Goal: Book appointment/travel/reservation

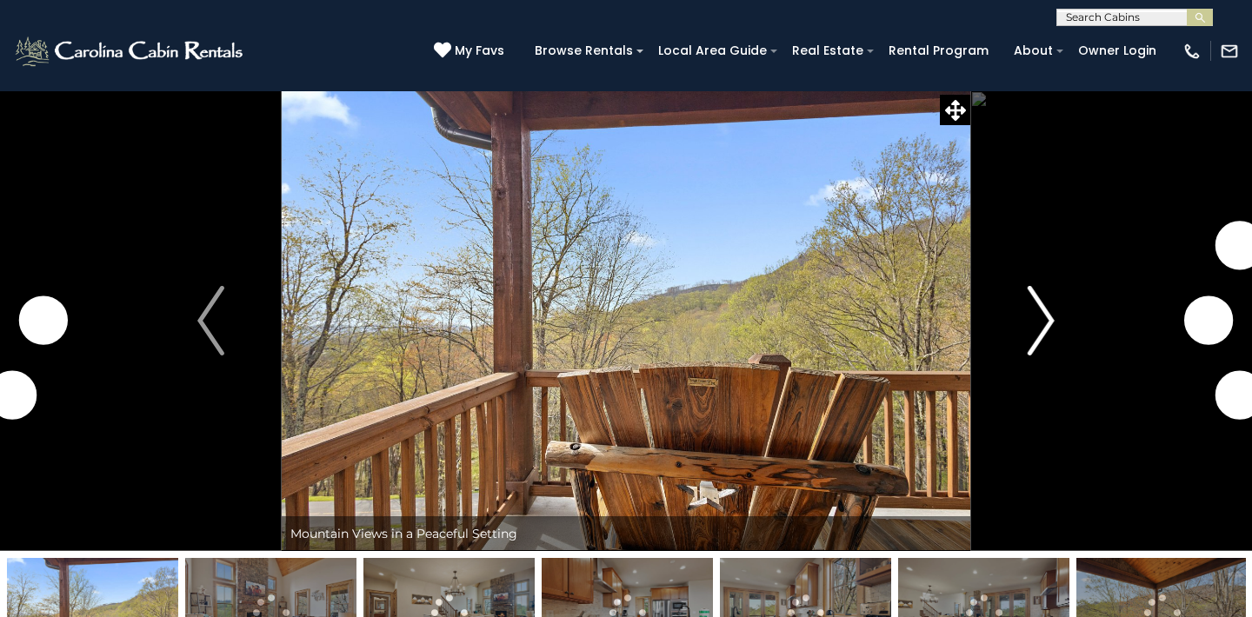
click at [1044, 286] on img "Next" at bounding box center [1041, 321] width 26 height 70
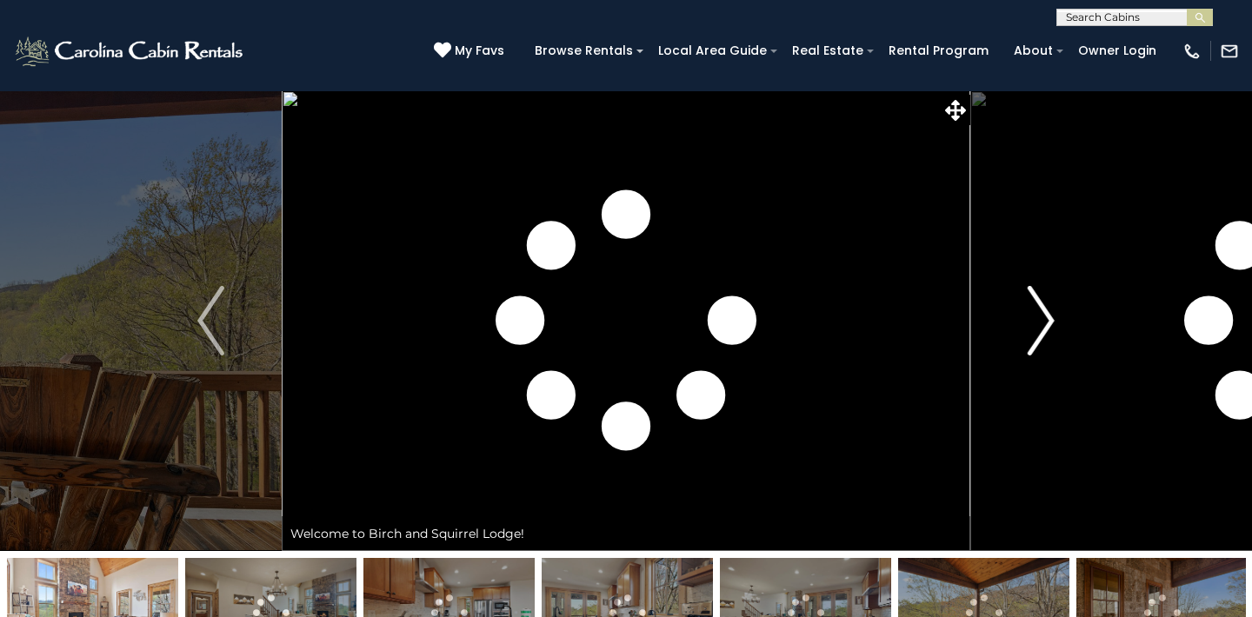
click at [1050, 286] on img "Next" at bounding box center [1041, 321] width 26 height 70
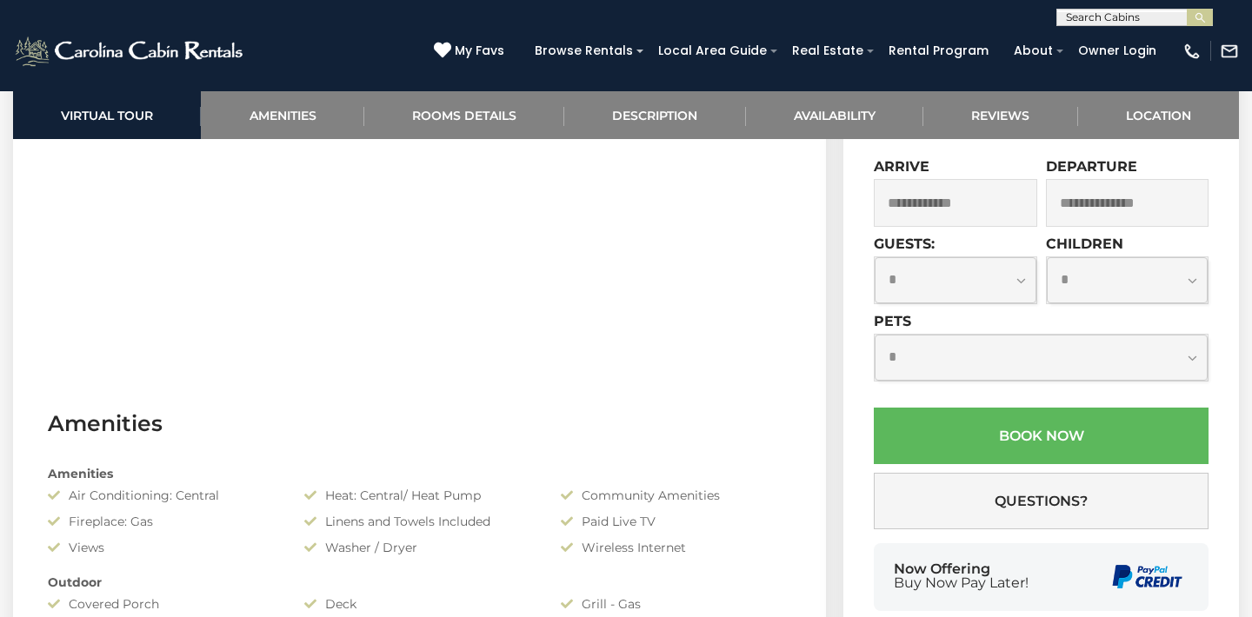
scroll to position [989, 0]
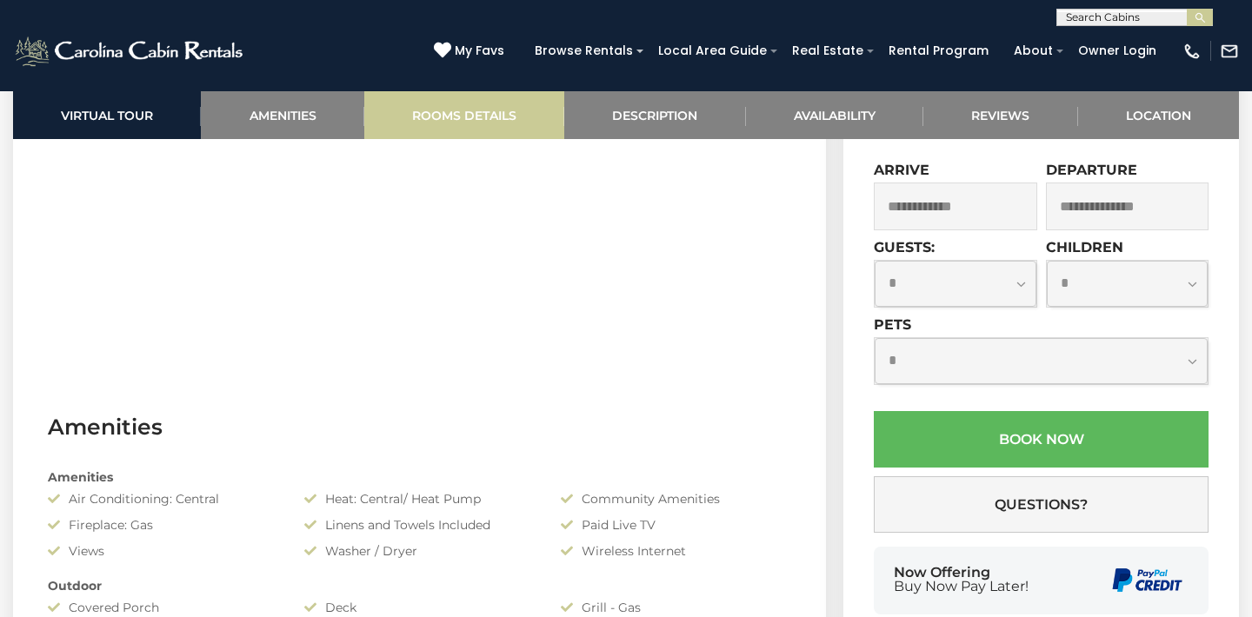
click at [504, 111] on link "Rooms Details" at bounding box center [464, 115] width 200 height 48
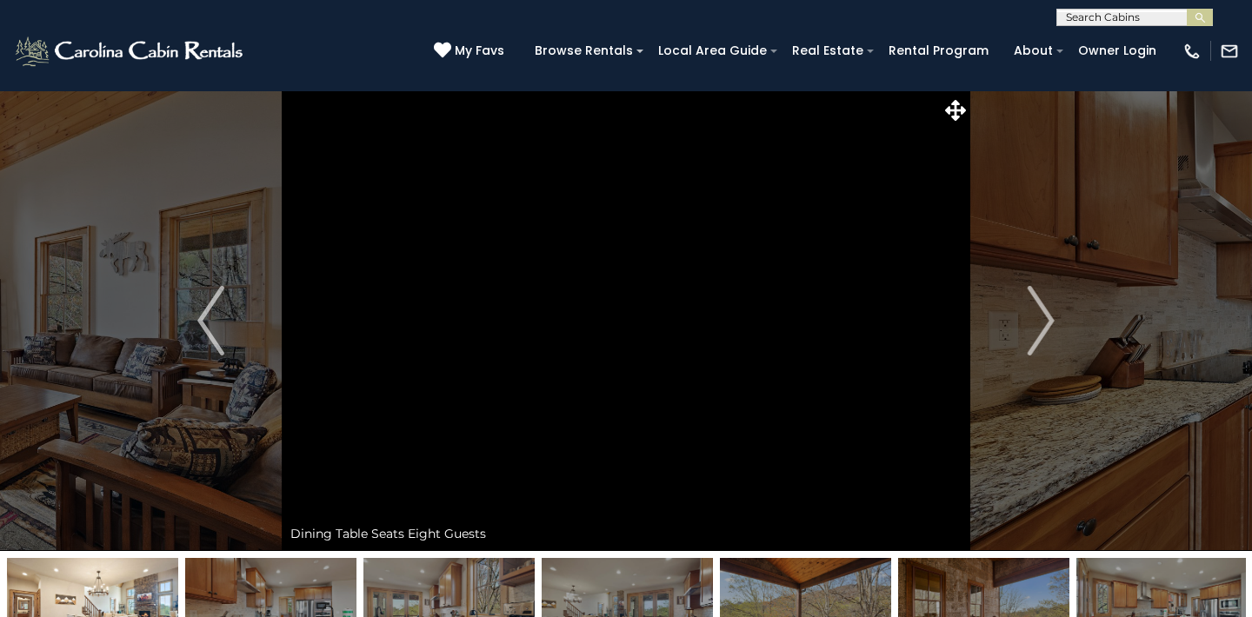
scroll to position [0, 0]
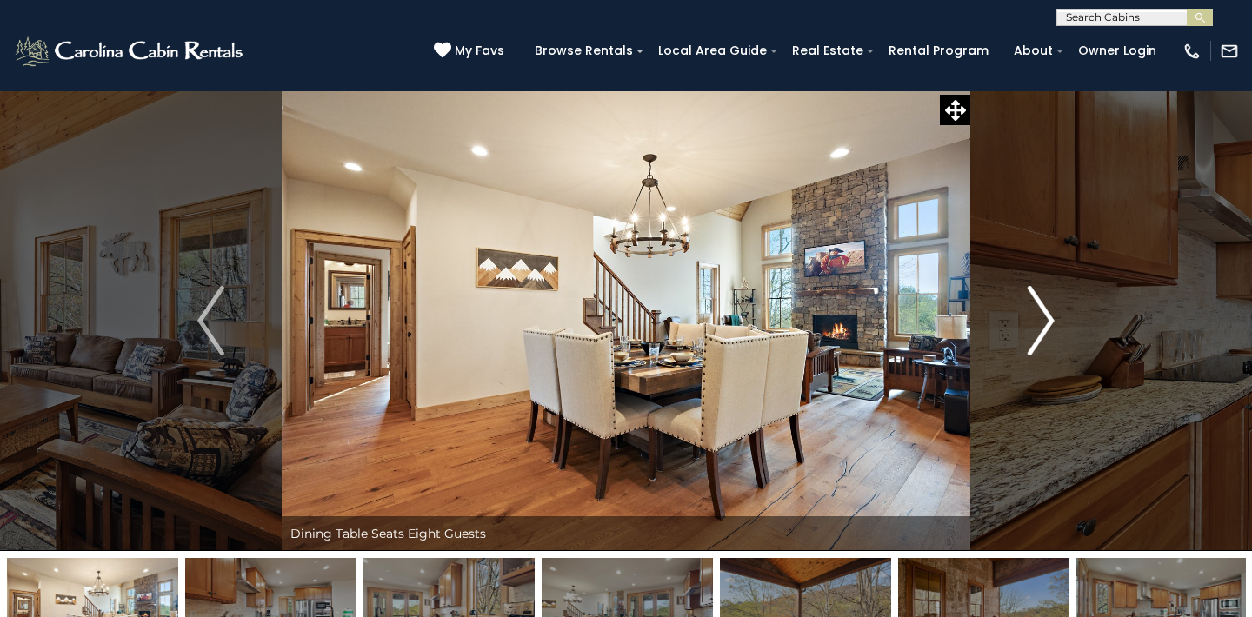
click at [1045, 311] on img "Next" at bounding box center [1041, 321] width 26 height 70
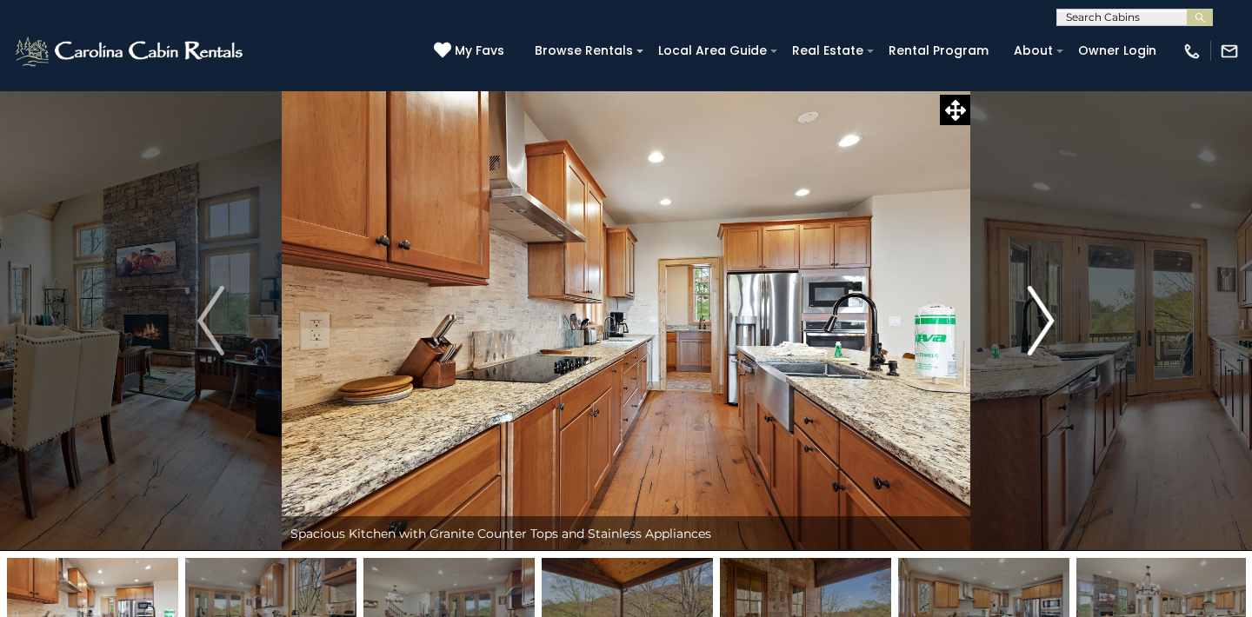
click at [1045, 311] on img "Next" at bounding box center [1041, 321] width 26 height 70
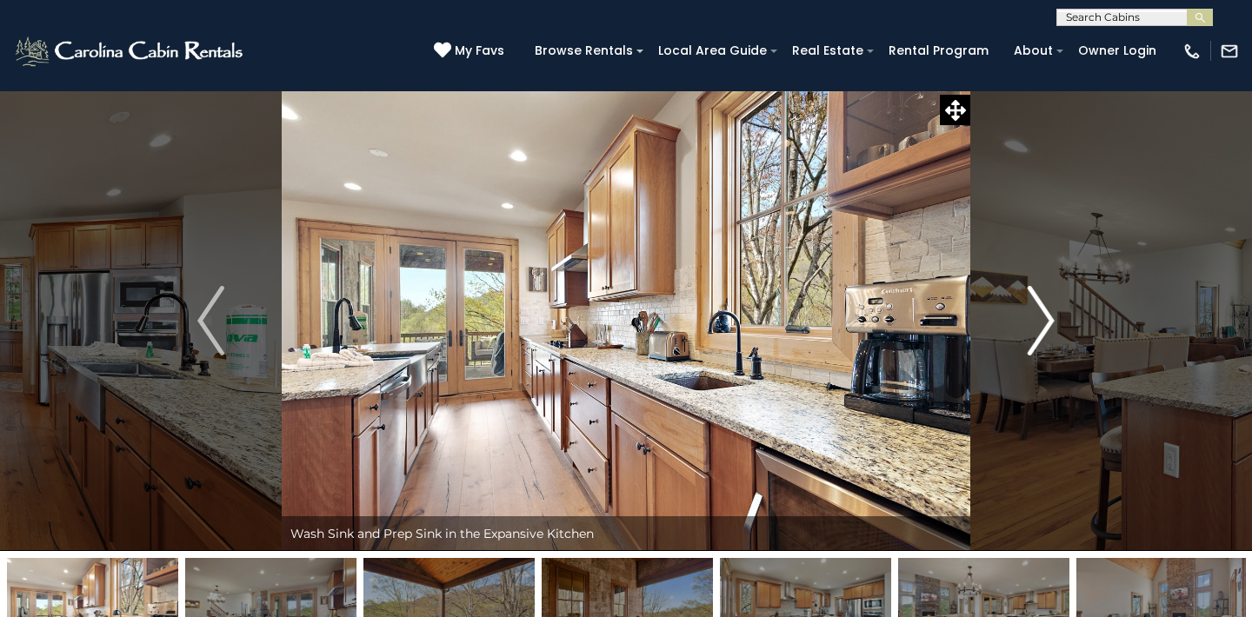
click at [1045, 311] on img "Next" at bounding box center [1041, 321] width 26 height 70
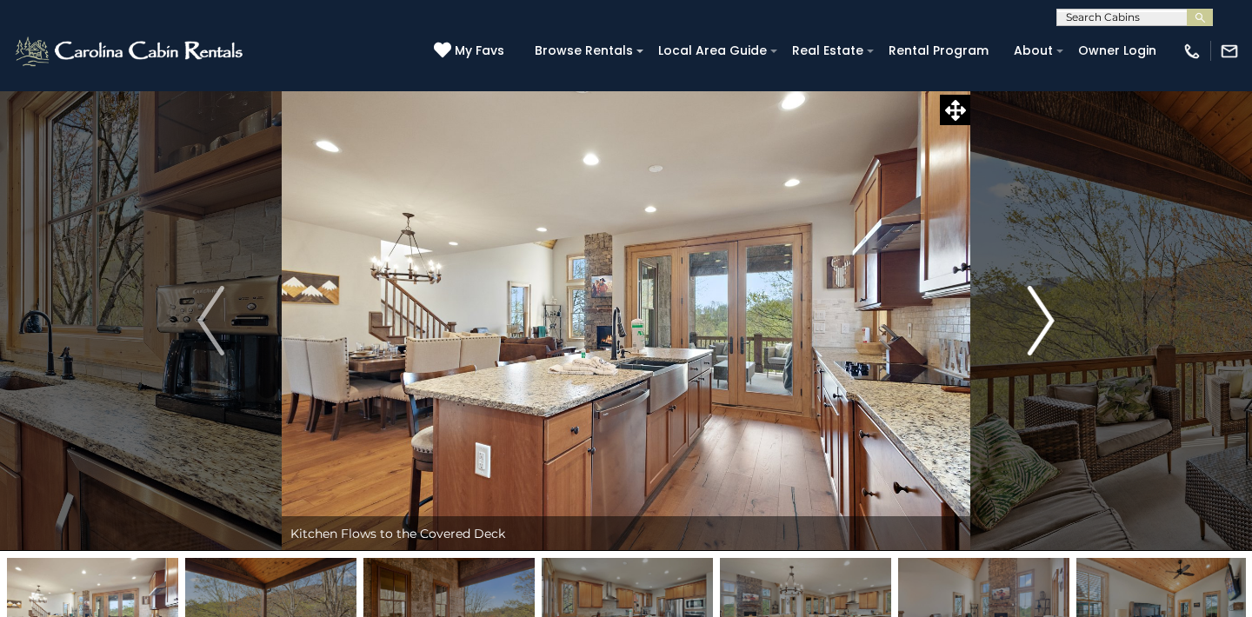
click at [1045, 311] on img "Next" at bounding box center [1041, 321] width 26 height 70
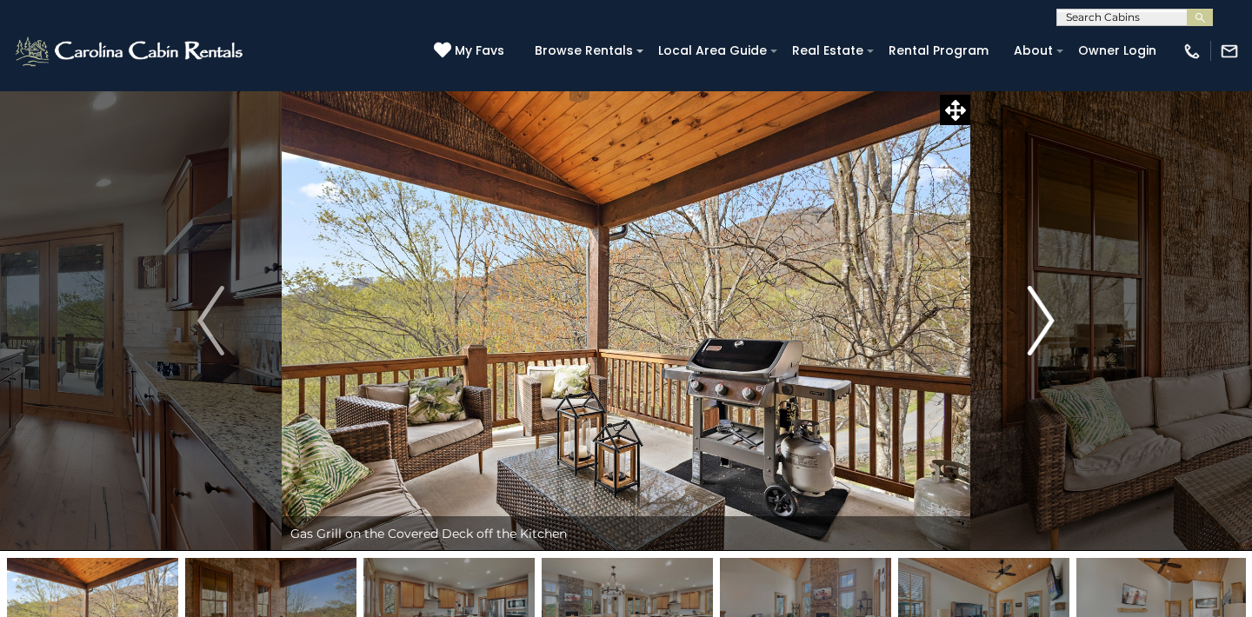
click at [1045, 311] on img "Next" at bounding box center [1041, 321] width 26 height 70
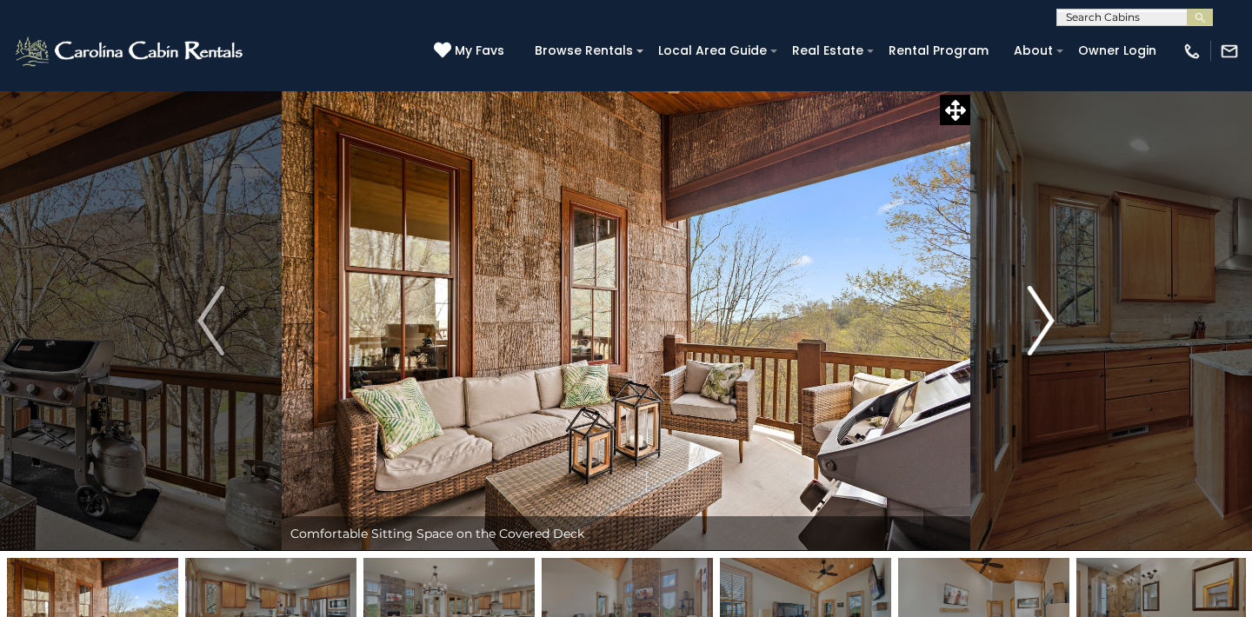
click at [1045, 326] on img "Next" at bounding box center [1041, 321] width 26 height 70
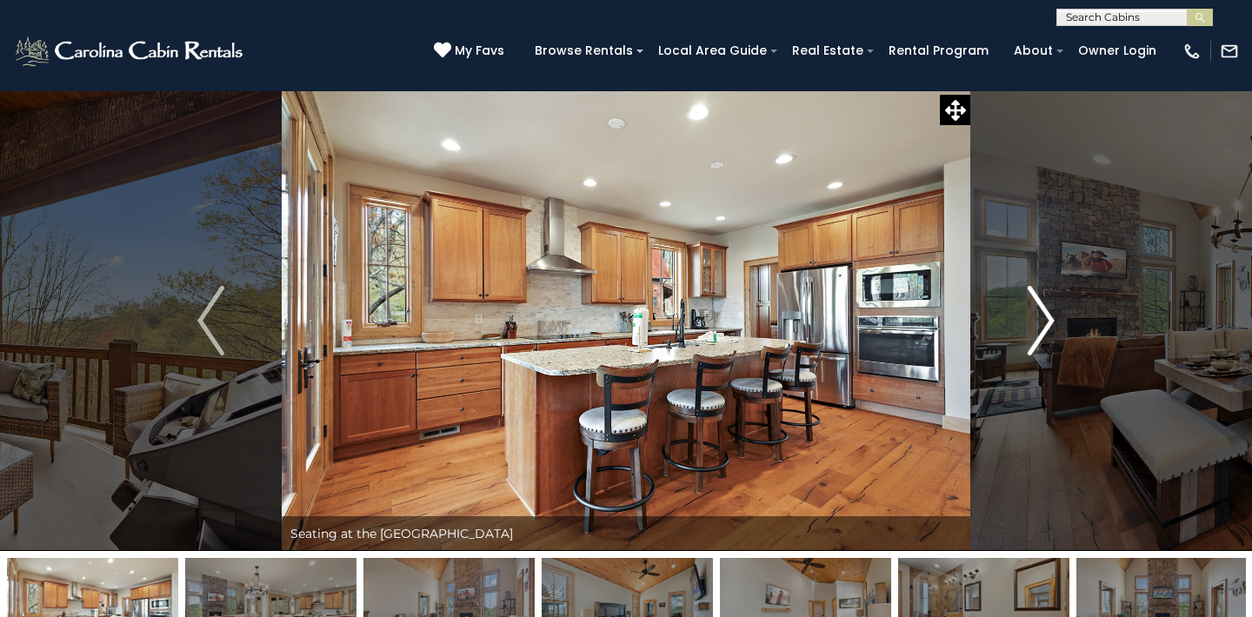
click at [1045, 326] on img "Next" at bounding box center [1041, 321] width 26 height 70
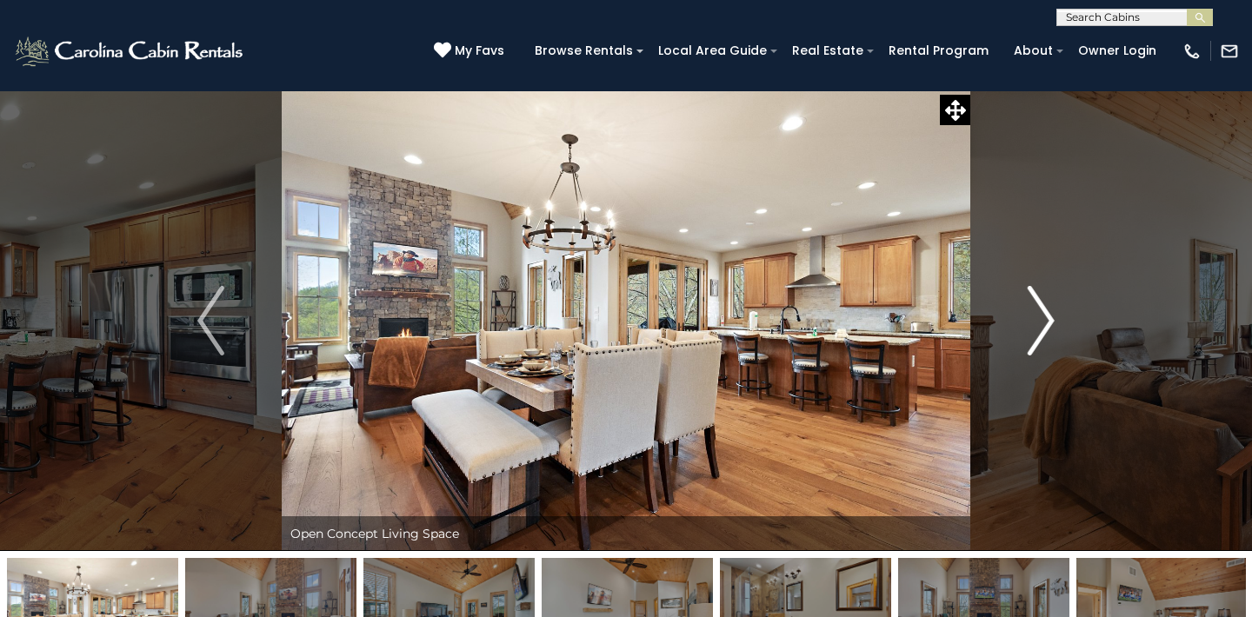
click at [1045, 326] on img "Next" at bounding box center [1041, 321] width 26 height 70
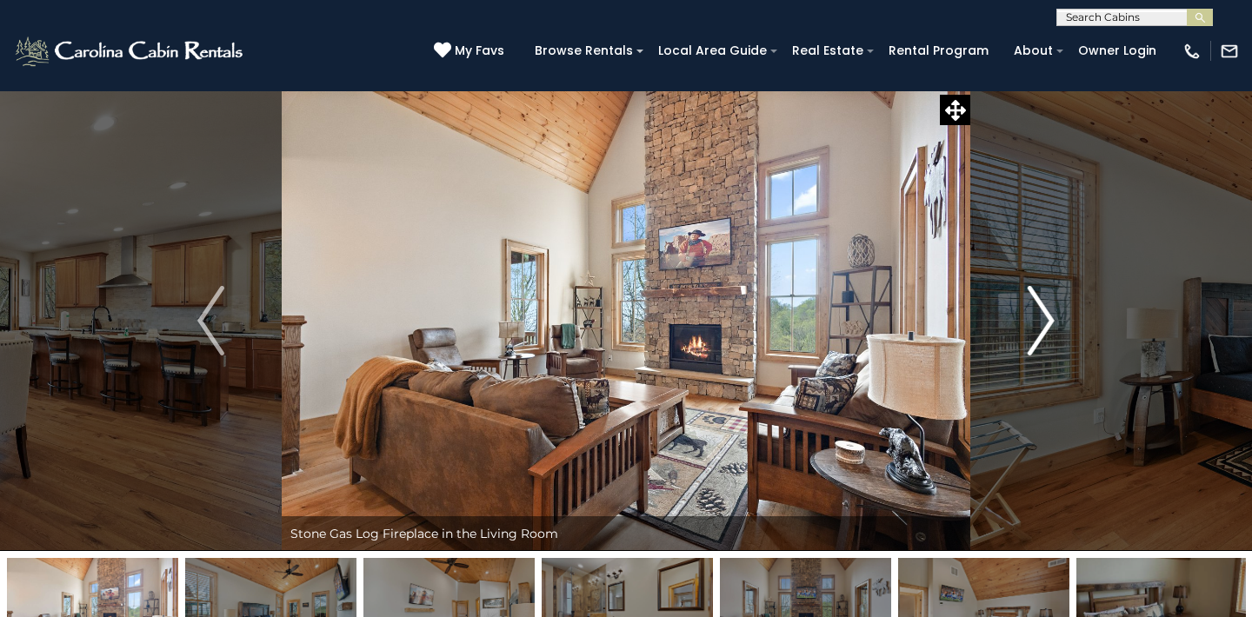
click at [1048, 324] on img "Next" at bounding box center [1041, 321] width 26 height 70
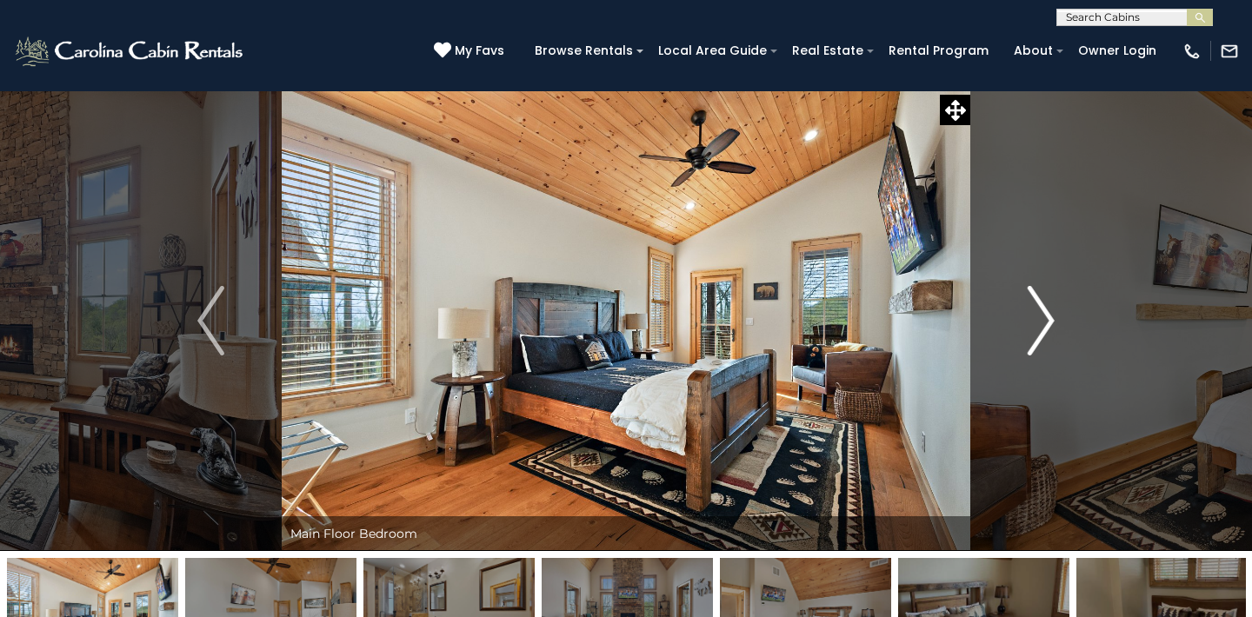
click at [1058, 316] on button "Next" at bounding box center [1042, 320] width 142 height 461
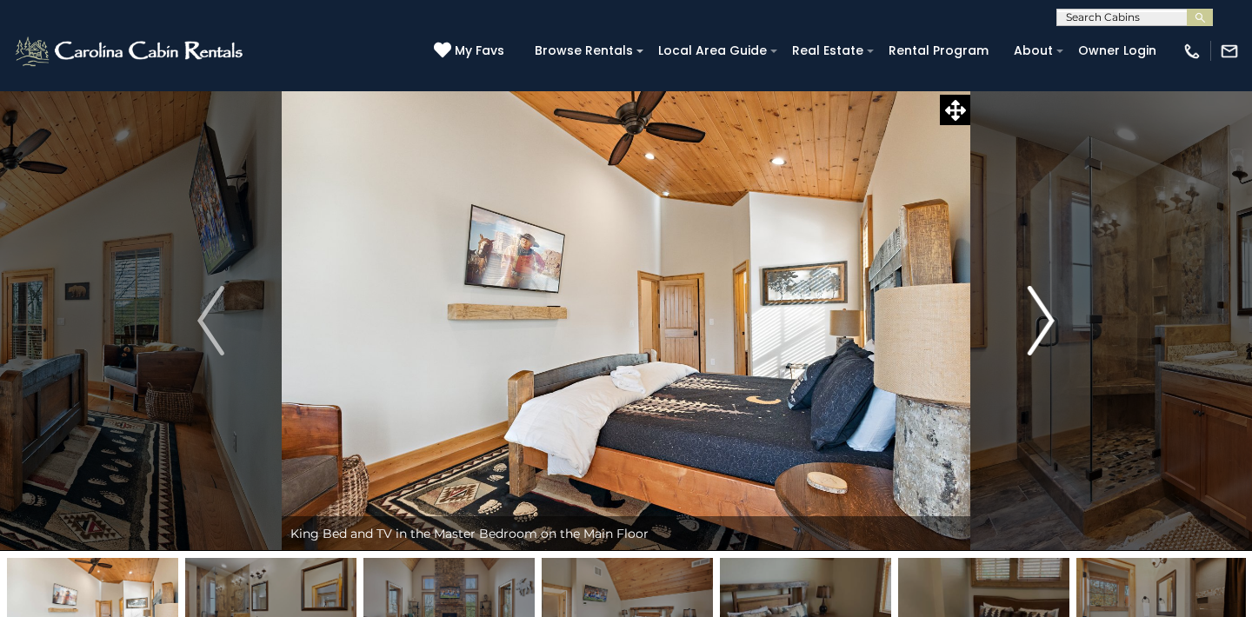
click at [1070, 307] on button "Next" at bounding box center [1042, 320] width 142 height 461
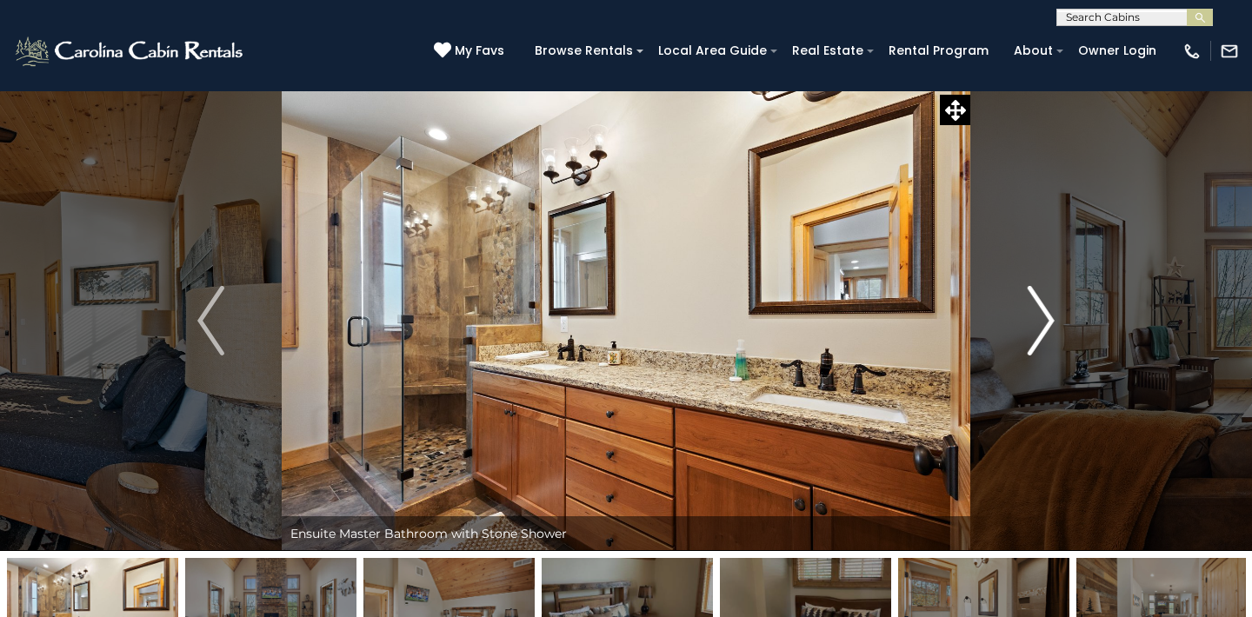
click at [1057, 310] on button "Next" at bounding box center [1042, 320] width 142 height 461
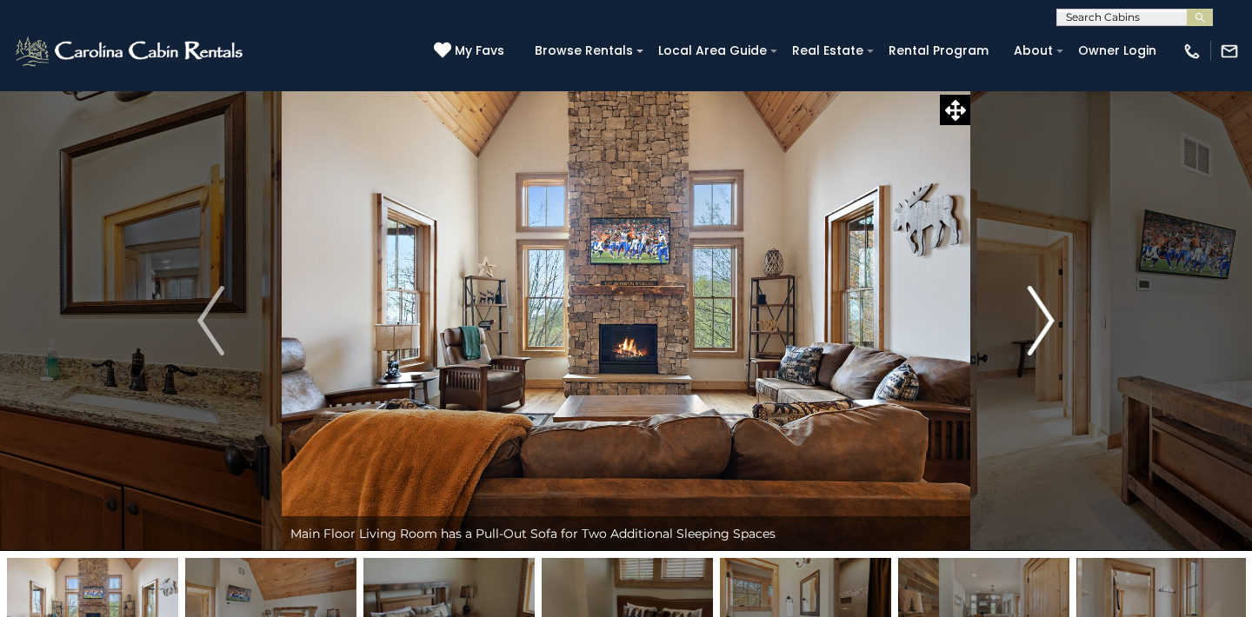
click at [1052, 311] on img "Next" at bounding box center [1041, 321] width 26 height 70
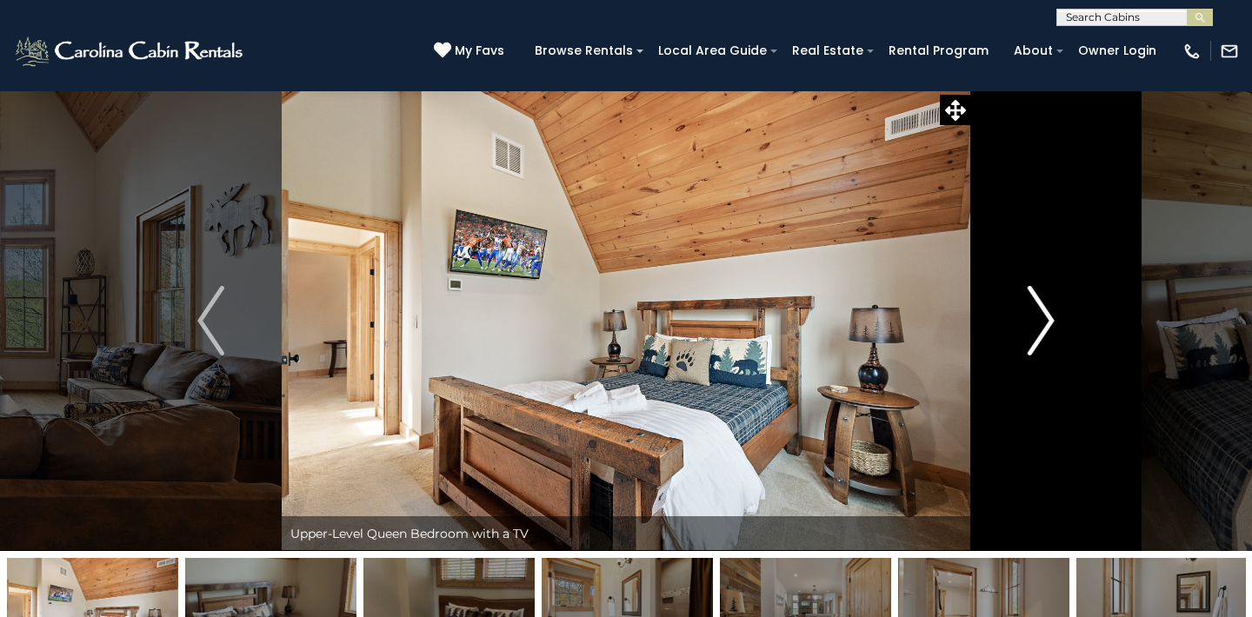
click at [1052, 311] on img "Next" at bounding box center [1041, 321] width 26 height 70
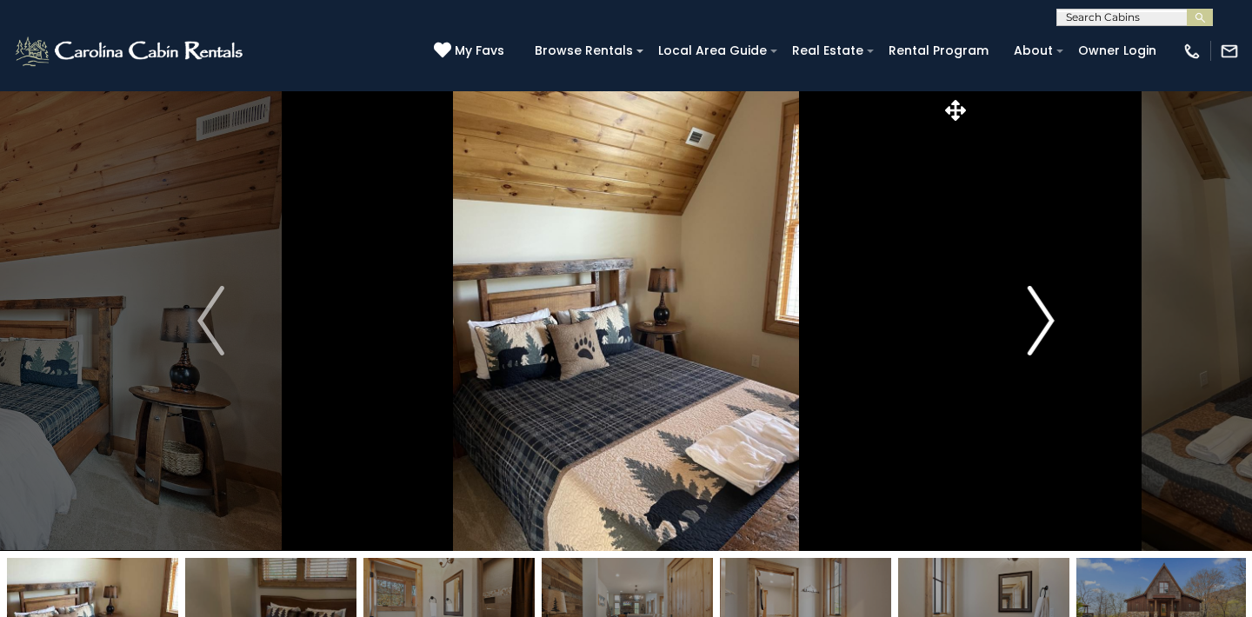
click at [1052, 311] on img "Next" at bounding box center [1041, 321] width 26 height 70
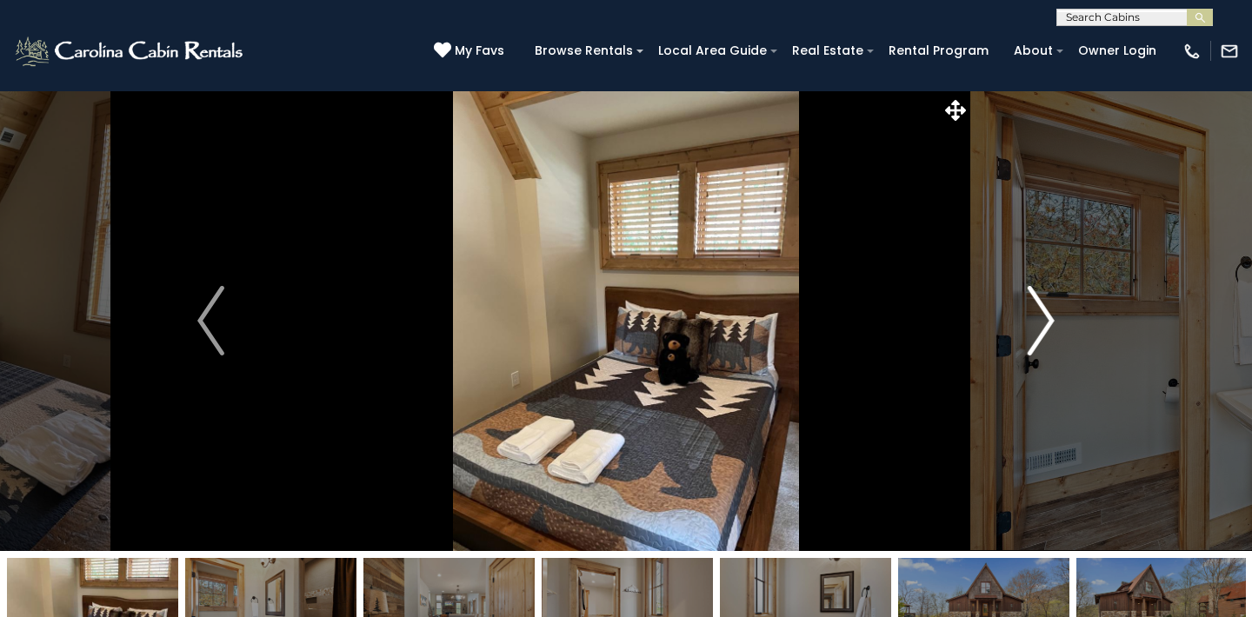
click at [1052, 311] on img "Next" at bounding box center [1041, 321] width 26 height 70
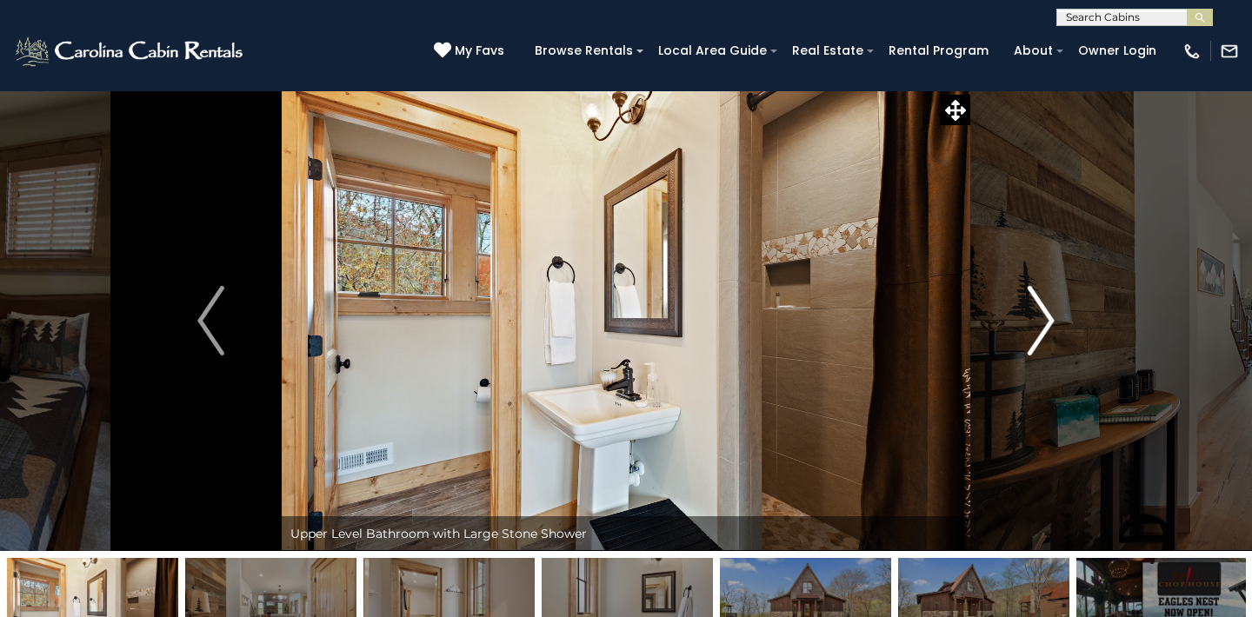
click at [1052, 311] on img "Next" at bounding box center [1041, 321] width 26 height 70
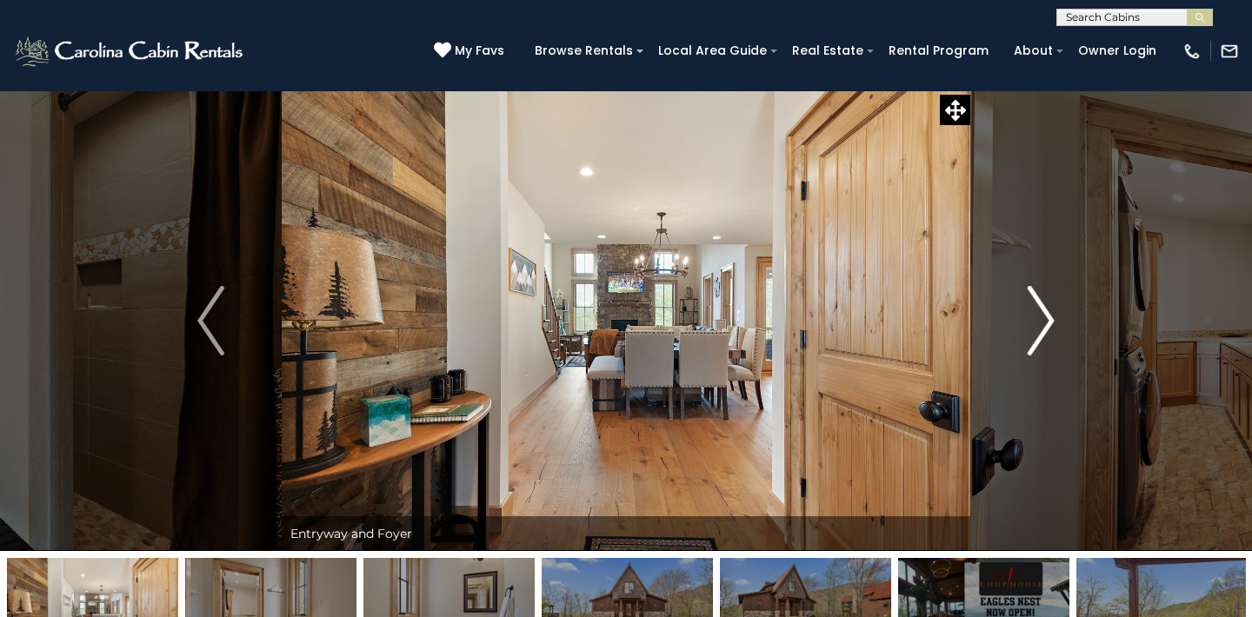
click at [1052, 311] on img "Next" at bounding box center [1041, 321] width 26 height 70
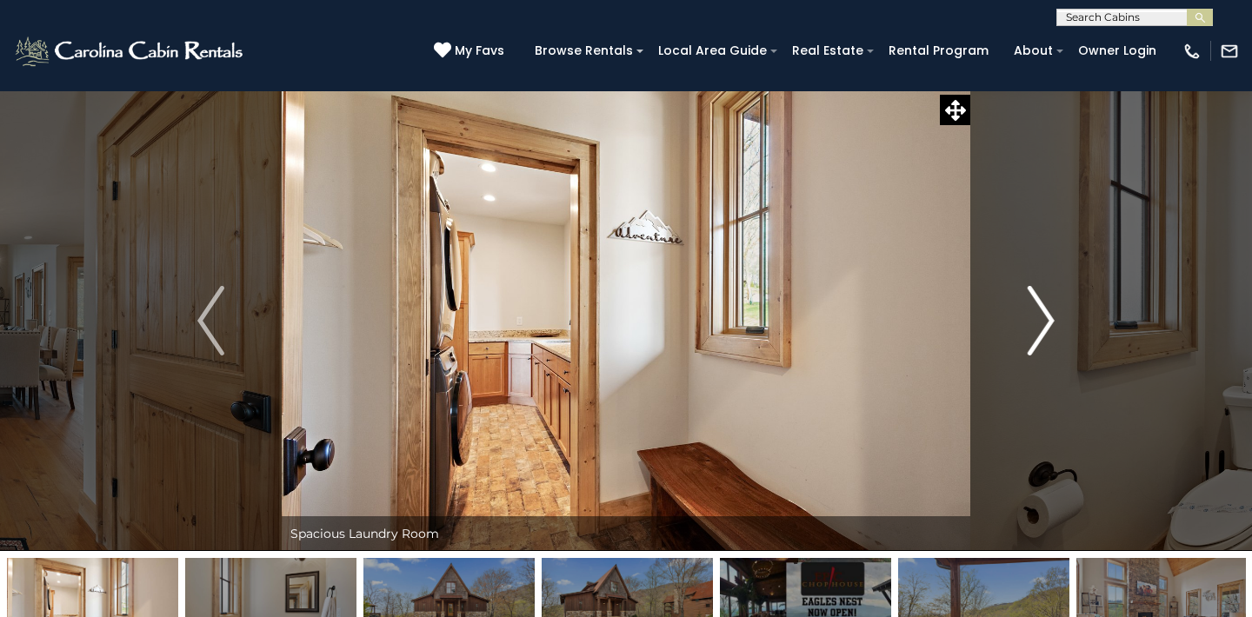
click at [1052, 311] on img "Next" at bounding box center [1041, 321] width 26 height 70
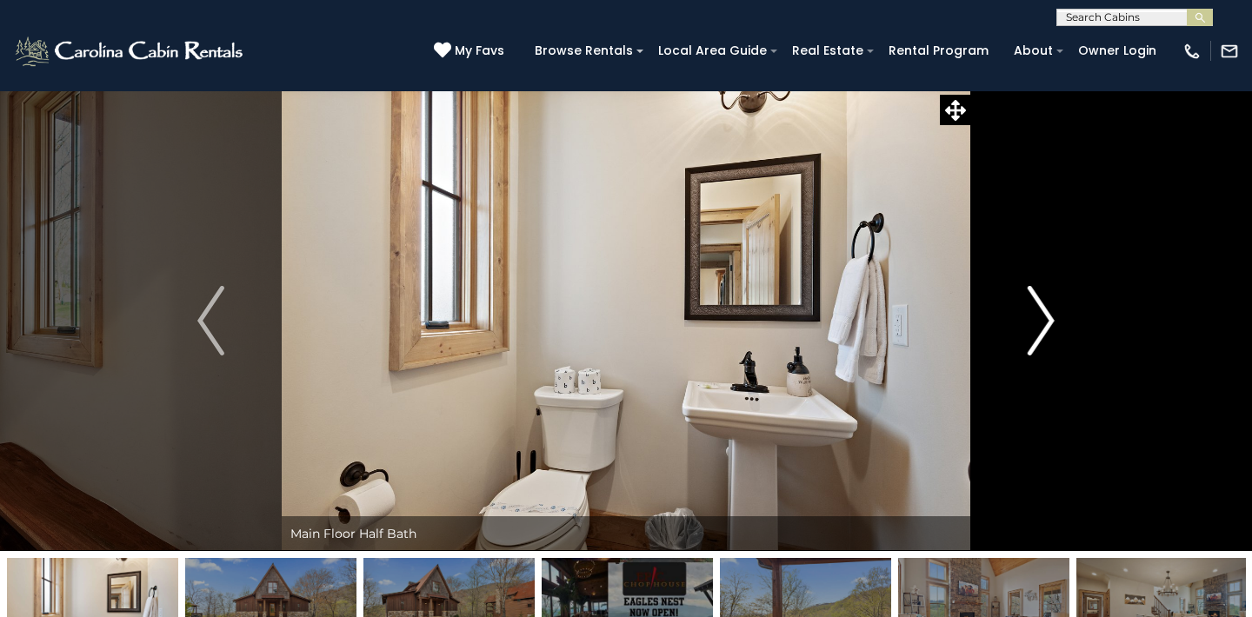
click at [1052, 310] on img "Next" at bounding box center [1041, 321] width 26 height 70
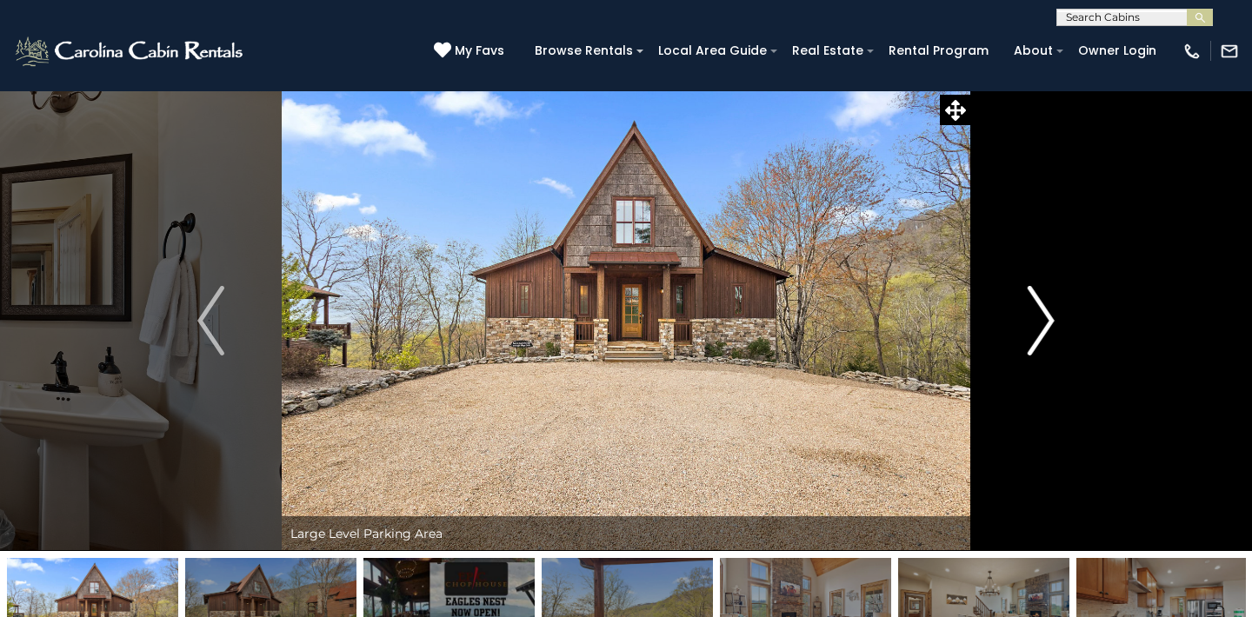
click at [1052, 311] on img "Next" at bounding box center [1041, 321] width 26 height 70
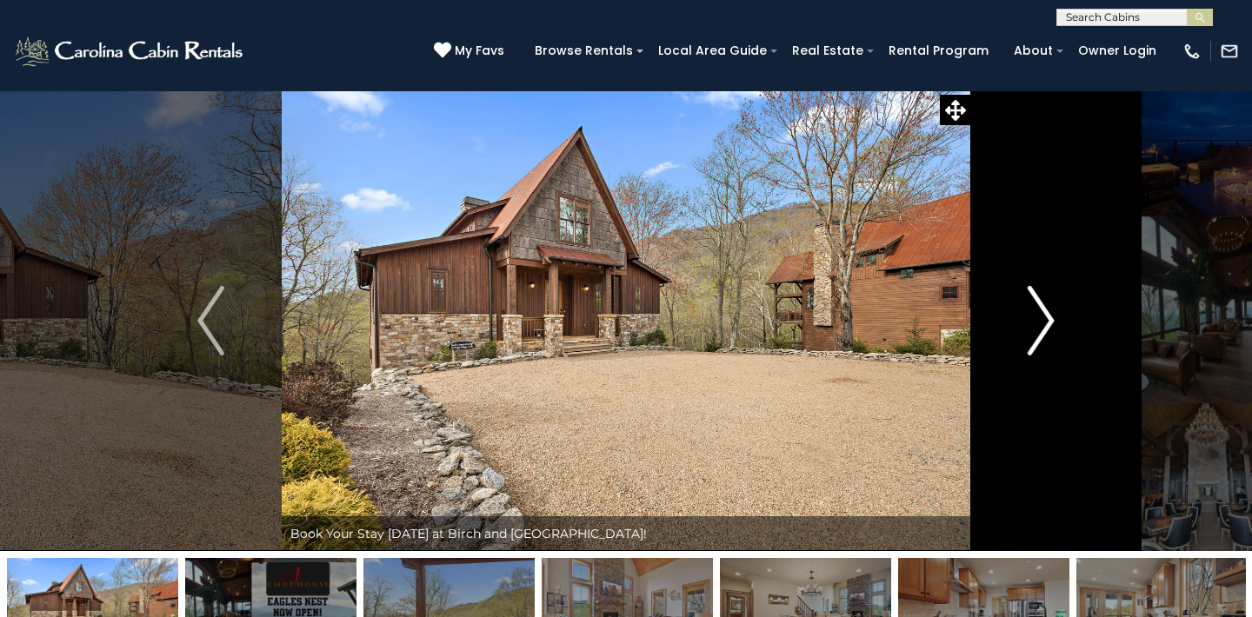
click at [1052, 311] on img "Next" at bounding box center [1041, 321] width 26 height 70
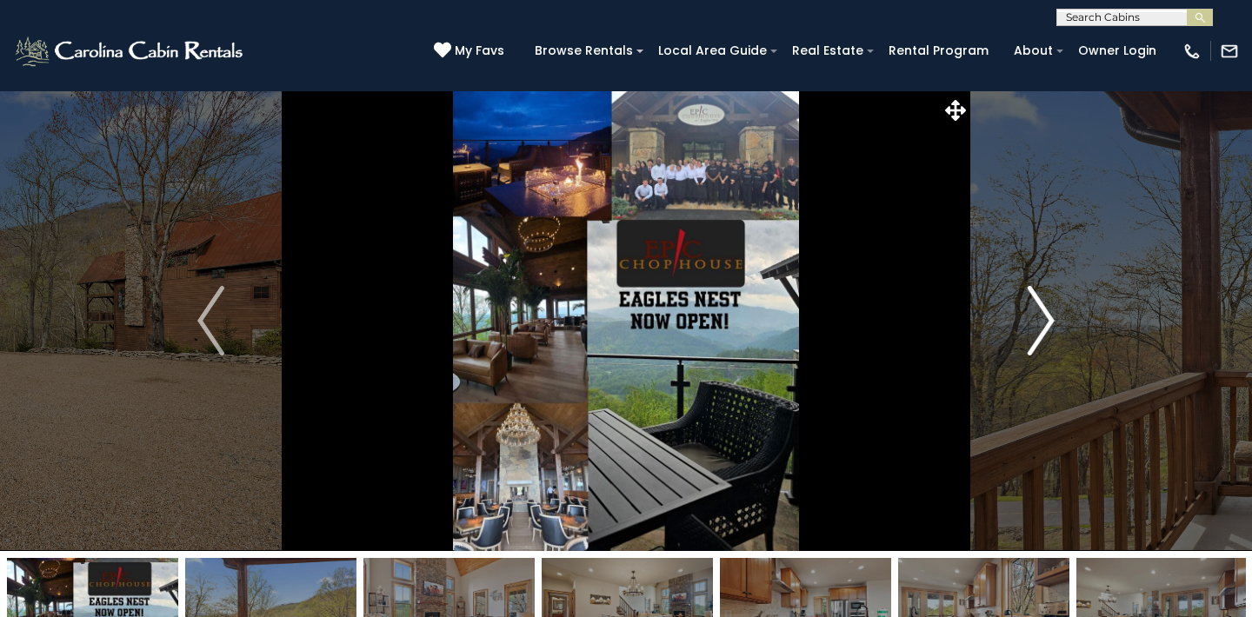
click at [1052, 311] on img "Next" at bounding box center [1041, 321] width 26 height 70
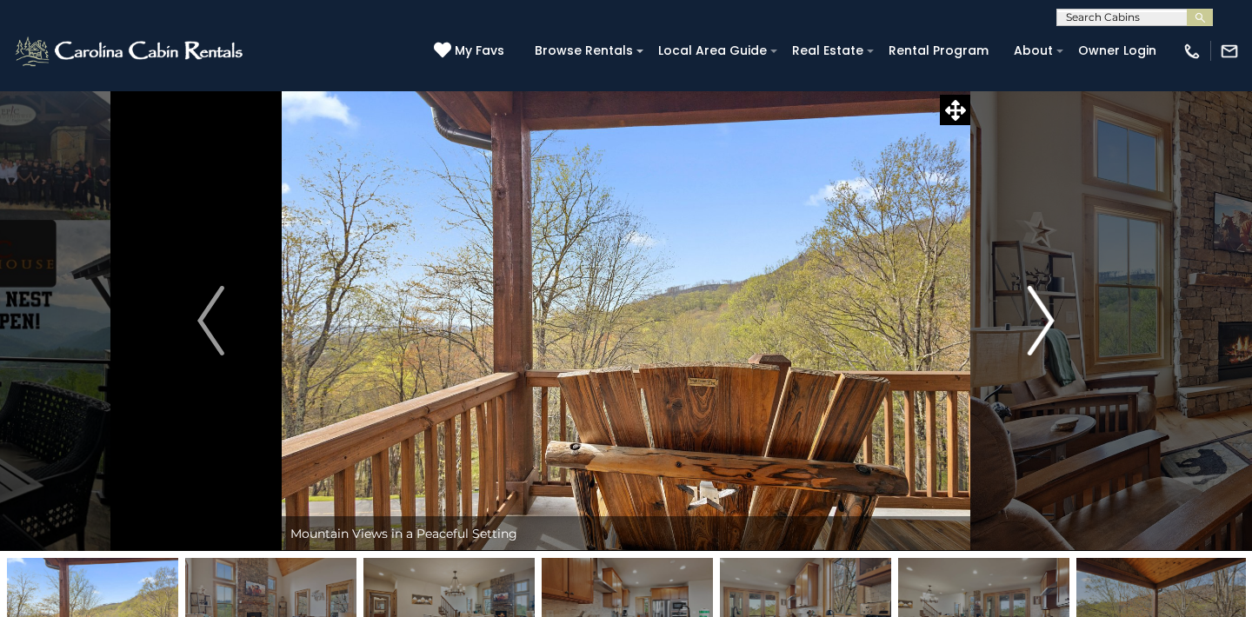
click at [1052, 311] on img "Next" at bounding box center [1041, 321] width 26 height 70
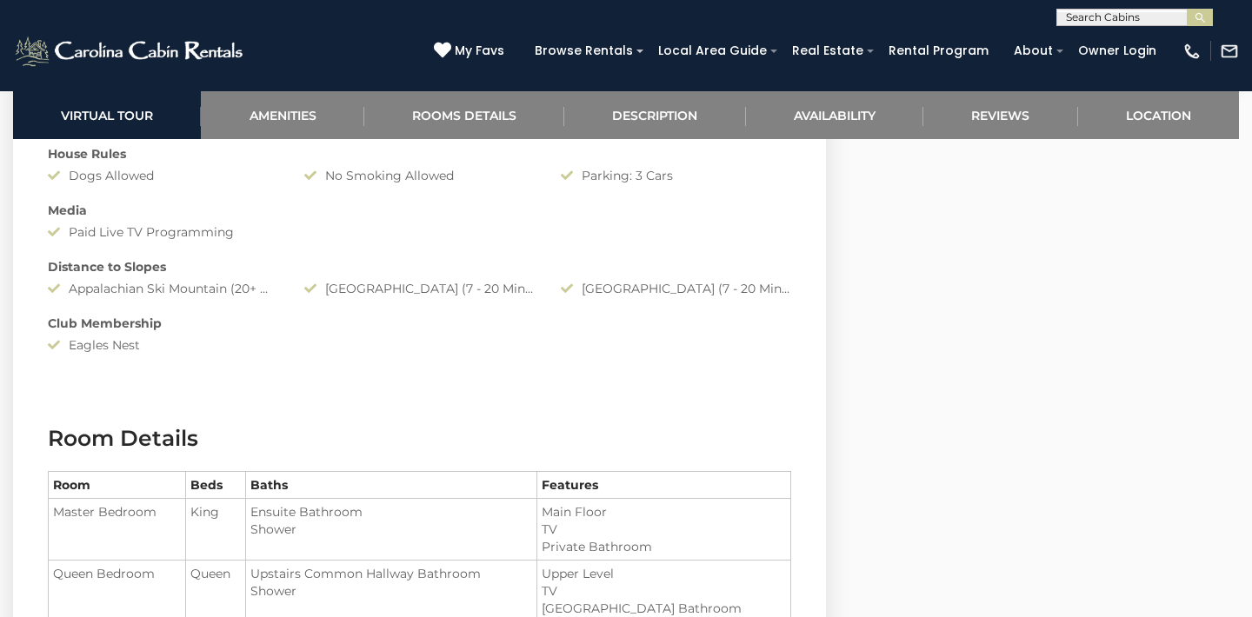
scroll to position [1599, 0]
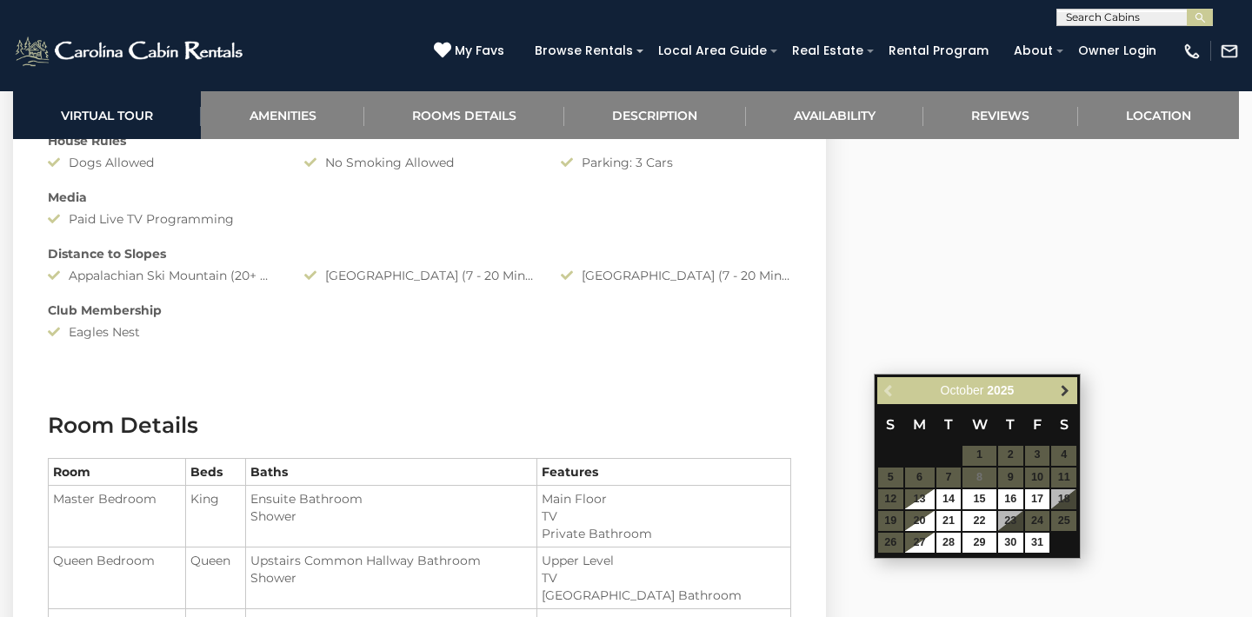
click at [1063, 385] on span "Next" at bounding box center [1065, 391] width 14 height 14
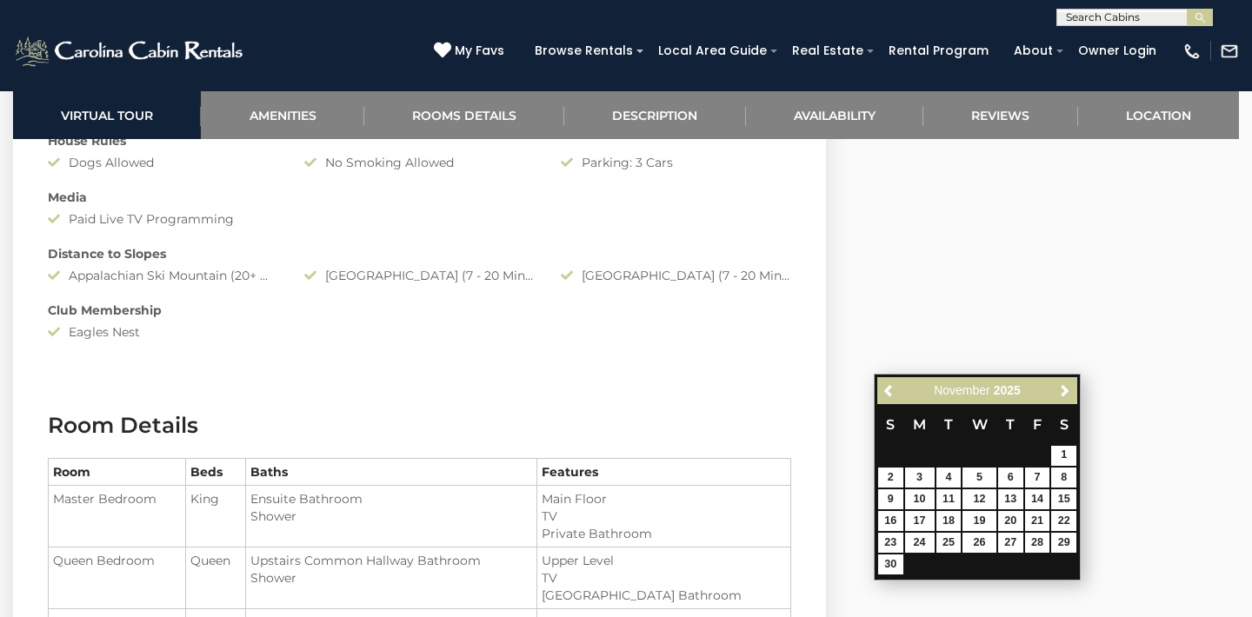
click at [1063, 385] on span "Next" at bounding box center [1065, 391] width 14 height 14
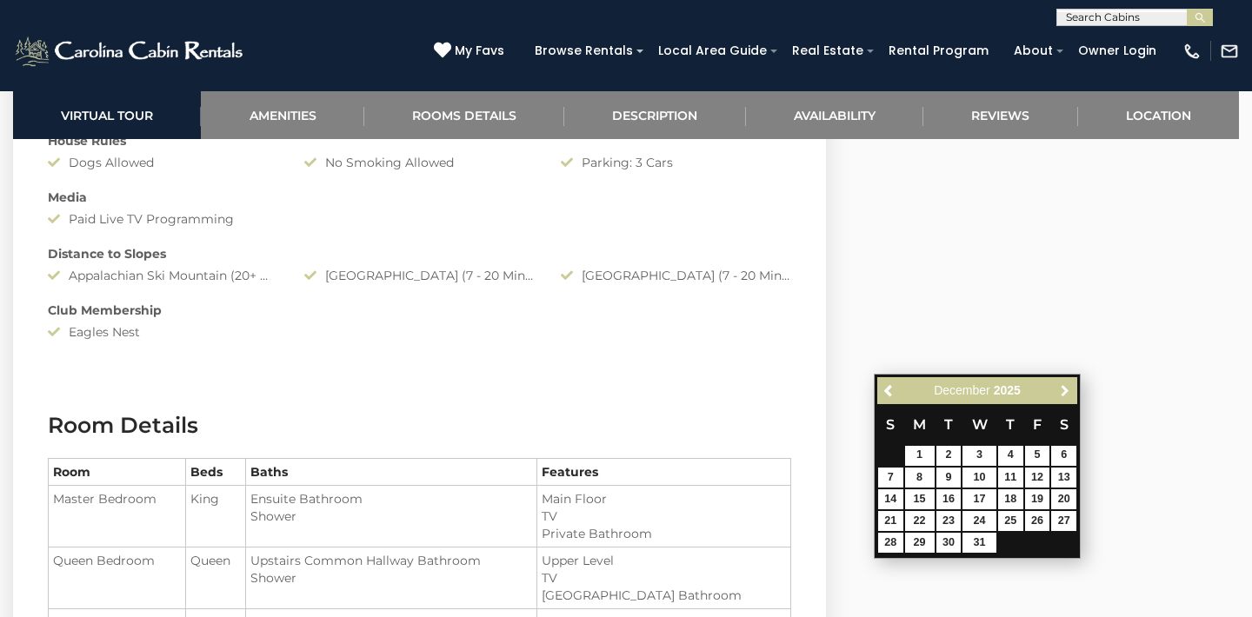
click at [1063, 385] on span "Next" at bounding box center [1065, 391] width 14 height 14
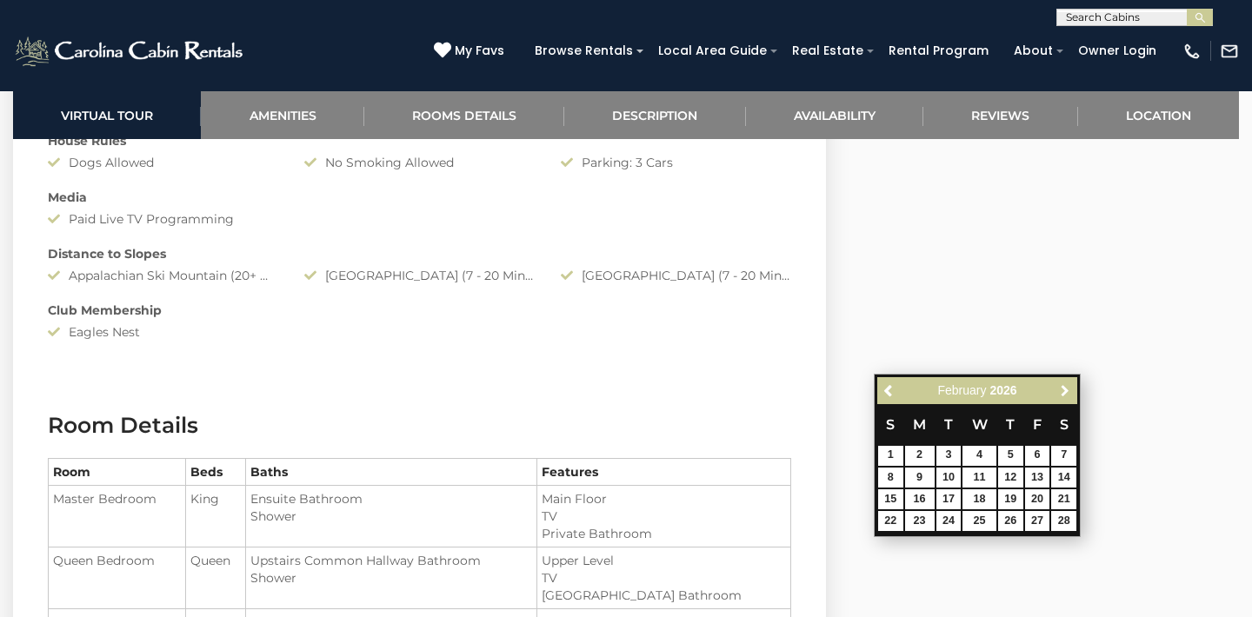
click at [1063, 385] on span "Next" at bounding box center [1065, 391] width 14 height 14
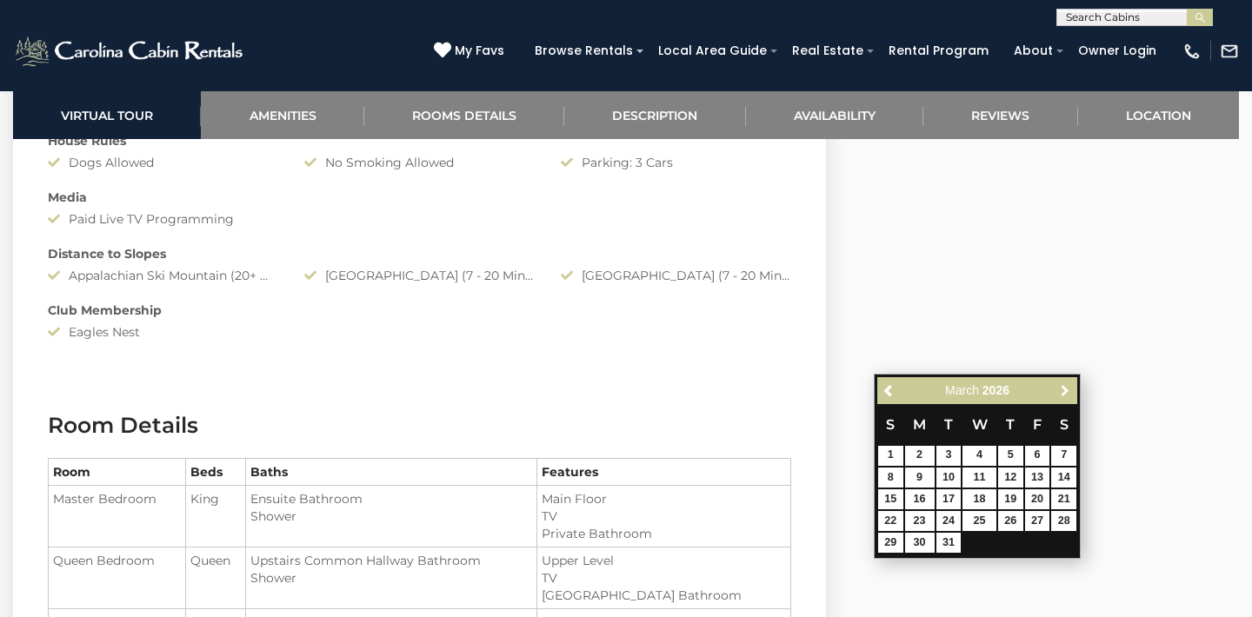
click at [1063, 385] on span "Next" at bounding box center [1065, 391] width 14 height 14
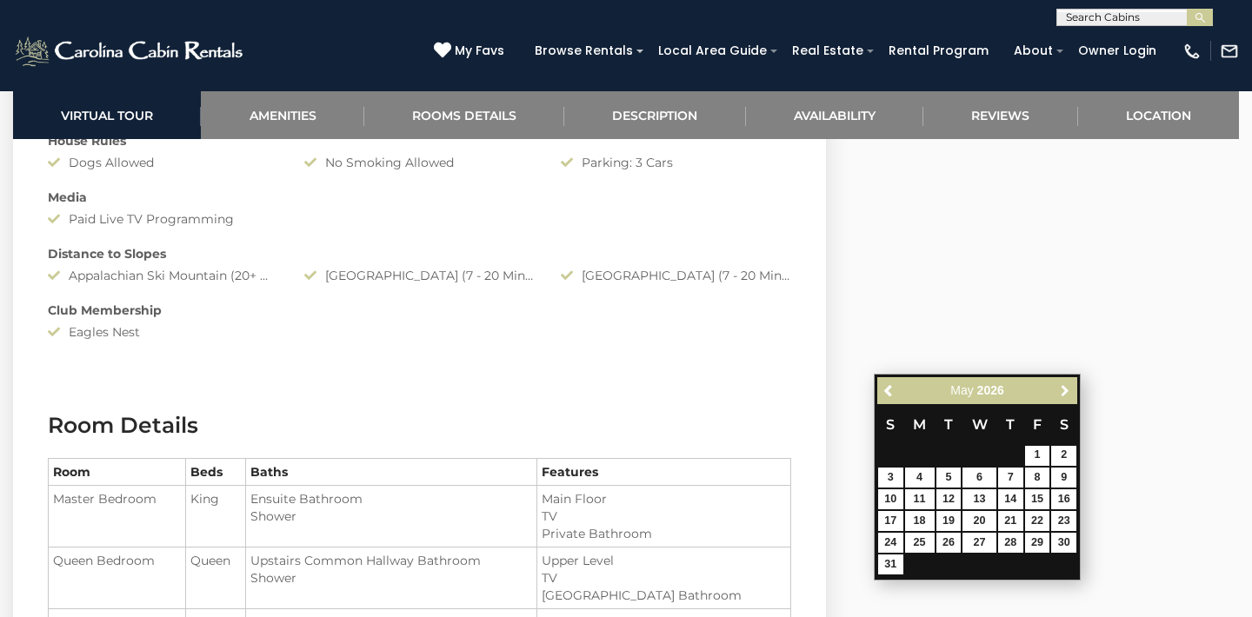
click at [1063, 385] on span "Next" at bounding box center [1065, 391] width 14 height 14
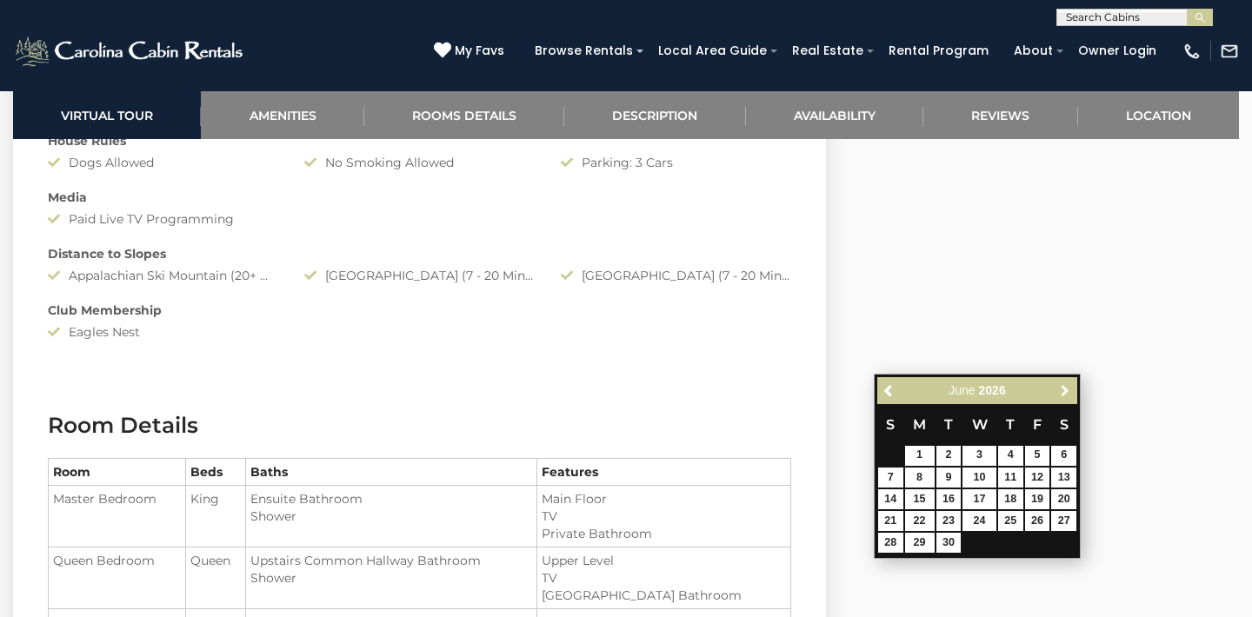
click at [1063, 385] on span "Next" at bounding box center [1065, 391] width 14 height 14
click at [1012, 494] on link "16" at bounding box center [1010, 500] width 25 height 20
type input "**********"
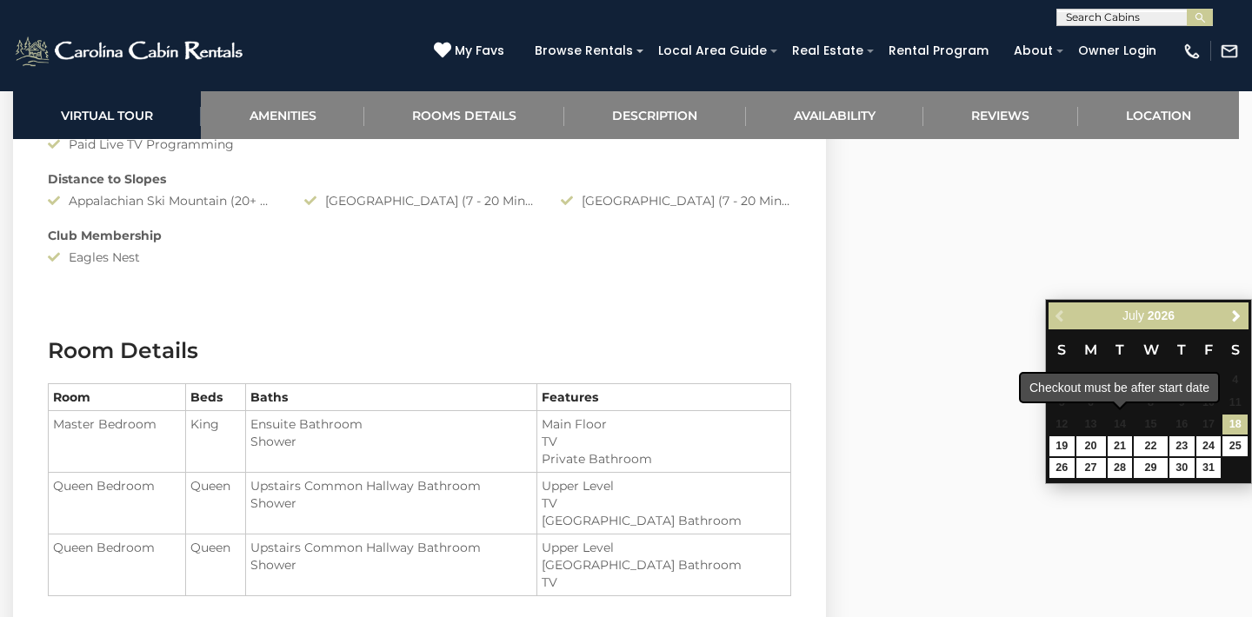
scroll to position [1679, 0]
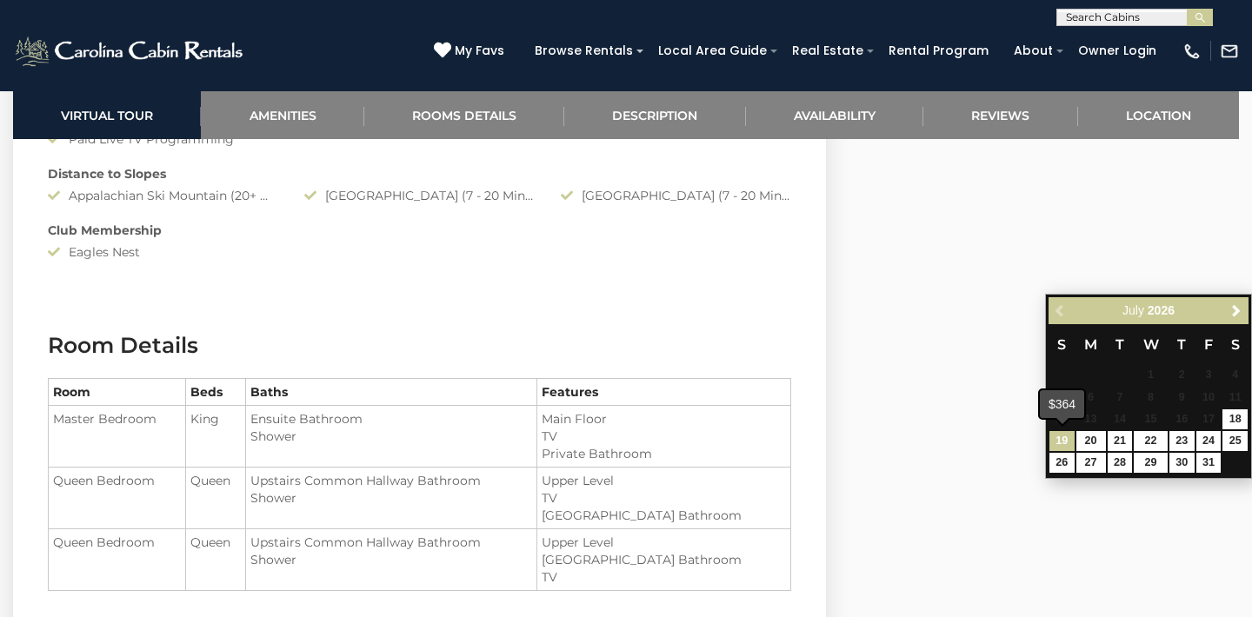
click at [1064, 439] on link "19" at bounding box center [1062, 441] width 25 height 20
type input "**********"
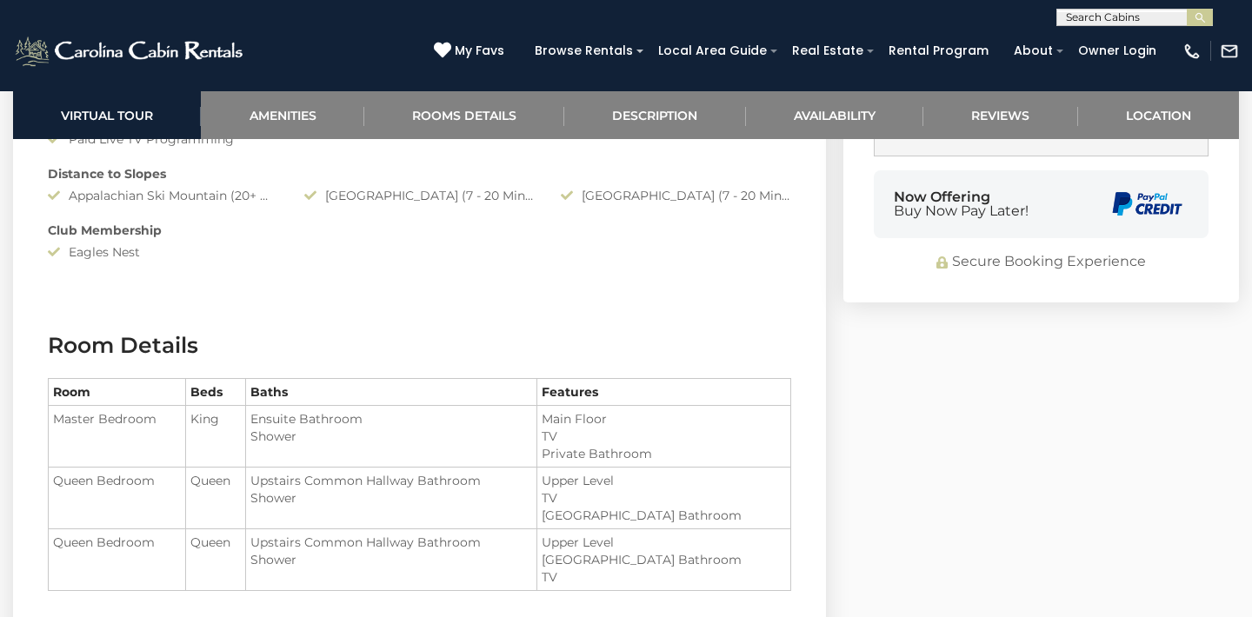
select select "*"
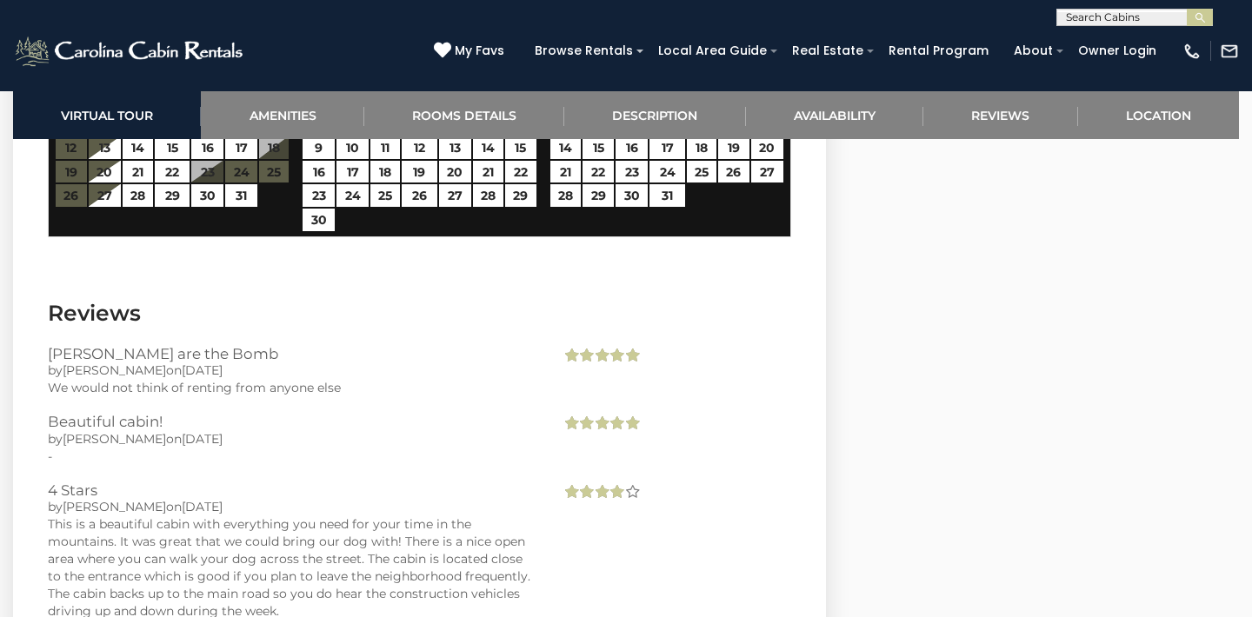
scroll to position [4865, 0]
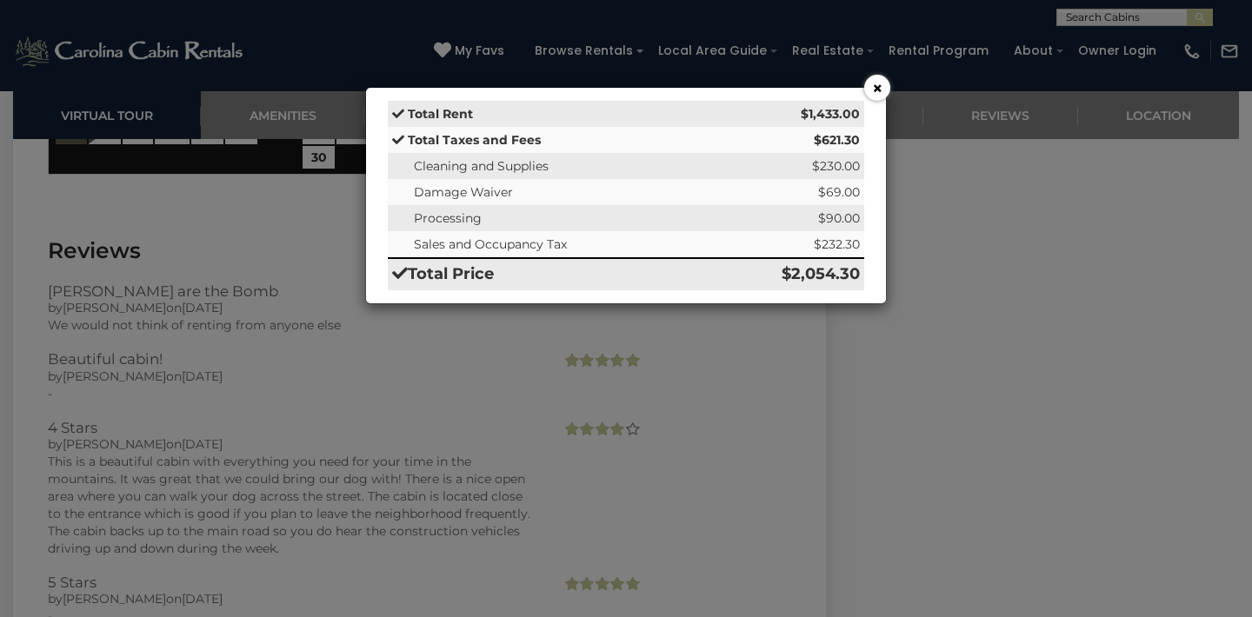
click at [878, 83] on button "×" at bounding box center [877, 88] width 26 height 26
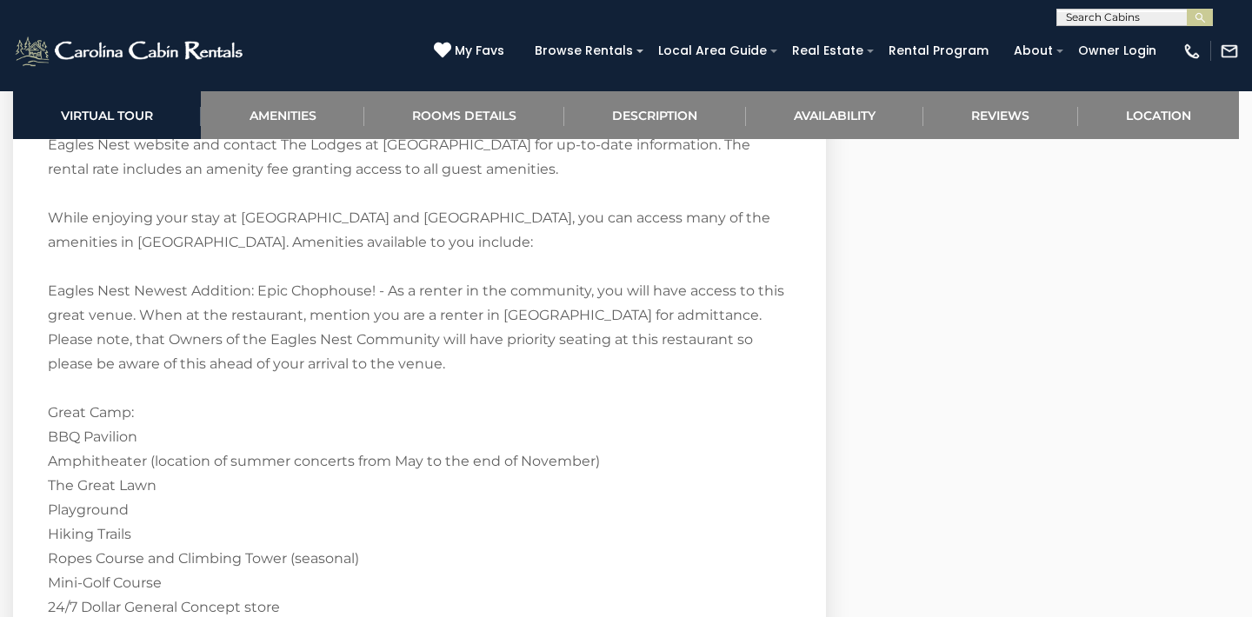
scroll to position [2802, 0]
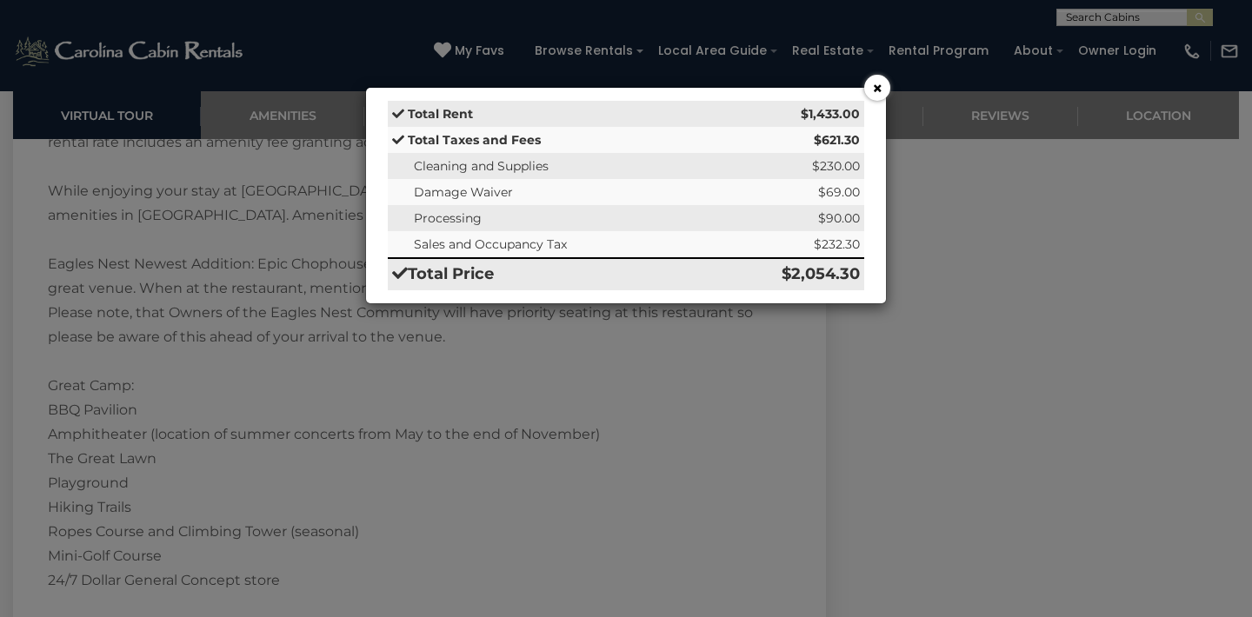
click at [878, 82] on button "×" at bounding box center [877, 88] width 26 height 26
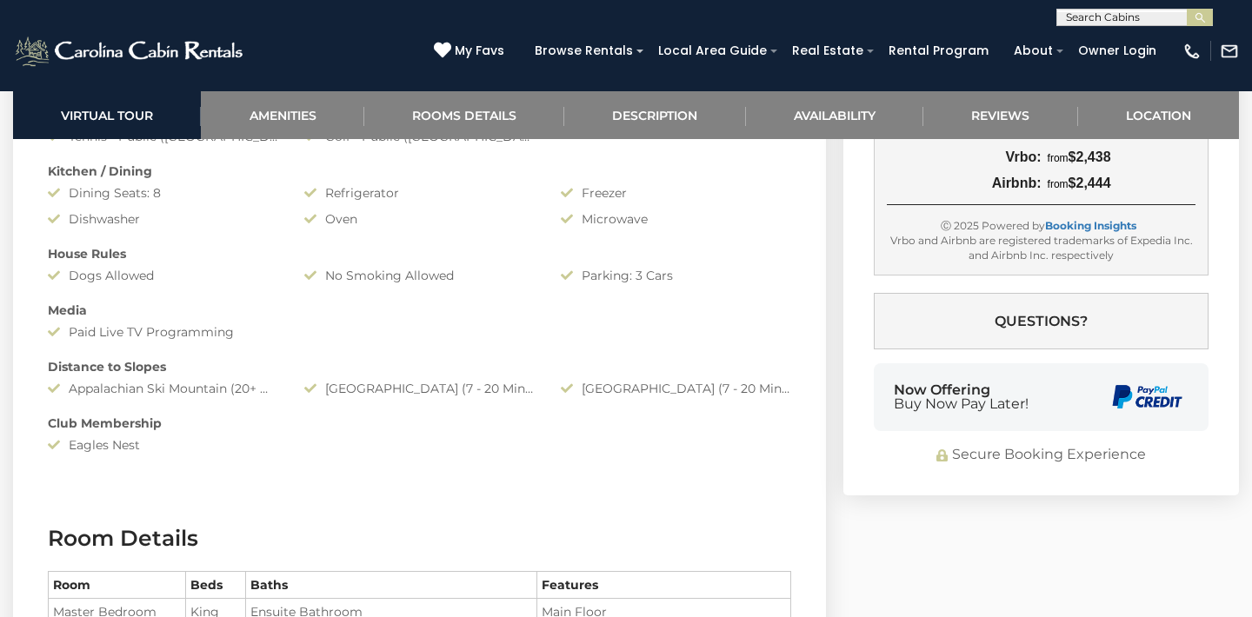
scroll to position [1233, 0]
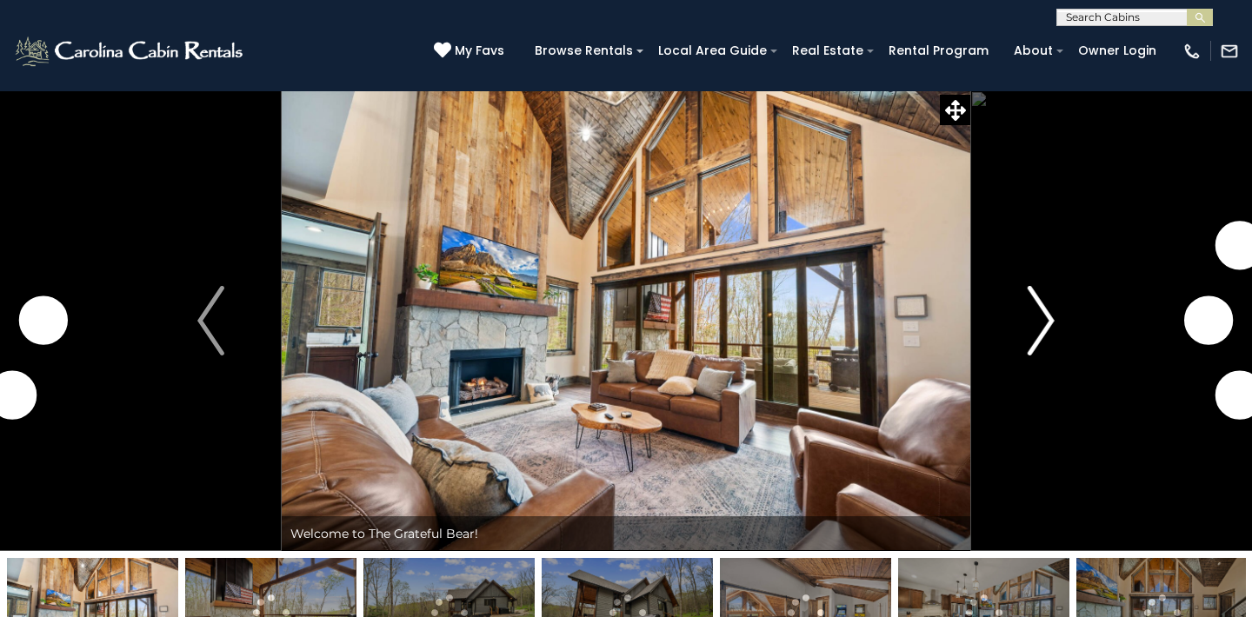
click at [1042, 320] on img "Next" at bounding box center [1041, 321] width 26 height 70
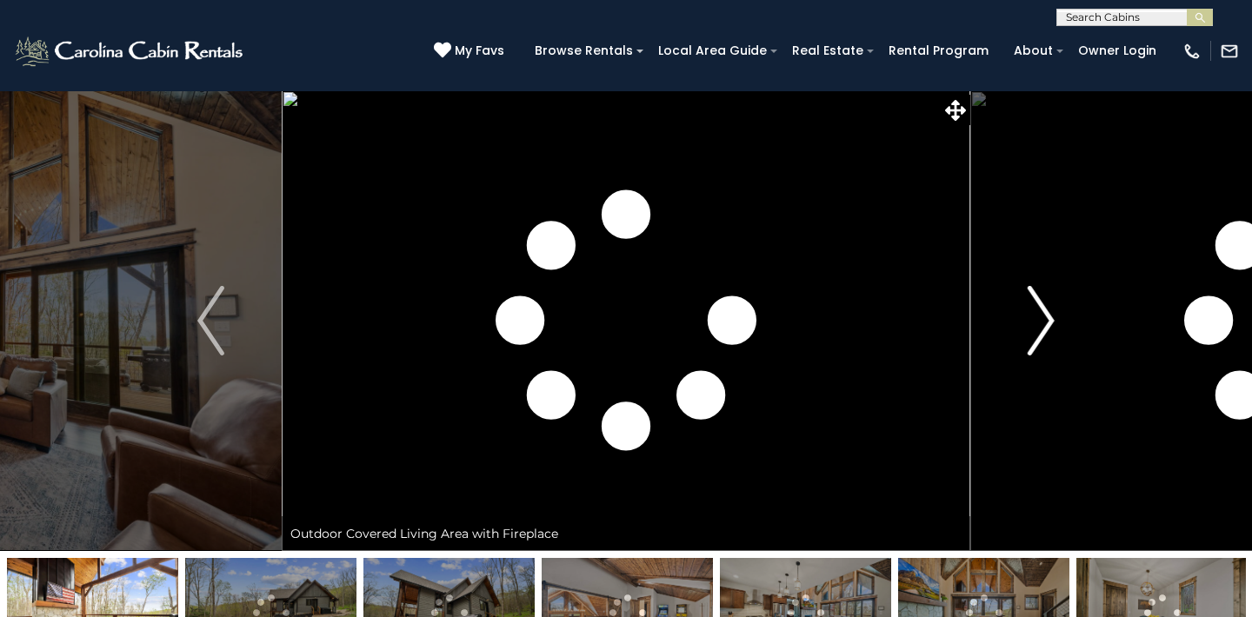
click at [1044, 322] on img "Next" at bounding box center [1041, 321] width 26 height 70
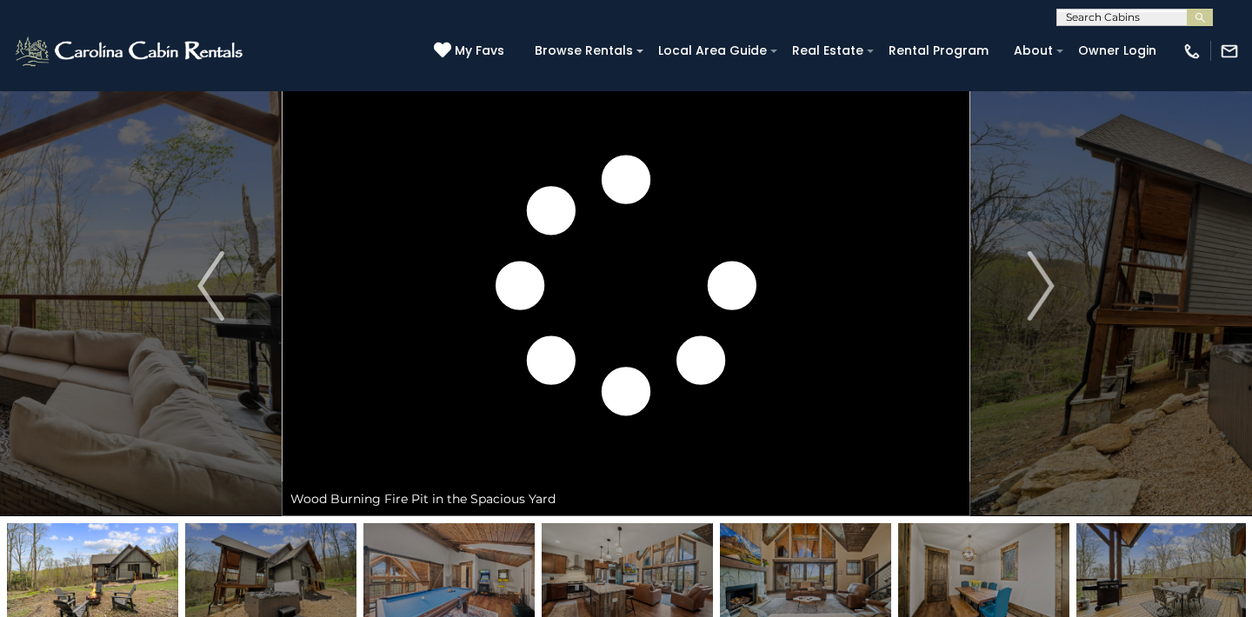
scroll to position [17, 0]
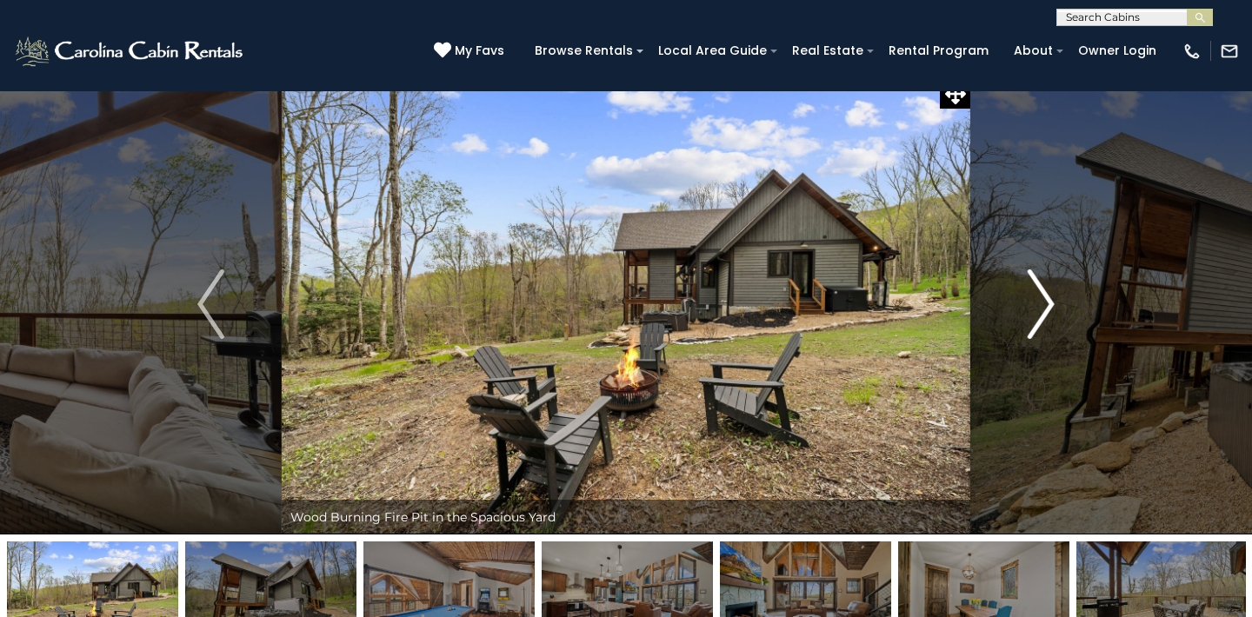
click at [1048, 297] on img "Next" at bounding box center [1041, 305] width 26 height 70
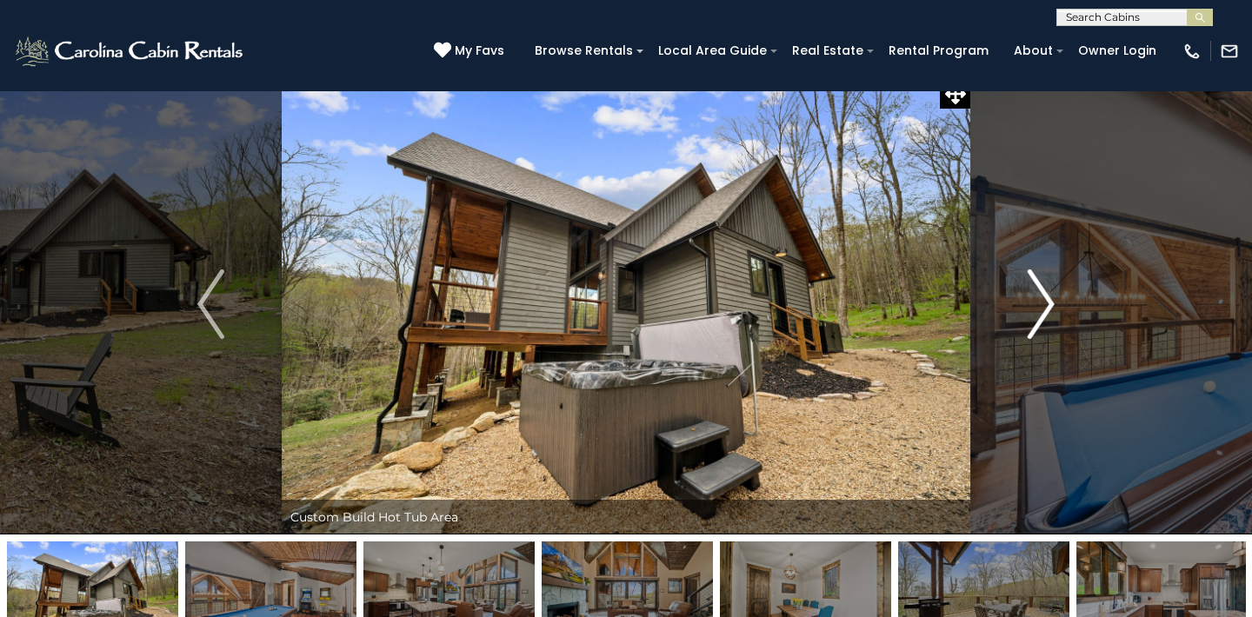
click at [1042, 310] on img "Next" at bounding box center [1041, 305] width 26 height 70
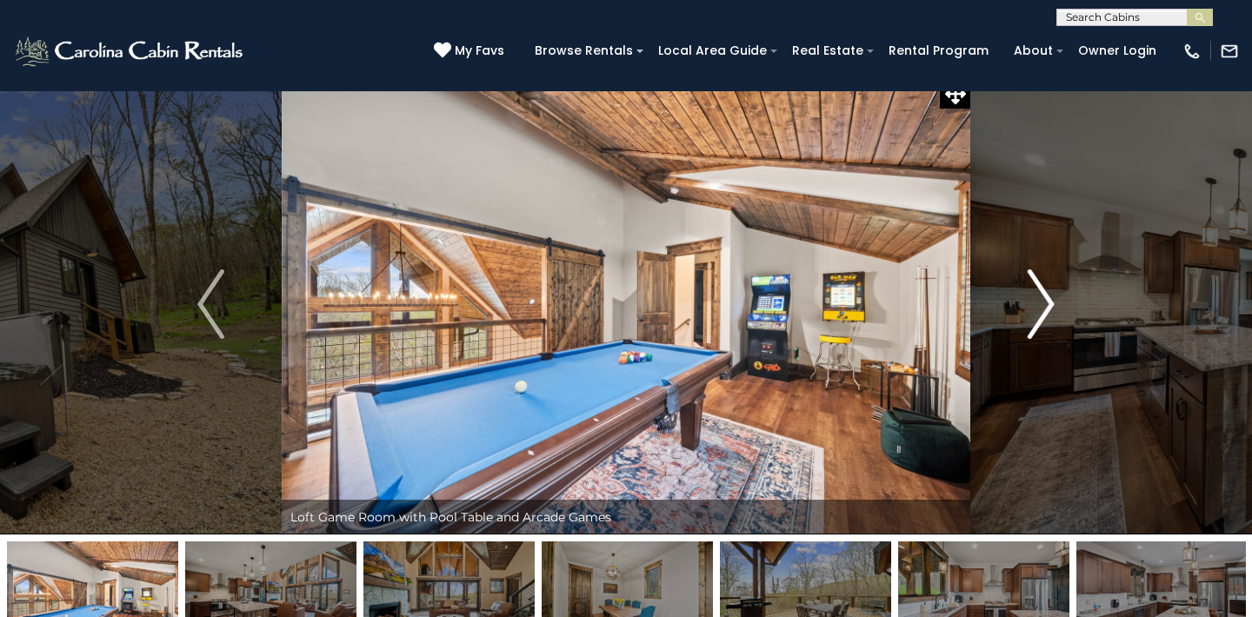
click at [1045, 304] on img "Next" at bounding box center [1041, 305] width 26 height 70
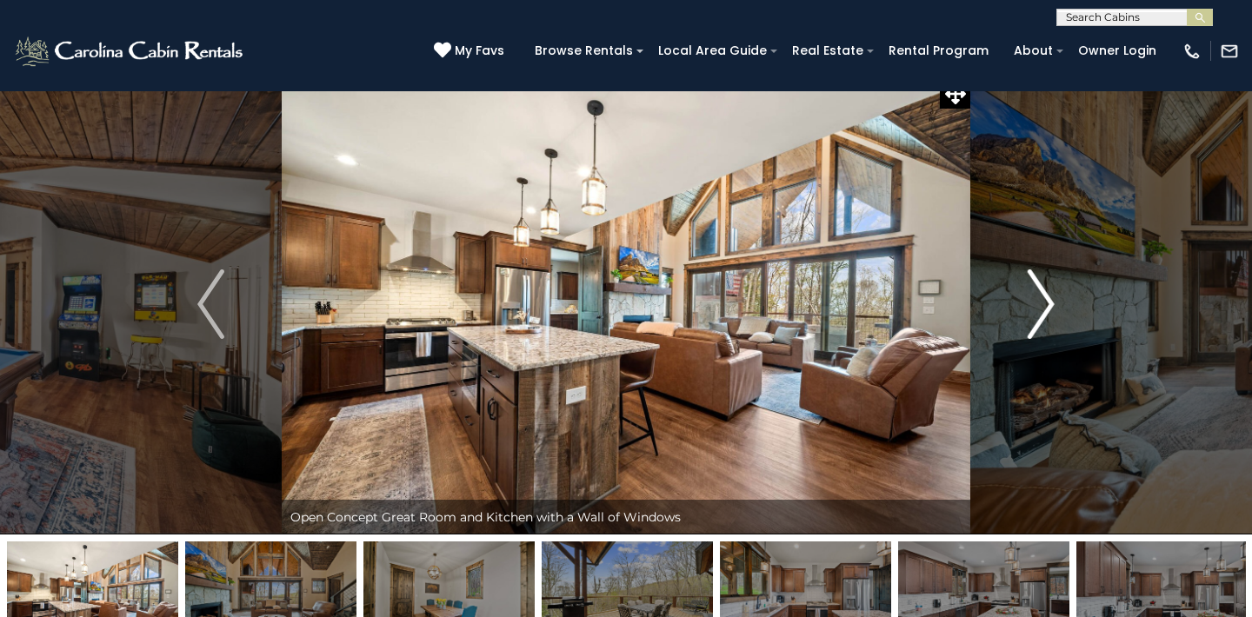
click at [1045, 304] on img "Next" at bounding box center [1041, 305] width 26 height 70
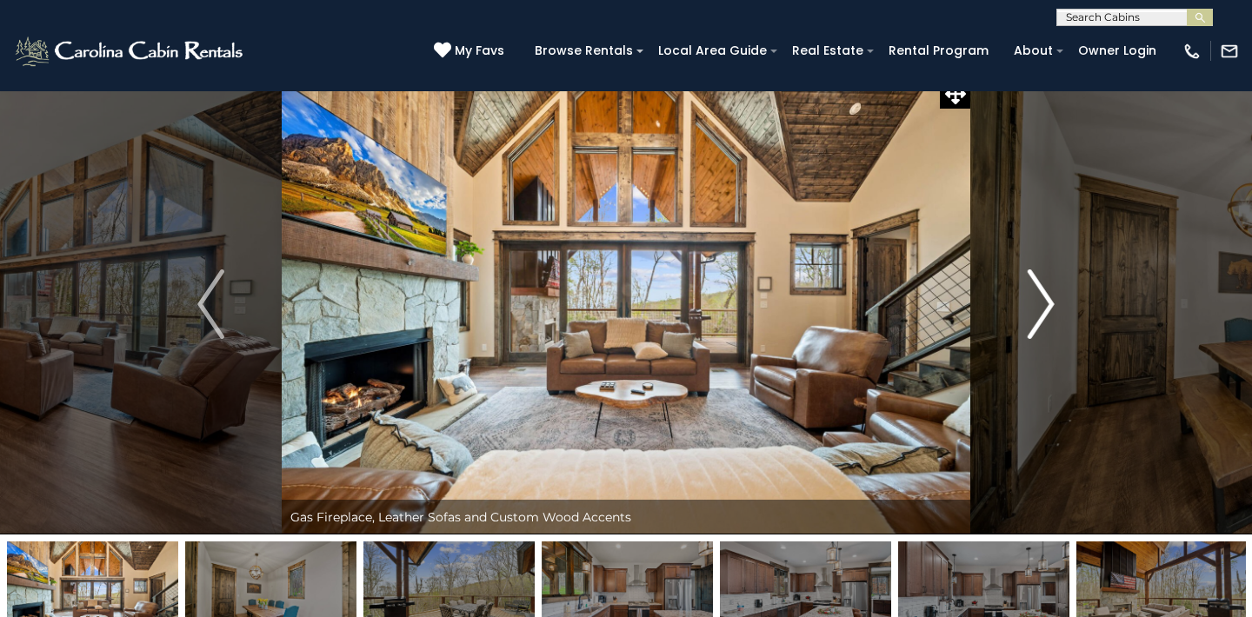
click at [1046, 302] on img "Next" at bounding box center [1041, 305] width 26 height 70
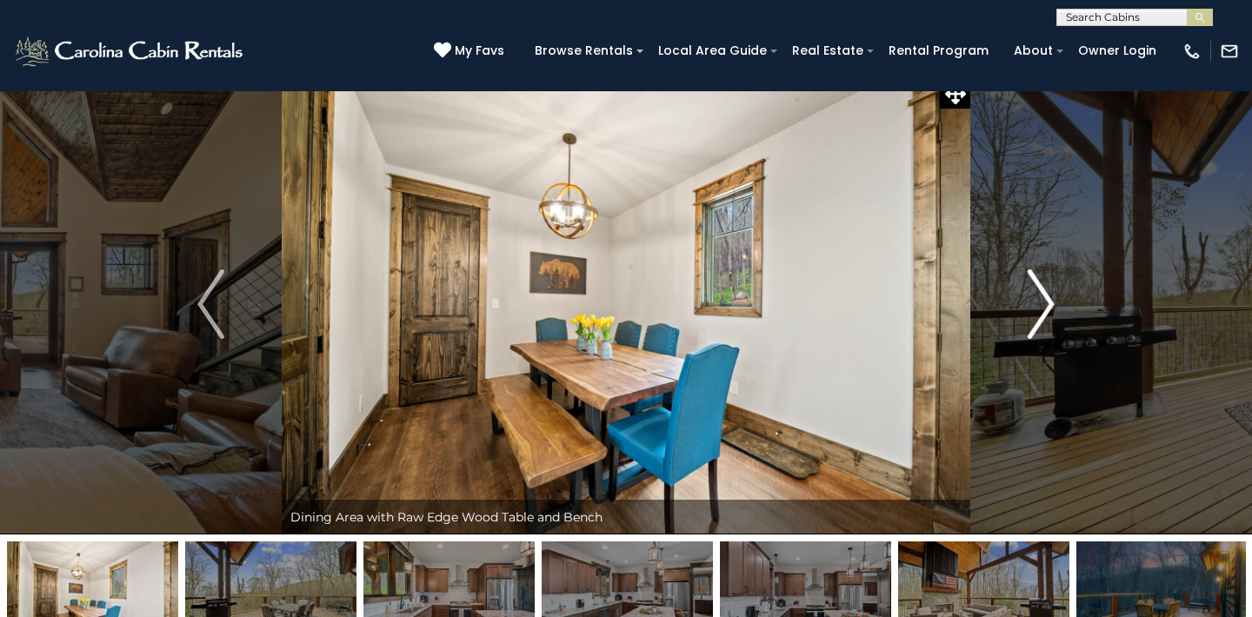
click at [1046, 303] on img "Next" at bounding box center [1041, 305] width 26 height 70
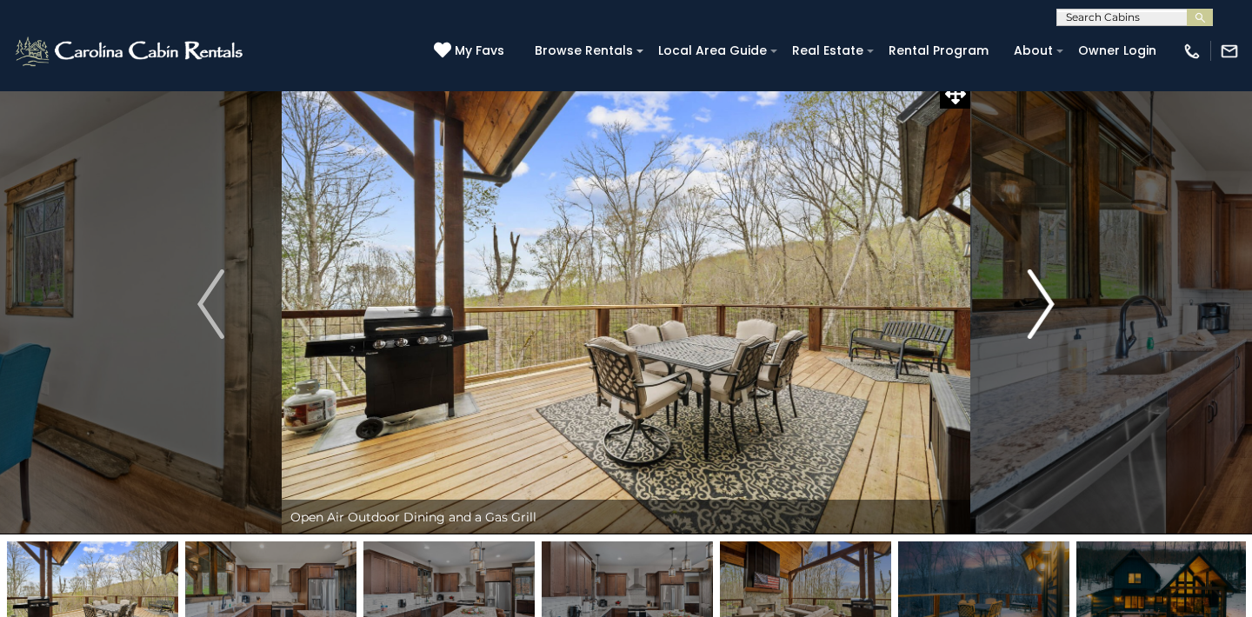
click at [1046, 303] on img "Next" at bounding box center [1041, 305] width 26 height 70
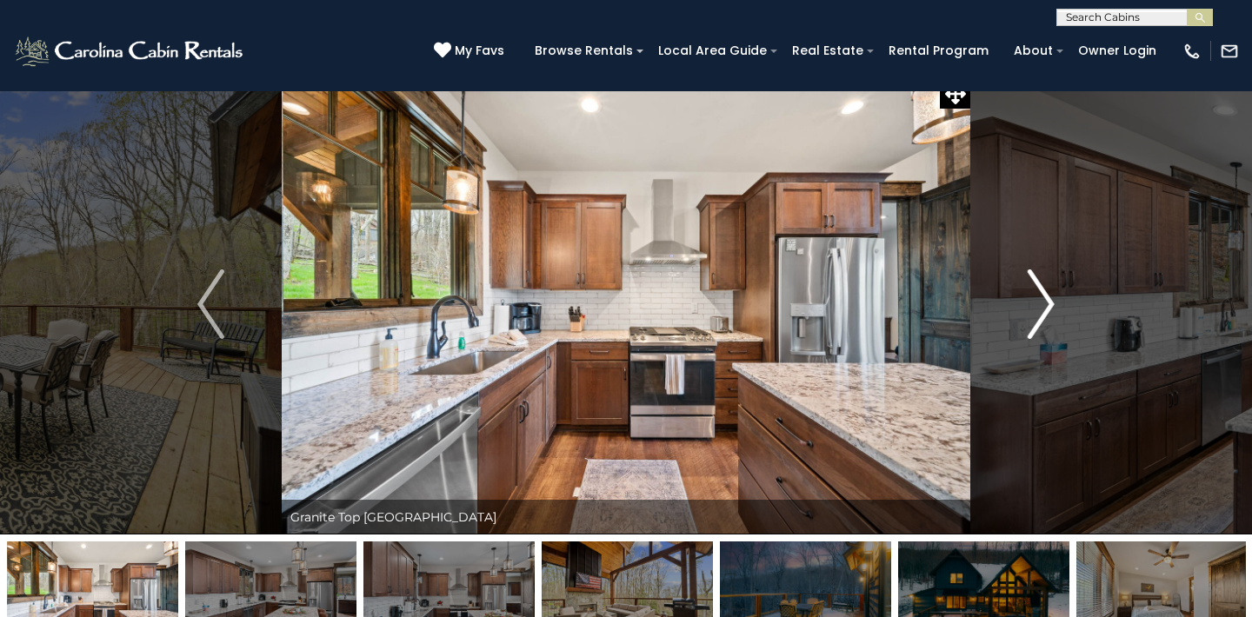
click at [1046, 303] on img "Next" at bounding box center [1041, 305] width 26 height 70
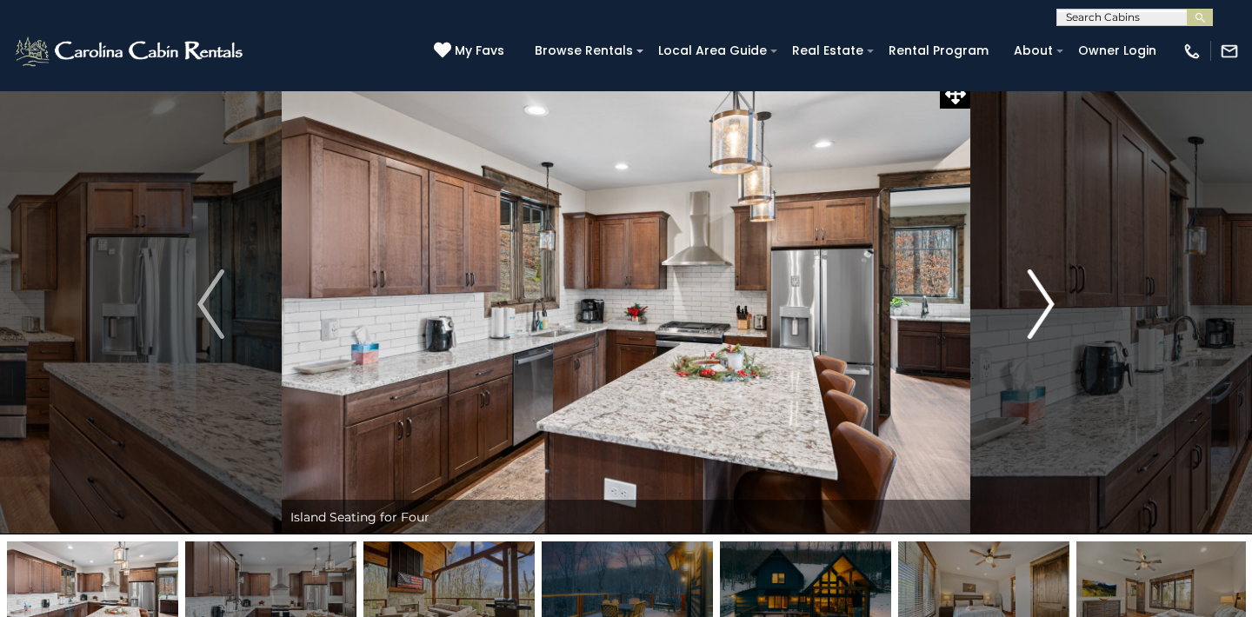
click at [1050, 297] on img "Next" at bounding box center [1041, 305] width 26 height 70
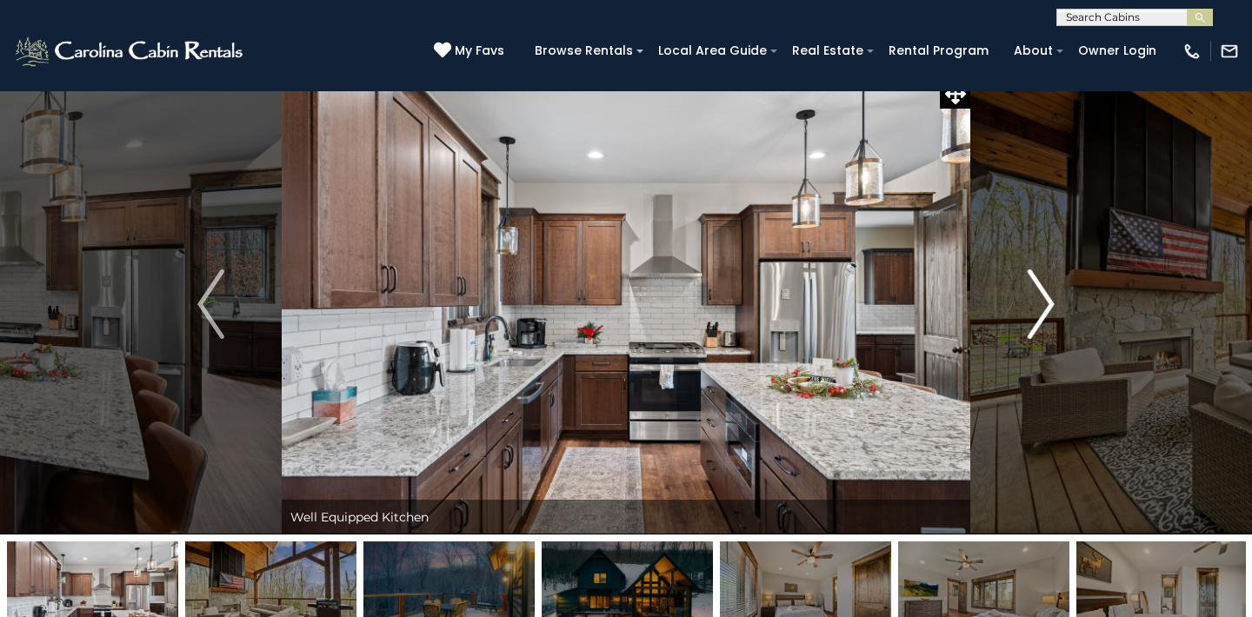
click at [1046, 297] on img "Next" at bounding box center [1041, 305] width 26 height 70
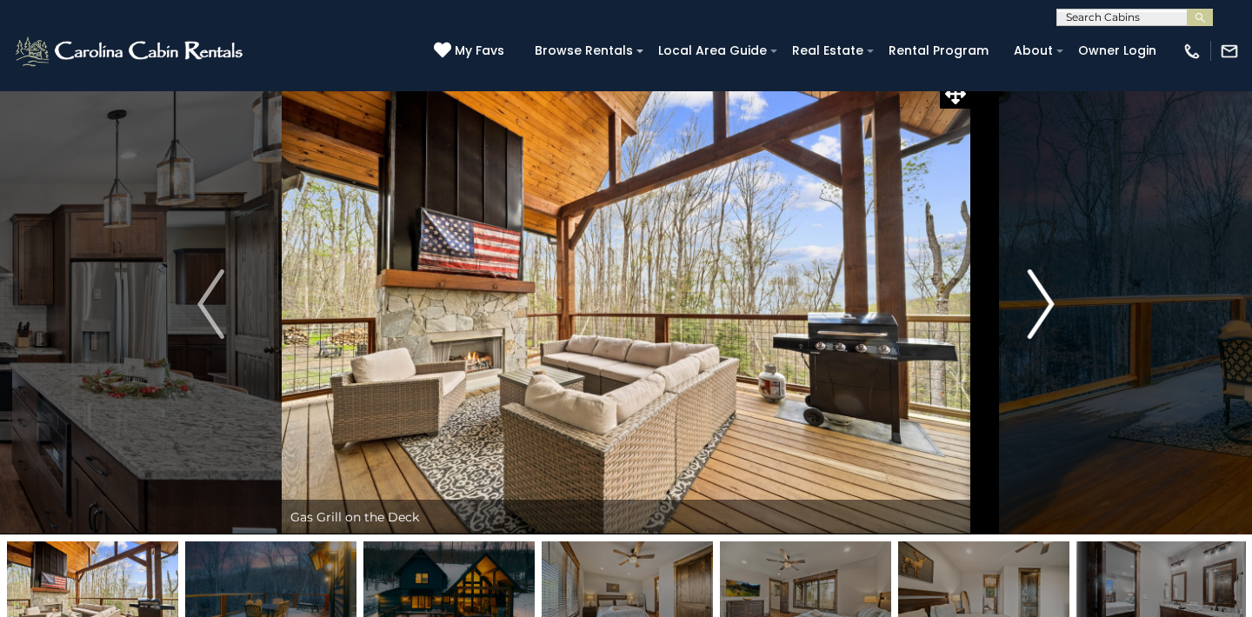
click at [1046, 297] on img "Next" at bounding box center [1041, 305] width 26 height 70
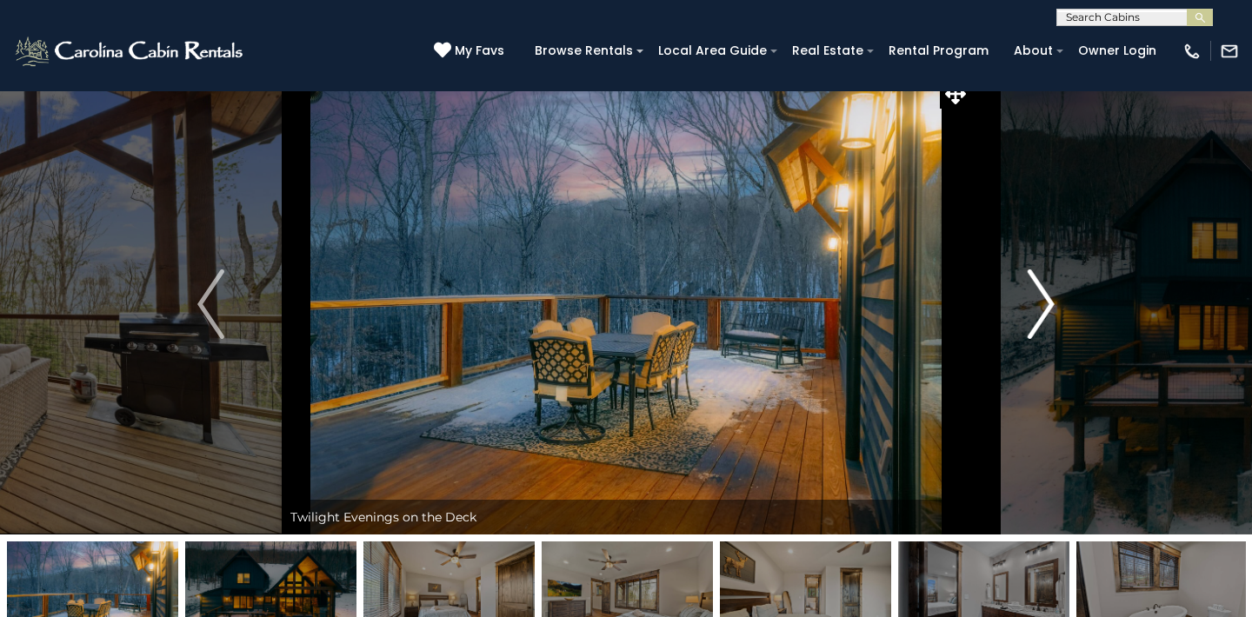
click at [1046, 297] on img "Next" at bounding box center [1041, 305] width 26 height 70
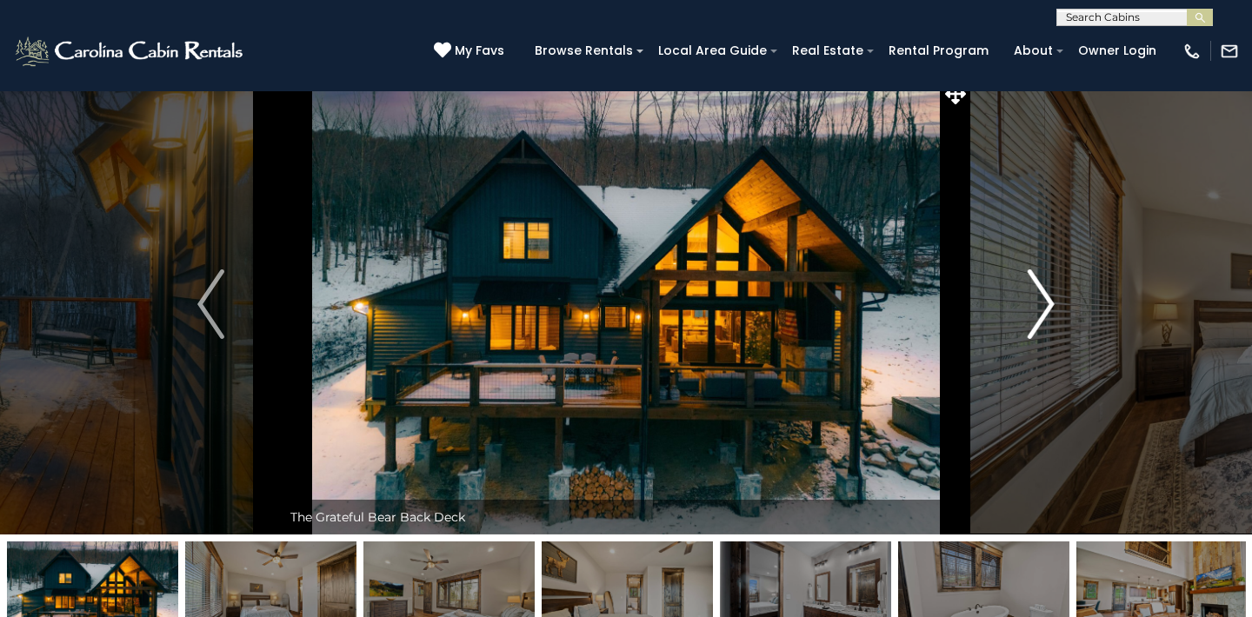
click at [1046, 297] on img "Next" at bounding box center [1041, 305] width 26 height 70
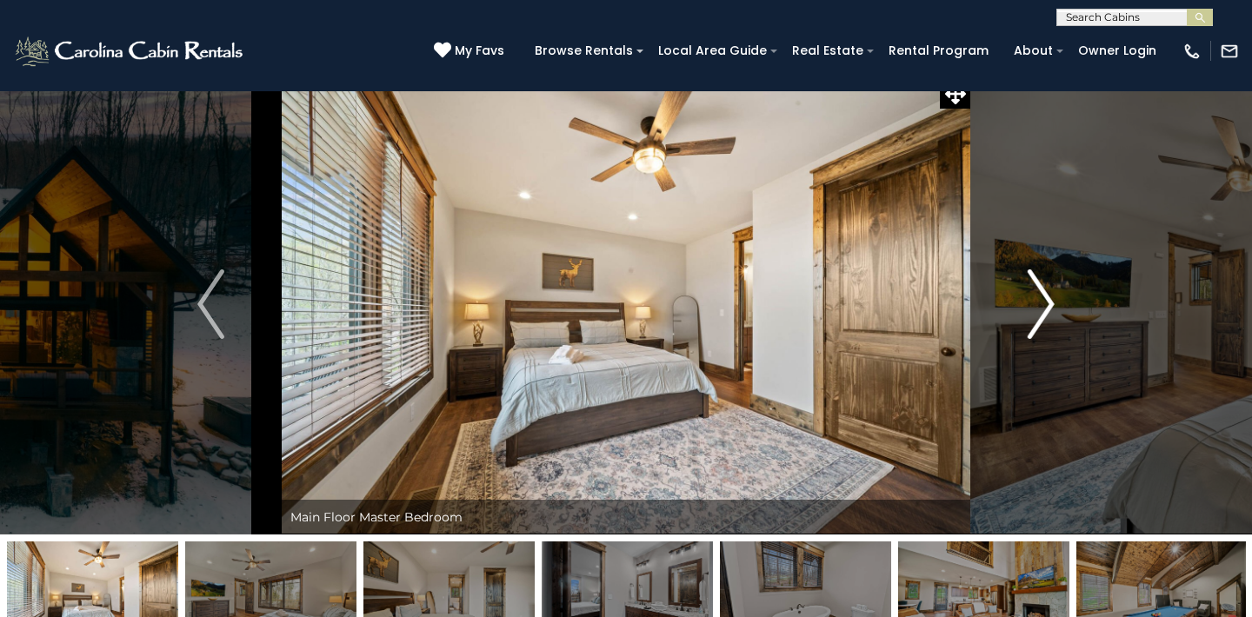
click at [1046, 298] on img "Next" at bounding box center [1041, 305] width 26 height 70
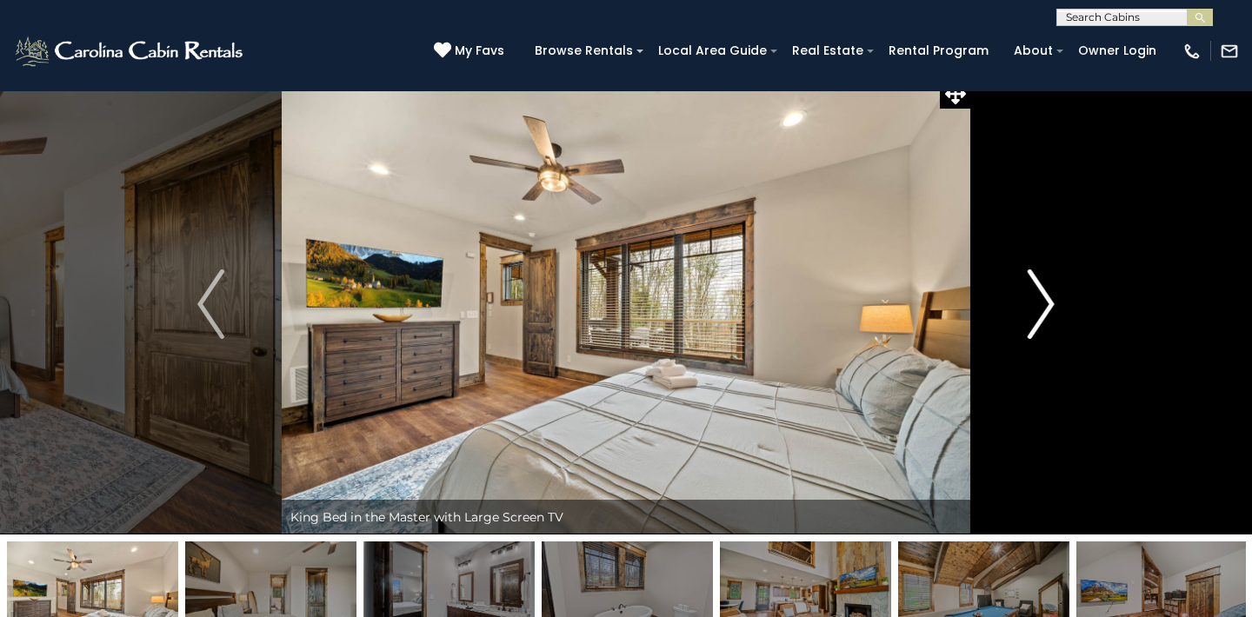
click at [1046, 298] on img "Next" at bounding box center [1041, 305] width 26 height 70
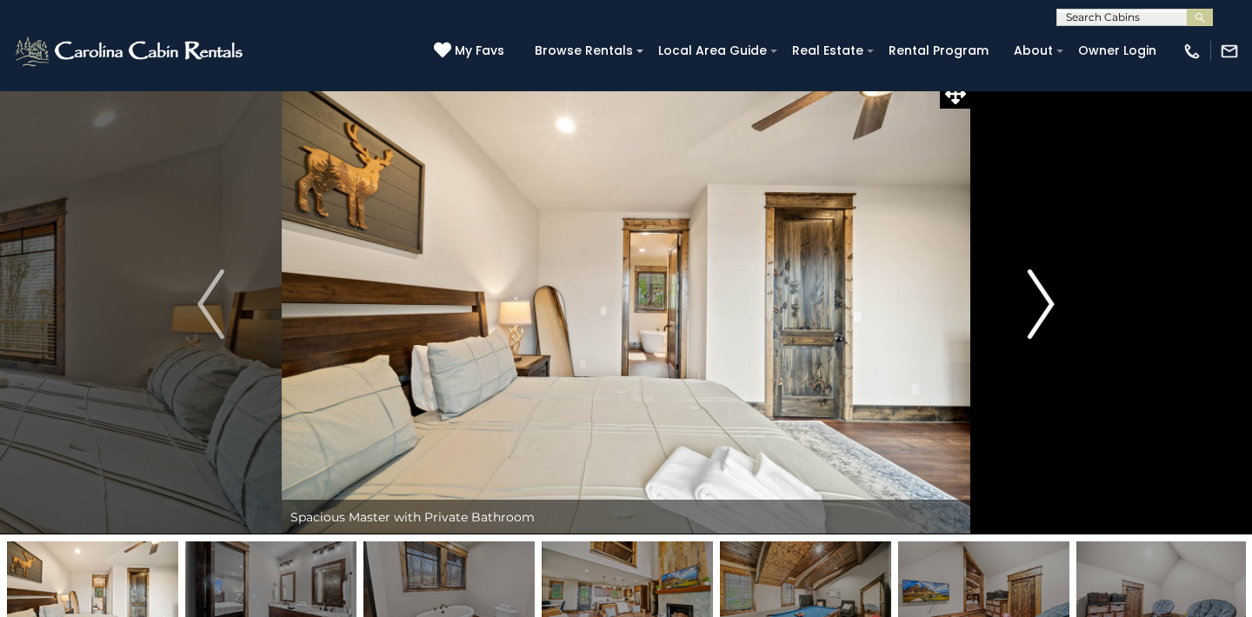
click at [1046, 298] on img "Next" at bounding box center [1041, 305] width 26 height 70
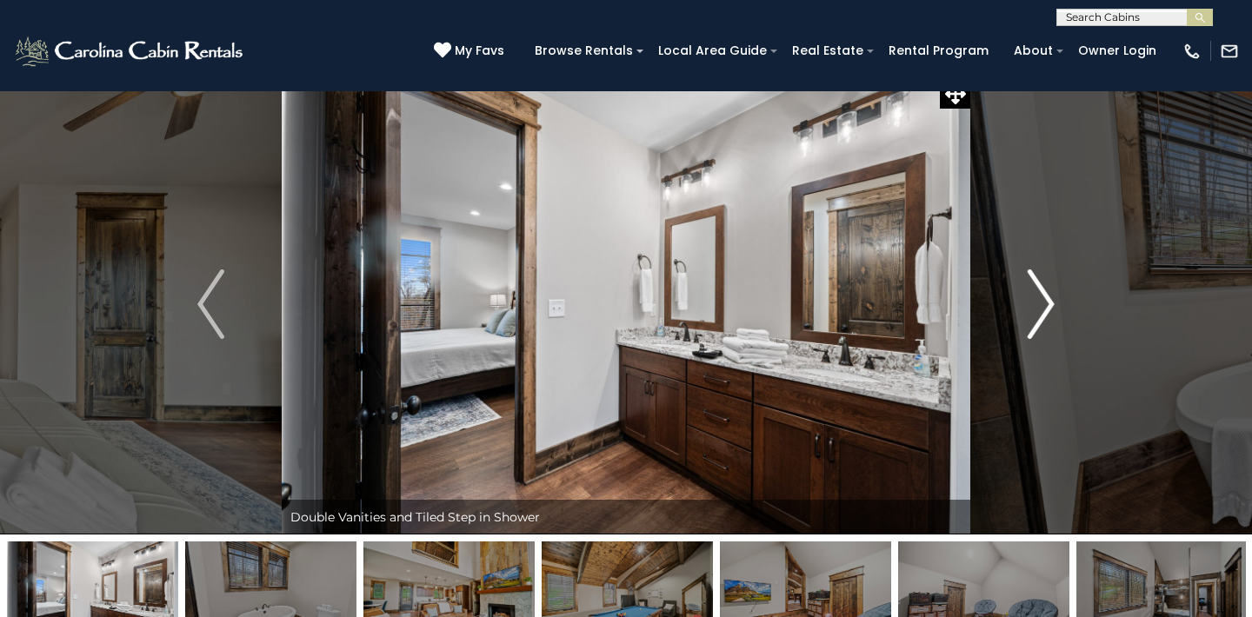
click at [1046, 298] on img "Next" at bounding box center [1041, 305] width 26 height 70
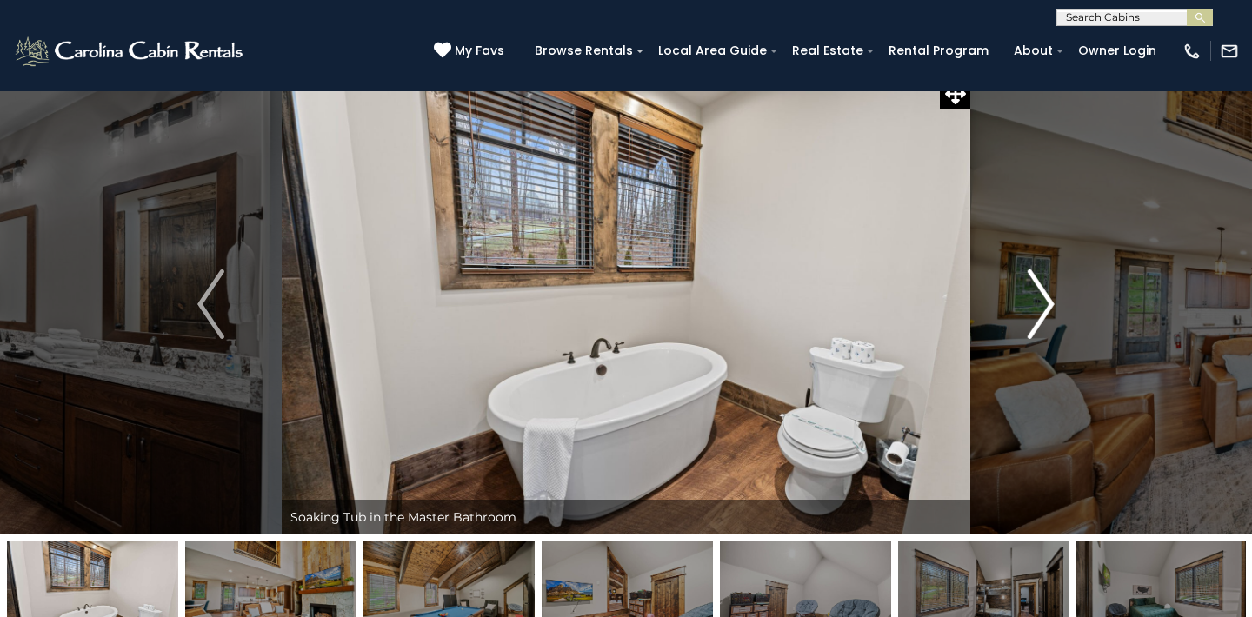
click at [1046, 298] on img "Next" at bounding box center [1041, 305] width 26 height 70
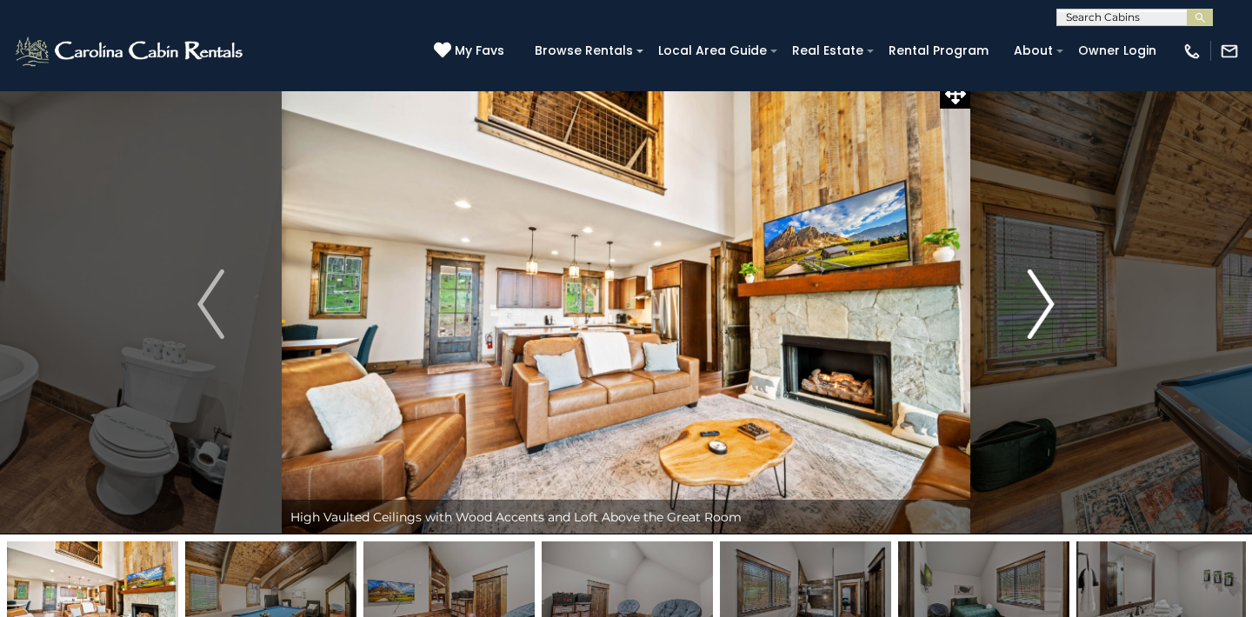
click at [1054, 300] on img "Next" at bounding box center [1041, 305] width 26 height 70
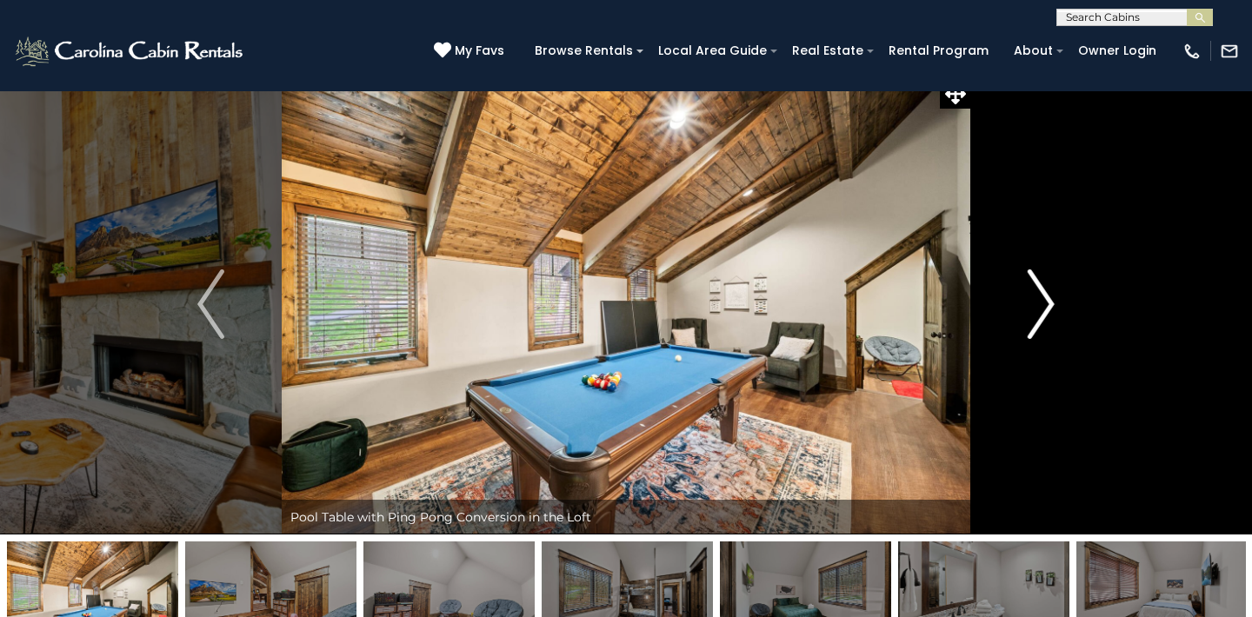
click at [1047, 300] on img "Next" at bounding box center [1041, 305] width 26 height 70
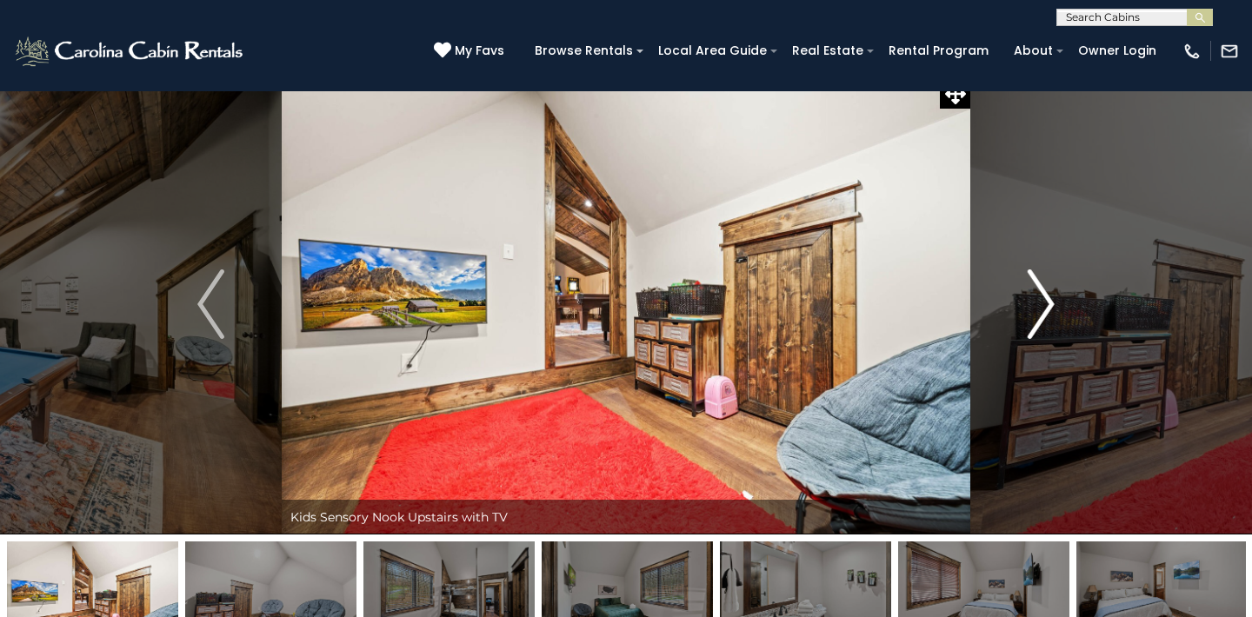
click at [1047, 300] on img "Next" at bounding box center [1041, 305] width 26 height 70
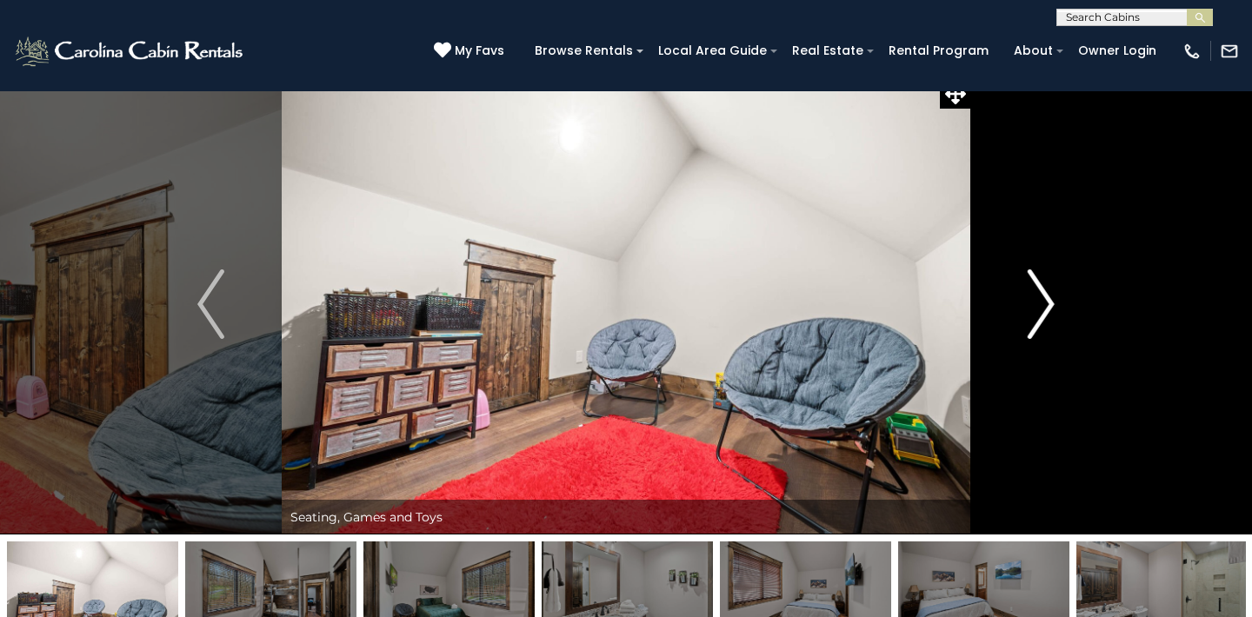
click at [1047, 300] on img "Next" at bounding box center [1041, 305] width 26 height 70
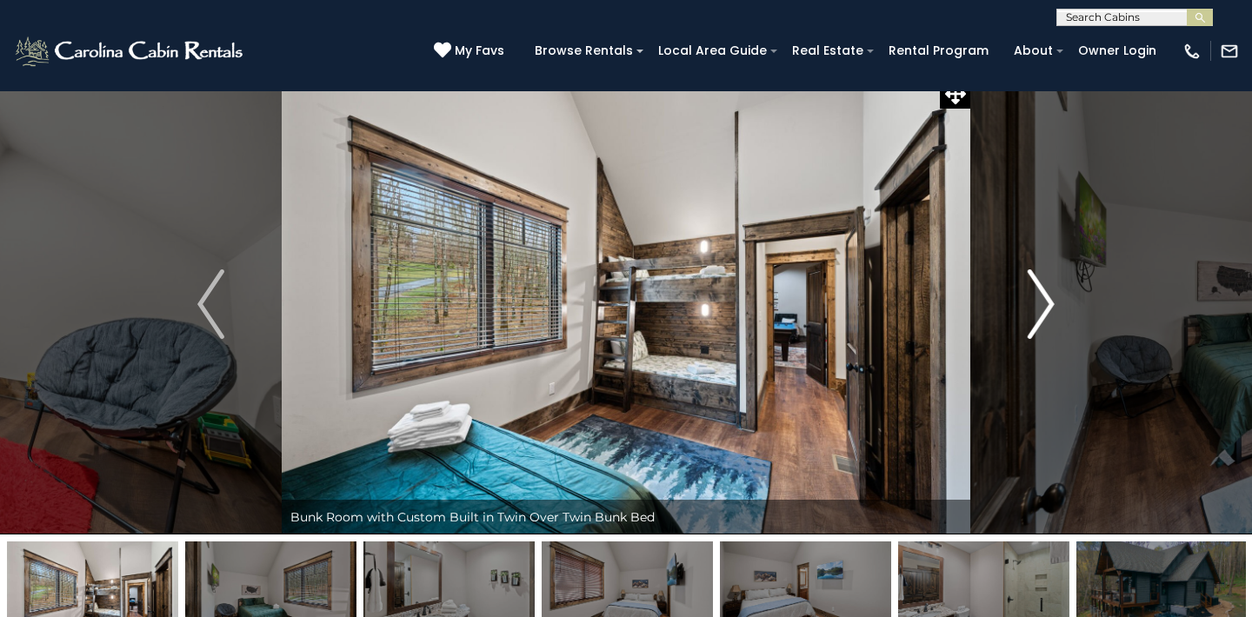
click at [1047, 300] on img "Next" at bounding box center [1041, 305] width 26 height 70
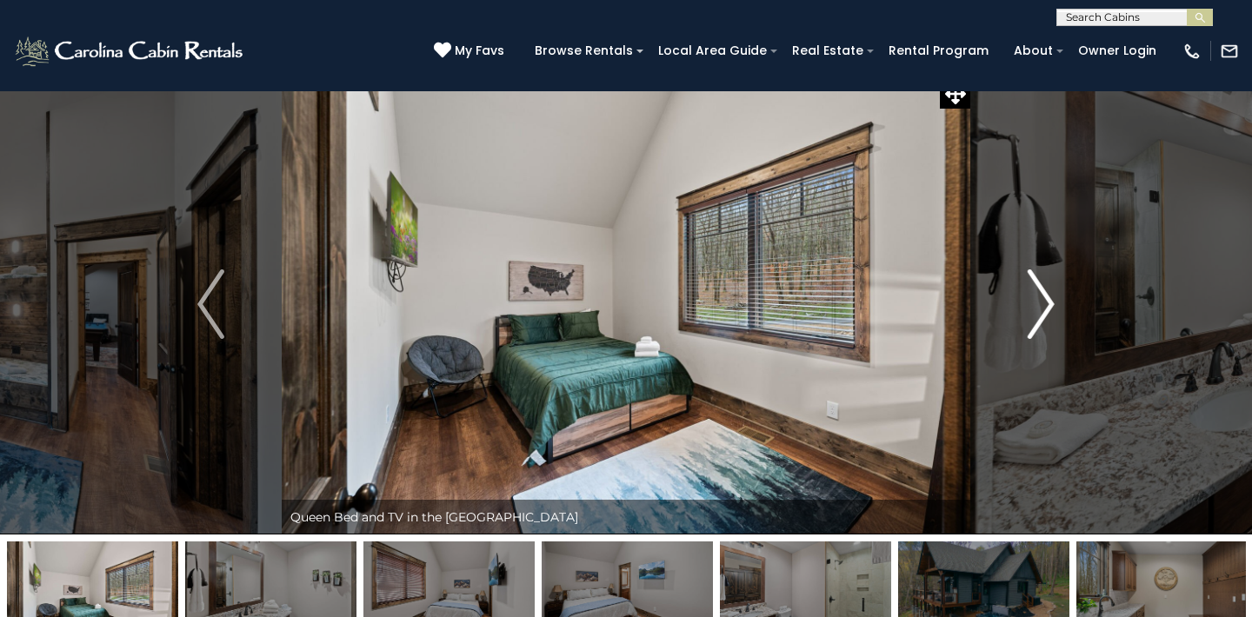
click at [1047, 300] on img "Next" at bounding box center [1041, 305] width 26 height 70
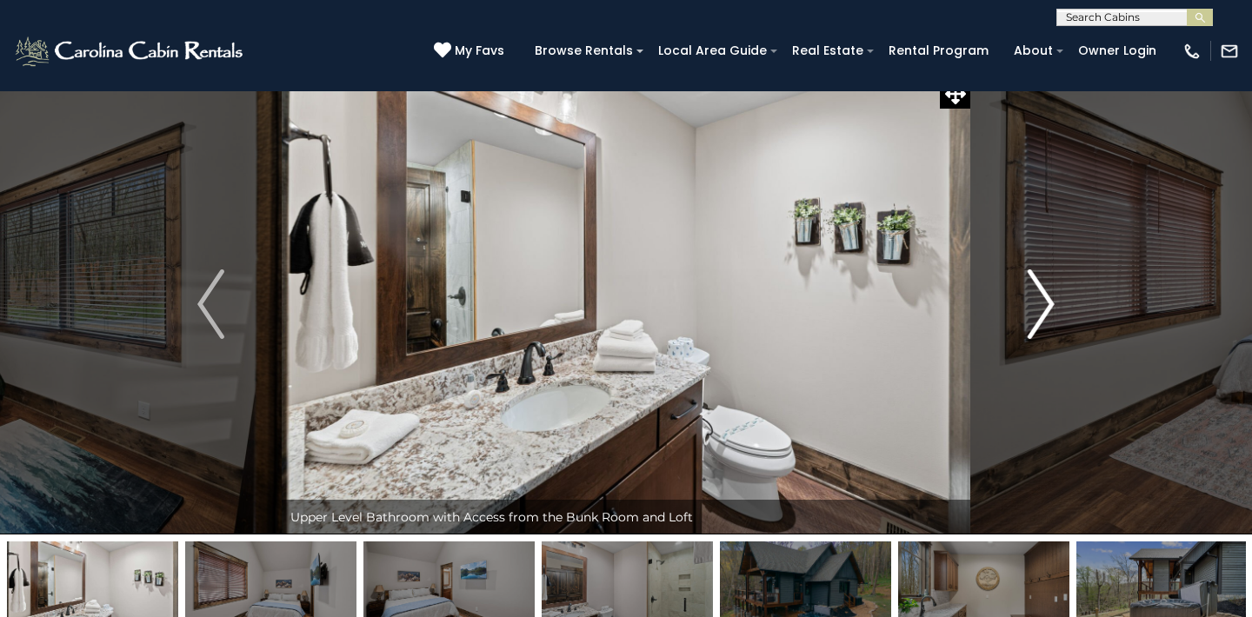
click at [1047, 300] on img "Next" at bounding box center [1041, 305] width 26 height 70
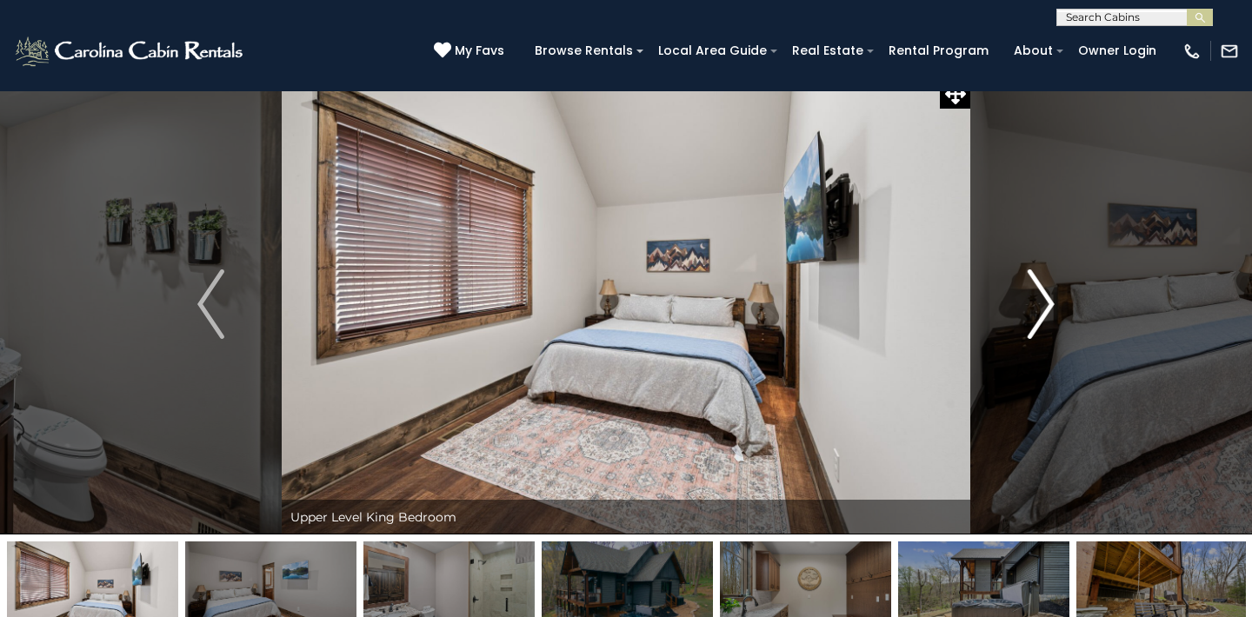
click at [1047, 300] on img "Next" at bounding box center [1041, 305] width 26 height 70
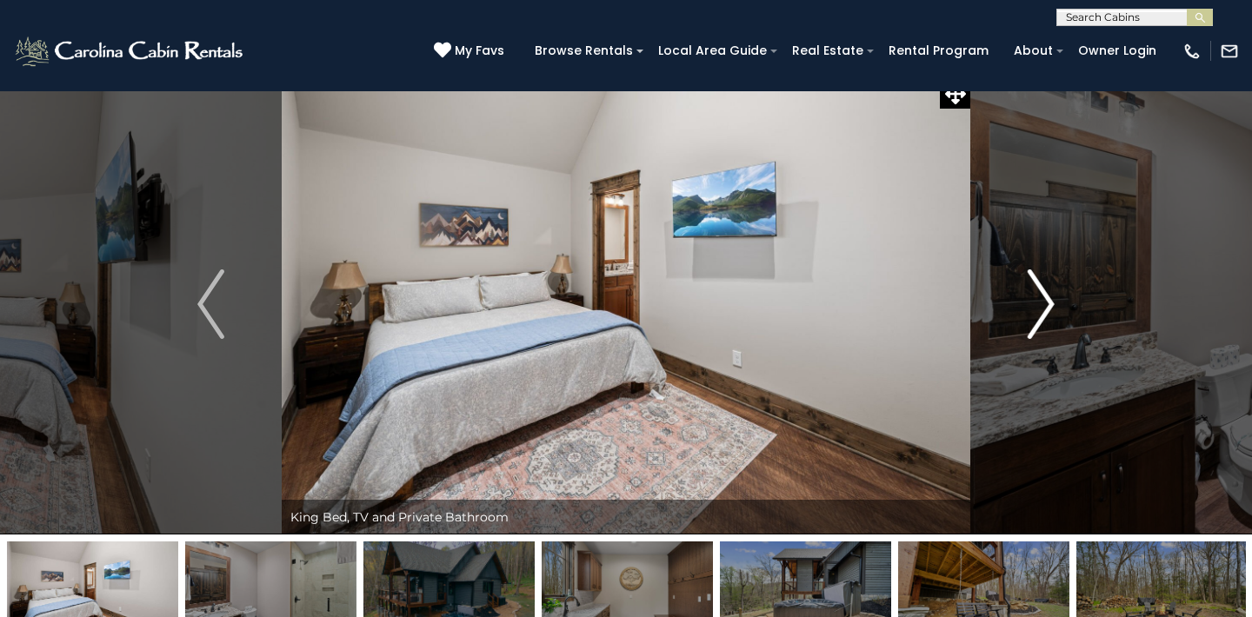
click at [1053, 306] on img "Next" at bounding box center [1041, 305] width 26 height 70
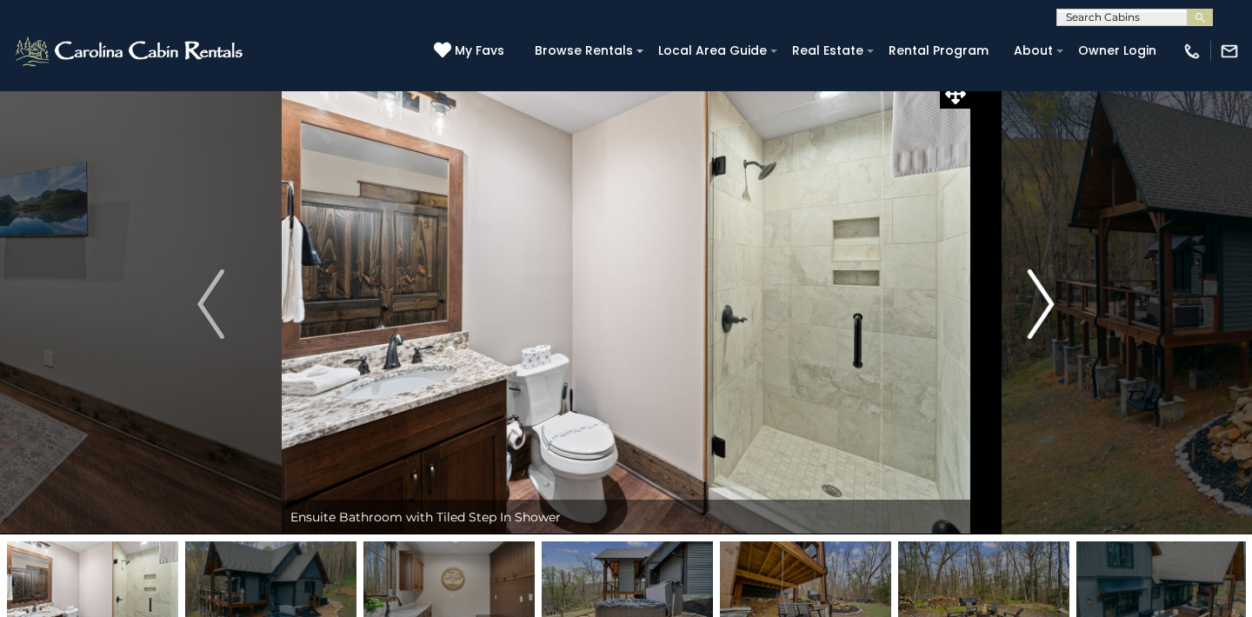
click at [1053, 306] on img "Next" at bounding box center [1041, 305] width 26 height 70
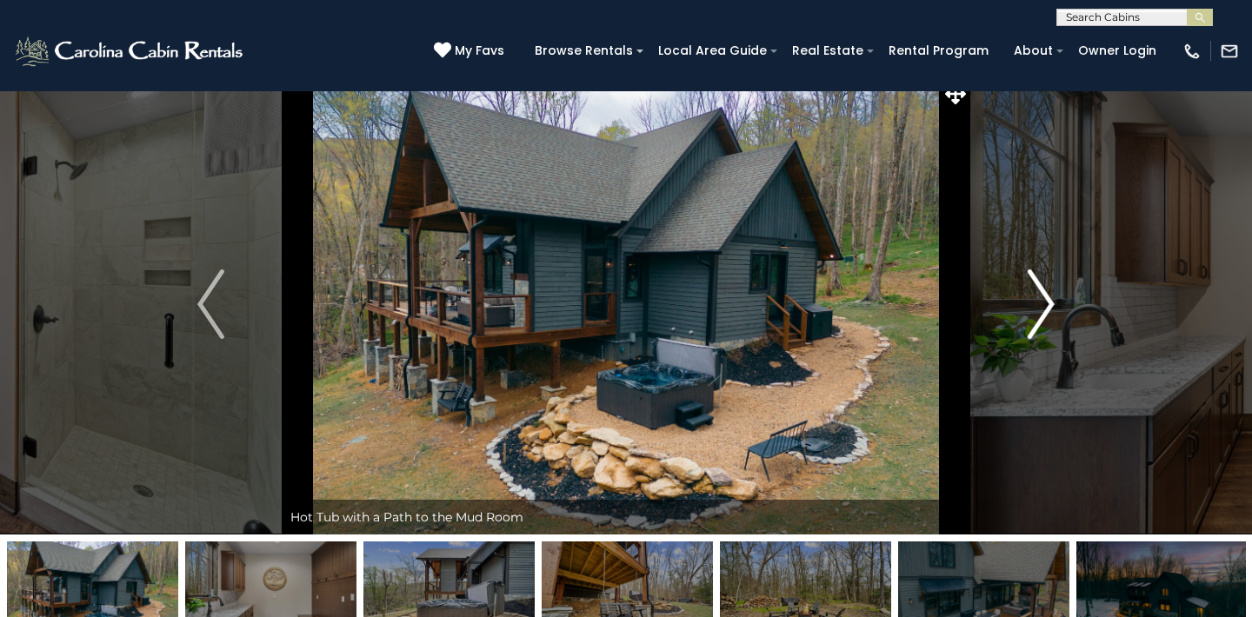
click at [1053, 306] on img "Next" at bounding box center [1041, 305] width 26 height 70
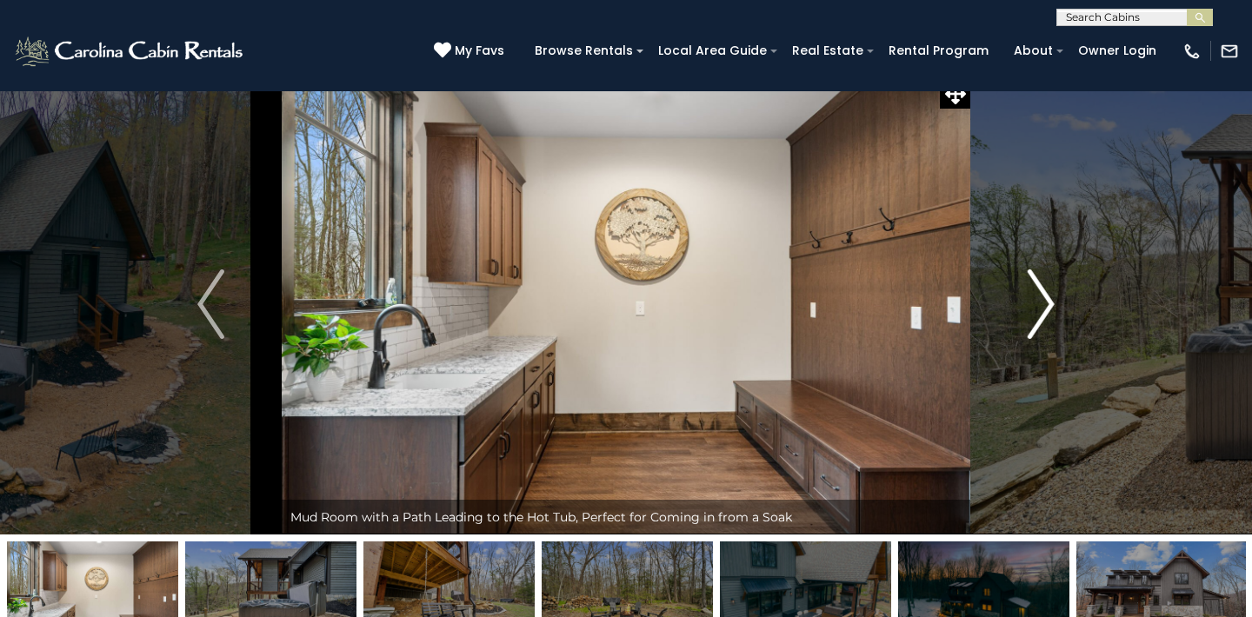
click at [1053, 306] on img "Next" at bounding box center [1041, 305] width 26 height 70
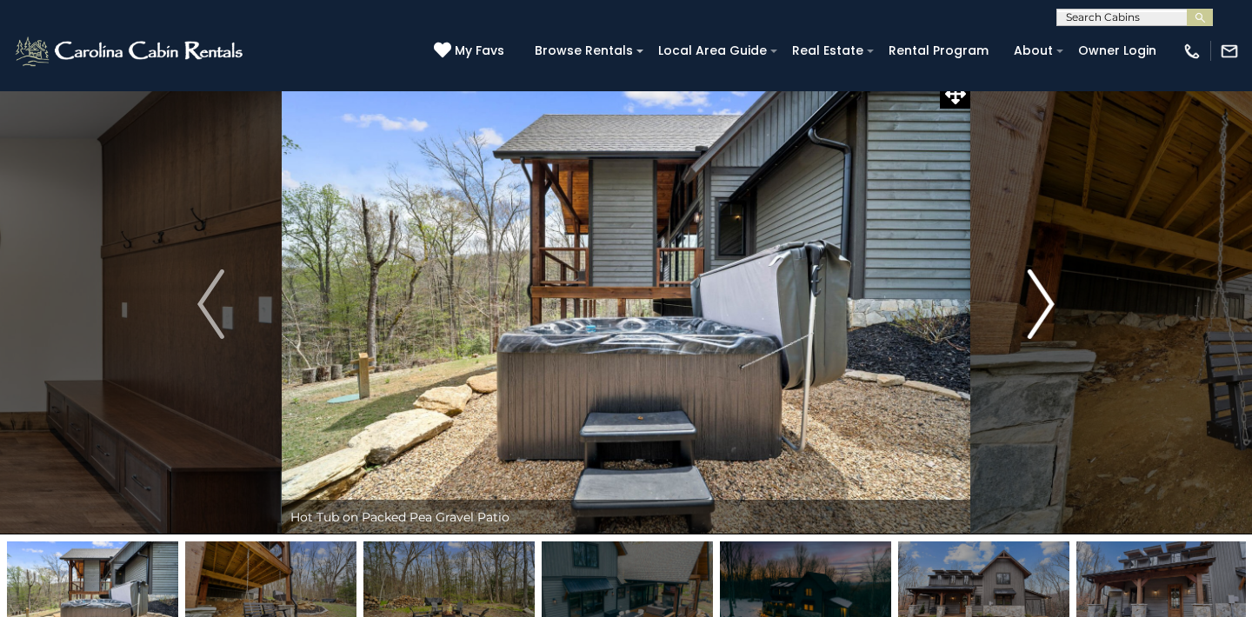
click at [1053, 306] on img "Next" at bounding box center [1041, 305] width 26 height 70
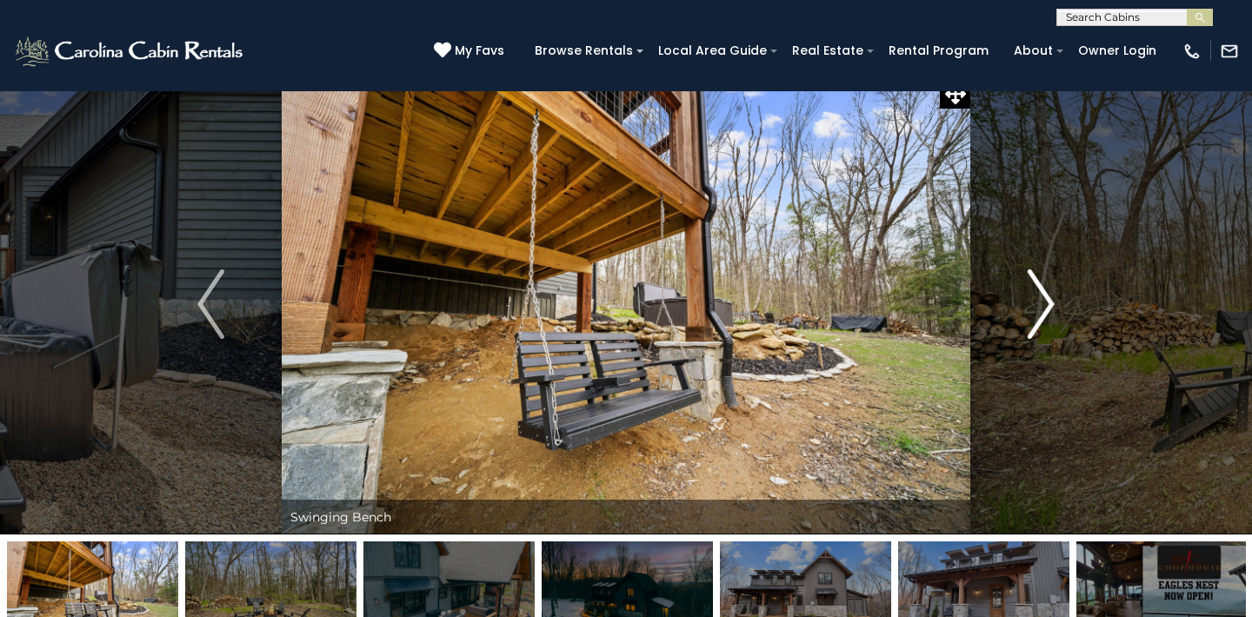
click at [1053, 306] on img "Next" at bounding box center [1041, 305] width 26 height 70
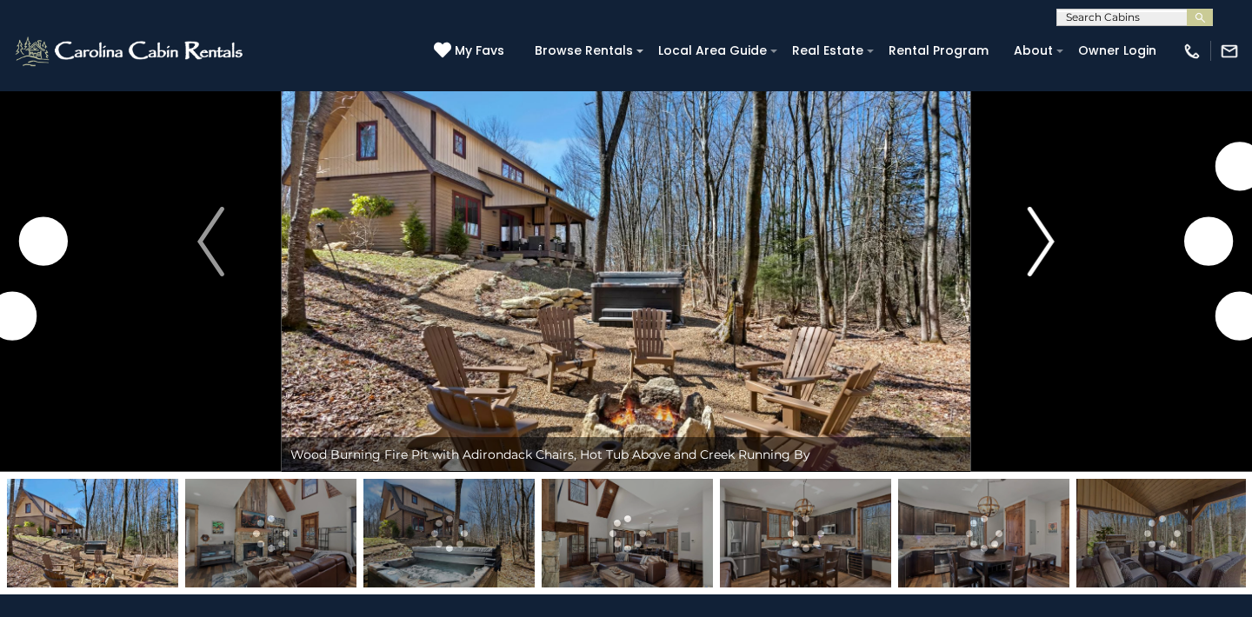
click at [1049, 238] on img "Next" at bounding box center [1041, 242] width 26 height 70
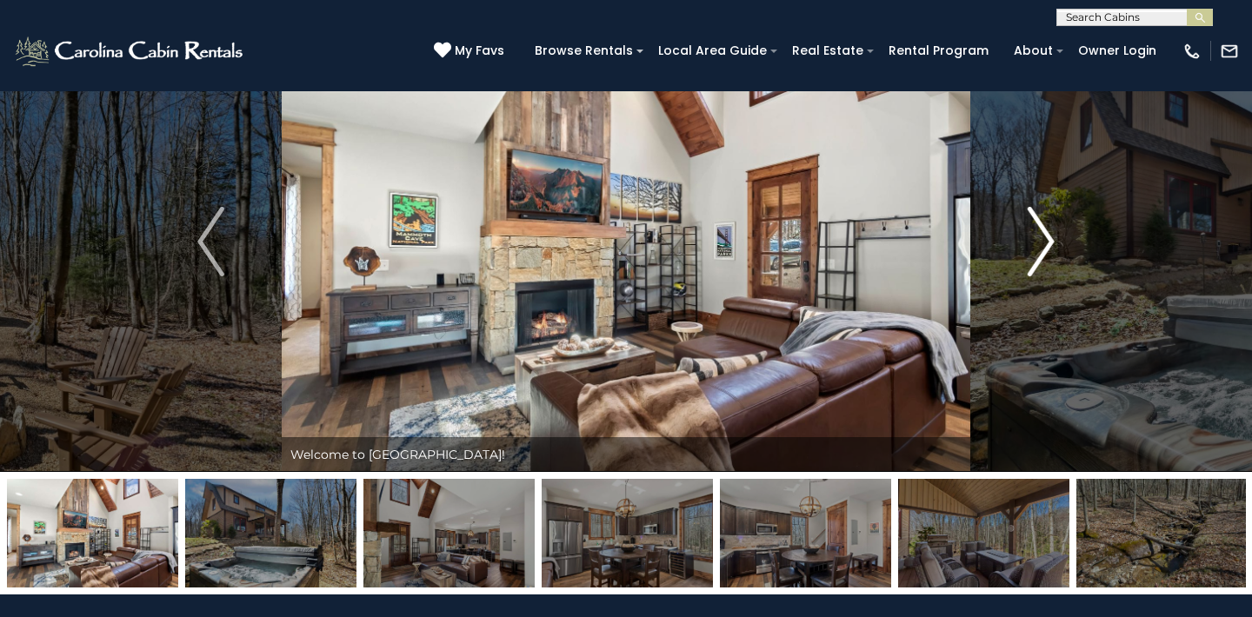
click at [1044, 239] on img "Next" at bounding box center [1041, 242] width 26 height 70
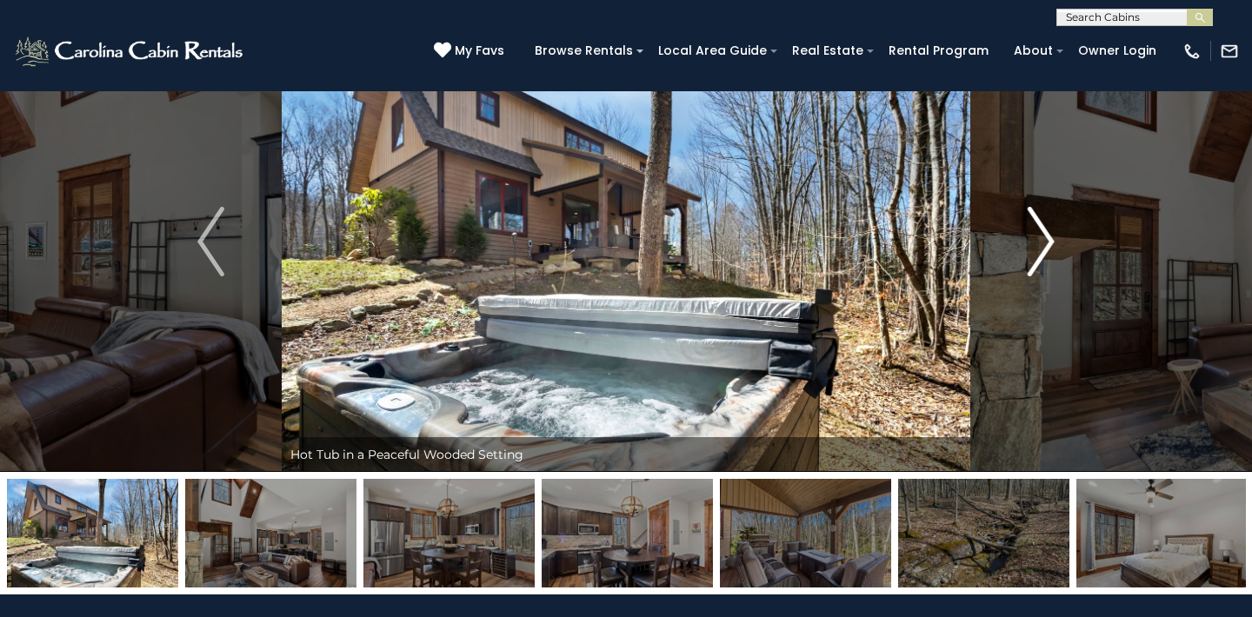
click at [1044, 239] on img "Next" at bounding box center [1041, 242] width 26 height 70
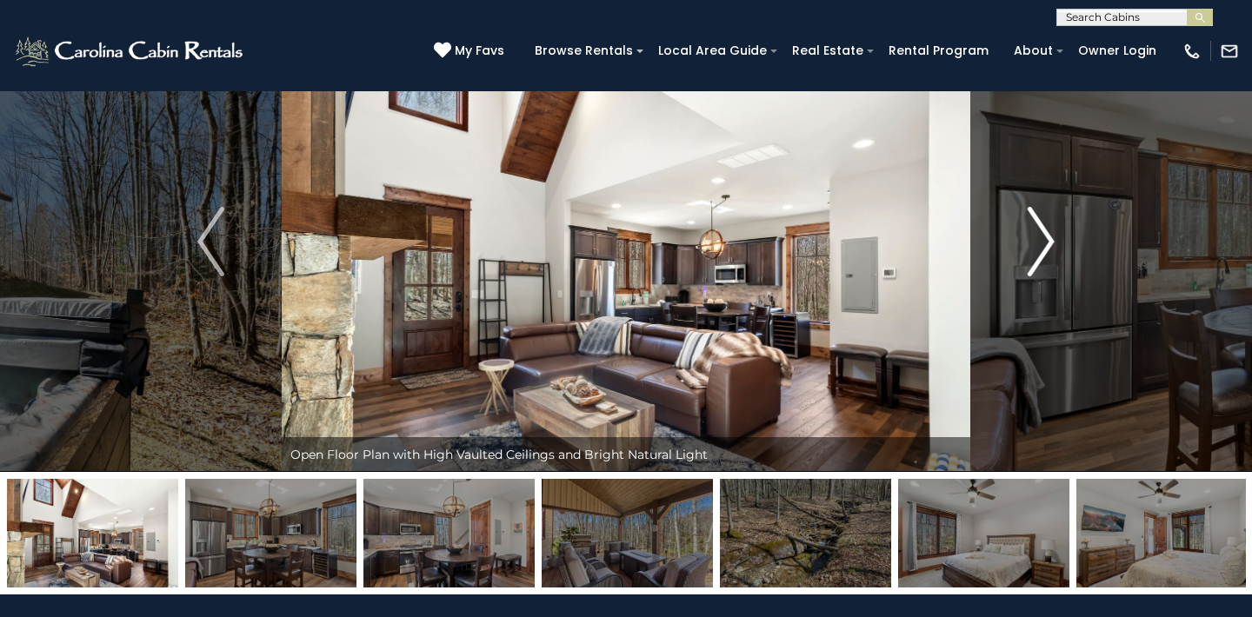
click at [1044, 239] on img "Next" at bounding box center [1041, 242] width 26 height 70
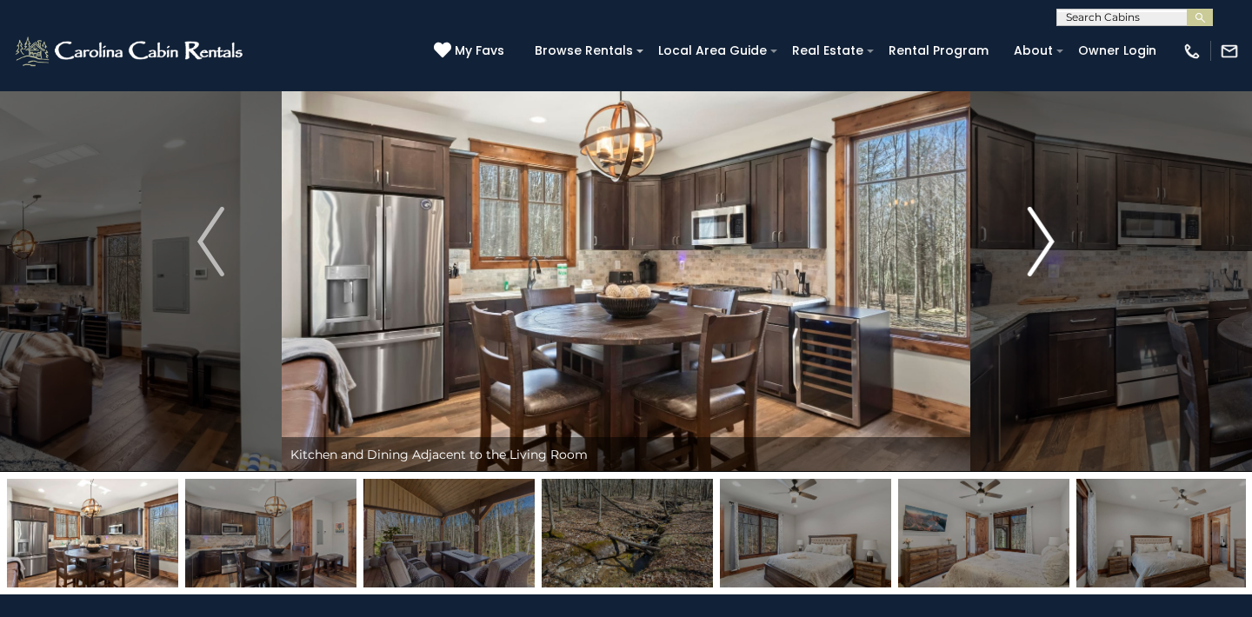
click at [1044, 239] on img "Next" at bounding box center [1041, 242] width 26 height 70
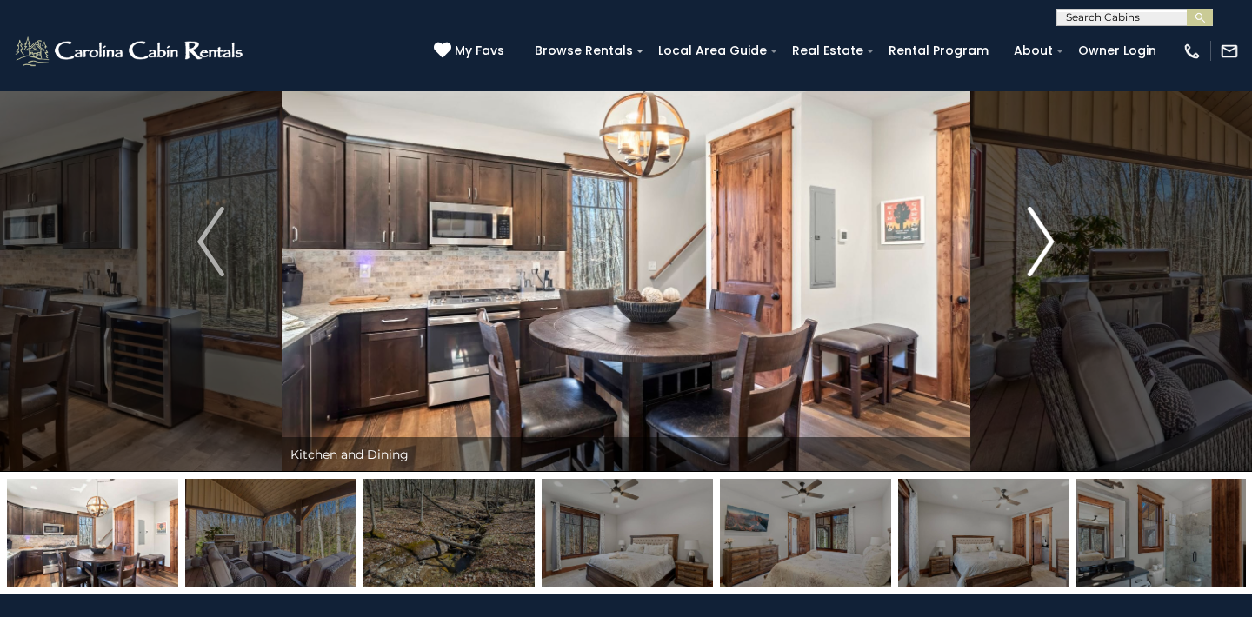
click at [1044, 239] on img "Next" at bounding box center [1041, 242] width 26 height 70
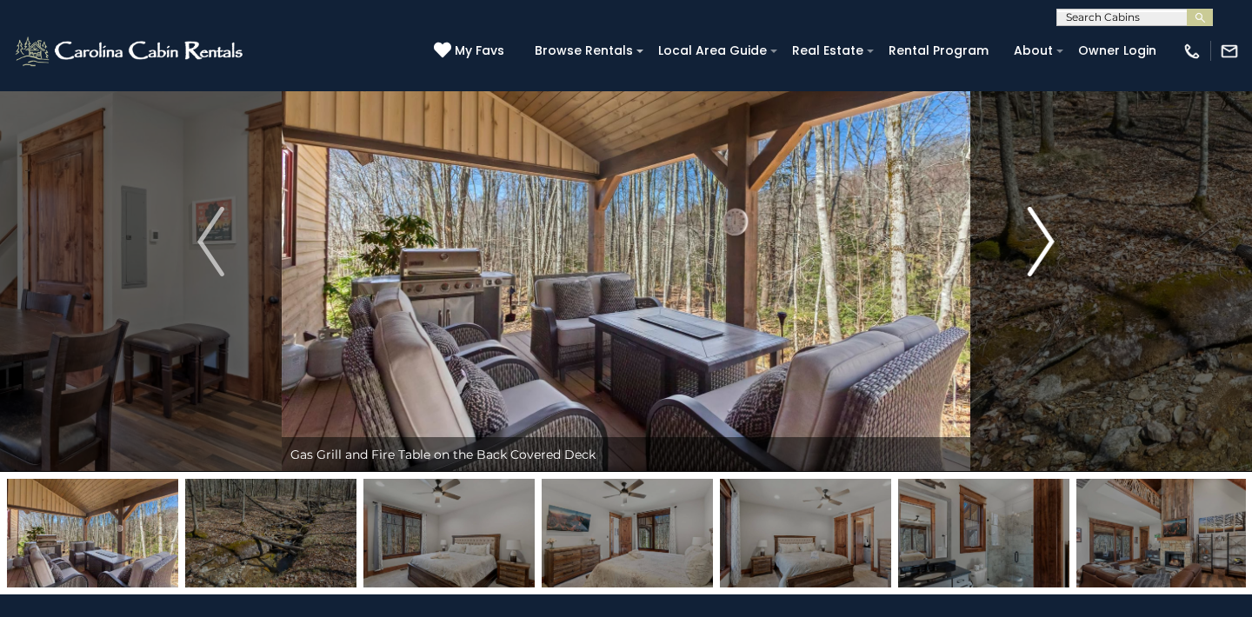
click at [1044, 239] on img "Next" at bounding box center [1041, 242] width 26 height 70
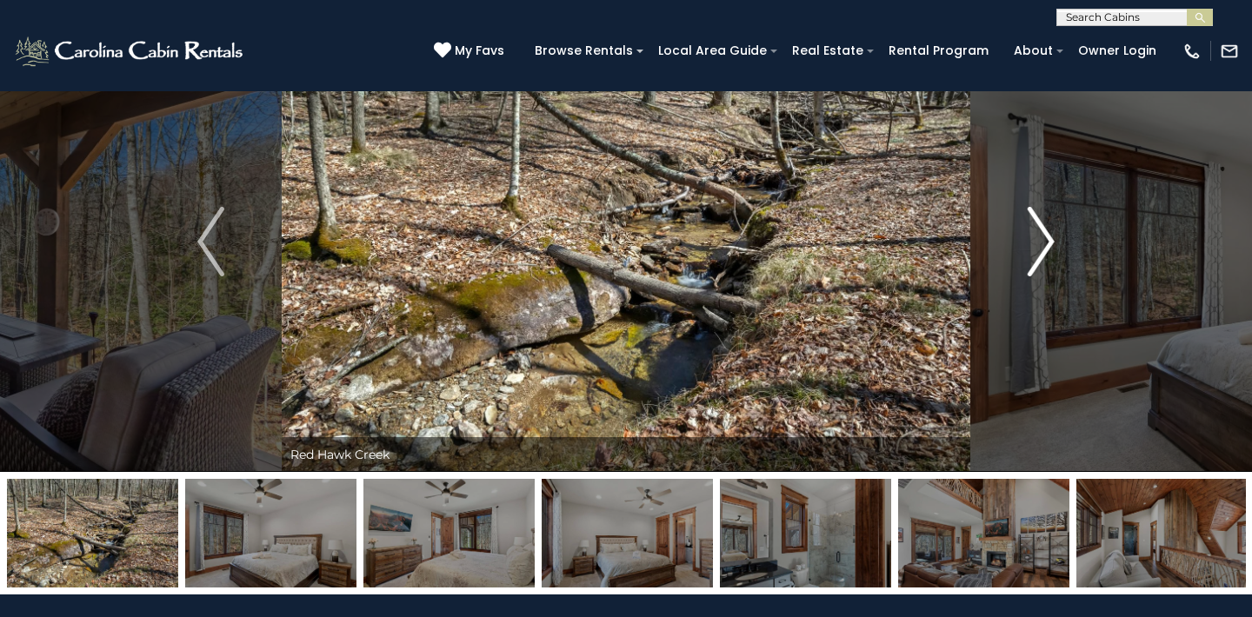
click at [1044, 239] on img "Next" at bounding box center [1041, 242] width 26 height 70
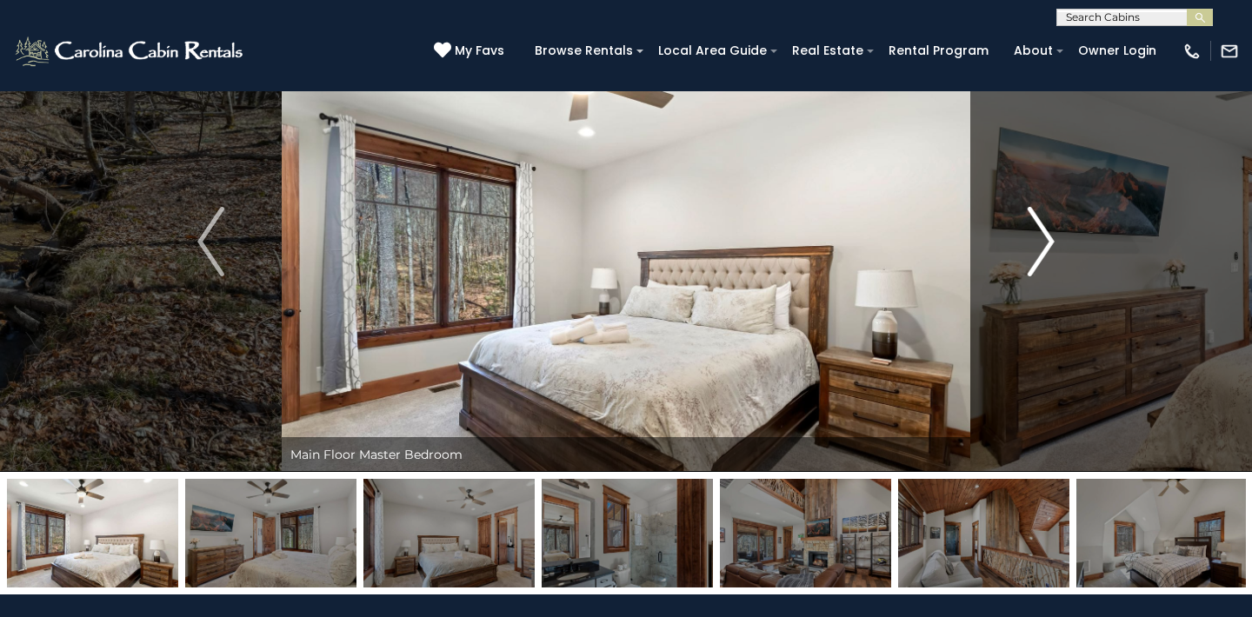
click at [1044, 239] on img "Next" at bounding box center [1041, 242] width 26 height 70
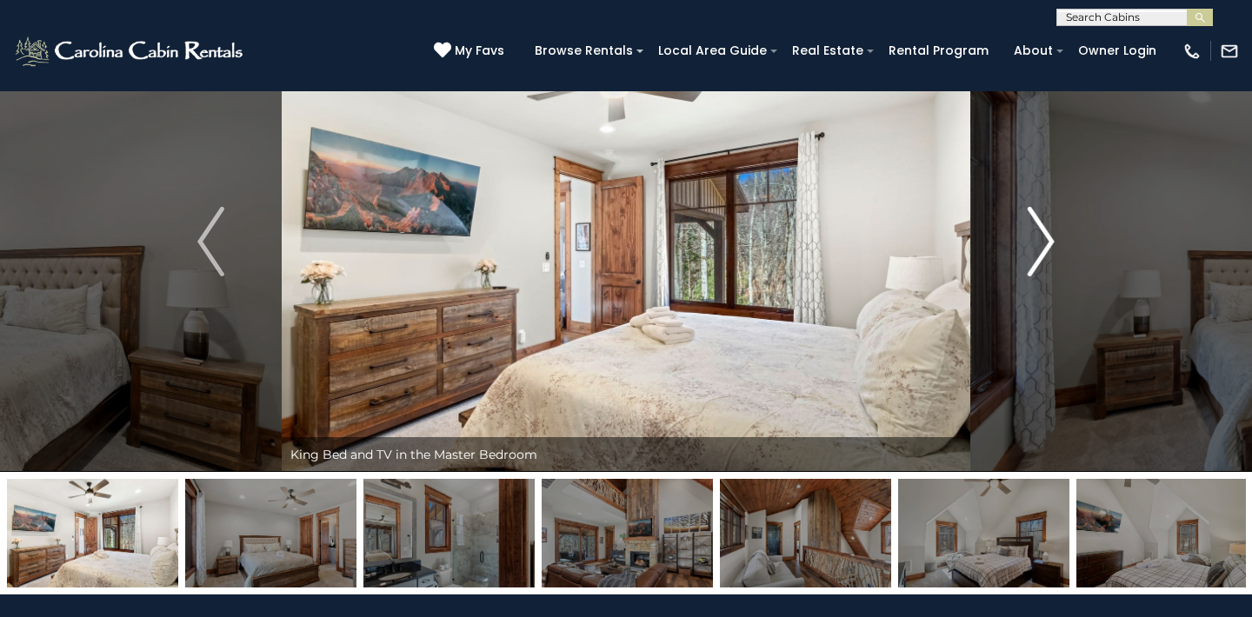
click at [1044, 239] on img "Next" at bounding box center [1041, 242] width 26 height 70
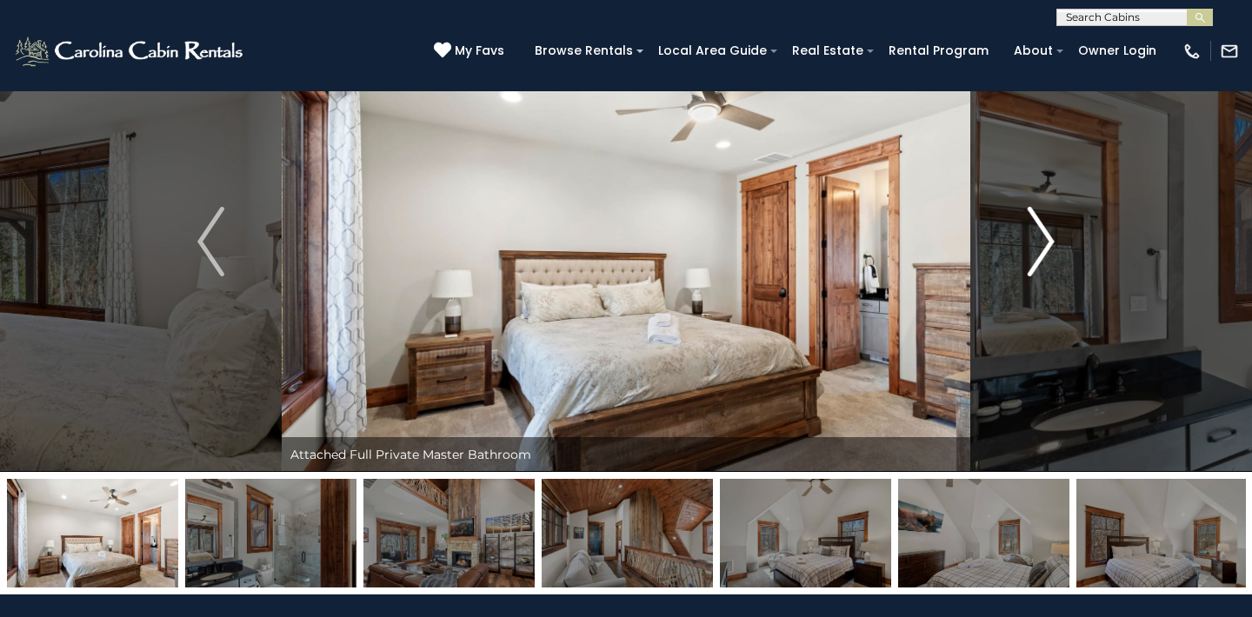
click at [1044, 239] on img "Next" at bounding box center [1041, 242] width 26 height 70
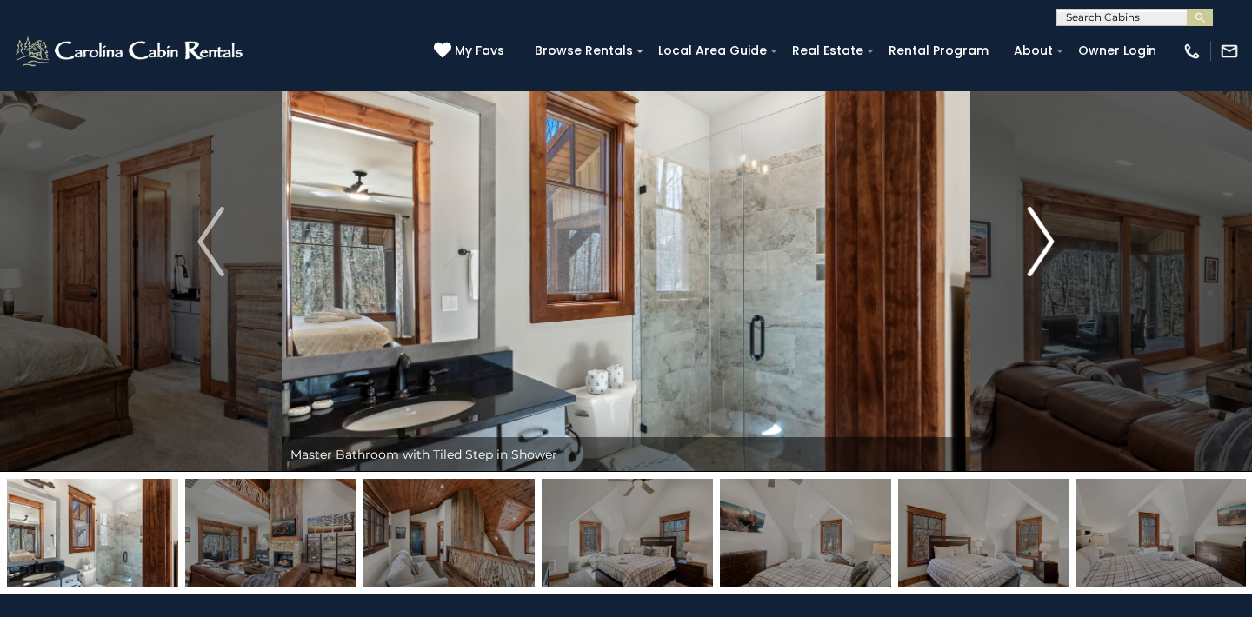
click at [1044, 239] on img "Next" at bounding box center [1041, 242] width 26 height 70
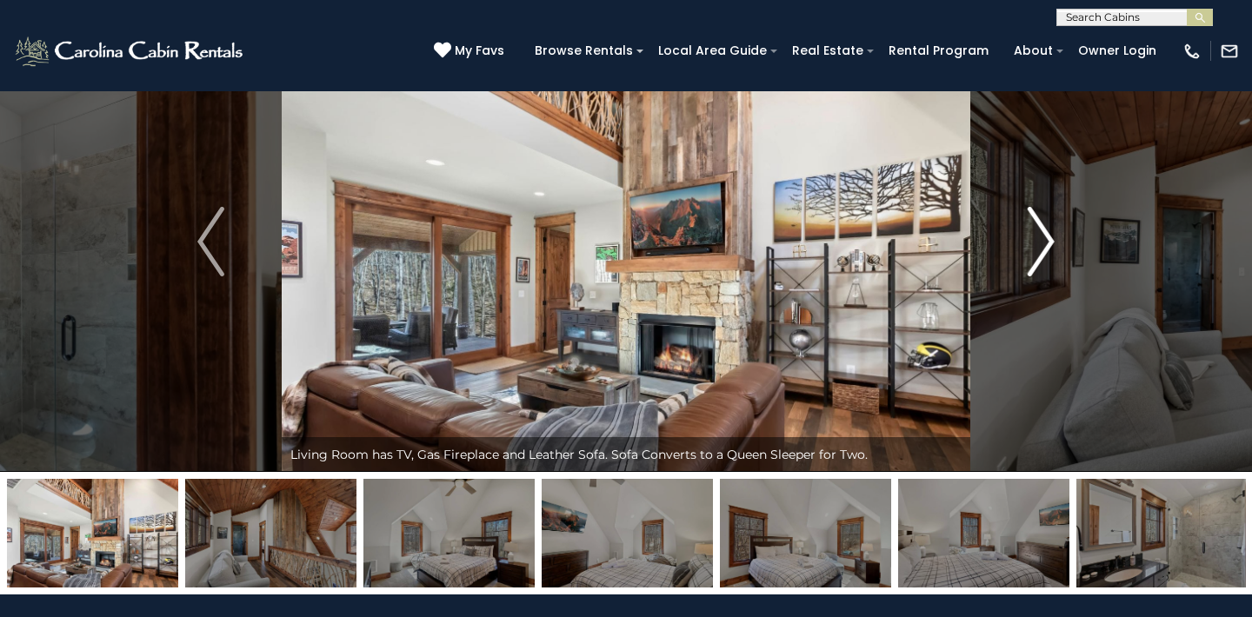
click at [1044, 239] on img "Next" at bounding box center [1041, 242] width 26 height 70
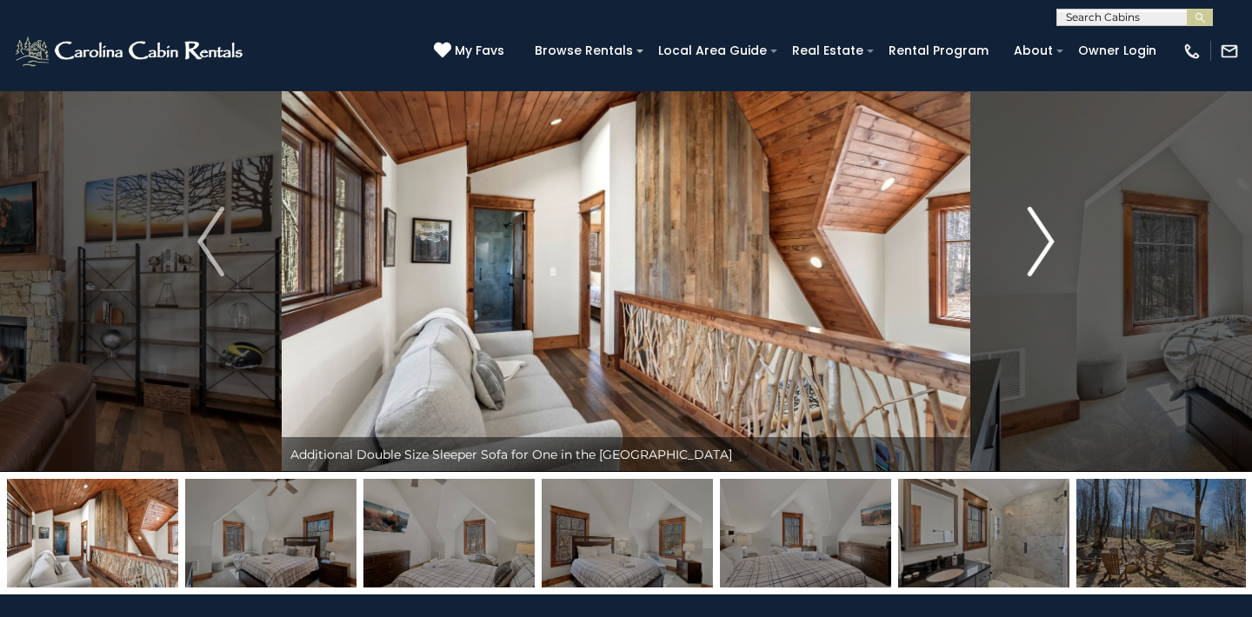
click at [1044, 239] on img "Next" at bounding box center [1041, 242] width 26 height 70
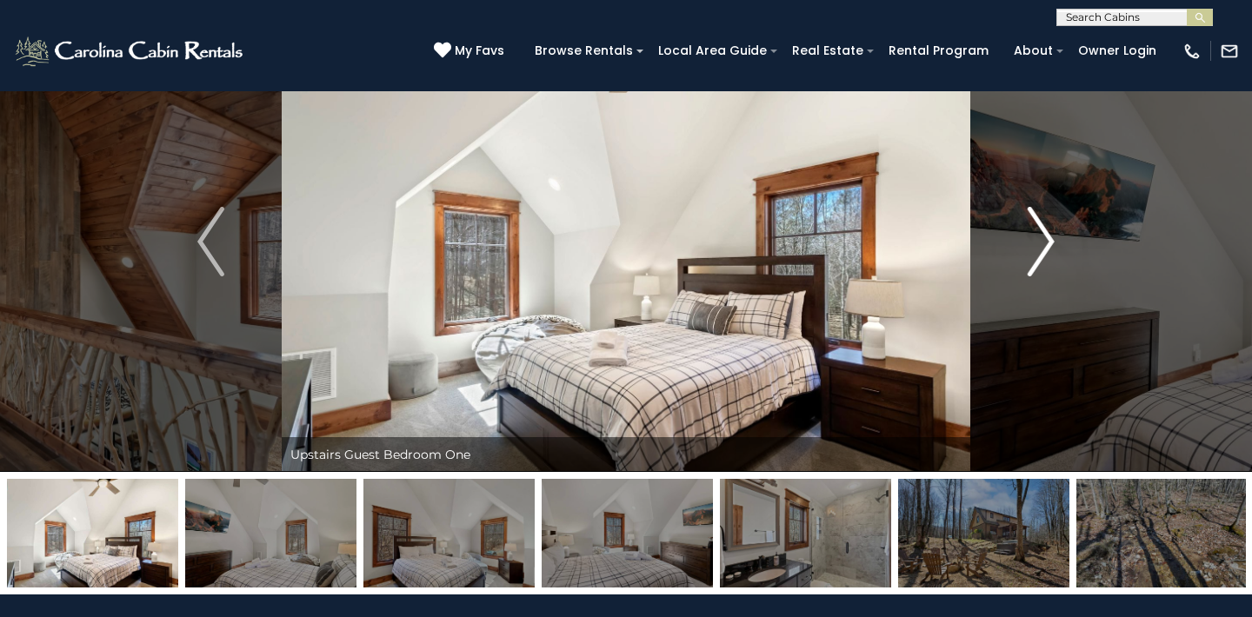
click at [1044, 239] on img "Next" at bounding box center [1041, 242] width 26 height 70
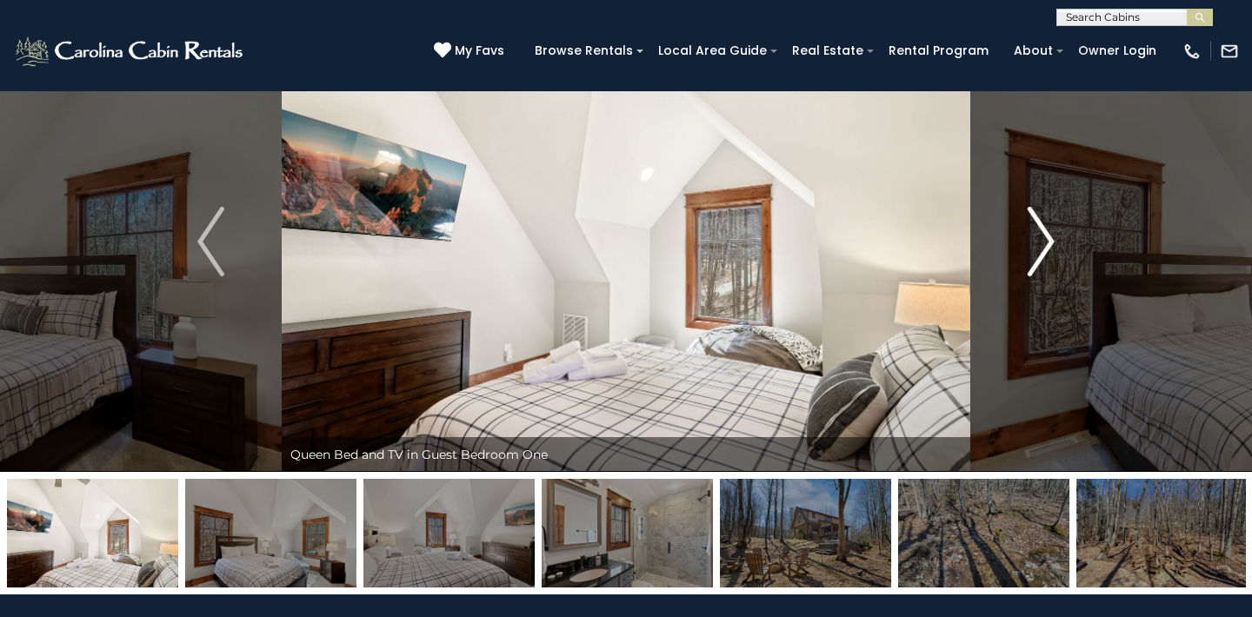
click at [1044, 239] on img "Next" at bounding box center [1041, 242] width 26 height 70
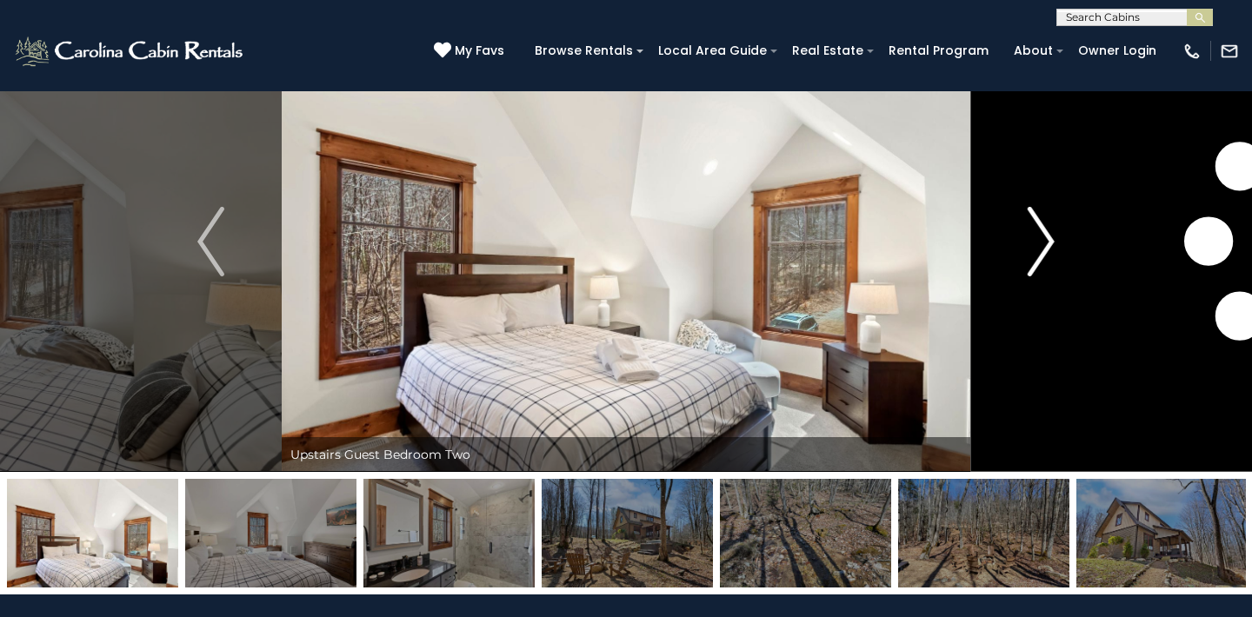
click at [1044, 239] on img "Next" at bounding box center [1041, 242] width 26 height 70
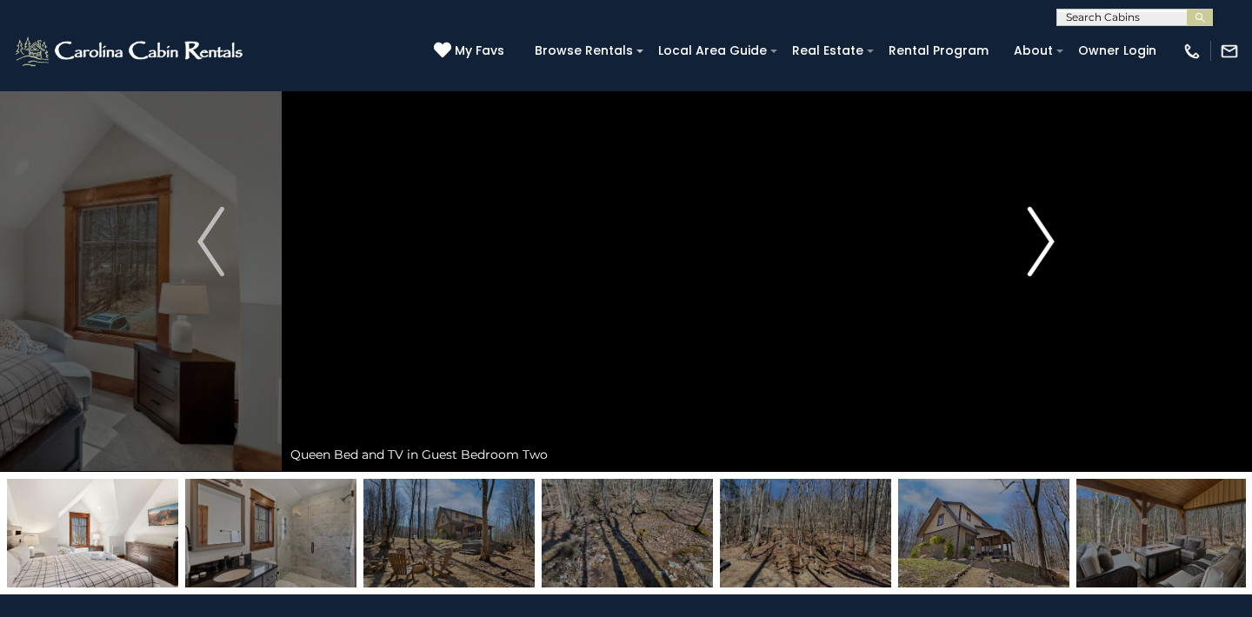
click at [1044, 239] on img "Next" at bounding box center [1041, 242] width 26 height 70
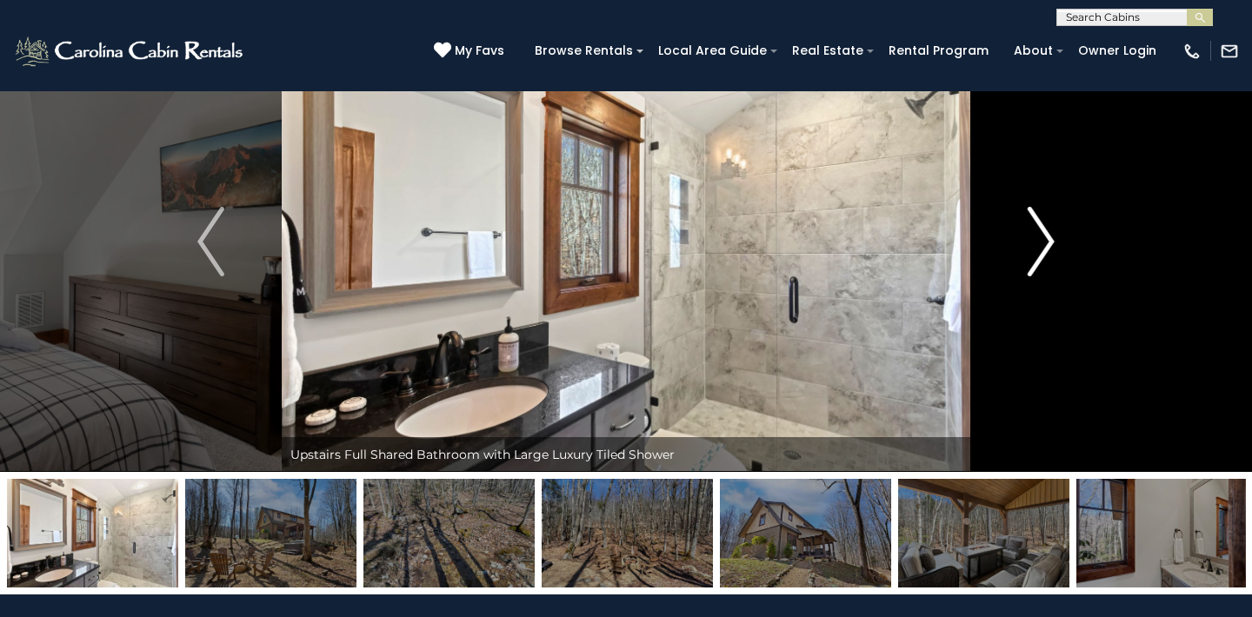
click at [1044, 239] on img "Next" at bounding box center [1041, 242] width 26 height 70
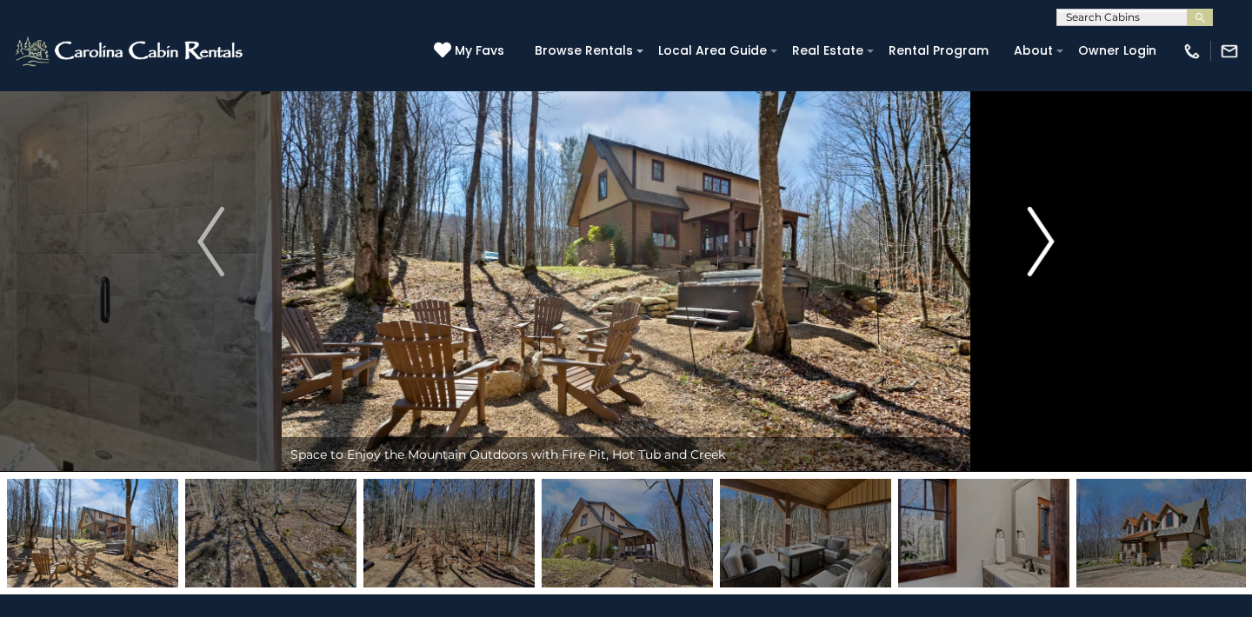
click at [1044, 239] on img "Next" at bounding box center [1041, 242] width 26 height 70
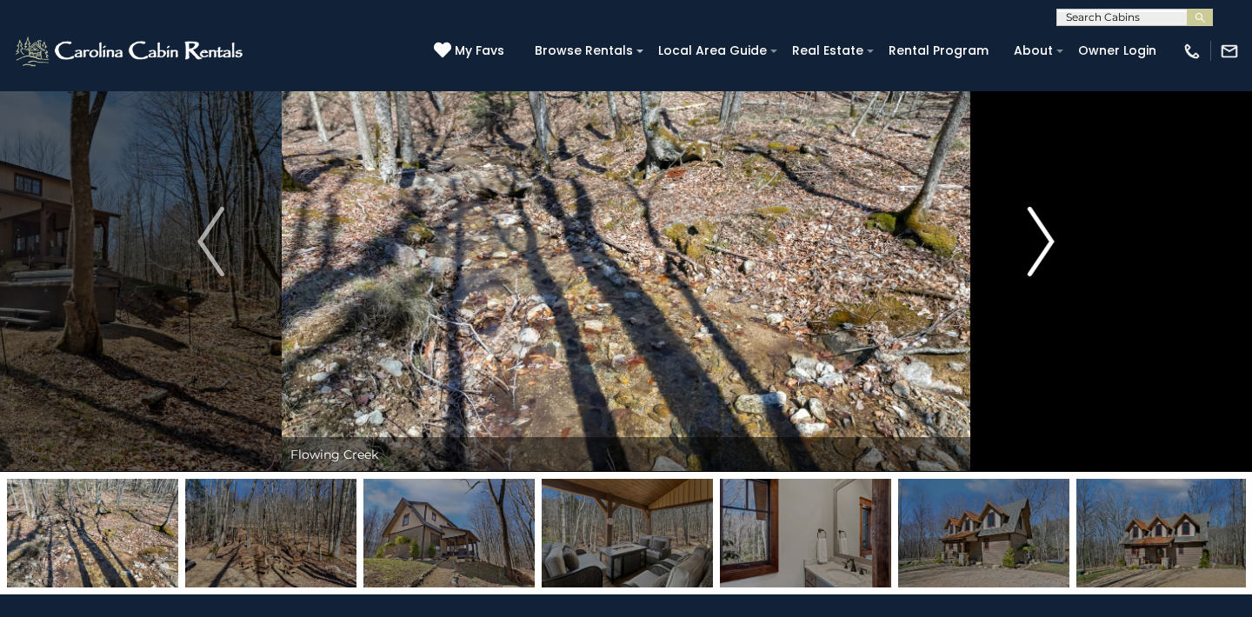
click at [1044, 239] on img "Next" at bounding box center [1041, 242] width 26 height 70
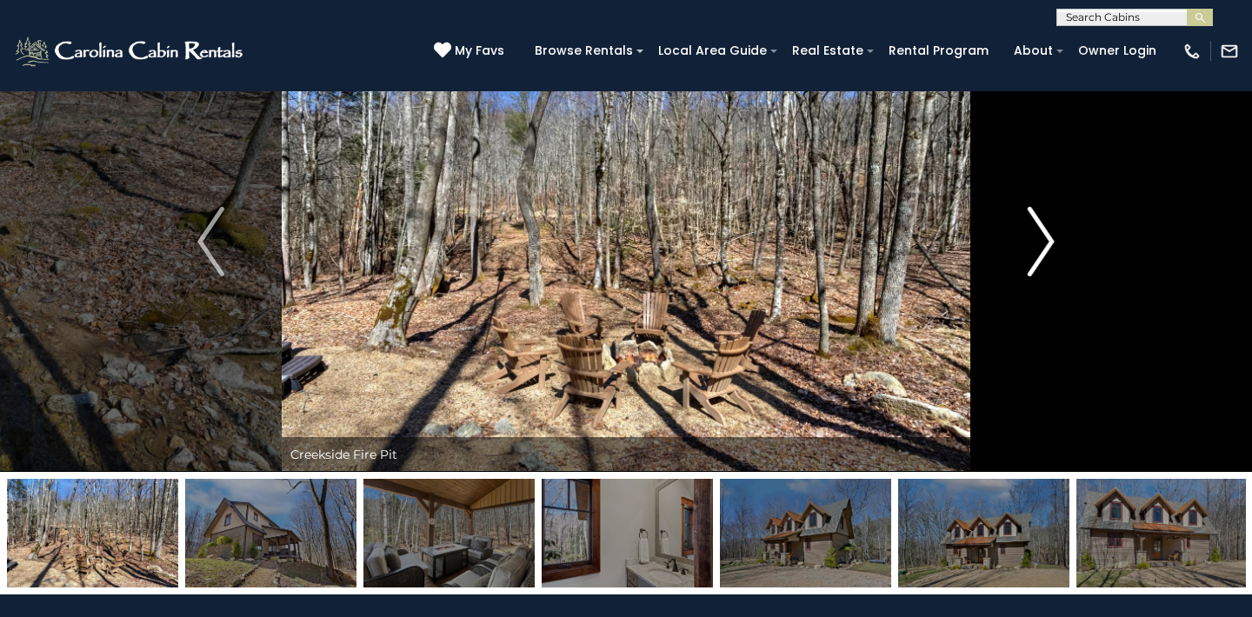
click at [1044, 239] on img "Next" at bounding box center [1041, 242] width 26 height 70
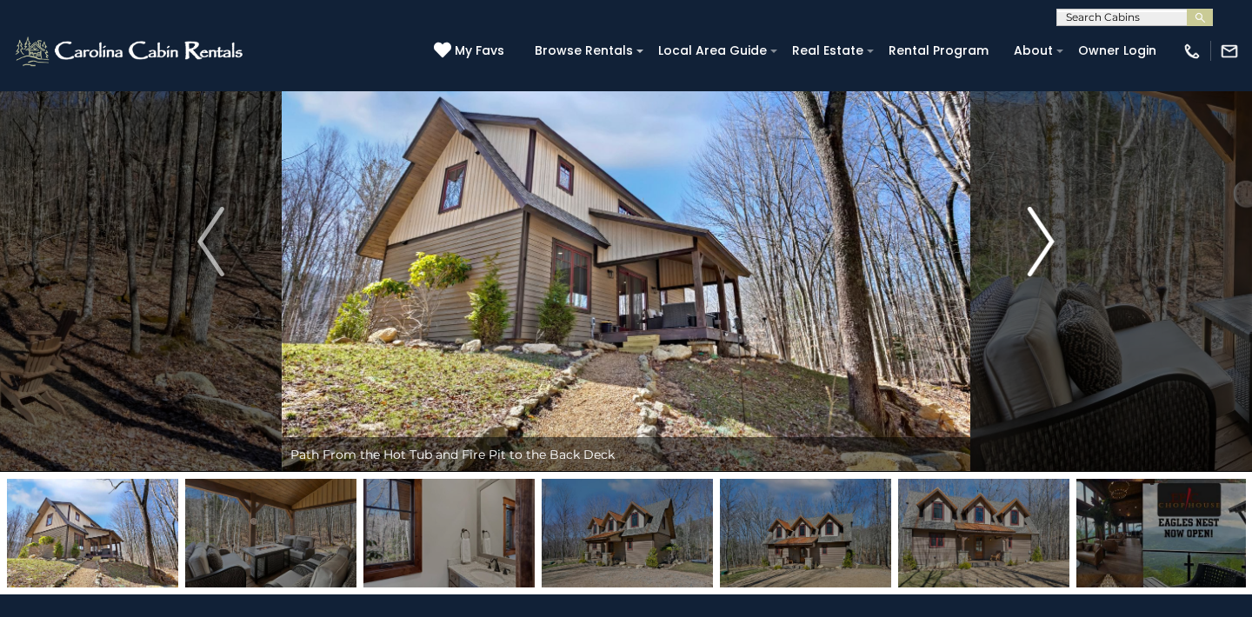
click at [1044, 239] on img "Next" at bounding box center [1041, 242] width 26 height 70
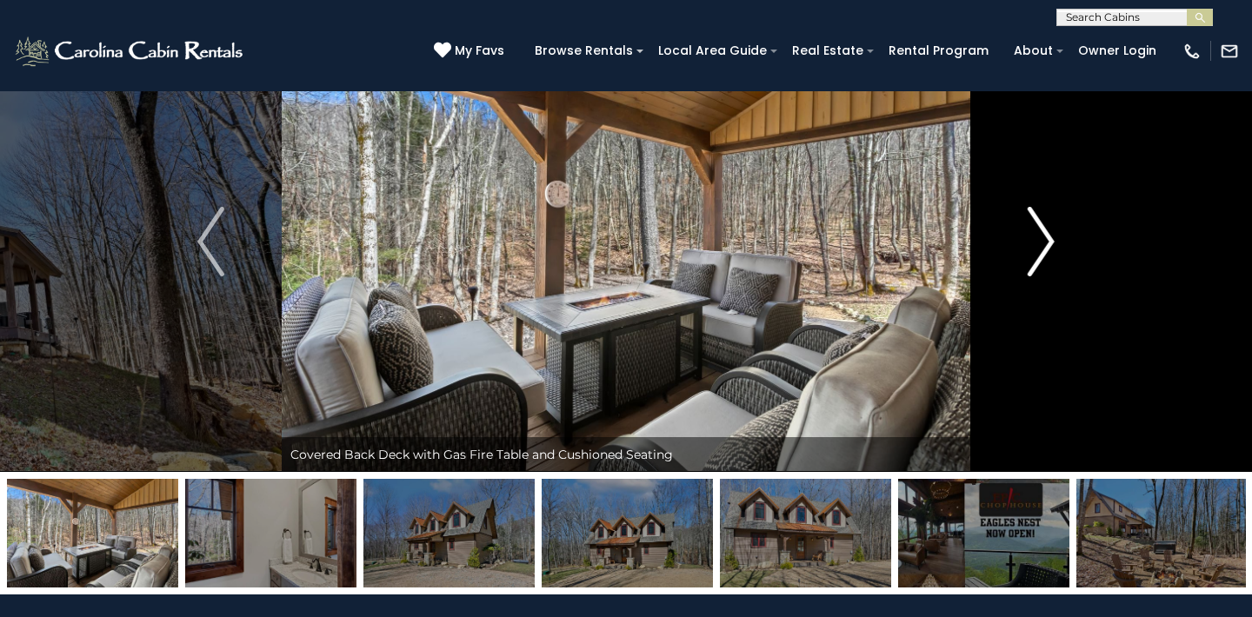
click at [1044, 239] on img "Next" at bounding box center [1041, 242] width 26 height 70
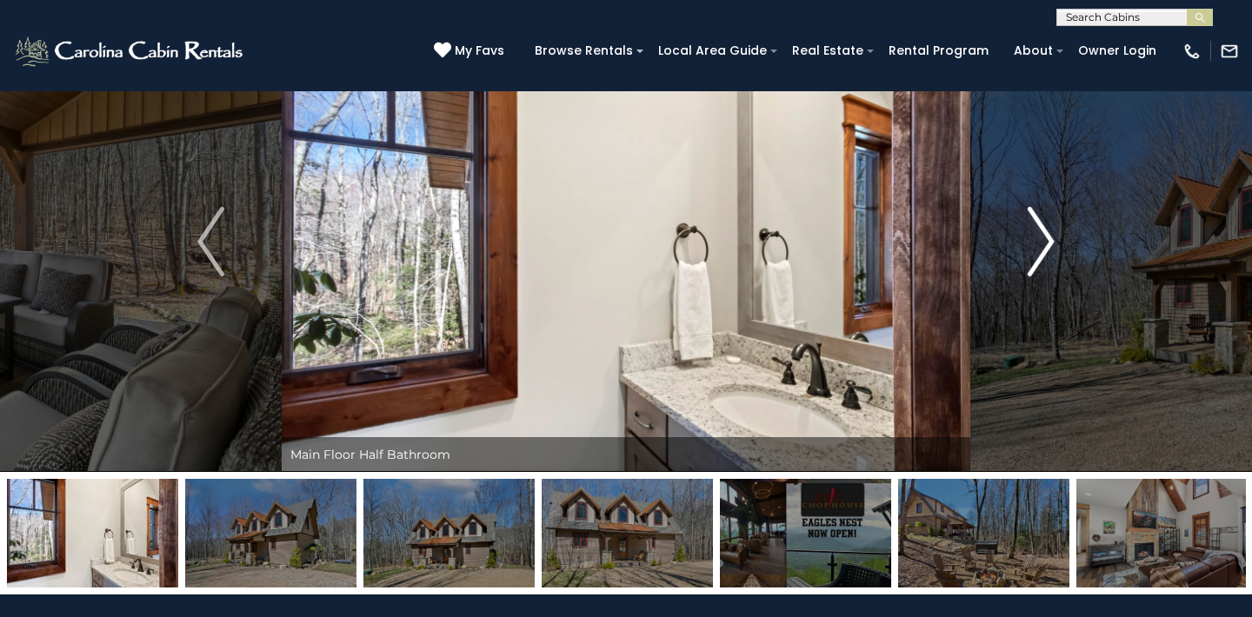
click at [1044, 239] on img "Next" at bounding box center [1041, 242] width 26 height 70
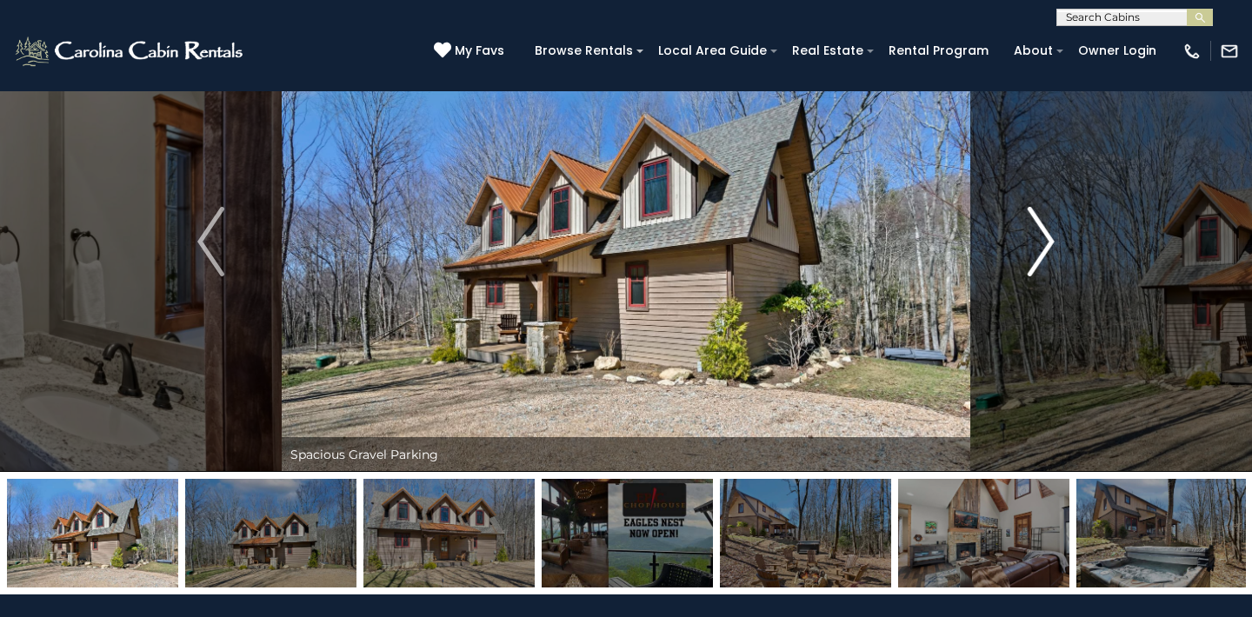
click at [1044, 239] on img "Next" at bounding box center [1041, 242] width 26 height 70
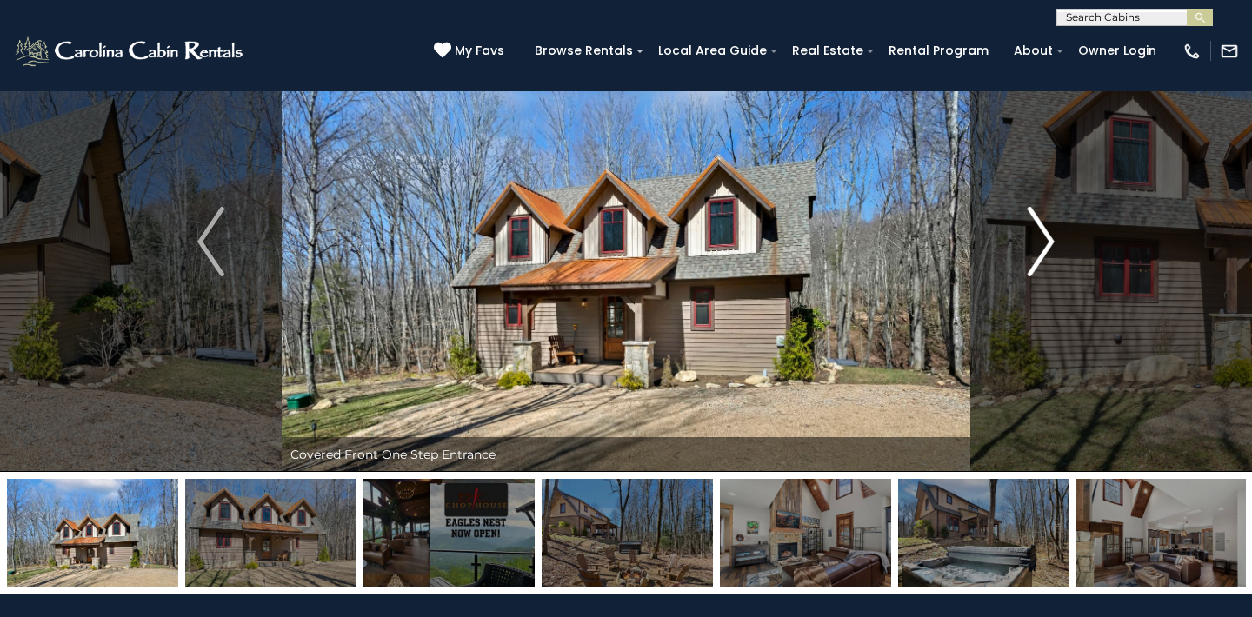
click at [1044, 239] on img "Next" at bounding box center [1041, 242] width 26 height 70
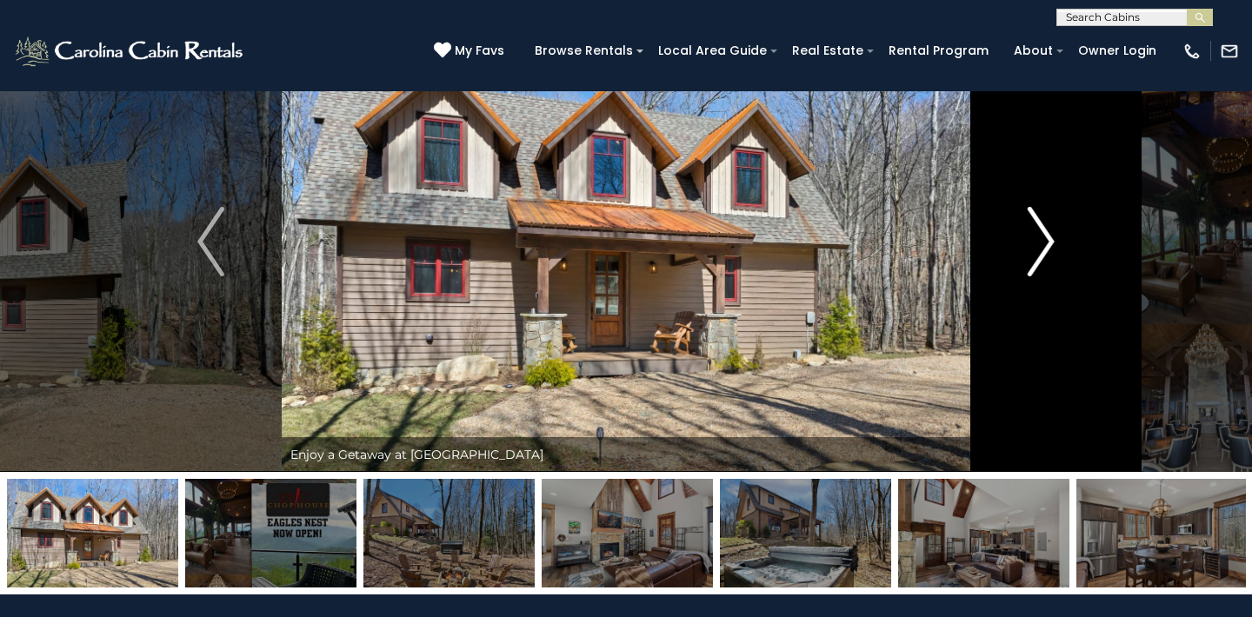
click at [1044, 239] on img "Next" at bounding box center [1041, 242] width 26 height 70
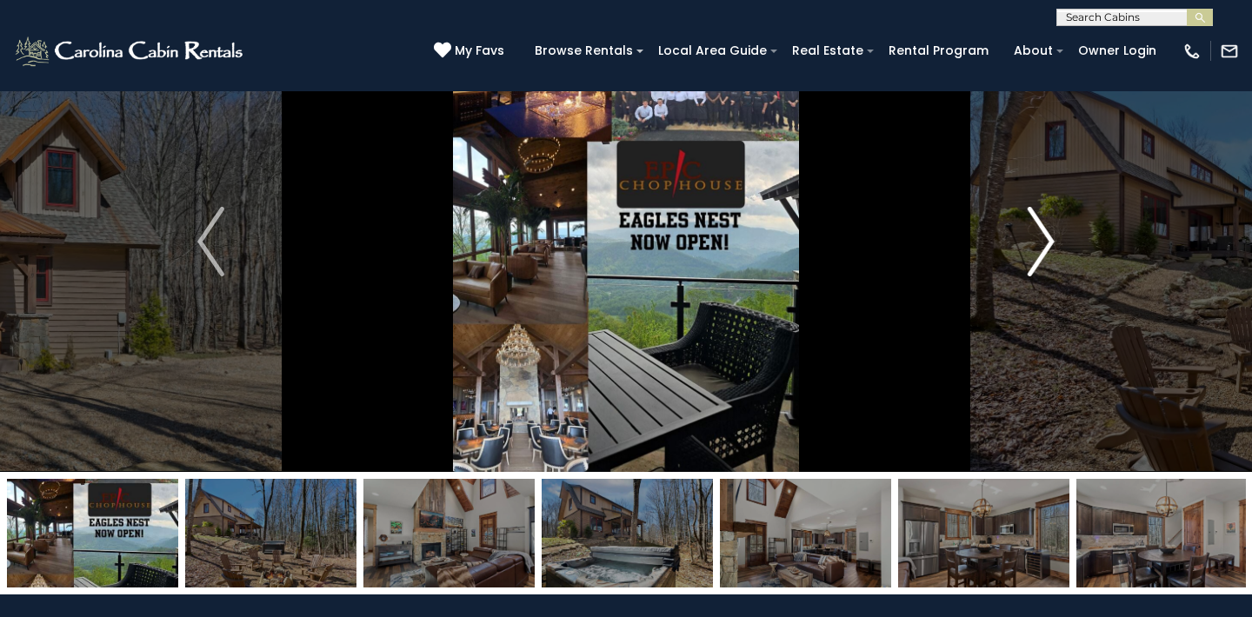
click at [1044, 239] on img "Next" at bounding box center [1041, 242] width 26 height 70
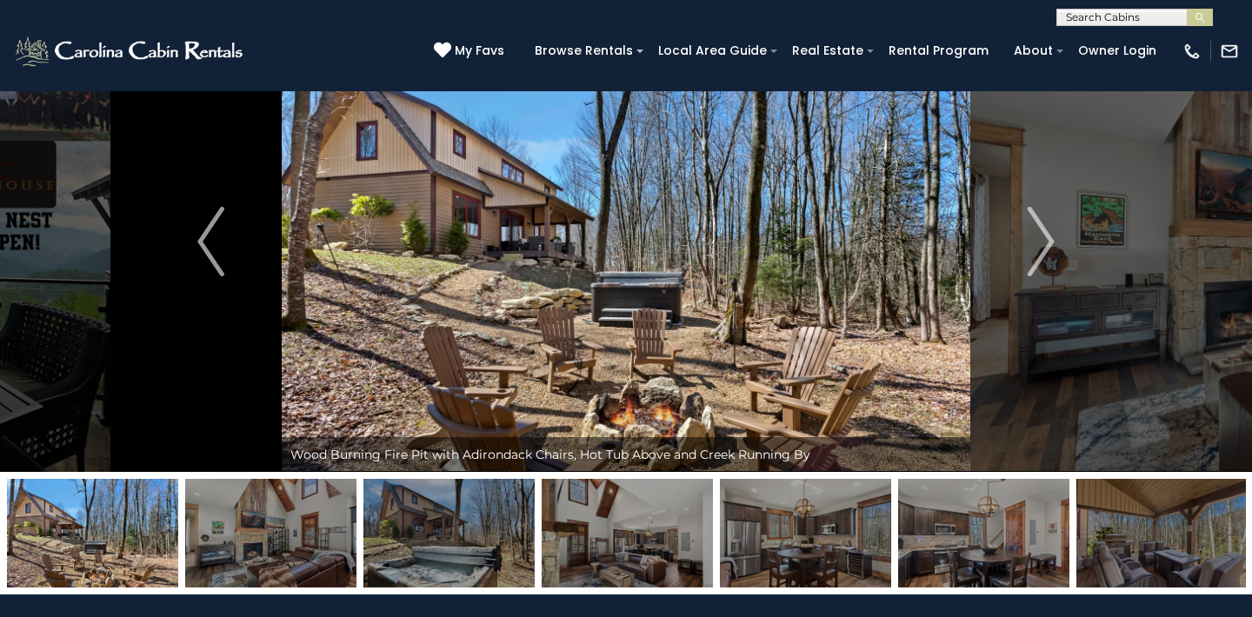
click at [990, 535] on img at bounding box center [983, 533] width 171 height 109
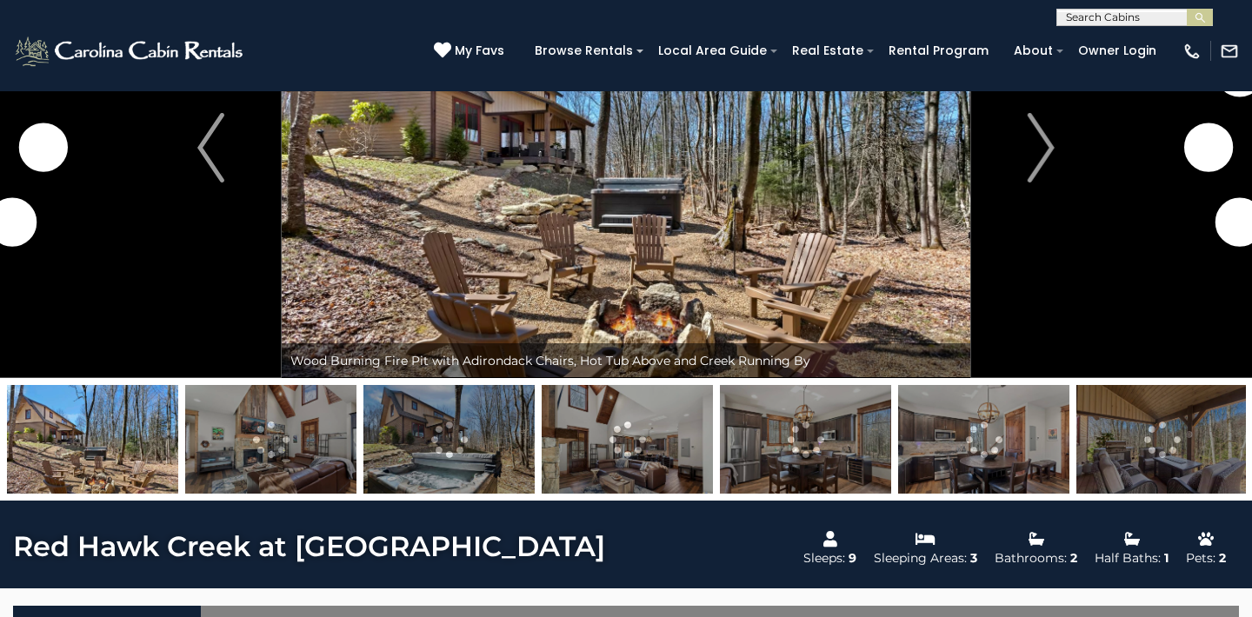
scroll to position [184, 0]
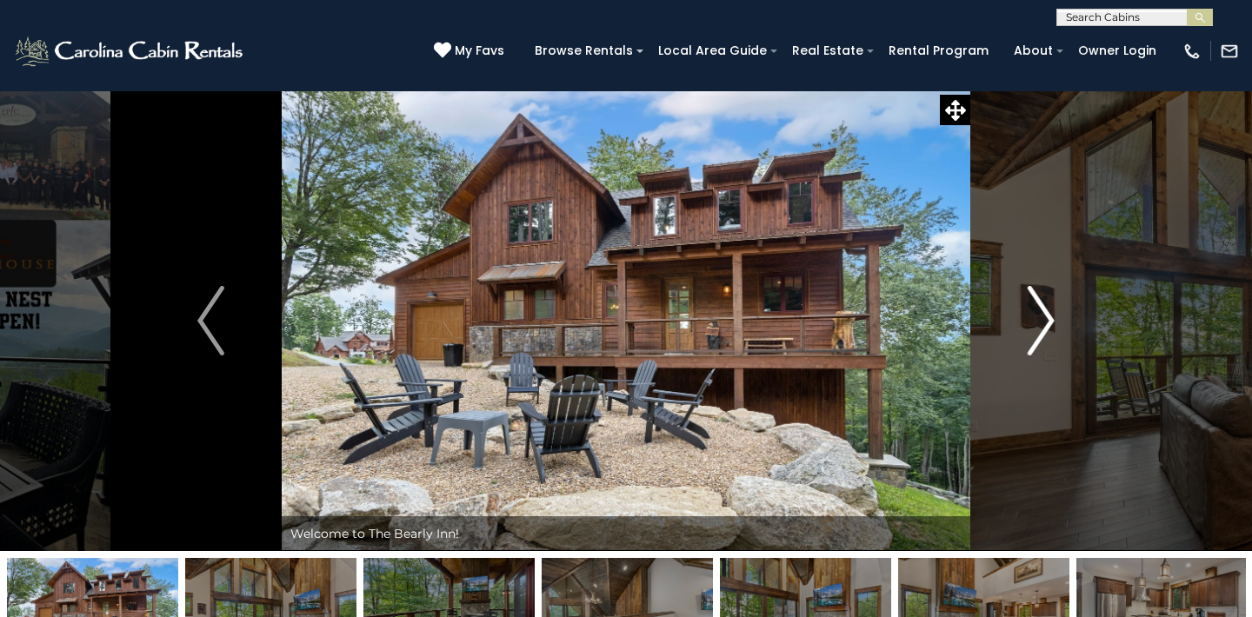
click at [1046, 314] on img "Next" at bounding box center [1041, 321] width 26 height 70
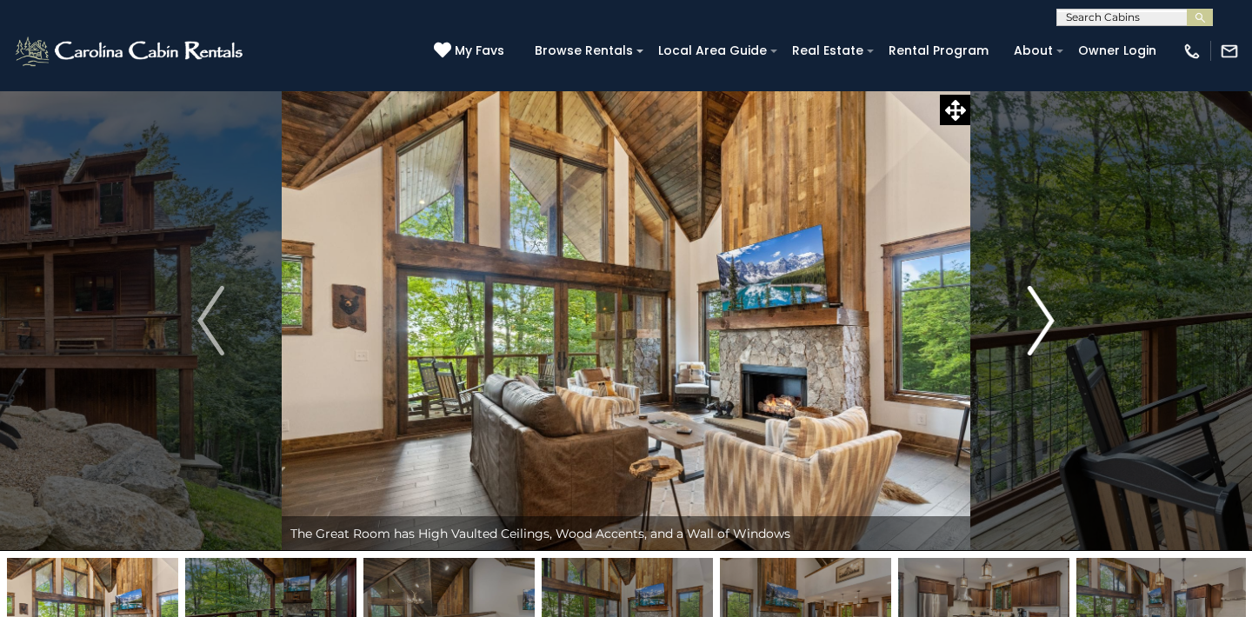
click at [1046, 315] on img "Next" at bounding box center [1041, 321] width 26 height 70
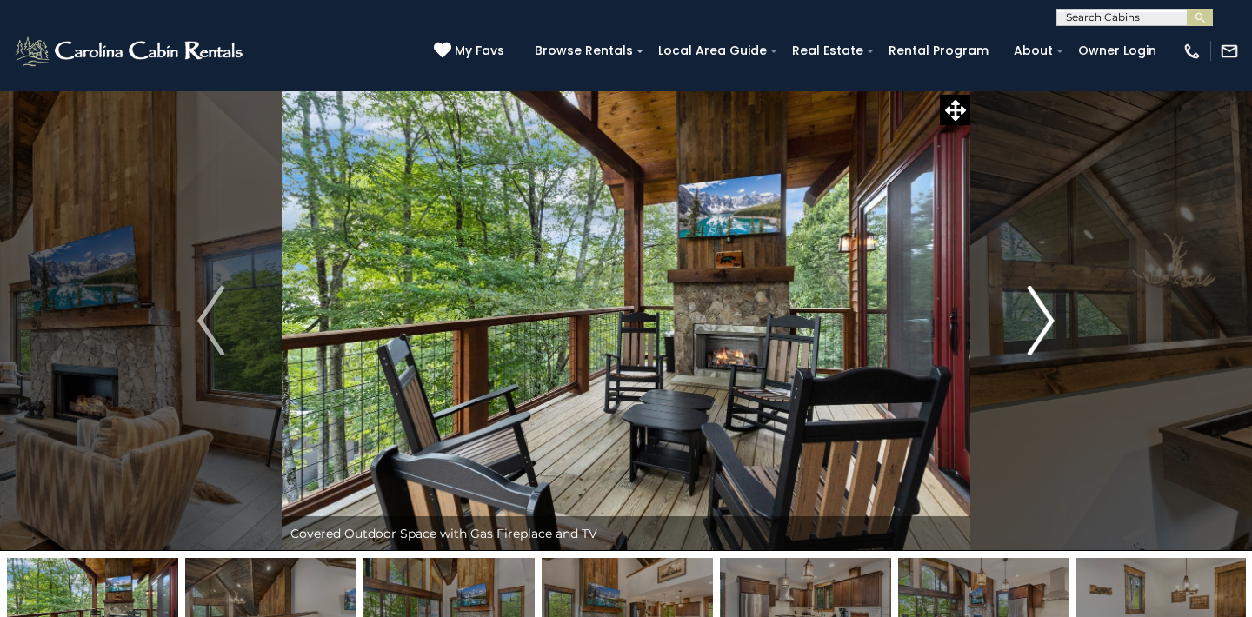
click at [1046, 315] on img "Next" at bounding box center [1041, 321] width 26 height 70
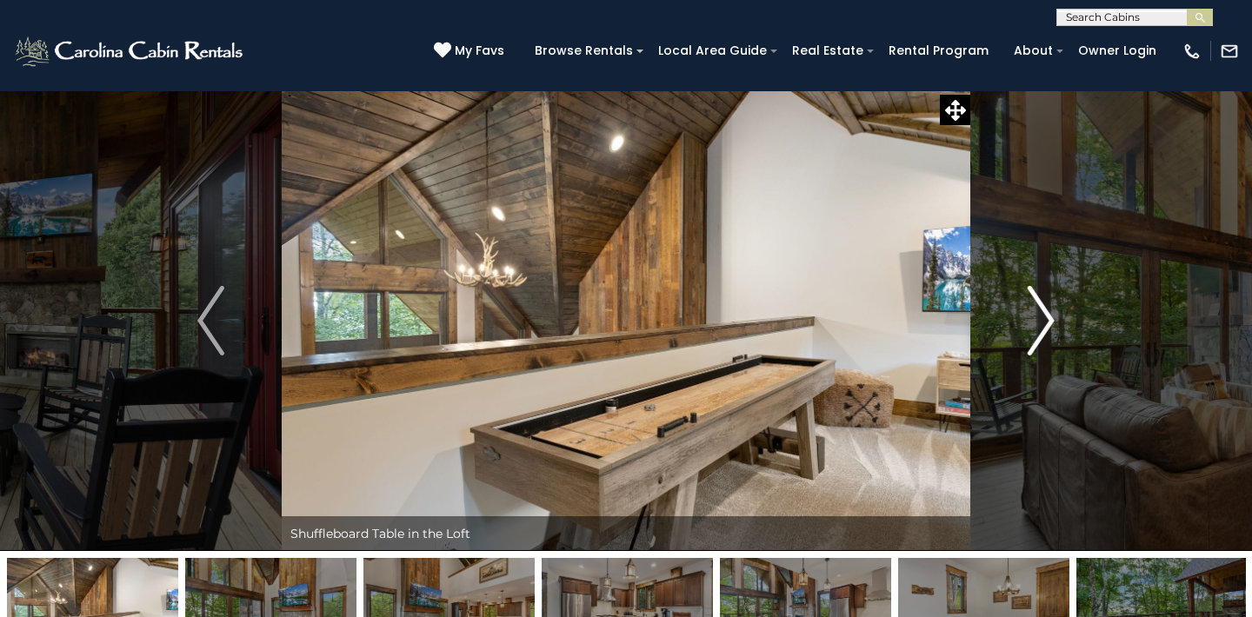
click at [1046, 315] on img "Next" at bounding box center [1041, 321] width 26 height 70
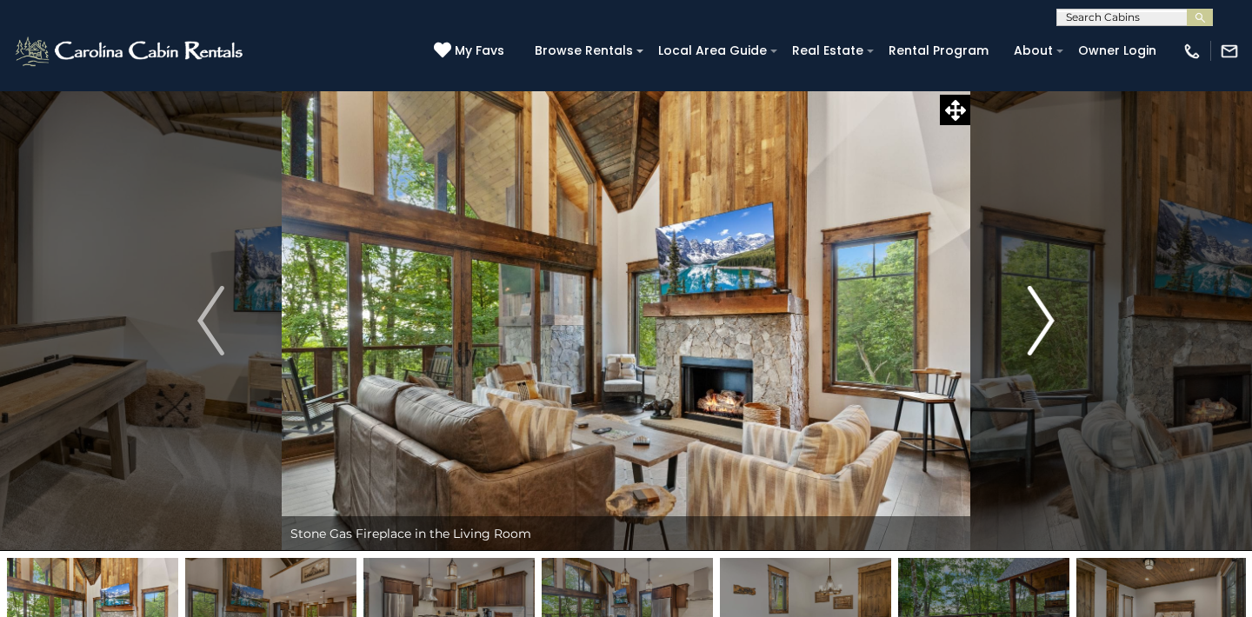
click at [1036, 322] on img "Next" at bounding box center [1041, 321] width 26 height 70
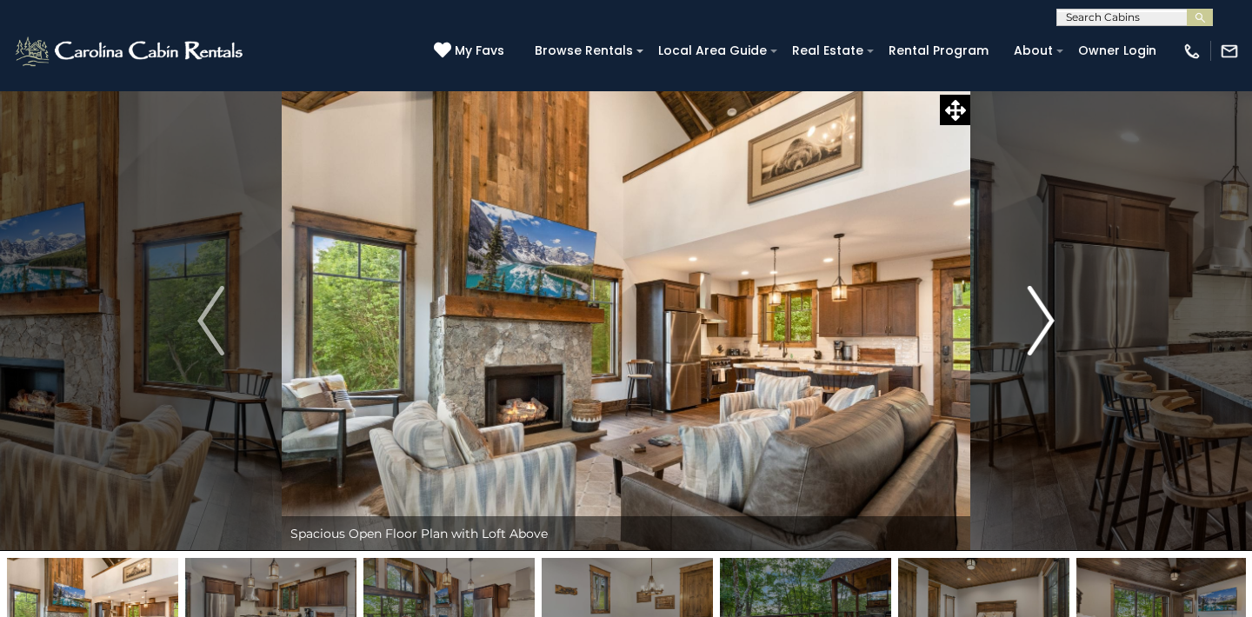
click at [1049, 319] on img "Next" at bounding box center [1041, 321] width 26 height 70
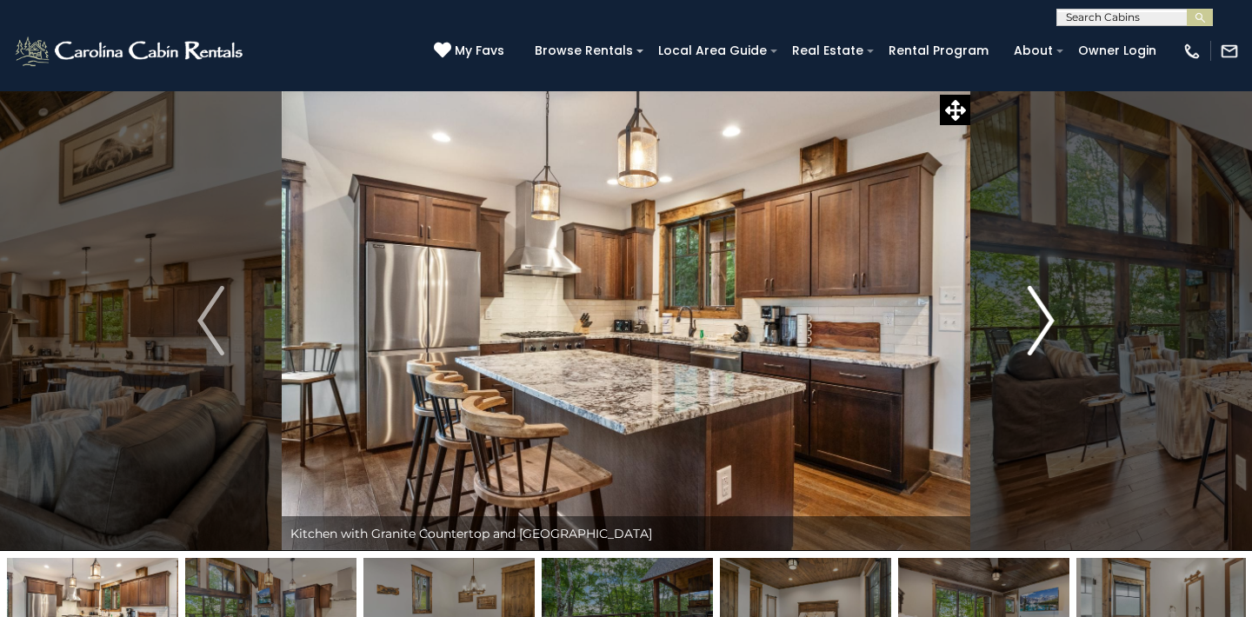
click at [1049, 319] on img "Next" at bounding box center [1041, 321] width 26 height 70
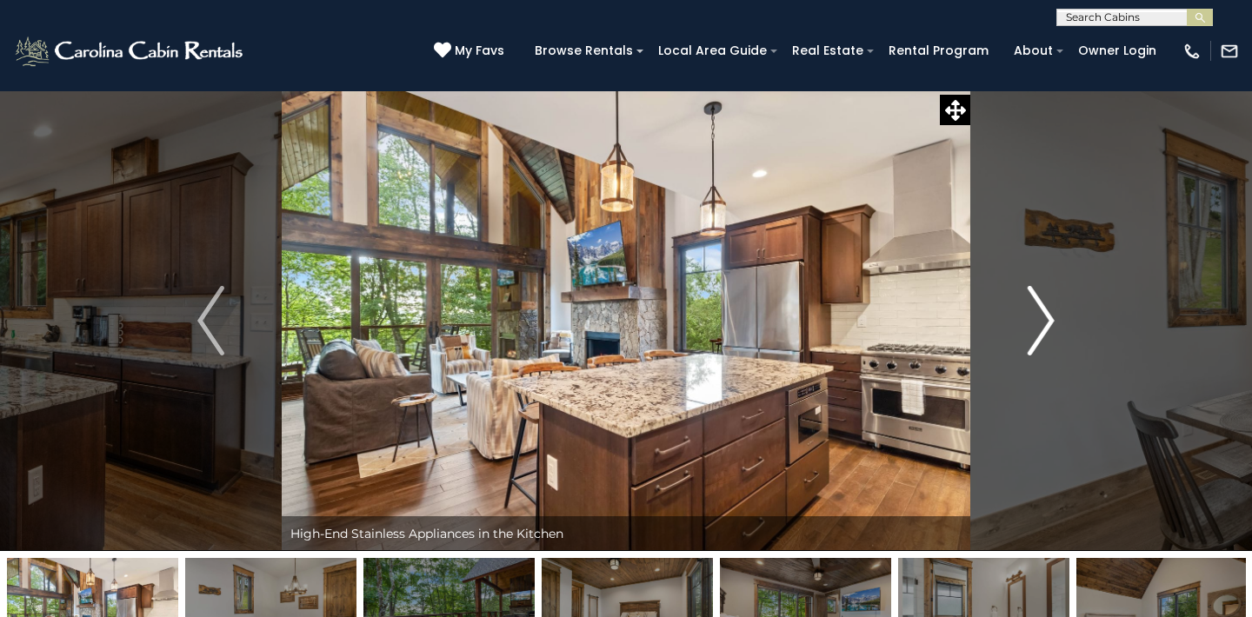
click at [1049, 319] on img "Next" at bounding box center [1041, 321] width 26 height 70
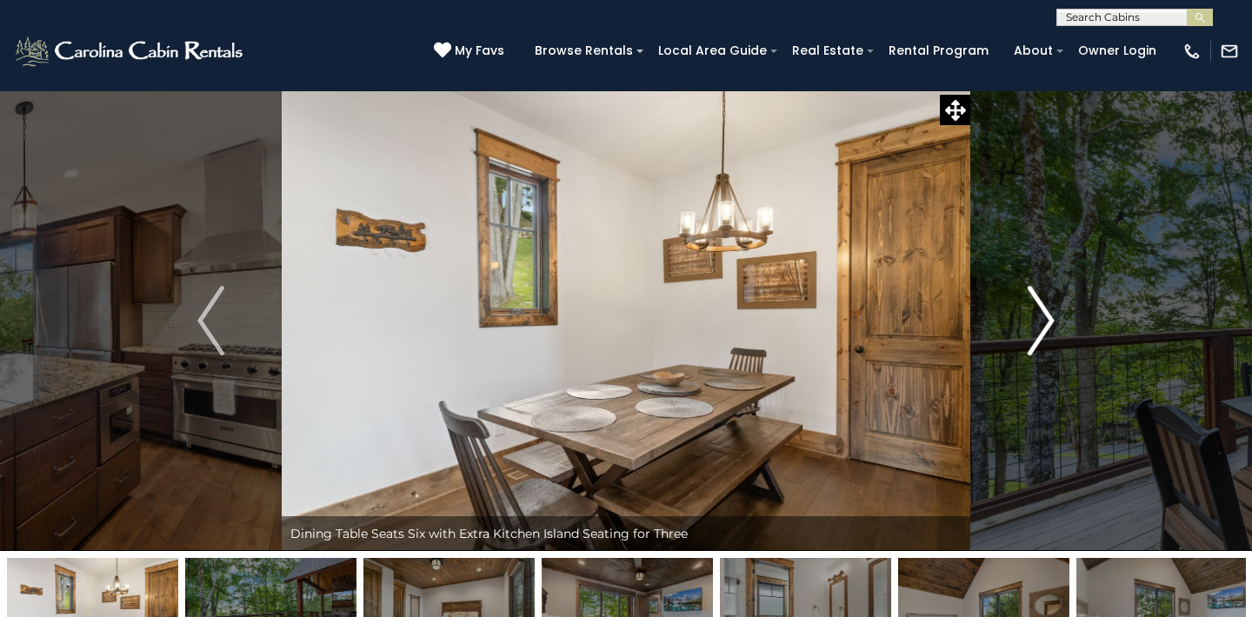
click at [1051, 315] on img "Next" at bounding box center [1041, 321] width 26 height 70
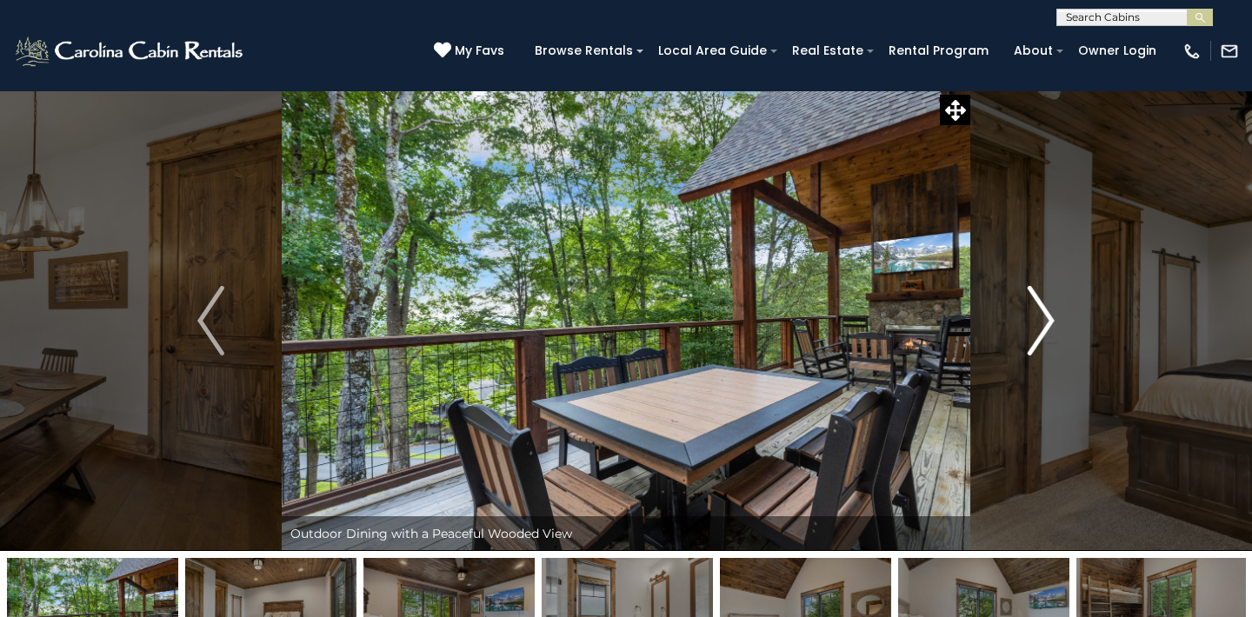
click at [1051, 315] on img "Next" at bounding box center [1041, 321] width 26 height 70
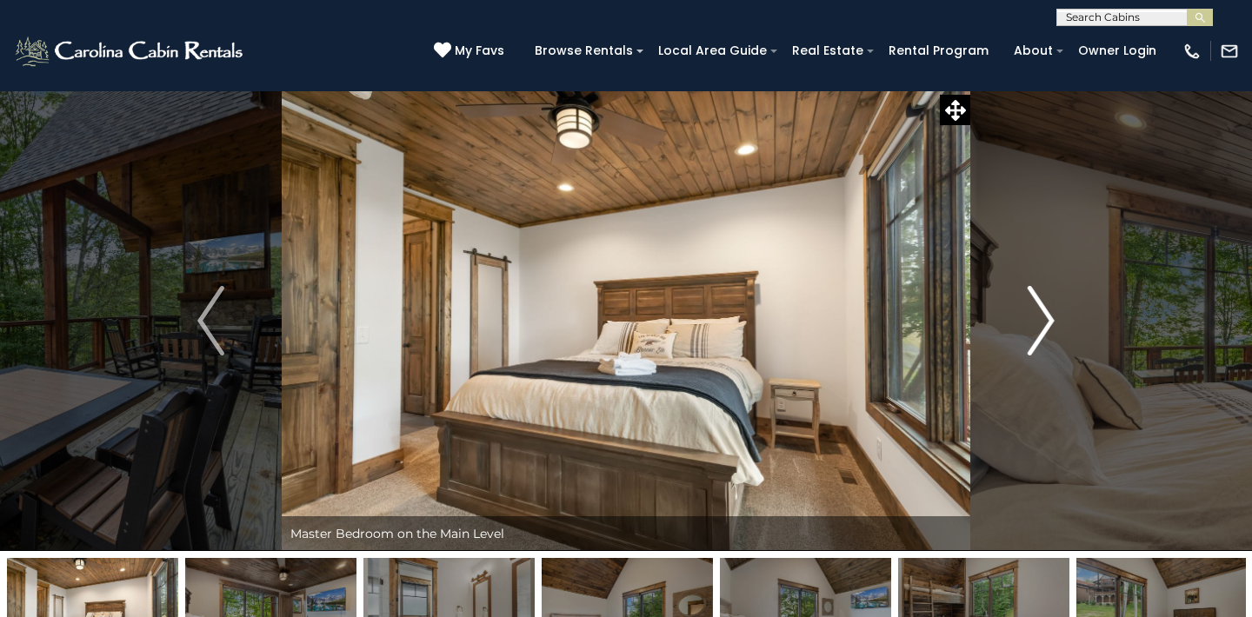
click at [1051, 315] on img "Next" at bounding box center [1041, 321] width 26 height 70
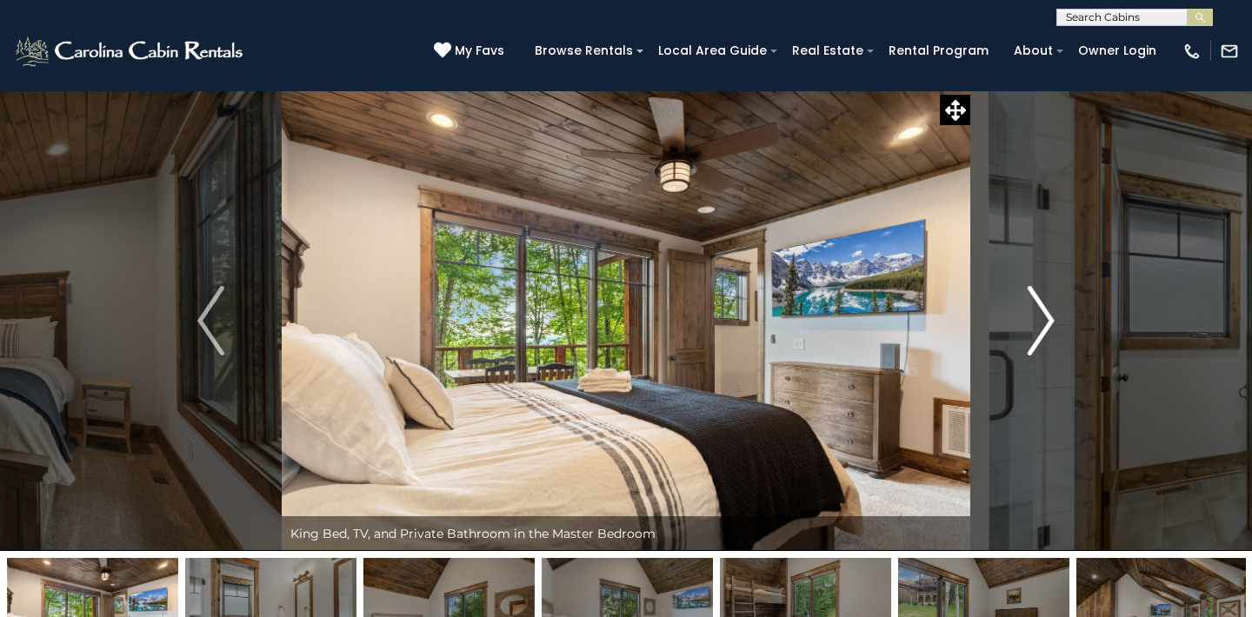
click at [1051, 315] on img "Next" at bounding box center [1041, 321] width 26 height 70
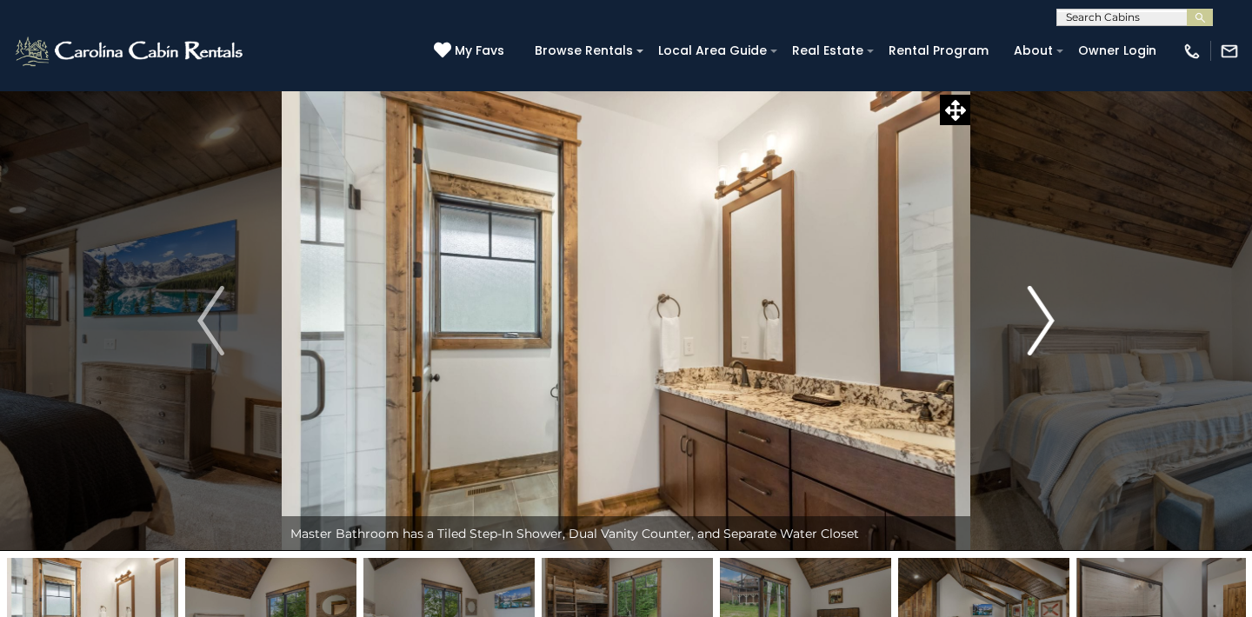
click at [1051, 315] on img "Next" at bounding box center [1041, 321] width 26 height 70
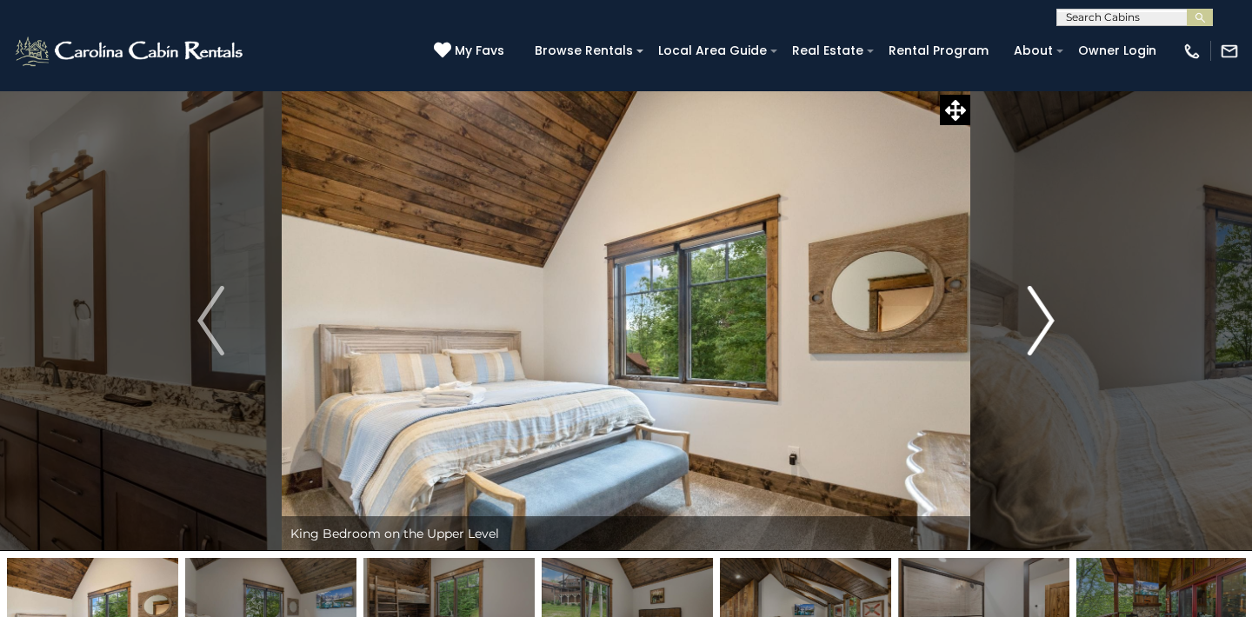
click at [1051, 315] on img "Next" at bounding box center [1041, 321] width 26 height 70
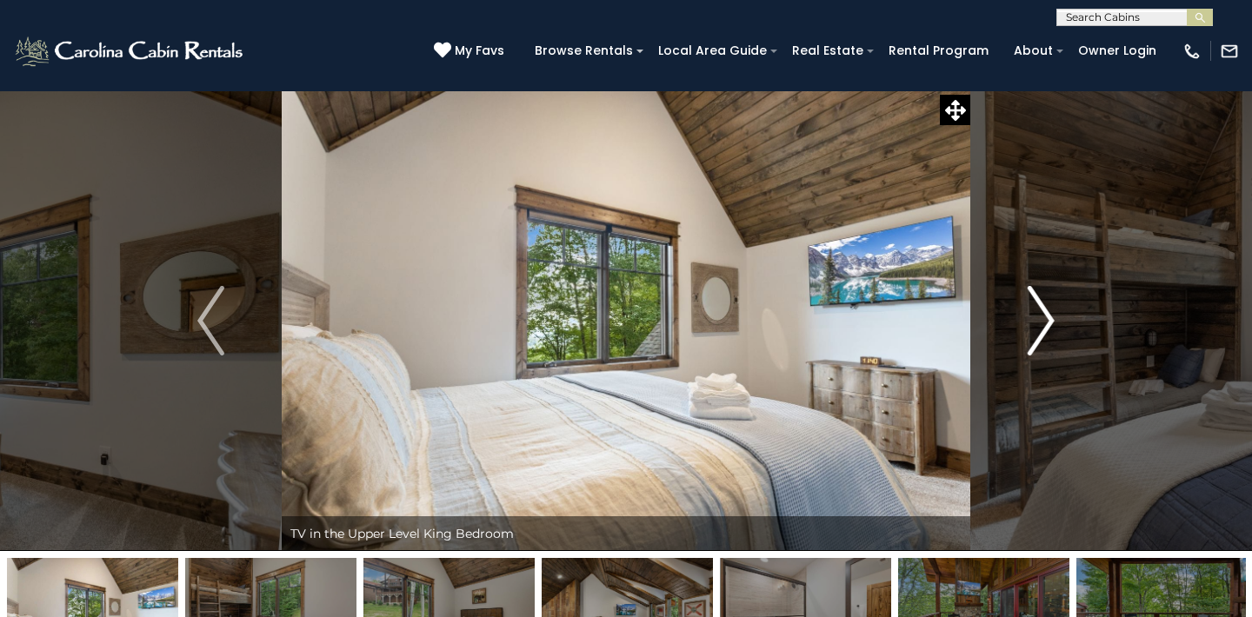
click at [1051, 315] on img "Next" at bounding box center [1041, 321] width 26 height 70
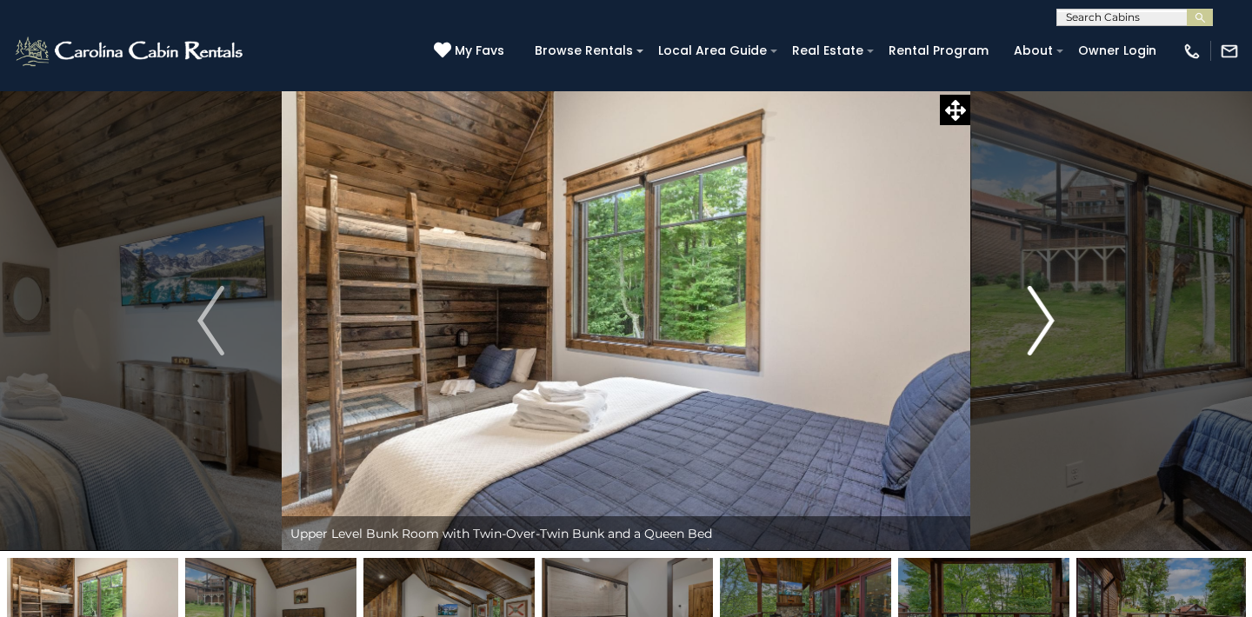
click at [1051, 315] on img "Next" at bounding box center [1041, 321] width 26 height 70
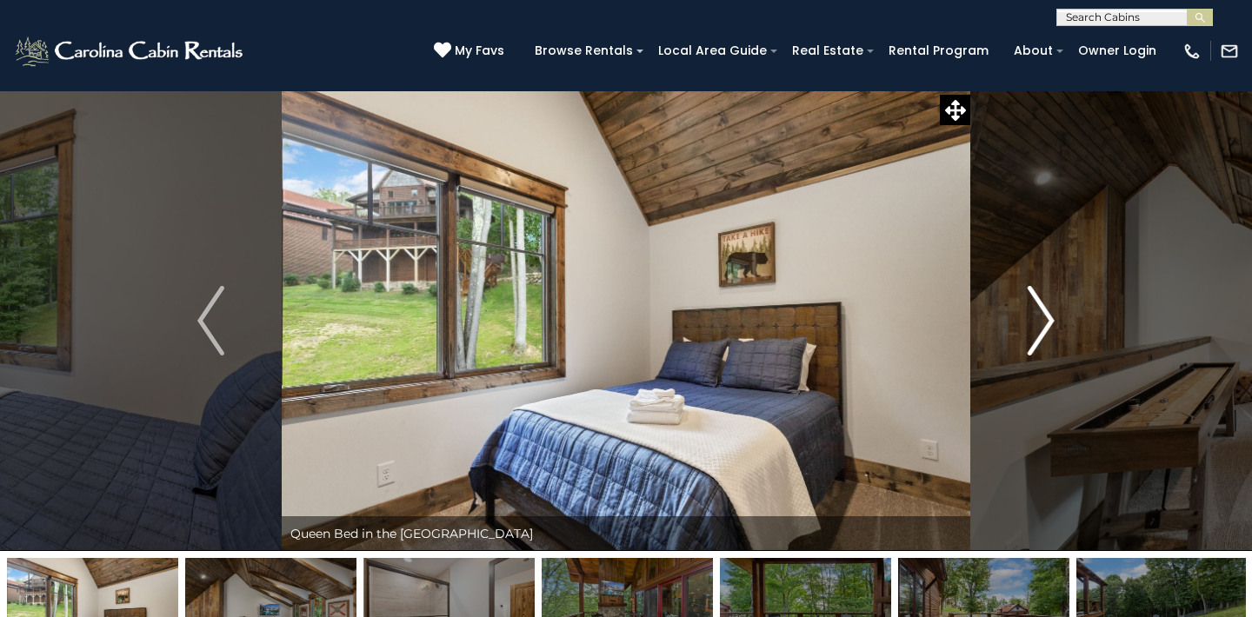
click at [1051, 315] on img "Next" at bounding box center [1041, 321] width 26 height 70
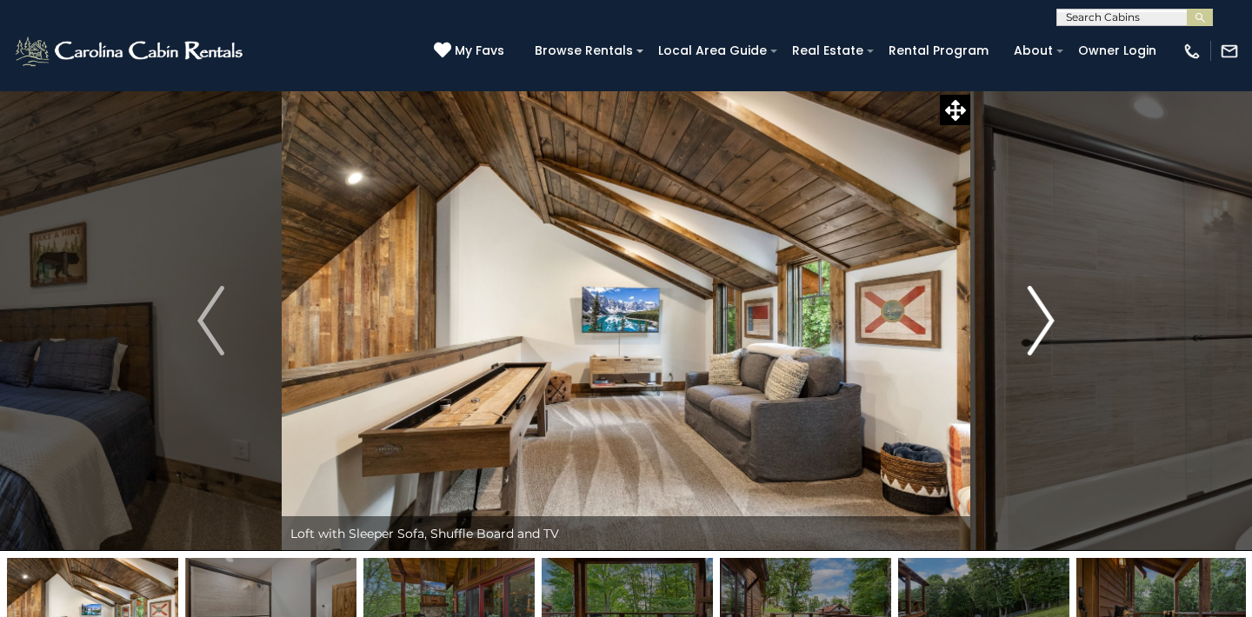
click at [1051, 315] on img "Next" at bounding box center [1041, 321] width 26 height 70
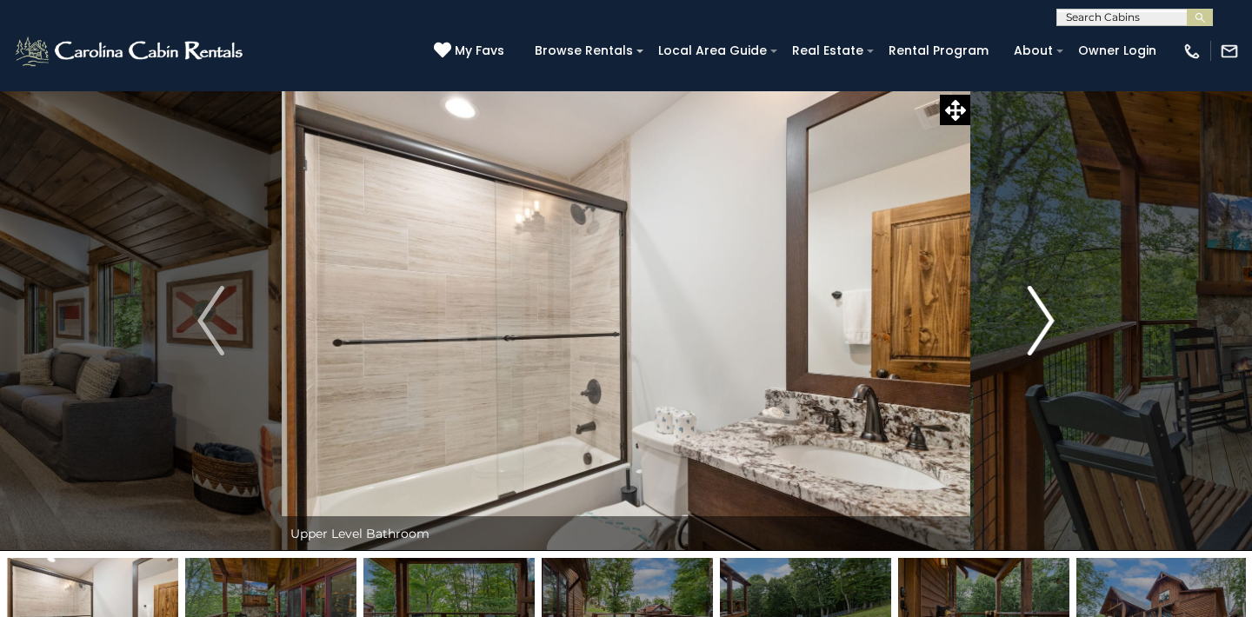
click at [1051, 316] on img "Next" at bounding box center [1041, 321] width 26 height 70
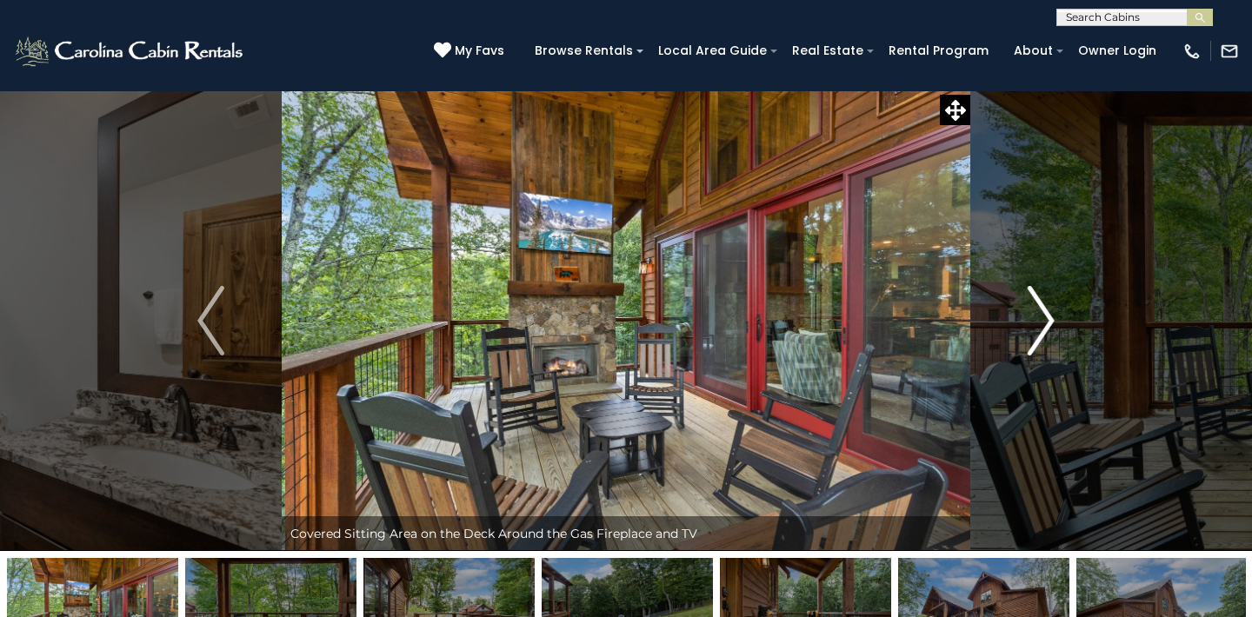
click at [1048, 317] on img "Next" at bounding box center [1041, 321] width 26 height 70
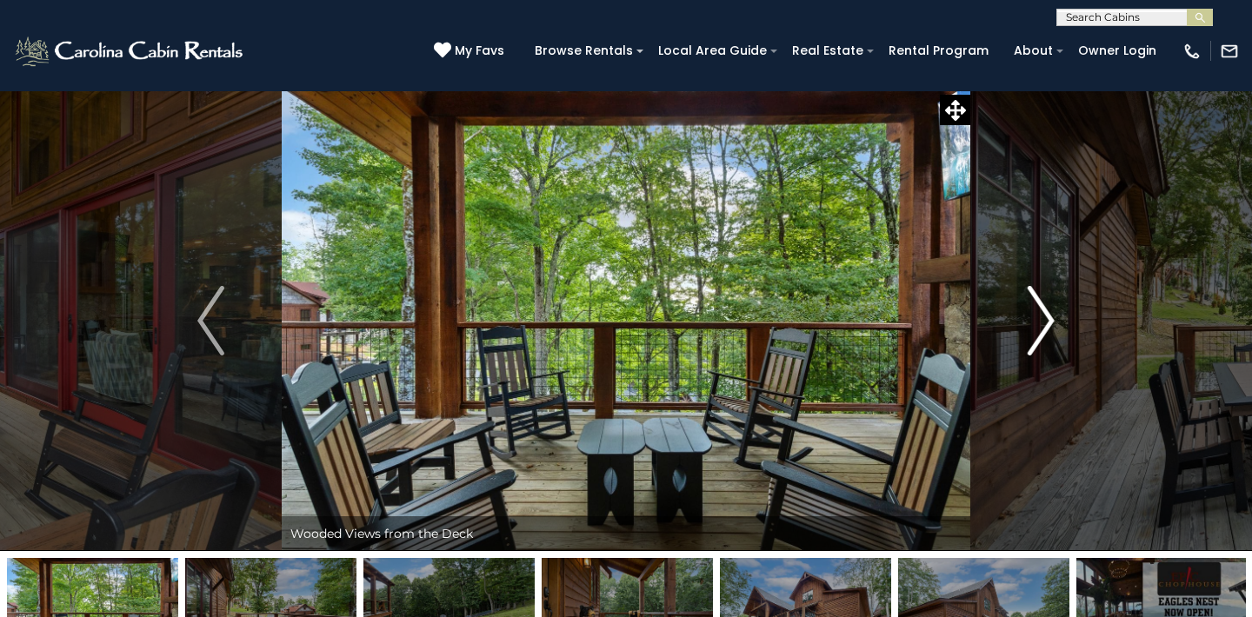
click at [1048, 317] on img "Next" at bounding box center [1041, 321] width 26 height 70
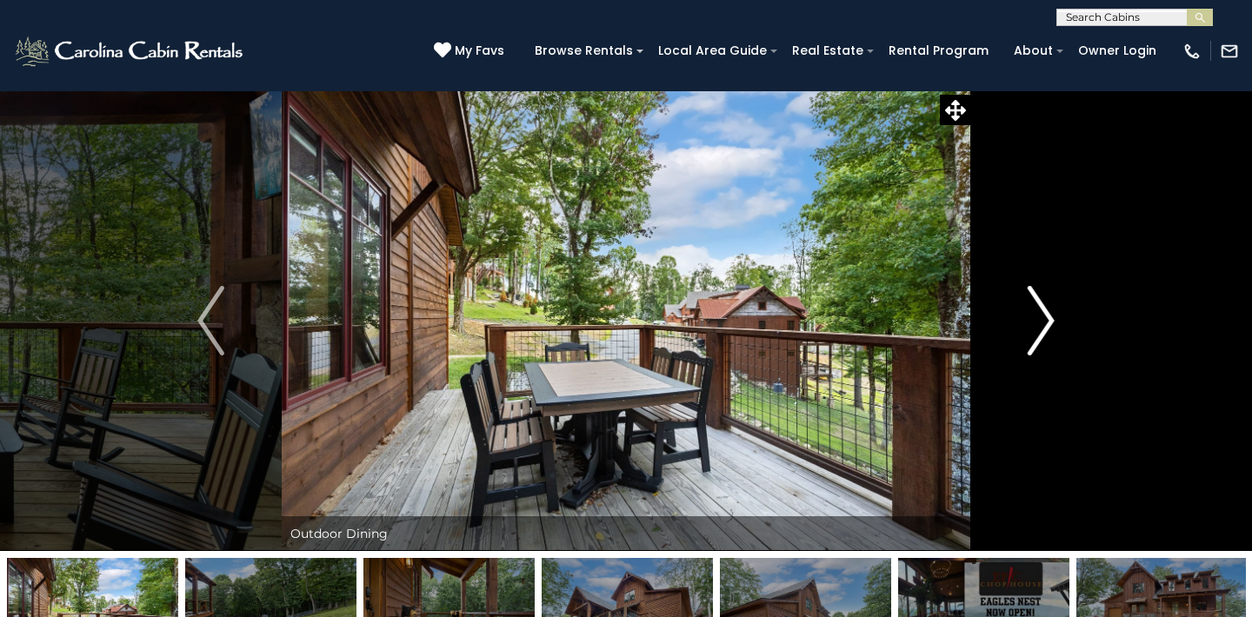
click at [1048, 317] on img "Next" at bounding box center [1041, 321] width 26 height 70
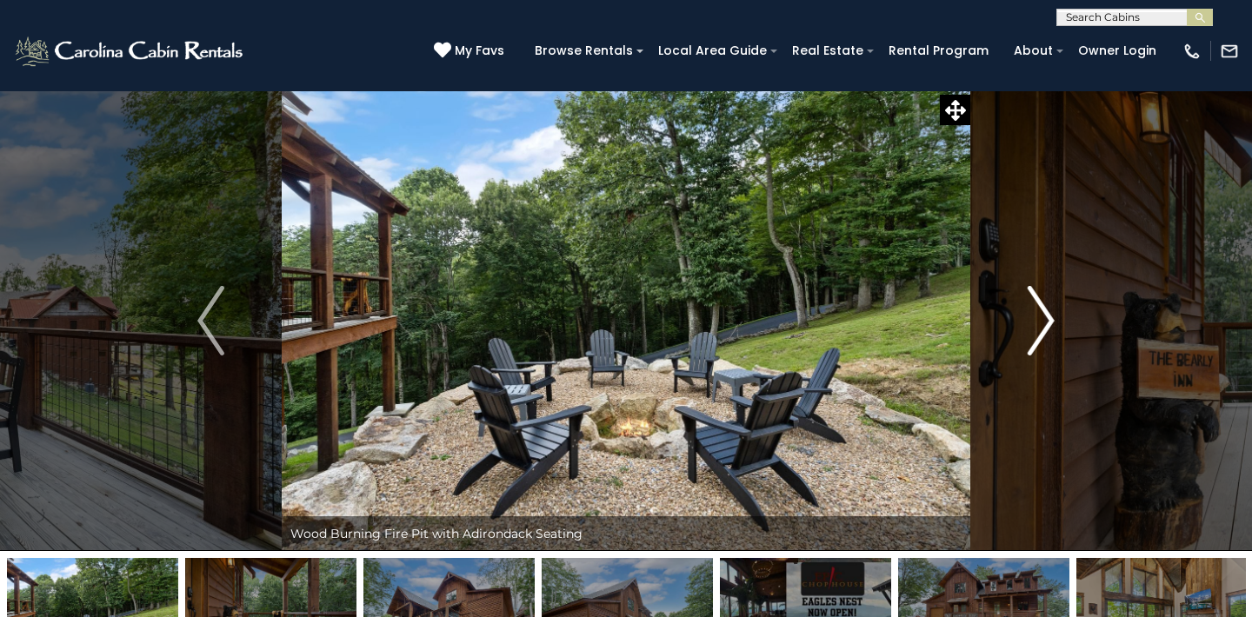
click at [1048, 316] on img "Next" at bounding box center [1041, 321] width 26 height 70
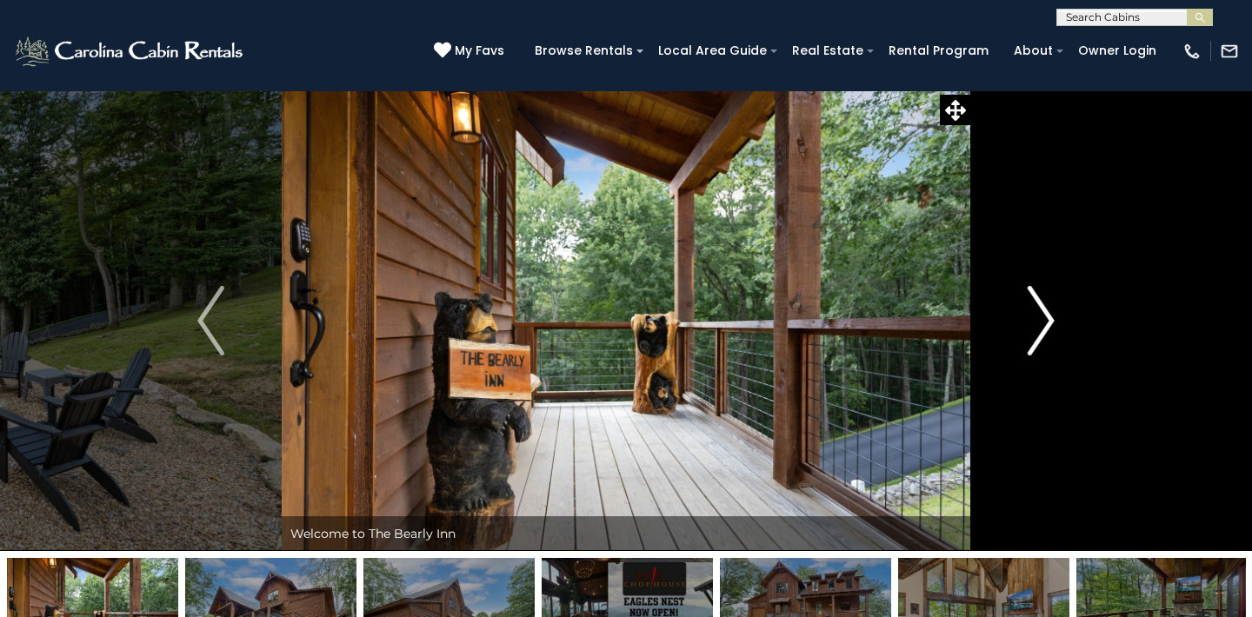
click at [1048, 316] on img "Next" at bounding box center [1041, 321] width 26 height 70
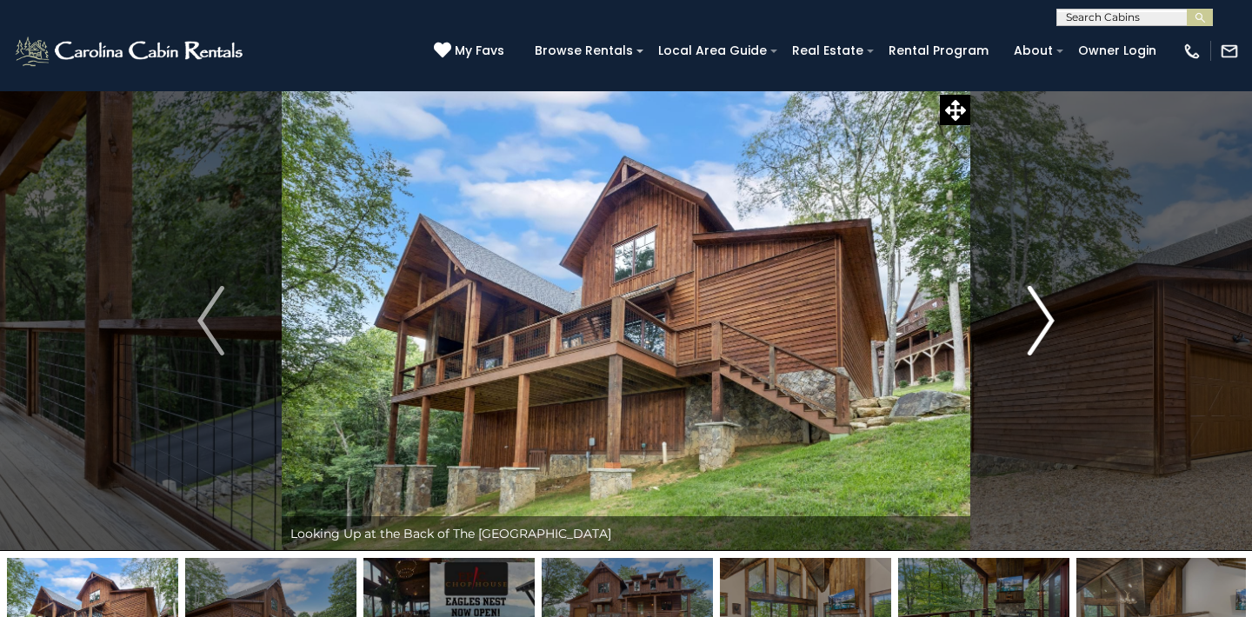
click at [1048, 316] on img "Next" at bounding box center [1041, 321] width 26 height 70
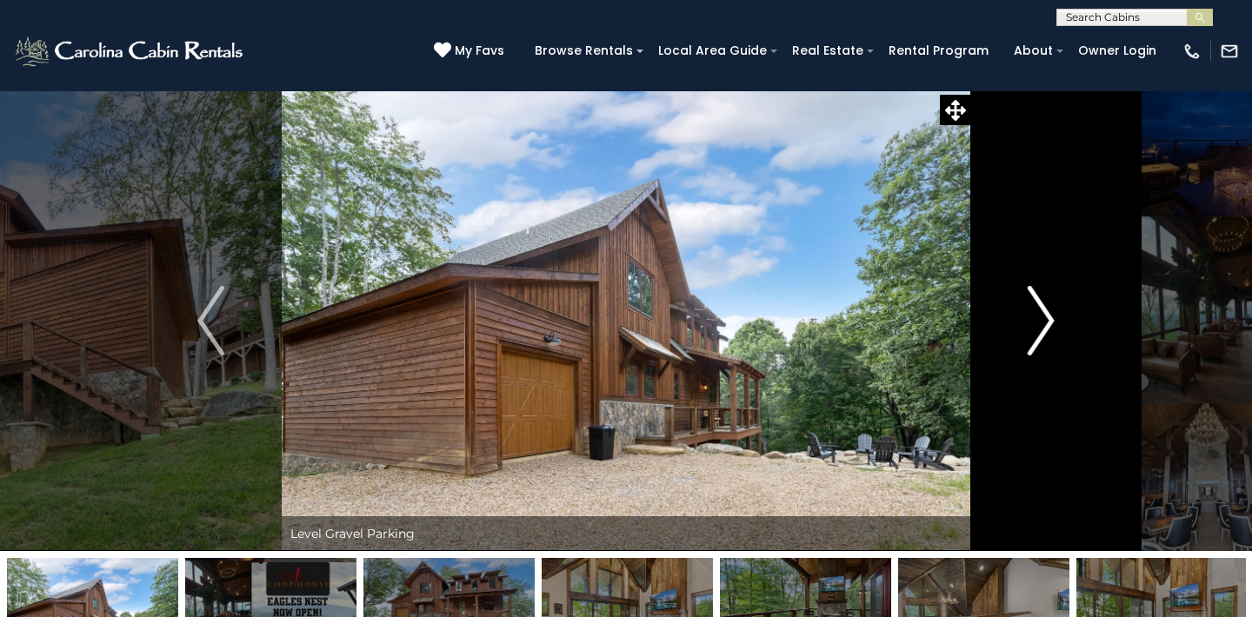
click at [1048, 316] on img "Next" at bounding box center [1041, 321] width 26 height 70
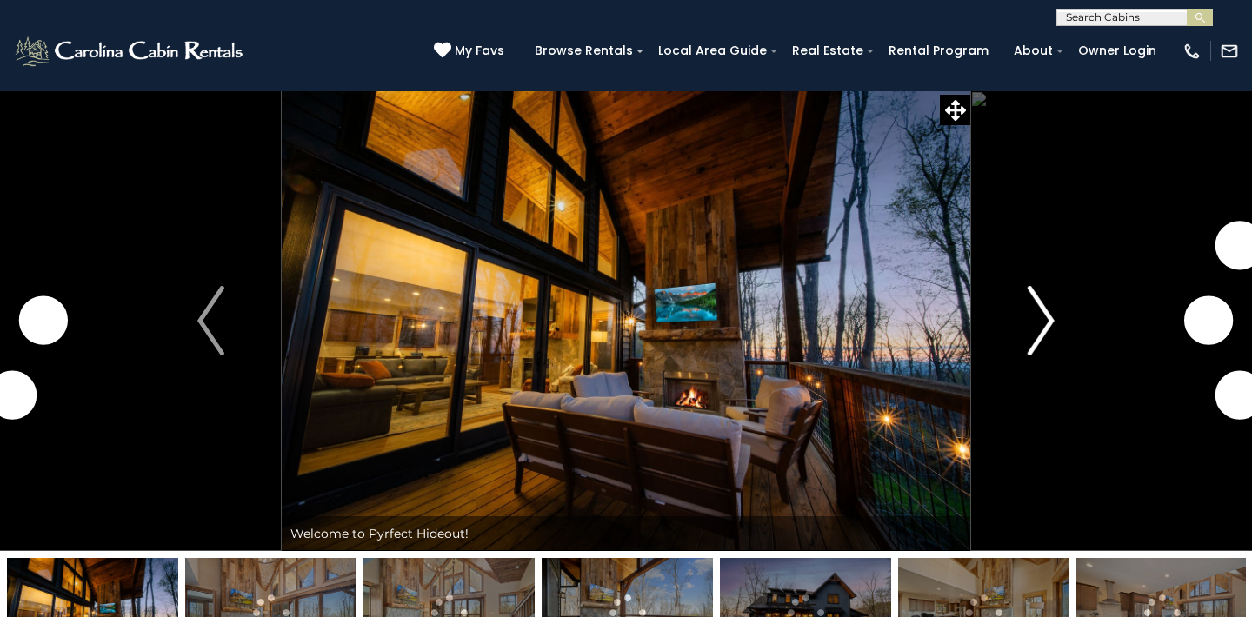
click at [1049, 317] on img "Next" at bounding box center [1041, 321] width 26 height 70
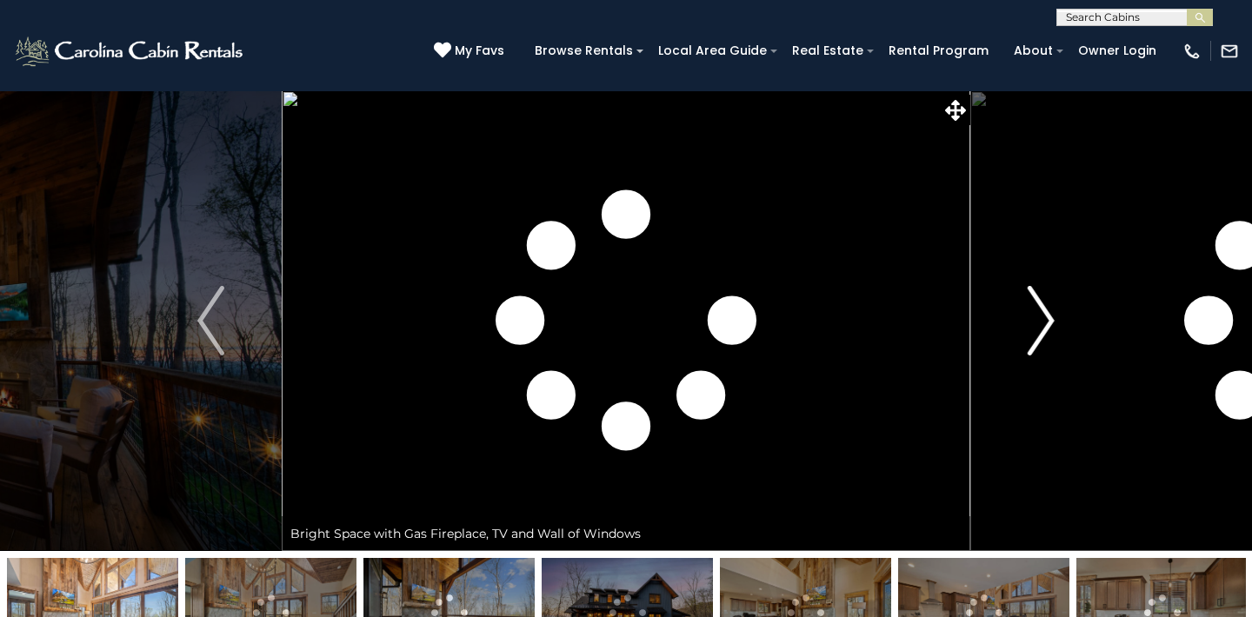
click at [1049, 312] on img "Next" at bounding box center [1041, 321] width 26 height 70
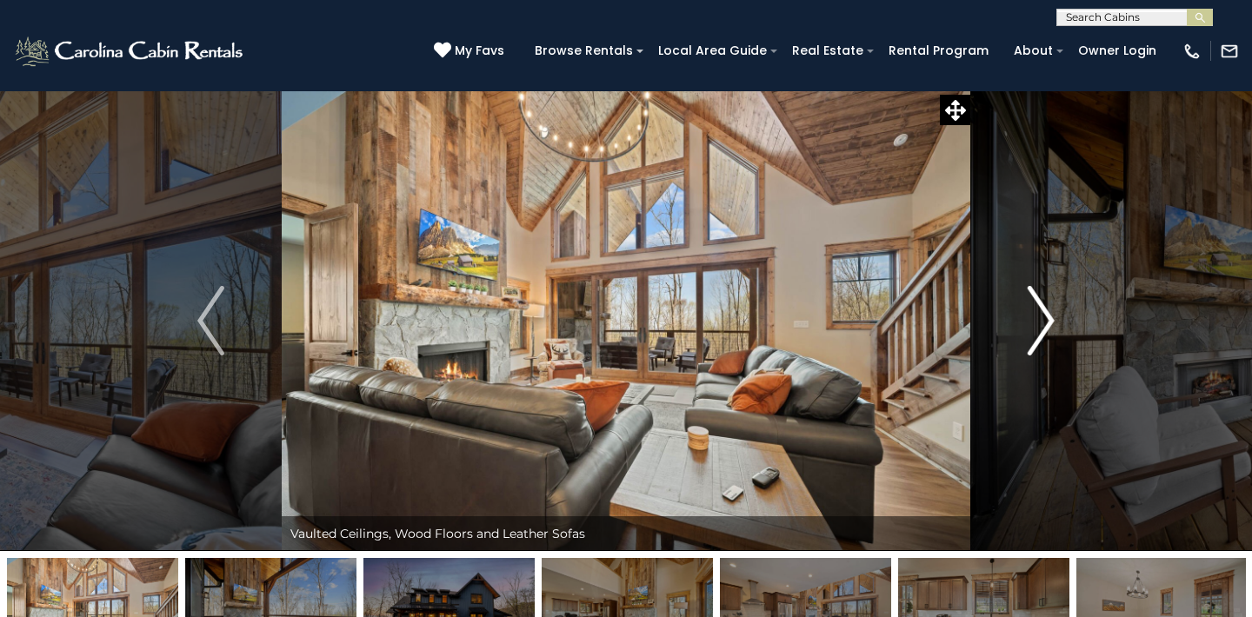
click at [1047, 315] on img "Next" at bounding box center [1041, 321] width 26 height 70
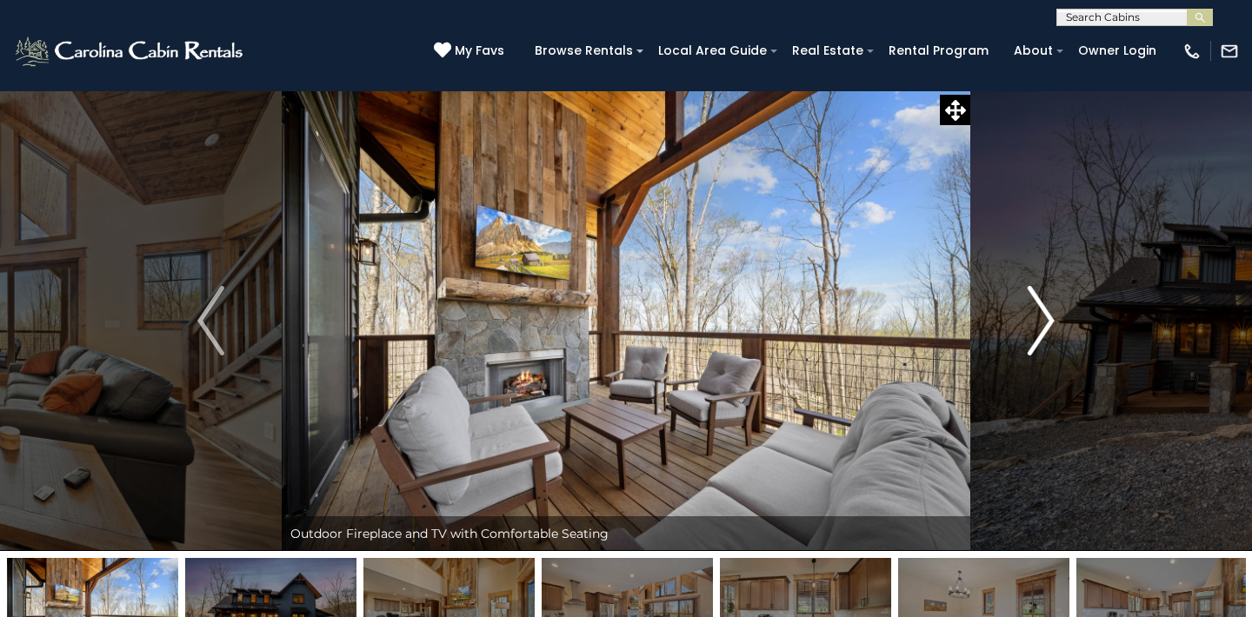
click at [1047, 315] on img "Next" at bounding box center [1041, 321] width 26 height 70
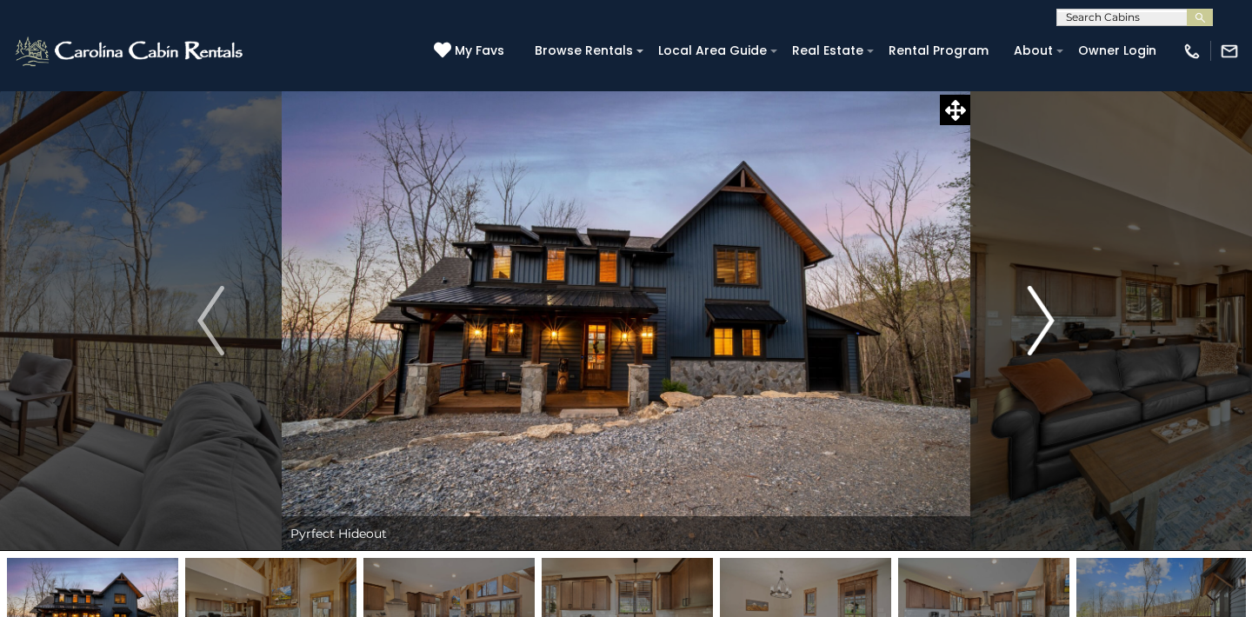
click at [1047, 315] on img "Next" at bounding box center [1041, 321] width 26 height 70
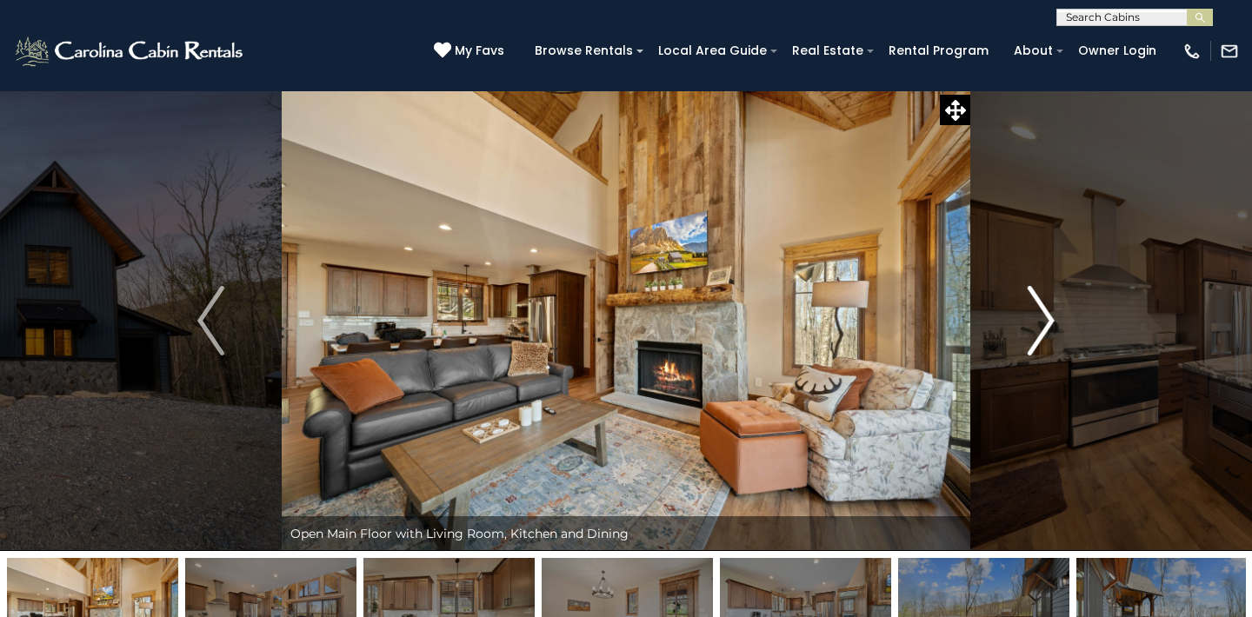
click at [1047, 315] on img "Next" at bounding box center [1041, 321] width 26 height 70
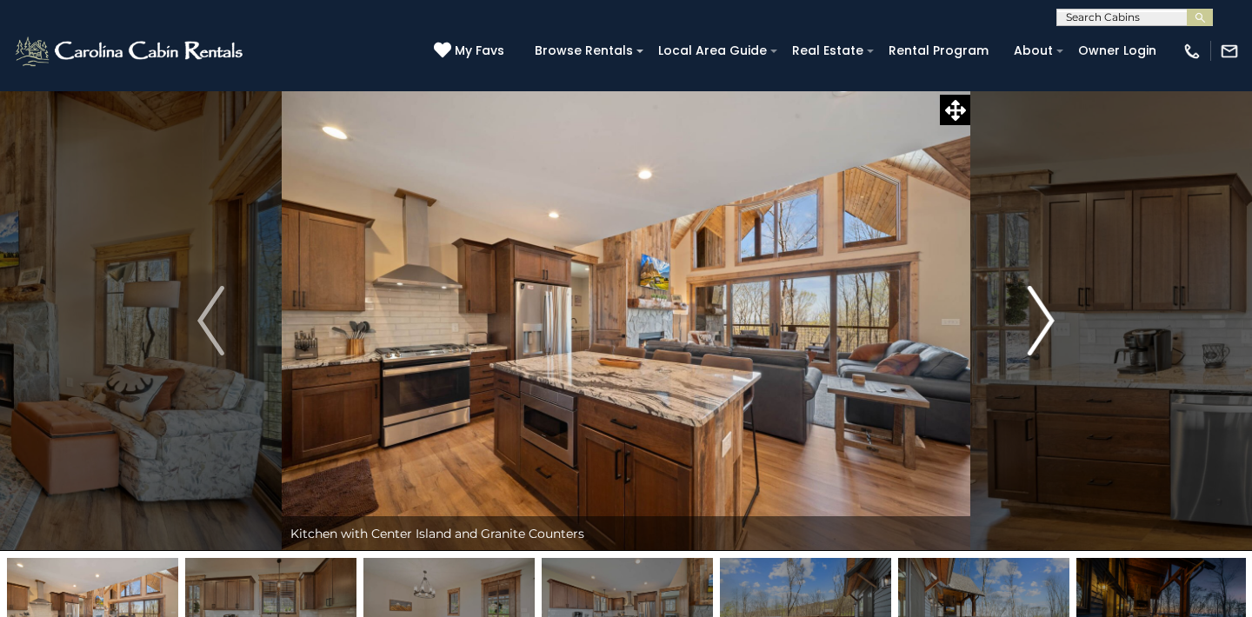
click at [1047, 315] on img "Next" at bounding box center [1041, 321] width 26 height 70
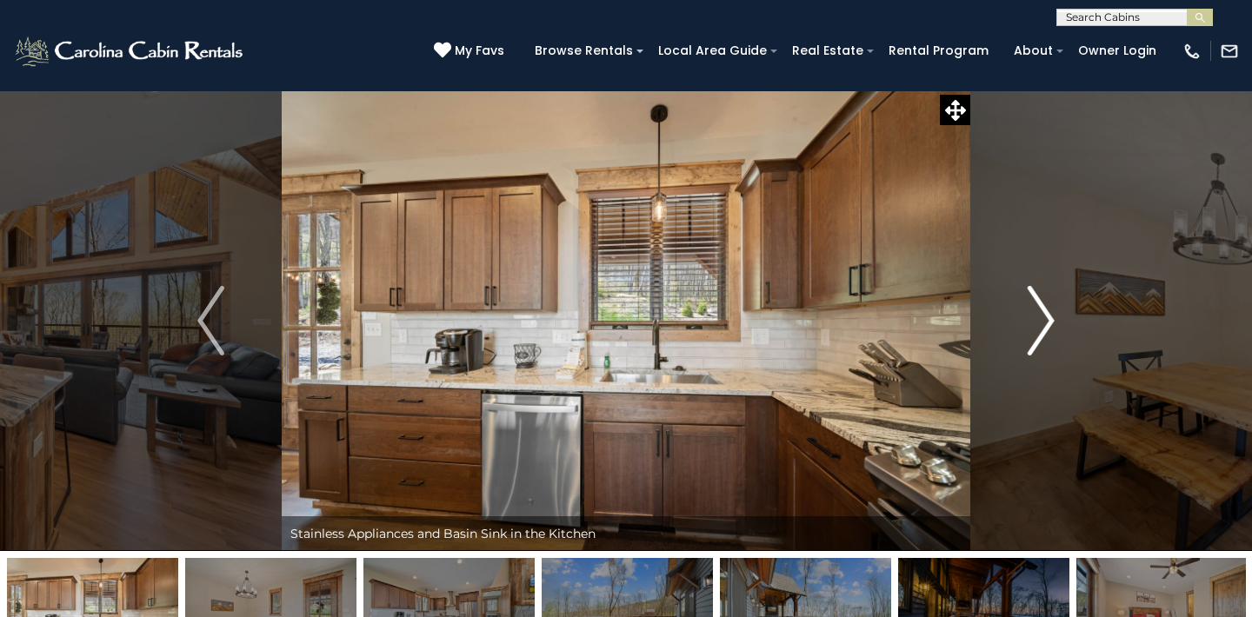
click at [1047, 316] on img "Next" at bounding box center [1041, 321] width 26 height 70
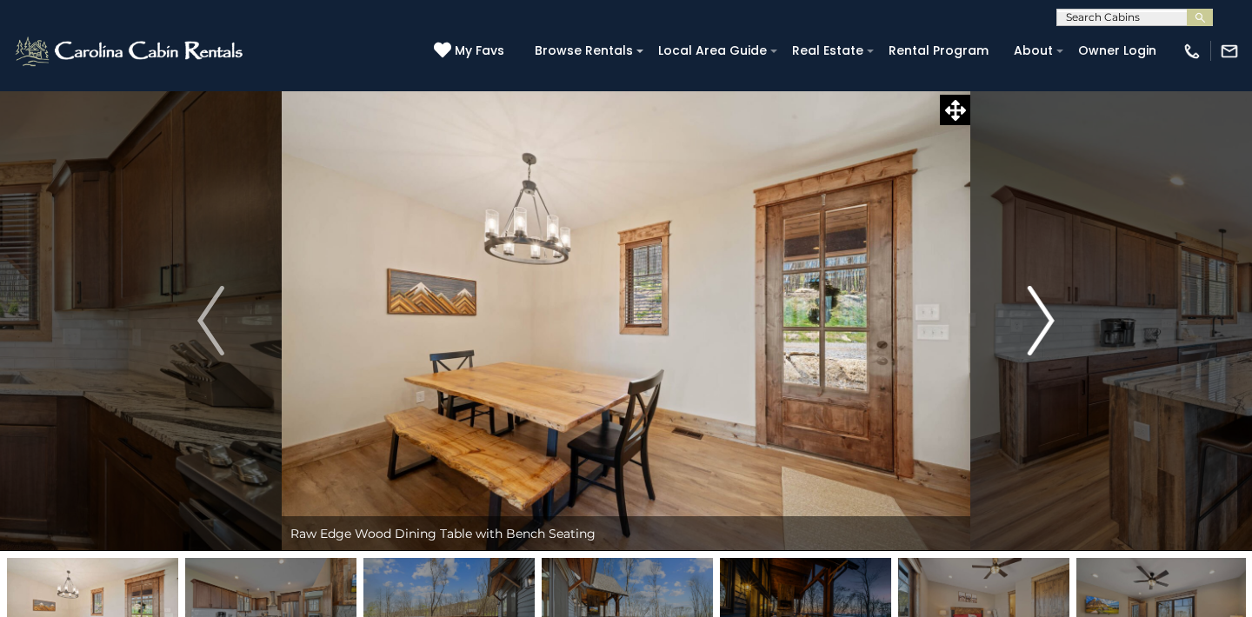
click at [1047, 317] on img "Next" at bounding box center [1041, 321] width 26 height 70
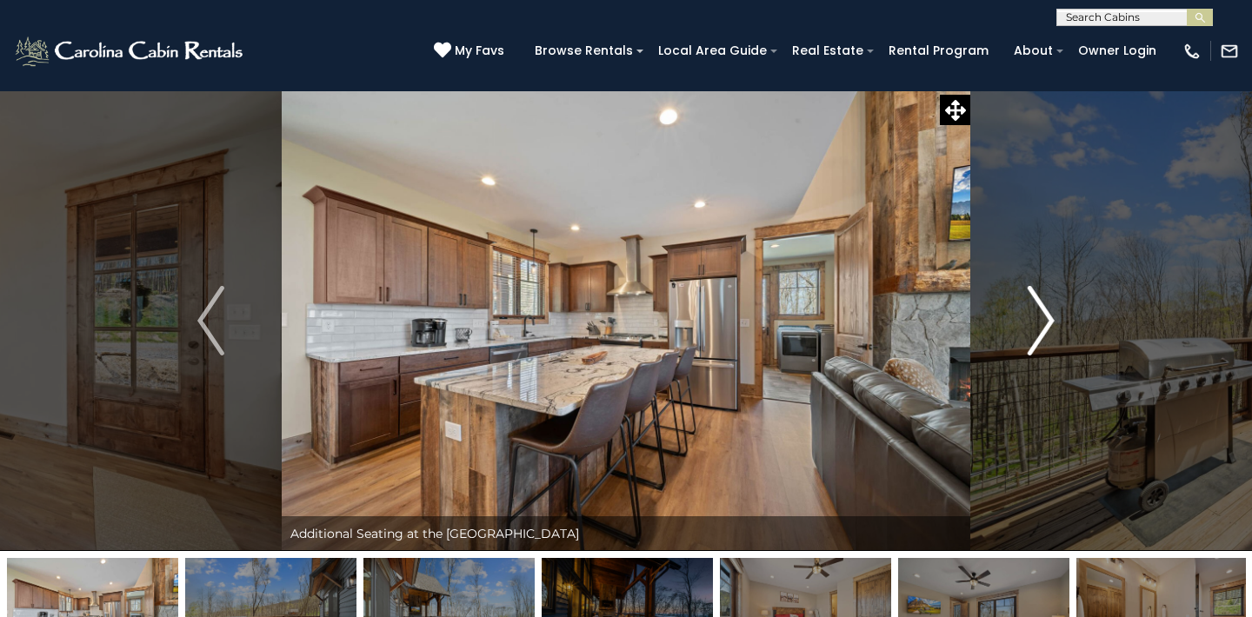
click at [1047, 318] on img "Next" at bounding box center [1041, 321] width 26 height 70
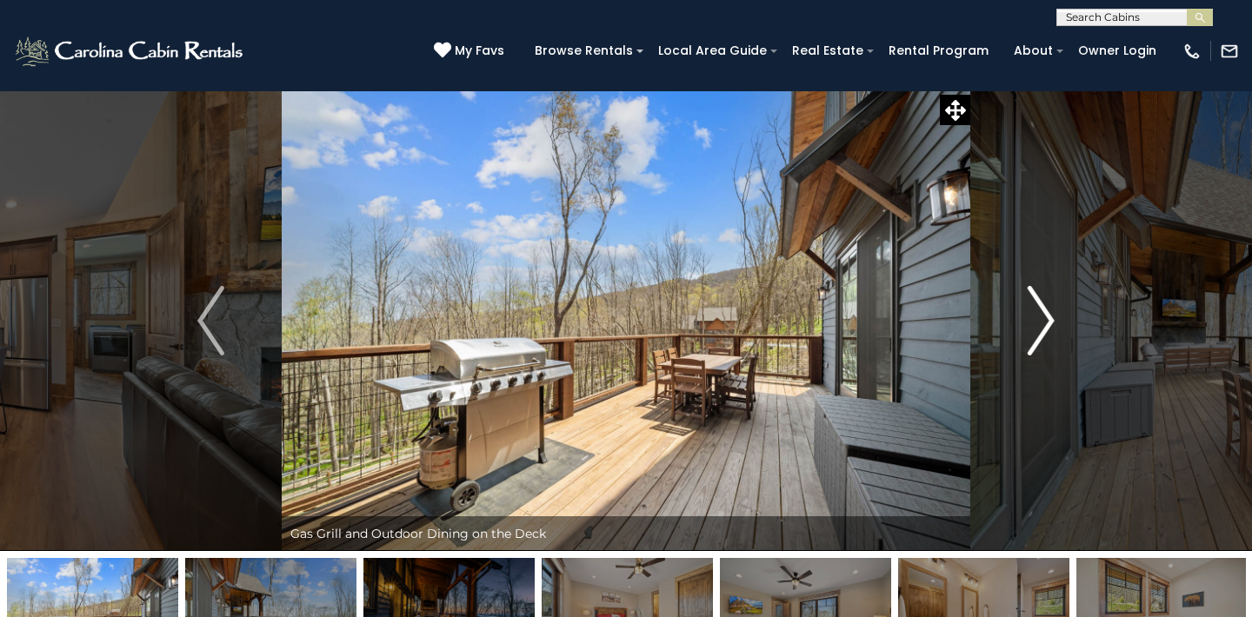
click at [1047, 318] on img "Next" at bounding box center [1041, 321] width 26 height 70
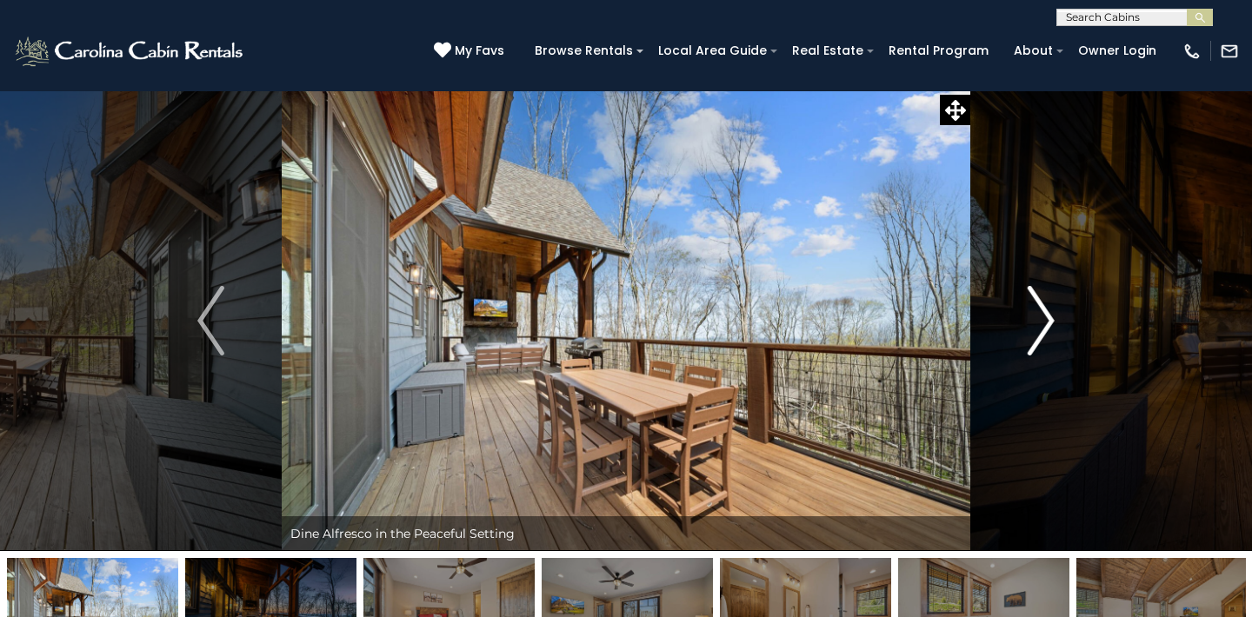
click at [1047, 318] on img "Next" at bounding box center [1041, 321] width 26 height 70
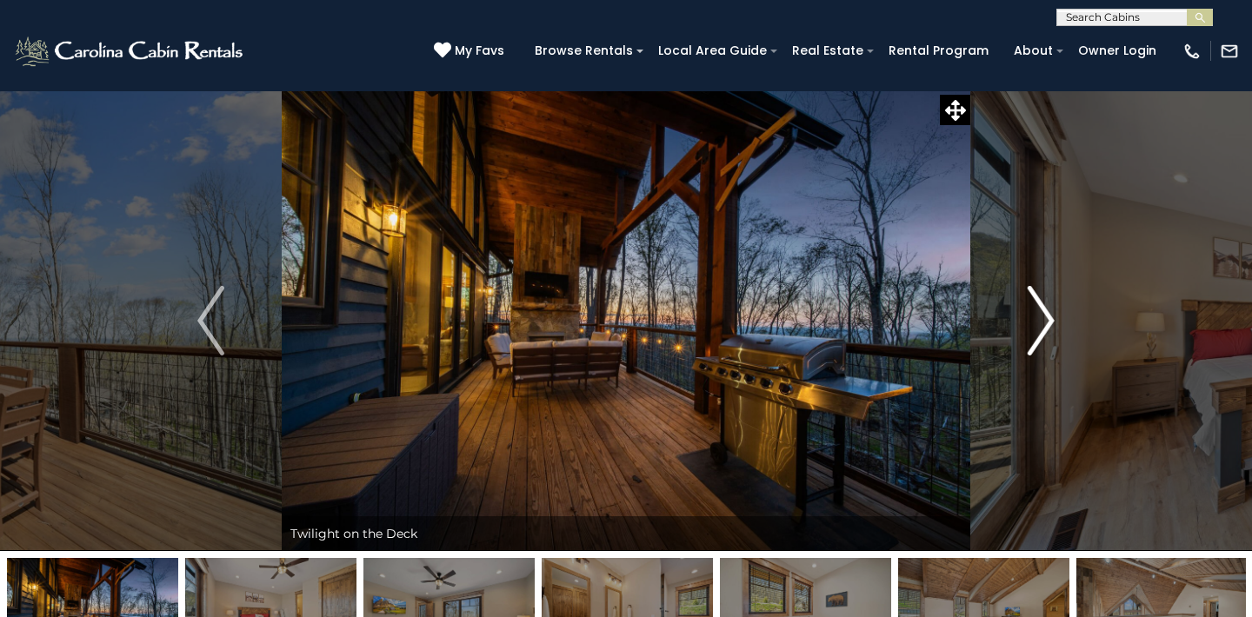
click at [1047, 318] on img "Next" at bounding box center [1041, 321] width 26 height 70
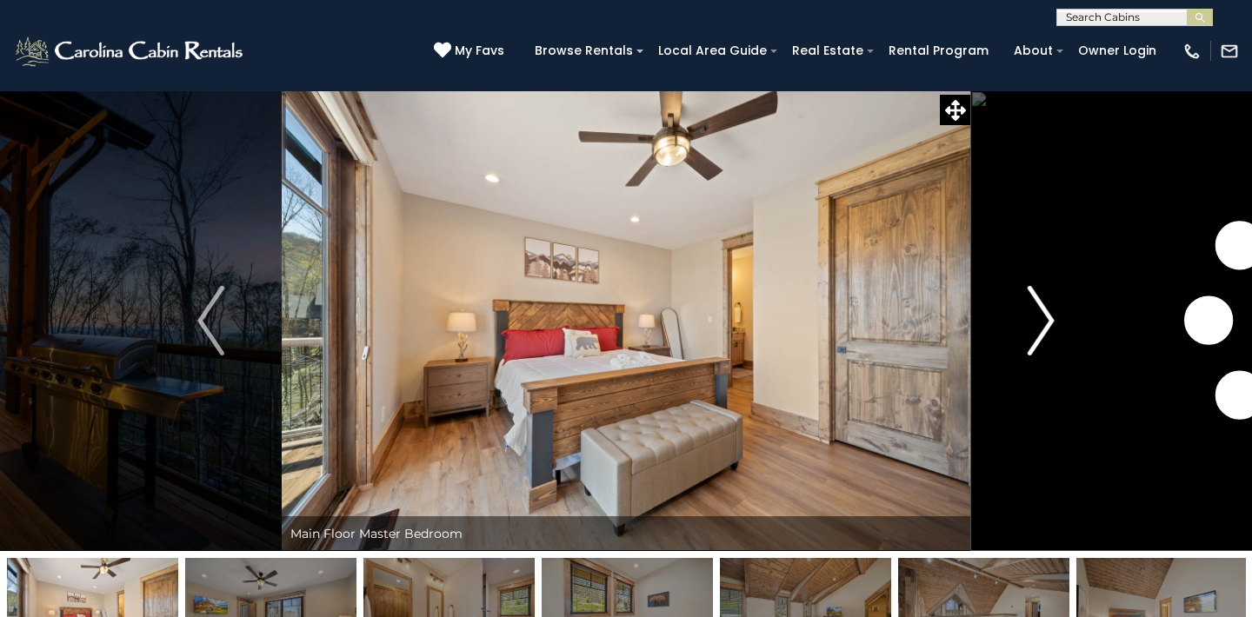
click at [1047, 318] on img "Next" at bounding box center [1041, 321] width 26 height 70
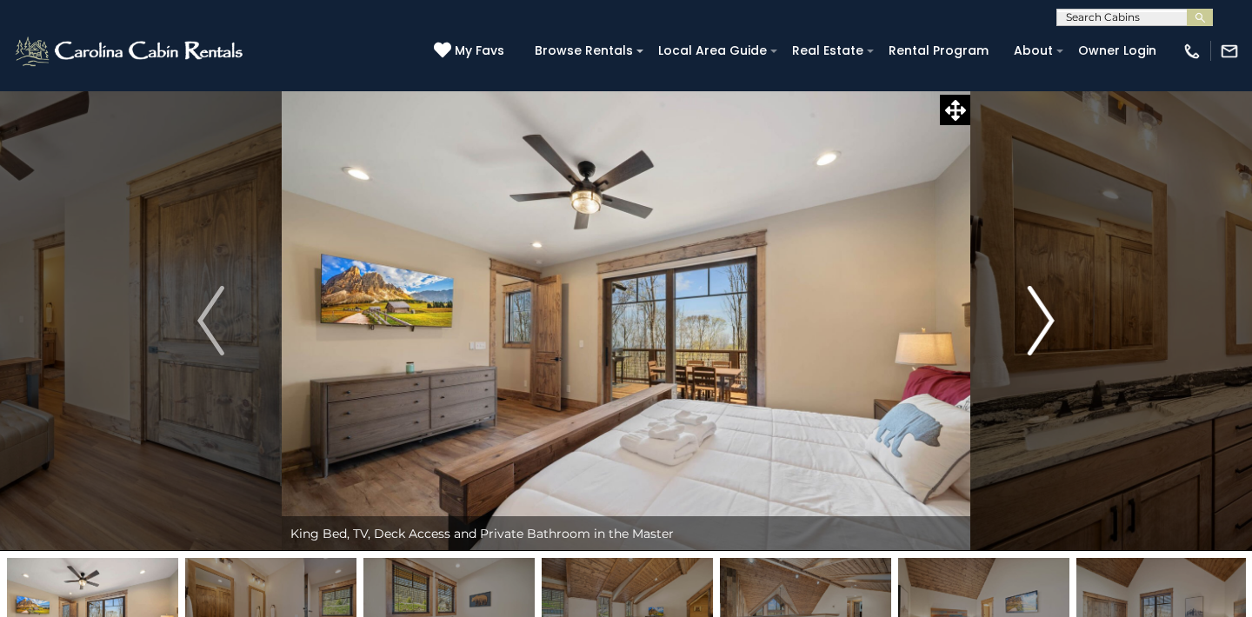
click at [1047, 318] on img "Next" at bounding box center [1041, 321] width 26 height 70
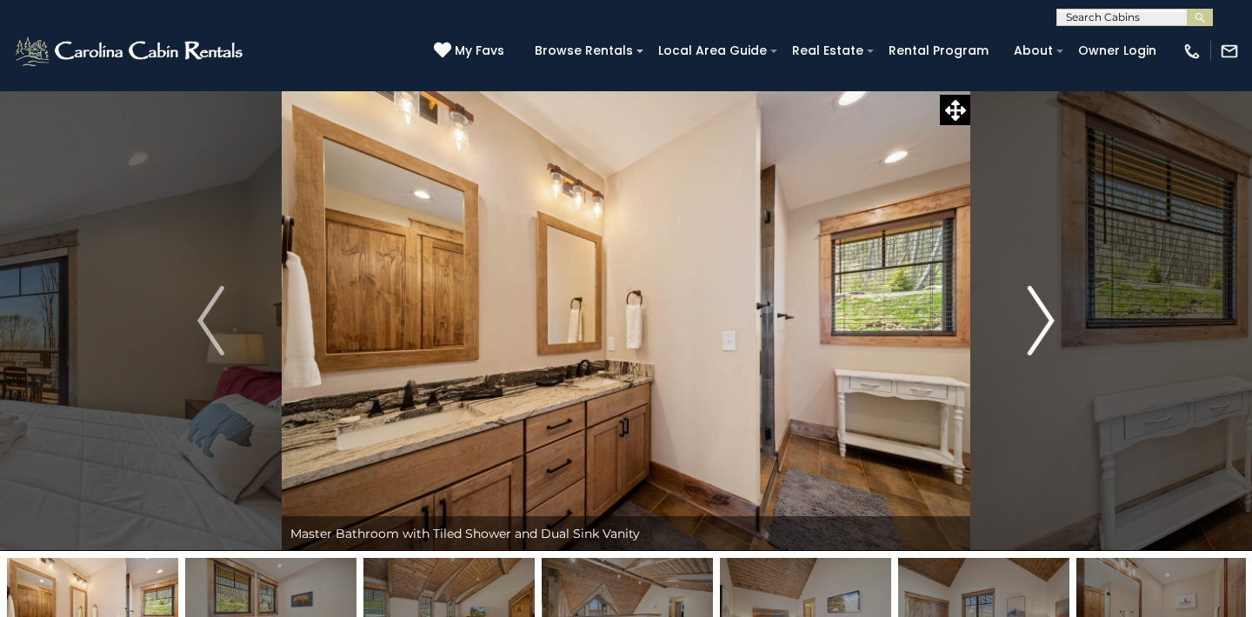
click at [1047, 317] on img "Next" at bounding box center [1041, 321] width 26 height 70
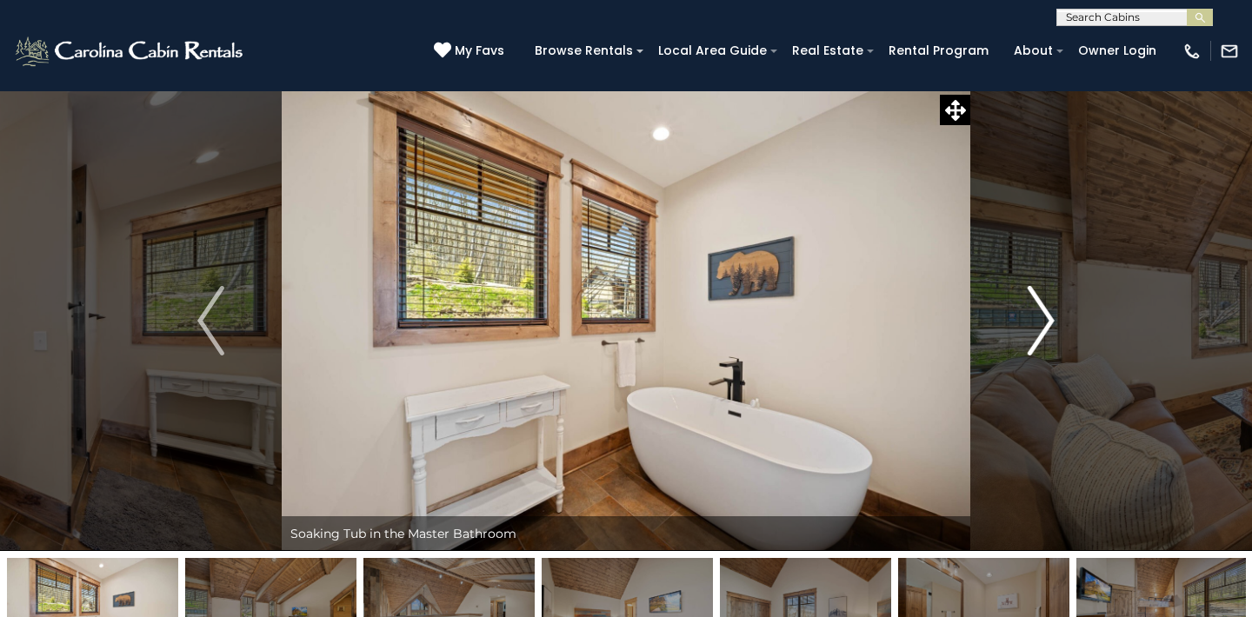
click at [1047, 318] on img "Next" at bounding box center [1041, 321] width 26 height 70
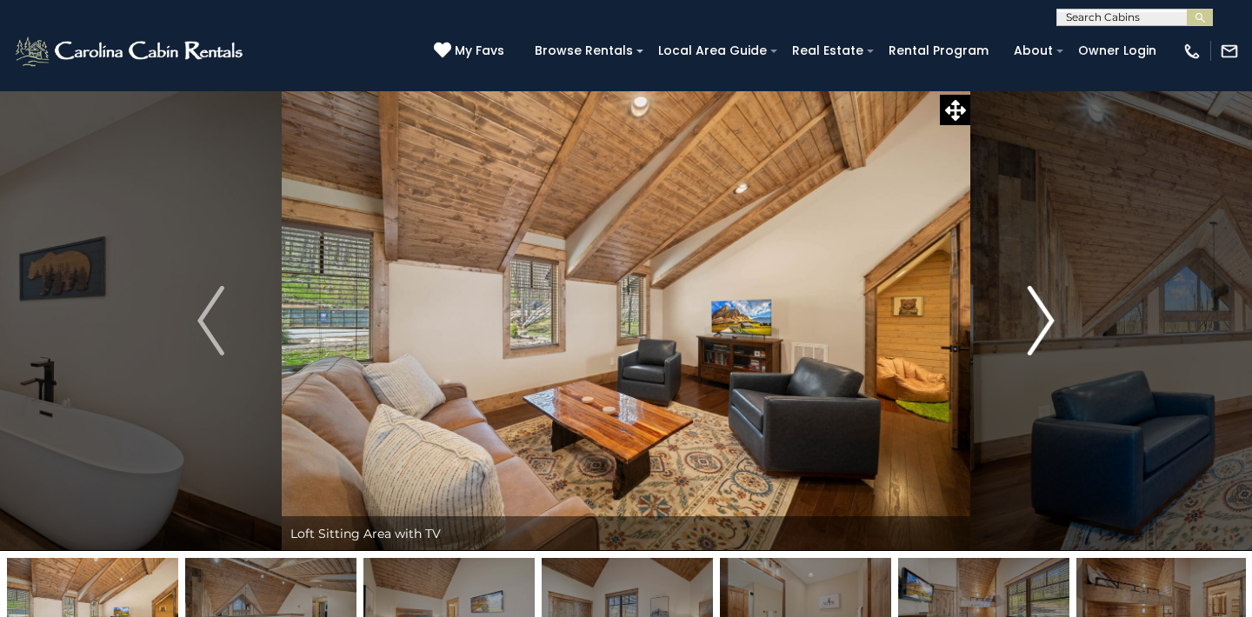
click at [1047, 318] on img "Next" at bounding box center [1041, 321] width 26 height 70
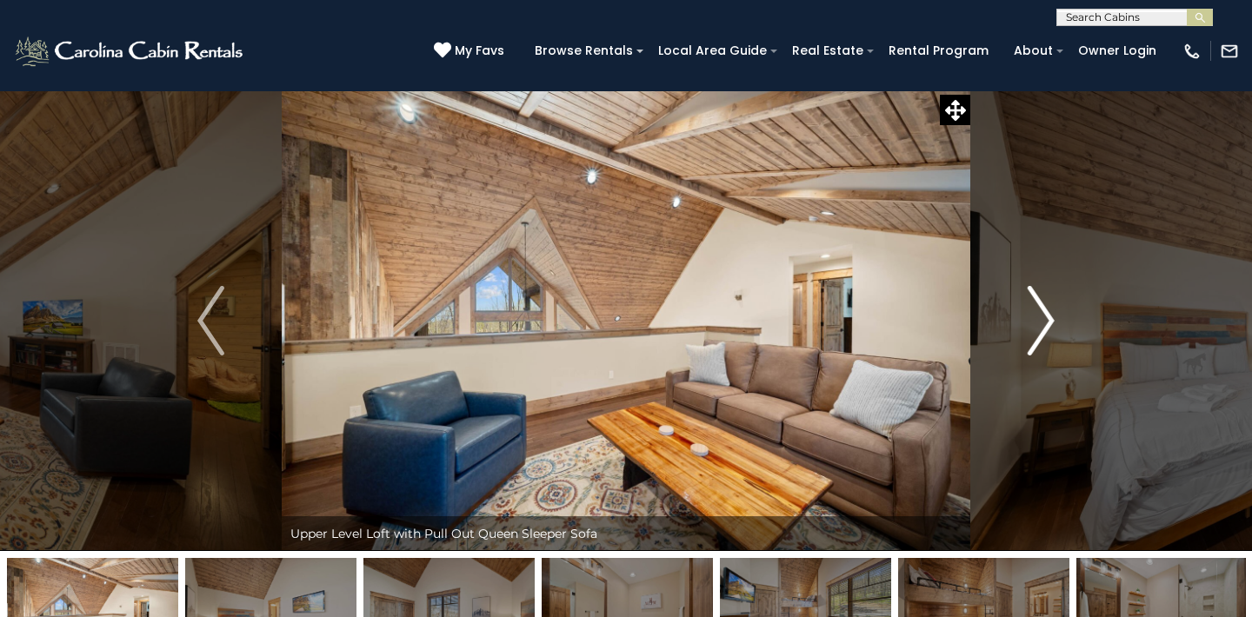
click at [1047, 318] on img "Next" at bounding box center [1041, 321] width 26 height 70
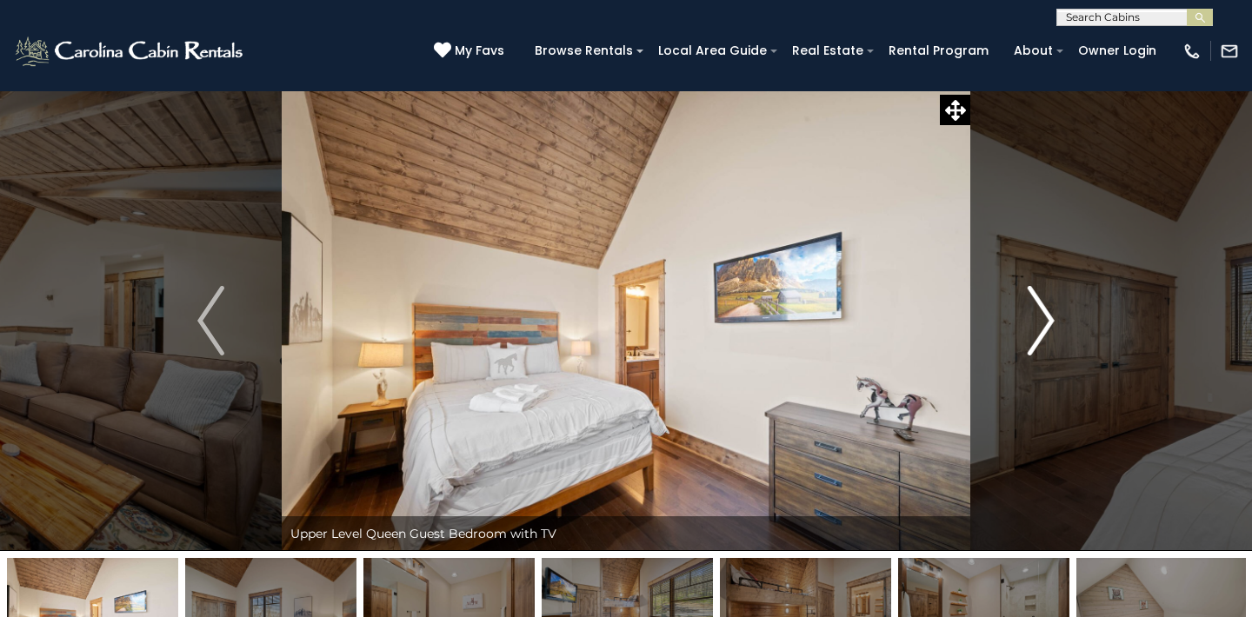
click at [1047, 318] on img "Next" at bounding box center [1041, 321] width 26 height 70
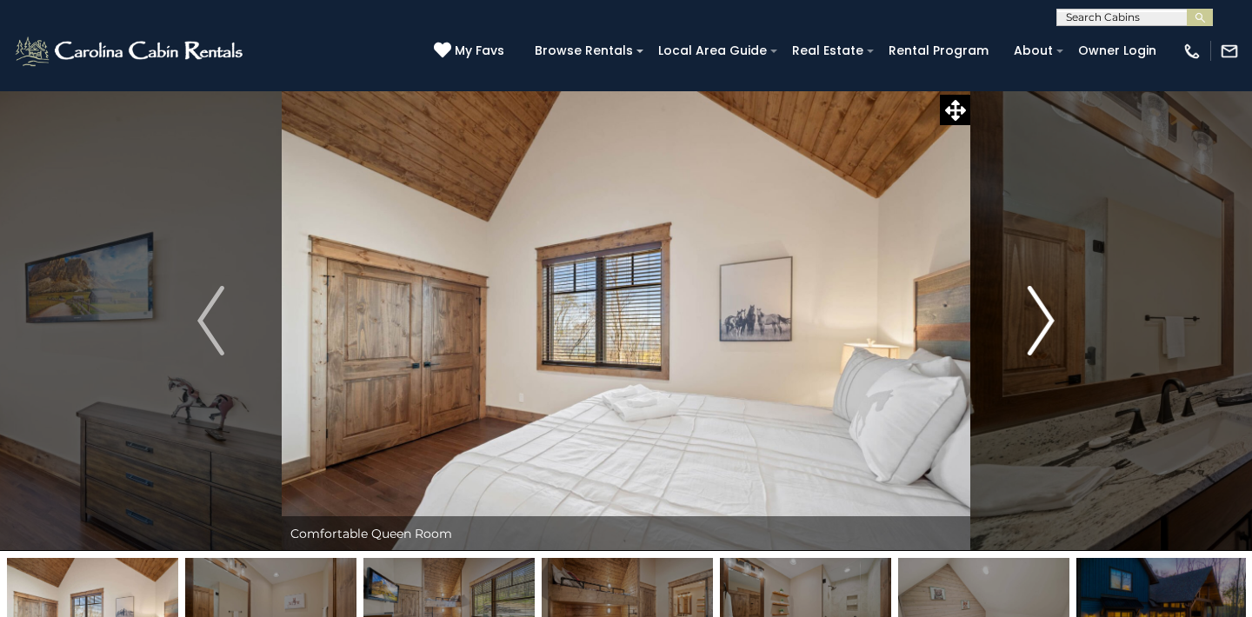
click at [1047, 317] on img "Next" at bounding box center [1041, 321] width 26 height 70
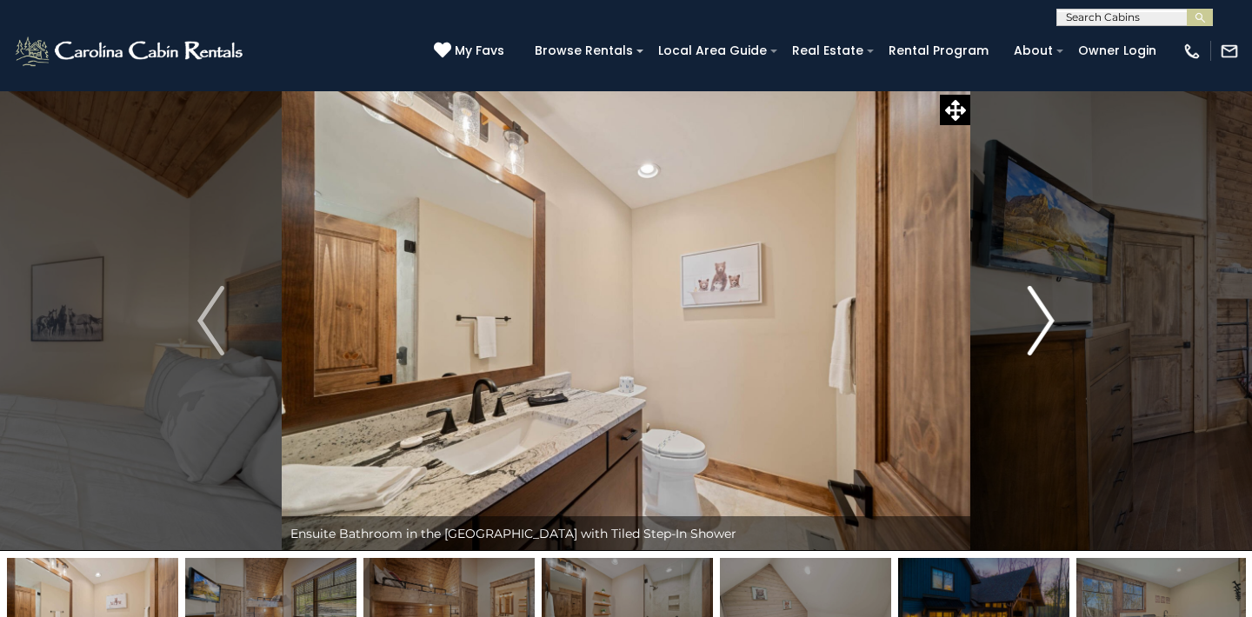
click at [1050, 320] on img "Next" at bounding box center [1041, 321] width 26 height 70
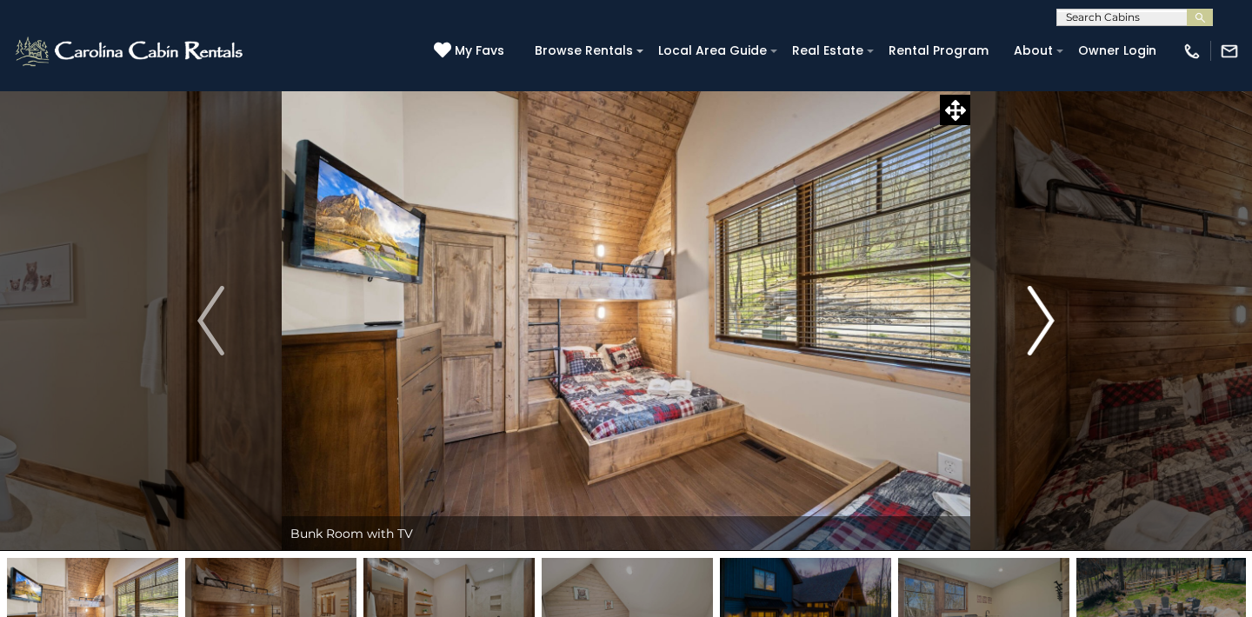
click at [1050, 320] on img "Next" at bounding box center [1041, 321] width 26 height 70
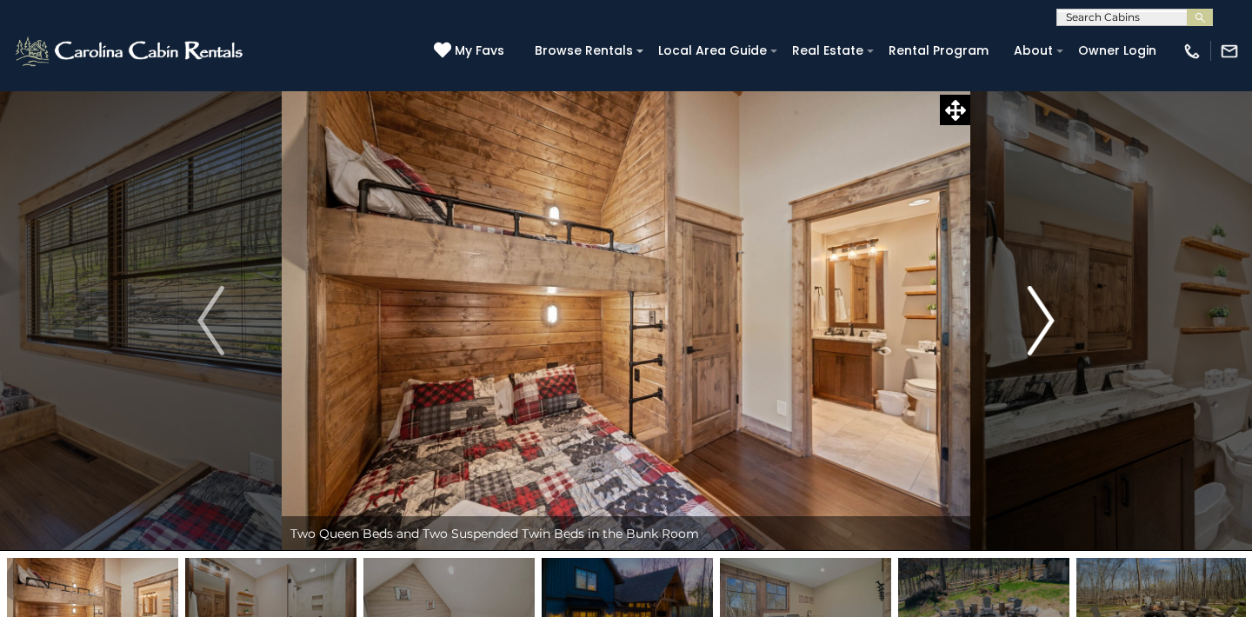
click at [1050, 319] on img "Next" at bounding box center [1041, 321] width 26 height 70
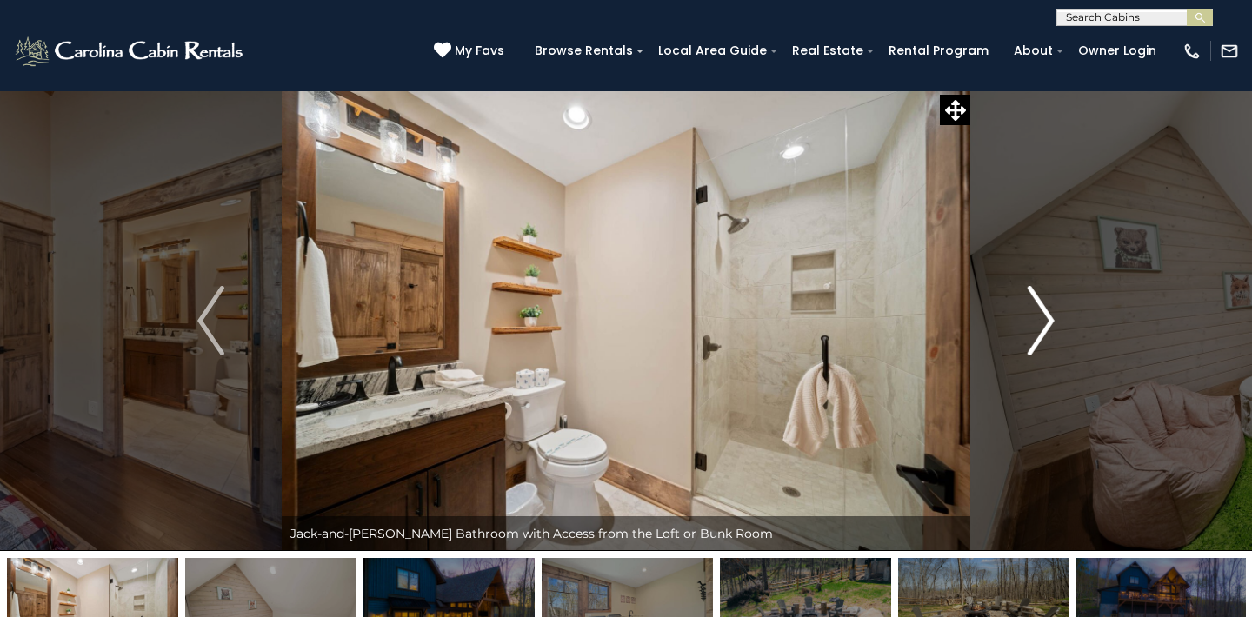
click at [1050, 319] on img "Next" at bounding box center [1041, 321] width 26 height 70
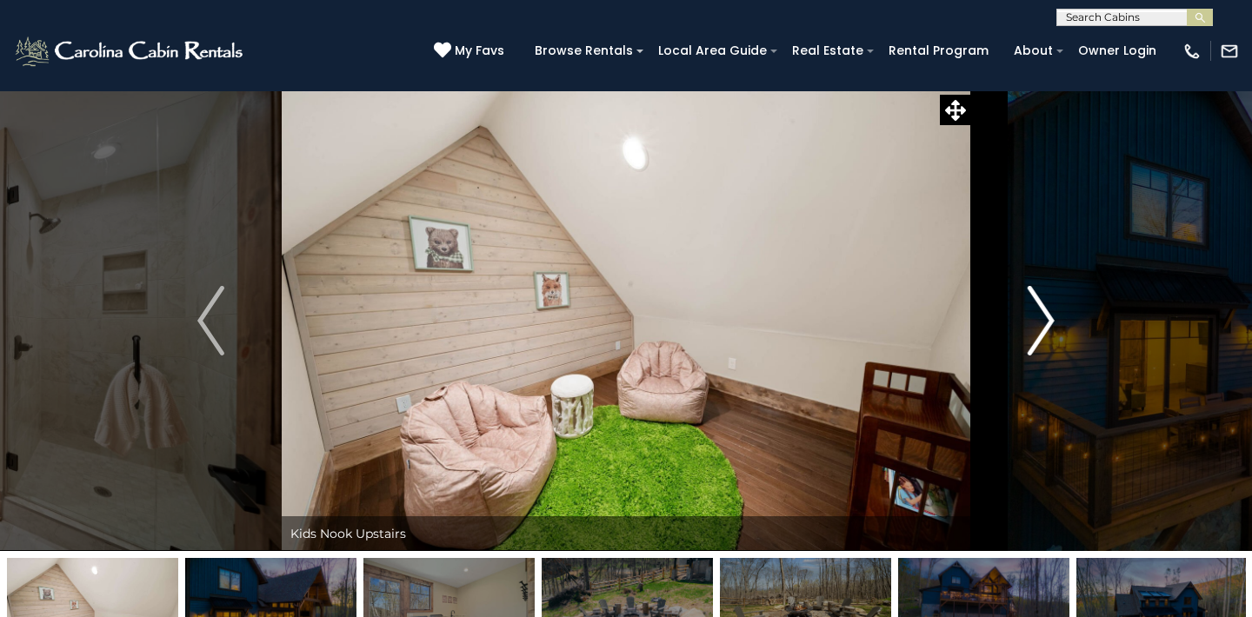
click at [1050, 319] on img "Next" at bounding box center [1041, 321] width 26 height 70
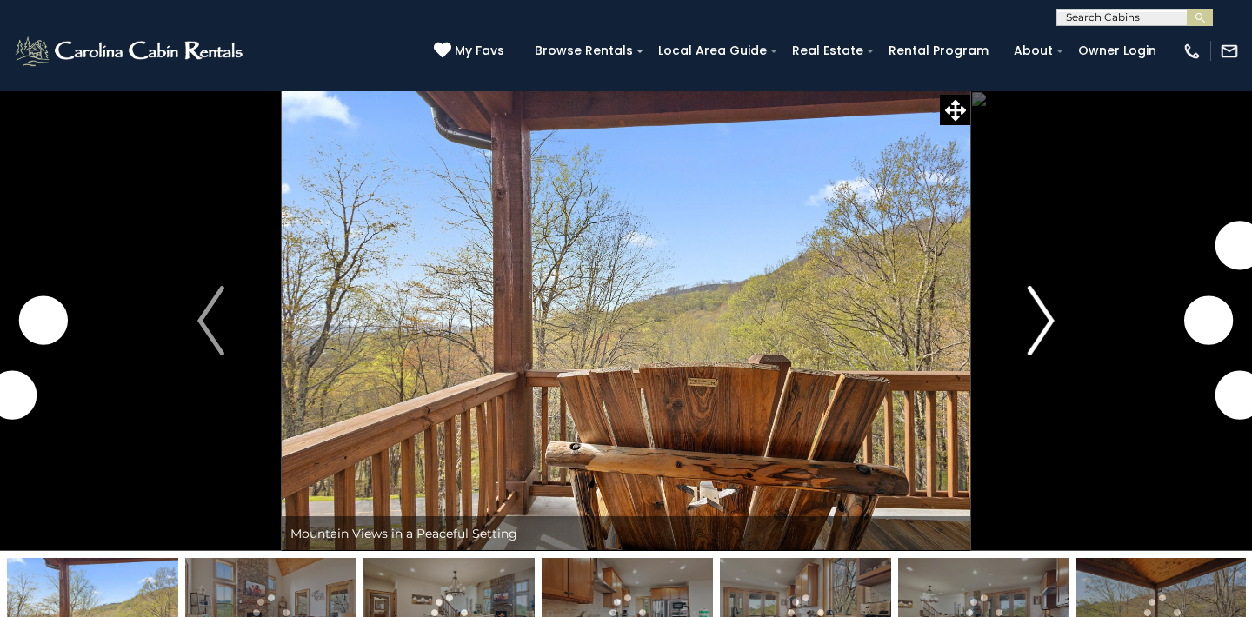
click at [1045, 316] on img "Next" at bounding box center [1041, 321] width 26 height 70
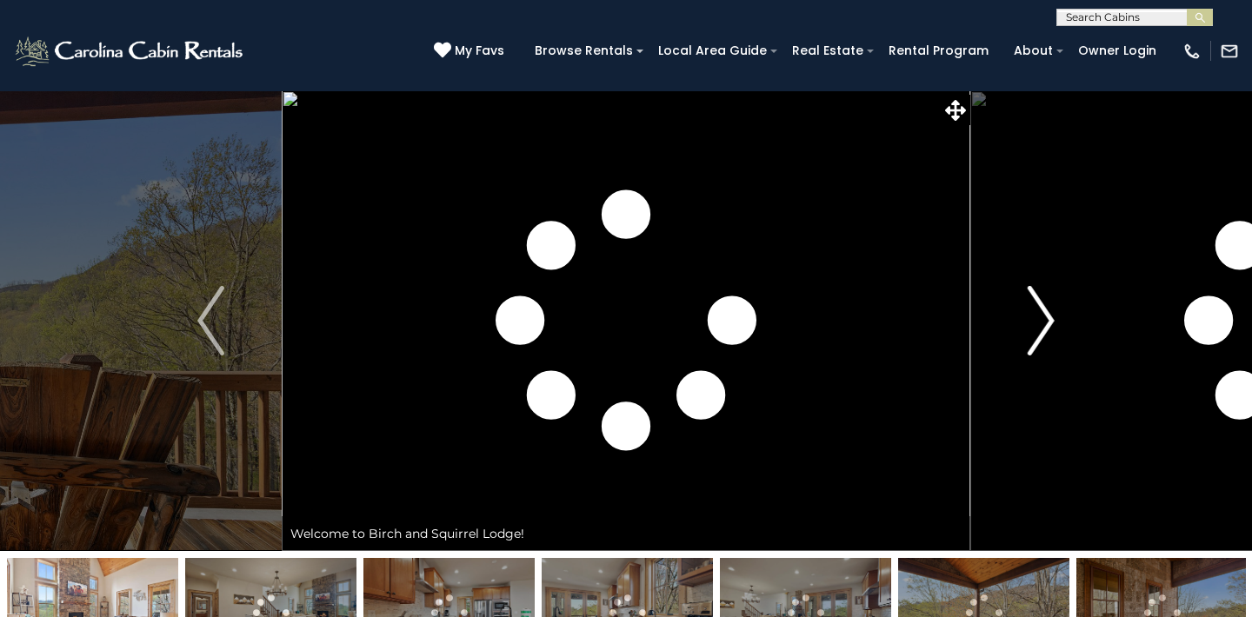
click at [1045, 317] on img "Next" at bounding box center [1041, 321] width 26 height 70
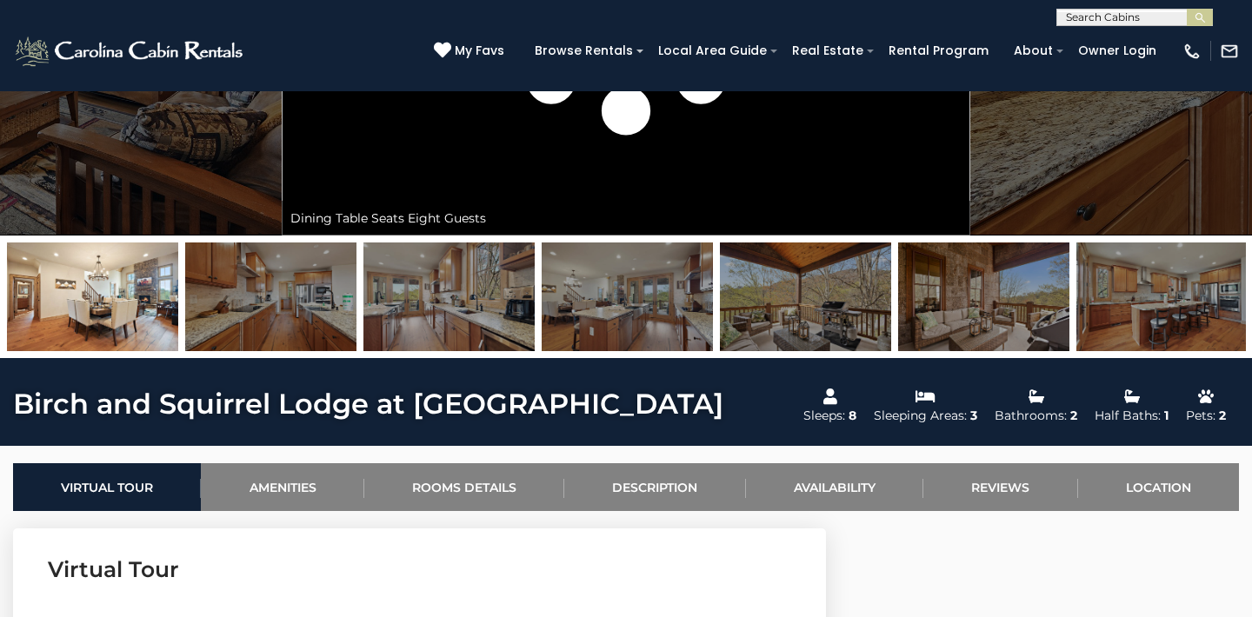
scroll to position [320, 0]
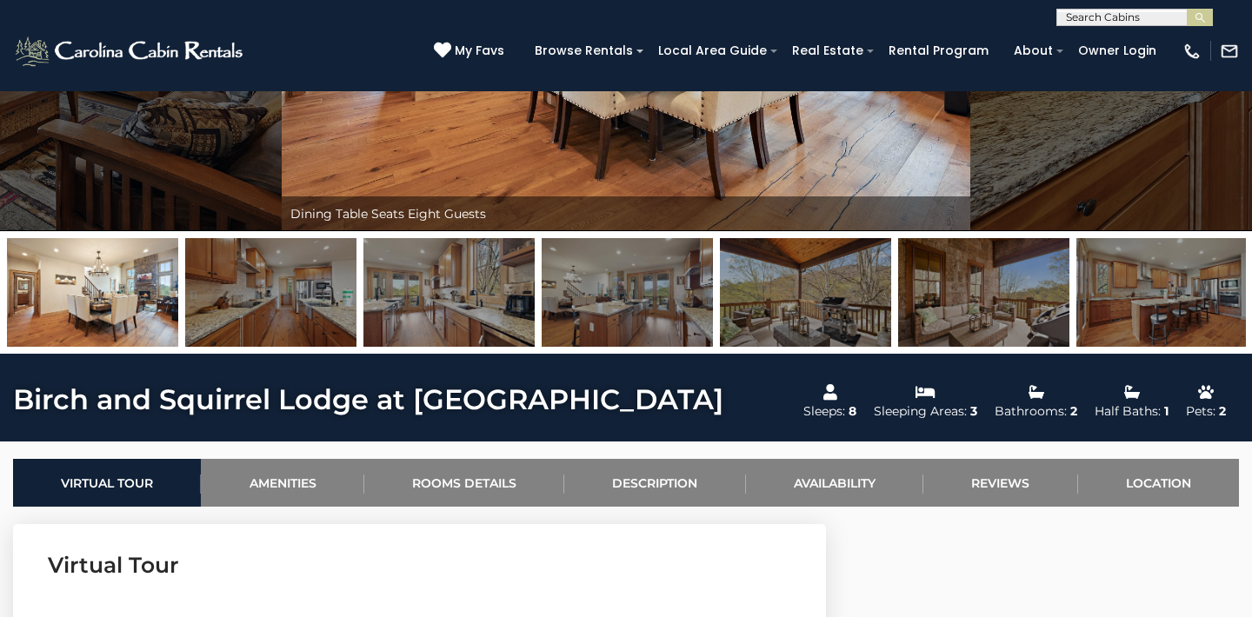
click at [123, 293] on img at bounding box center [92, 292] width 171 height 109
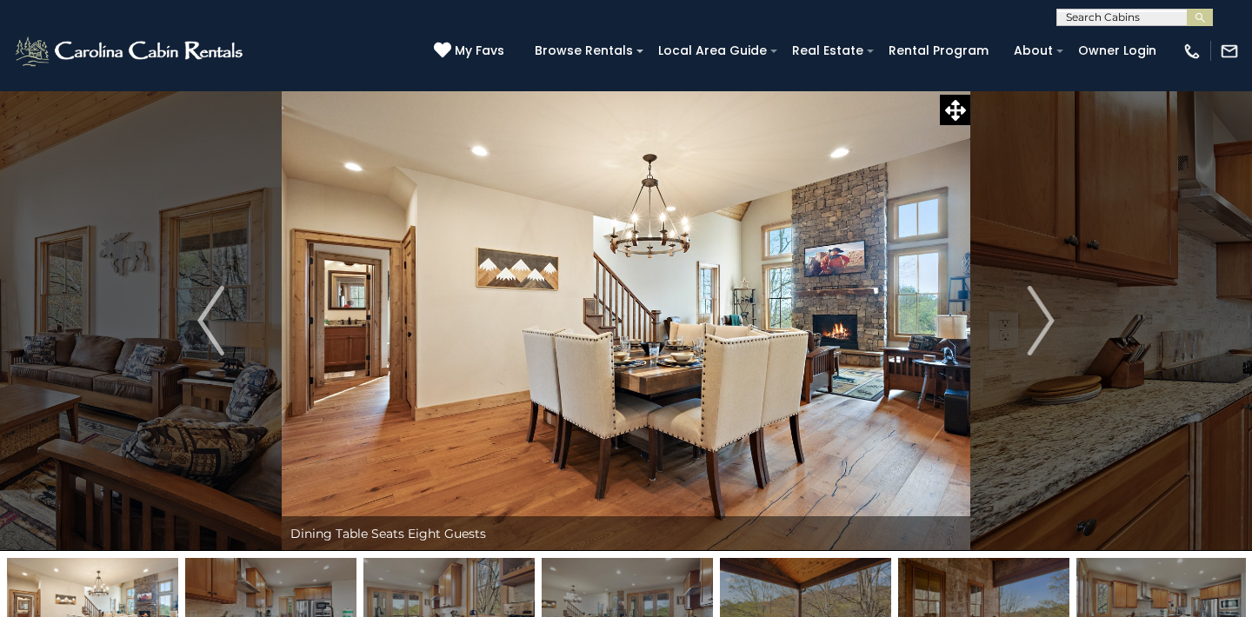
scroll to position [0, 0]
click at [1049, 319] on img "Next" at bounding box center [1041, 321] width 26 height 70
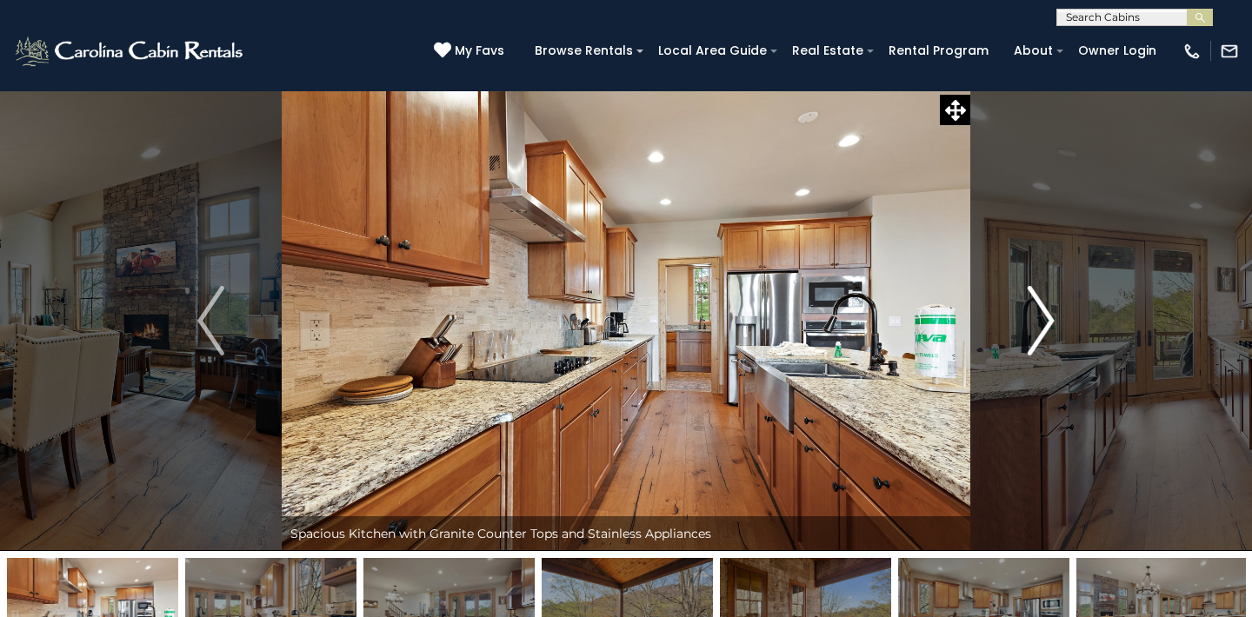
click at [1049, 319] on img "Next" at bounding box center [1041, 321] width 26 height 70
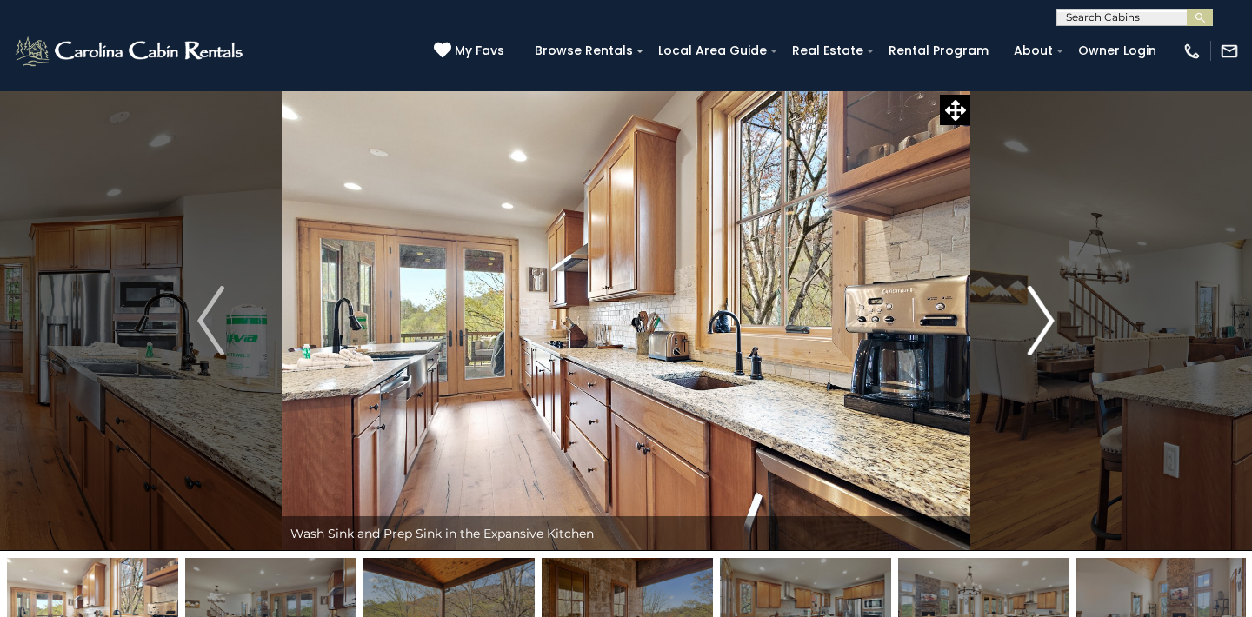
click at [1049, 319] on img "Next" at bounding box center [1041, 321] width 26 height 70
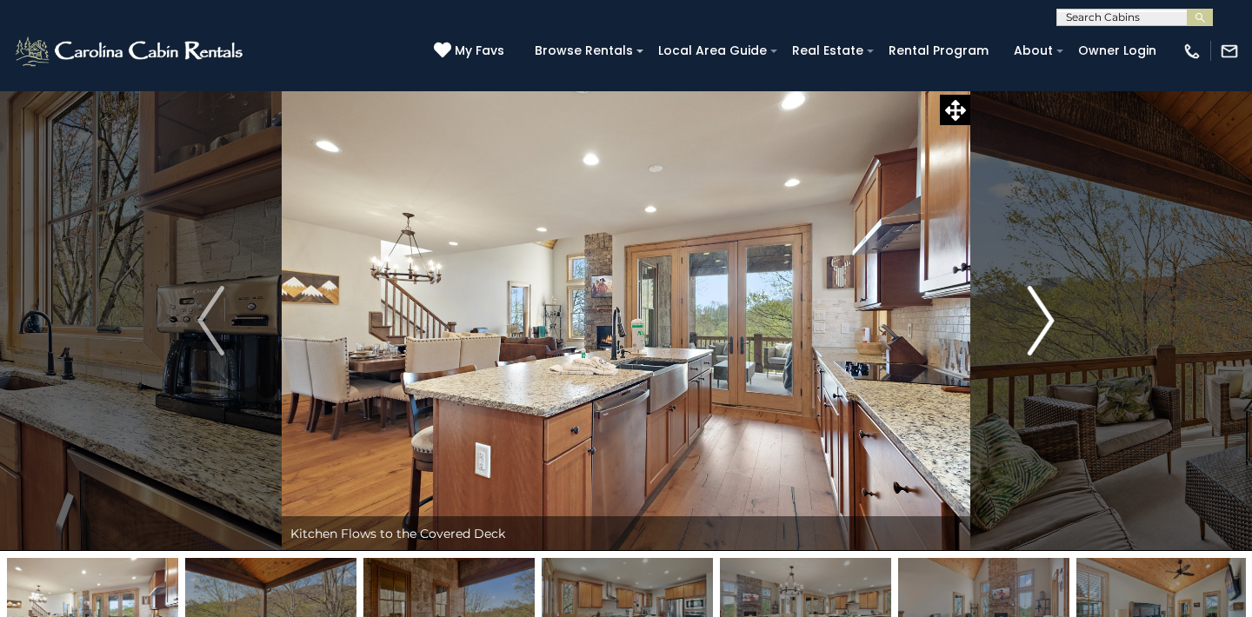
click at [1051, 311] on img "Next" at bounding box center [1041, 321] width 26 height 70
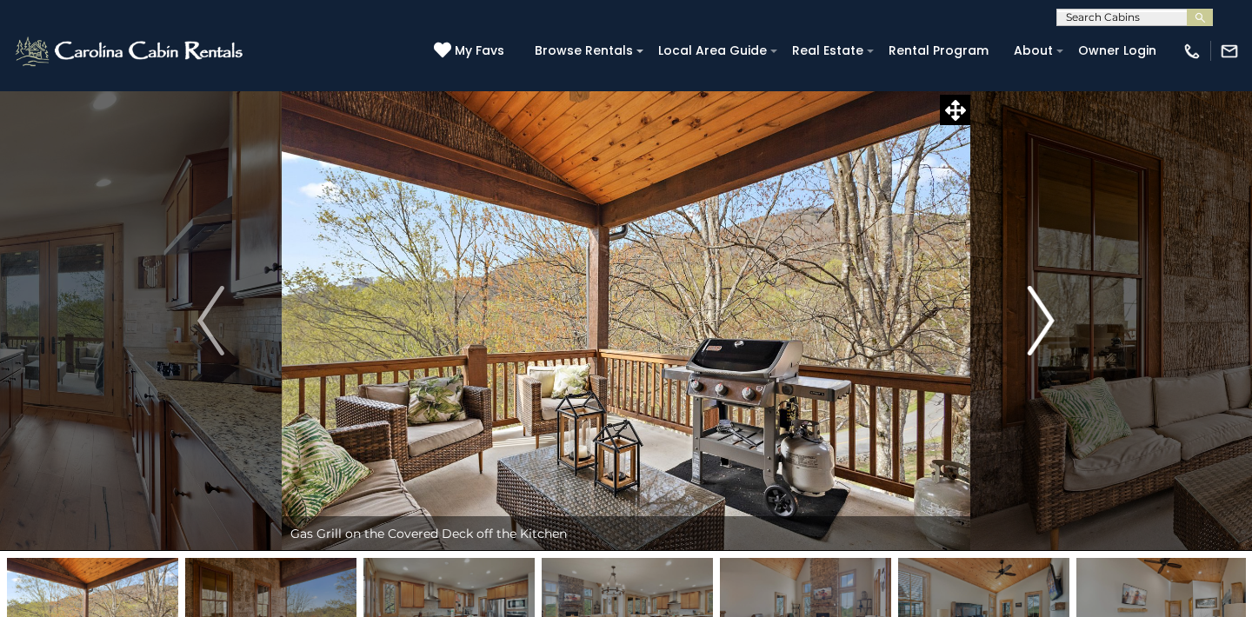
click at [1051, 311] on img "Next" at bounding box center [1041, 321] width 26 height 70
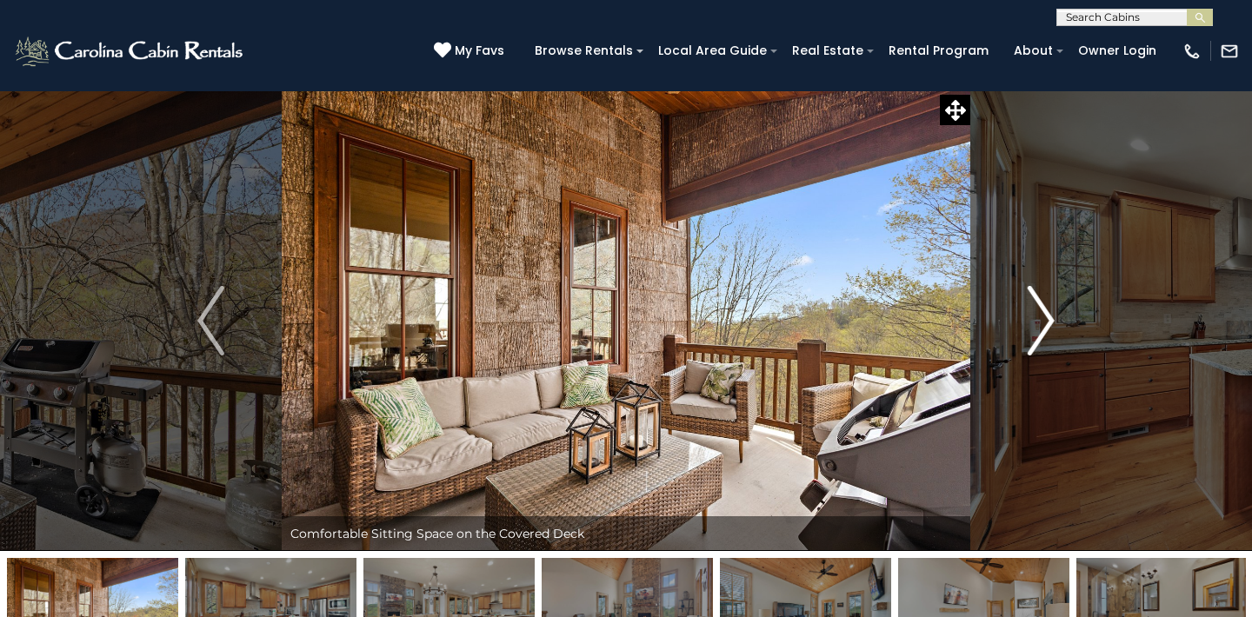
click at [1051, 311] on img "Next" at bounding box center [1041, 321] width 26 height 70
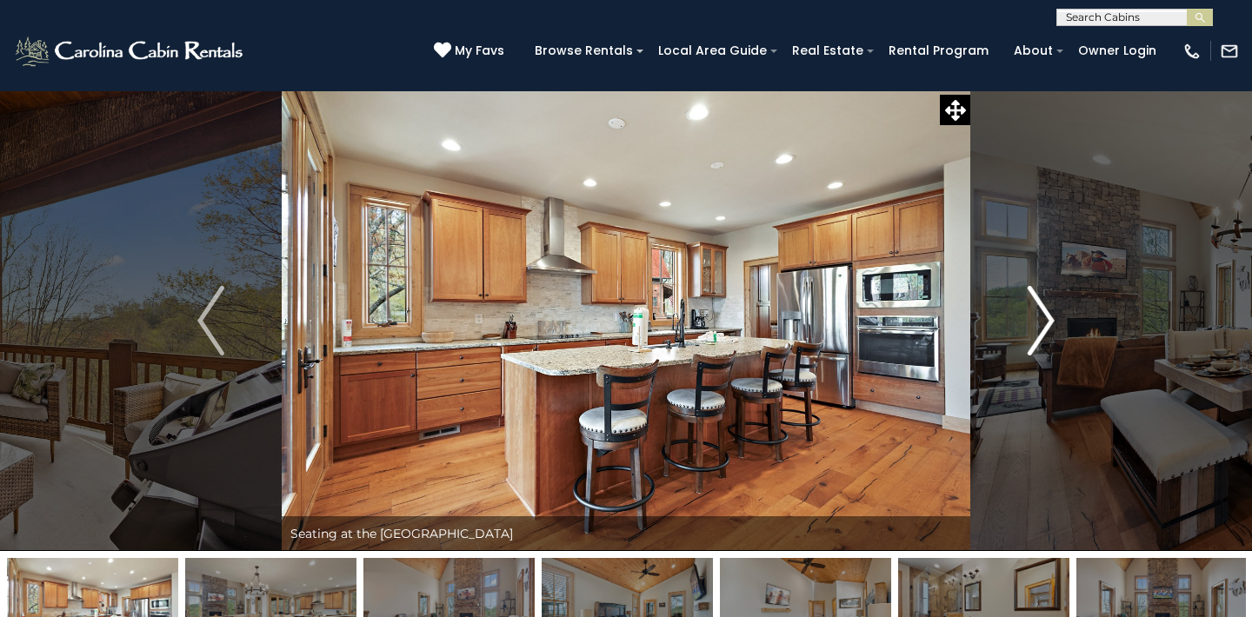
click at [1051, 311] on img "Next" at bounding box center [1041, 321] width 26 height 70
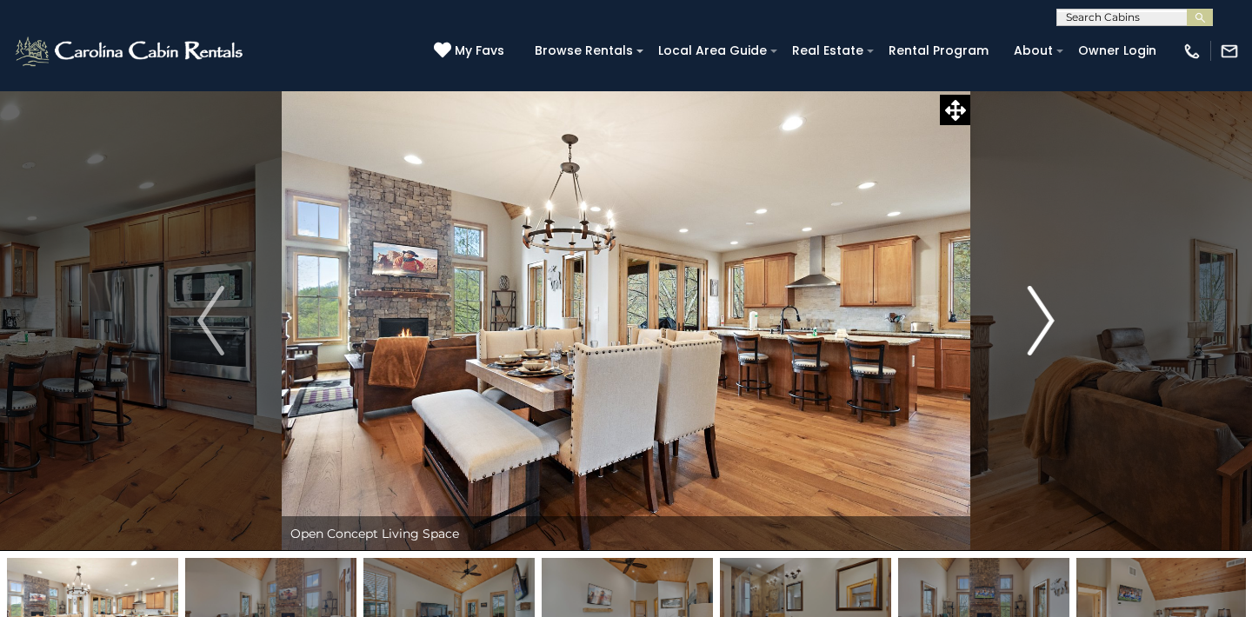
click at [1051, 311] on img "Next" at bounding box center [1041, 321] width 26 height 70
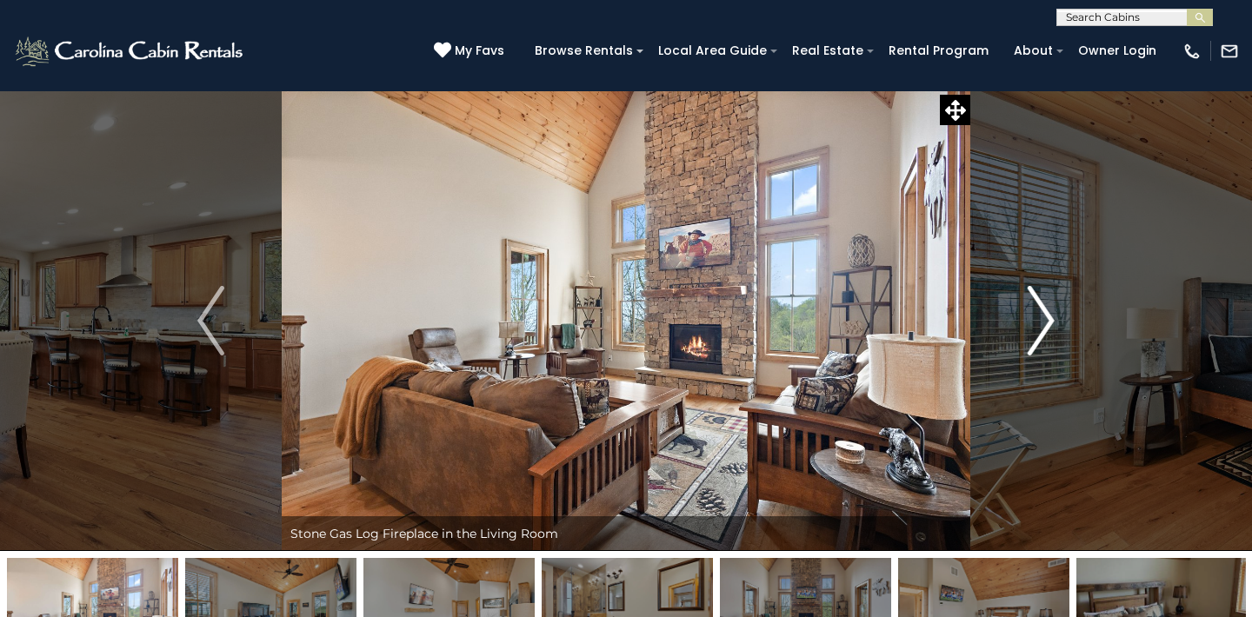
click at [1051, 311] on img "Next" at bounding box center [1041, 321] width 26 height 70
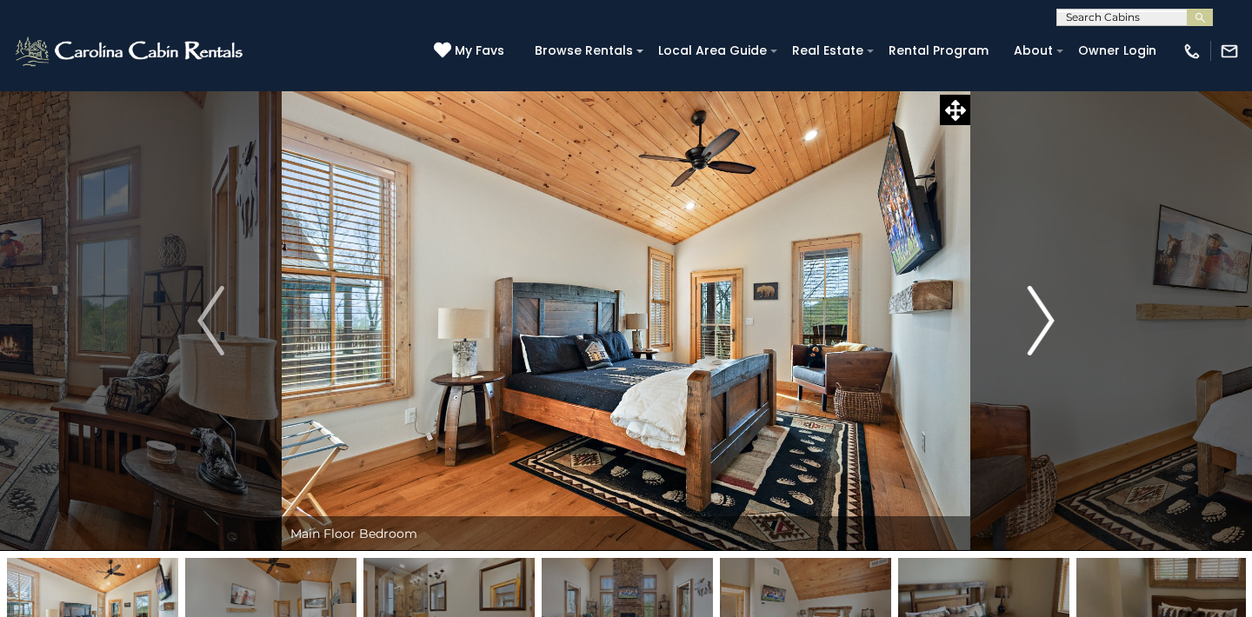
click at [1051, 311] on img "Next" at bounding box center [1041, 321] width 26 height 70
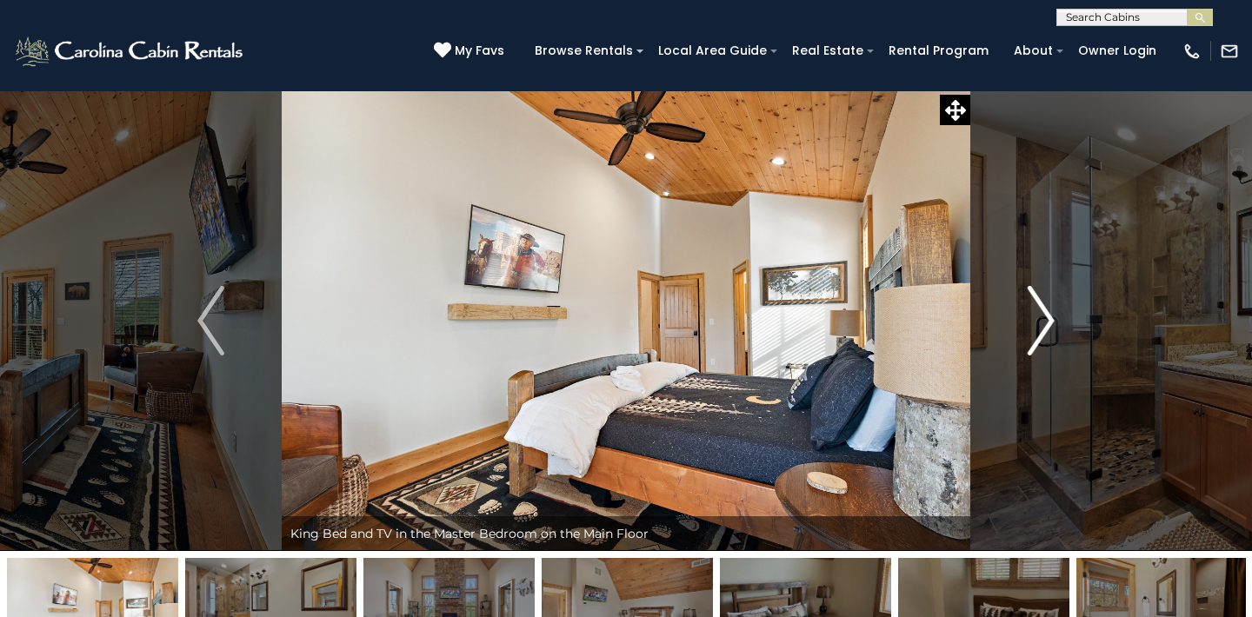
click at [1051, 311] on img "Next" at bounding box center [1041, 321] width 26 height 70
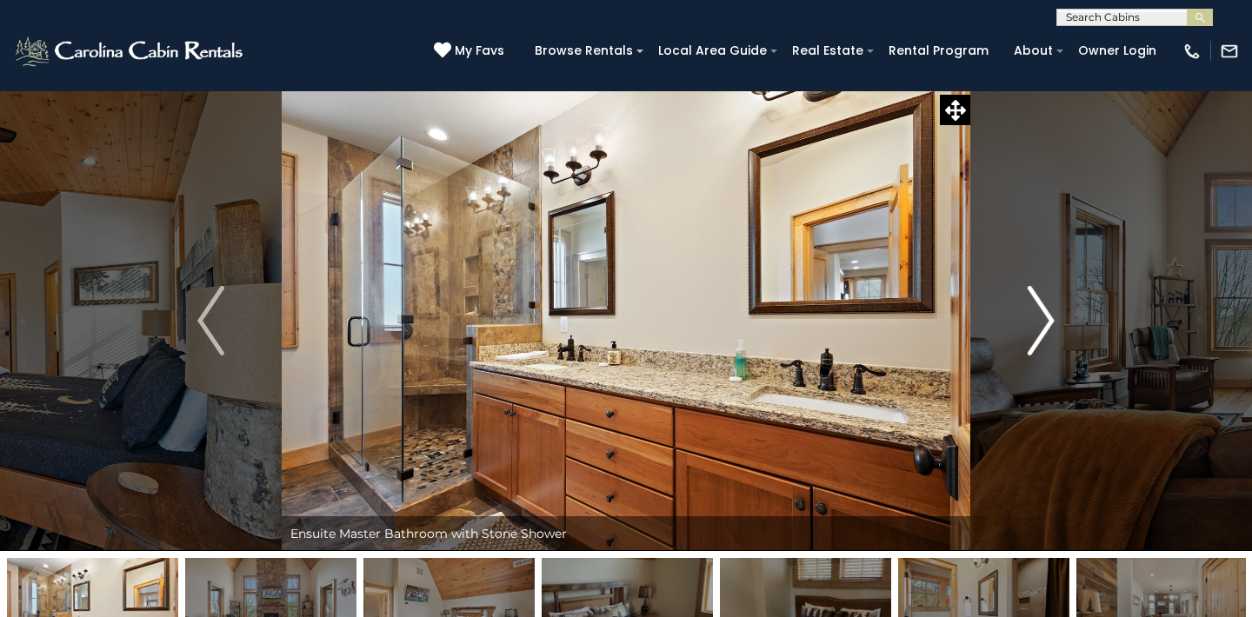
click at [1051, 311] on img "Next" at bounding box center [1041, 321] width 26 height 70
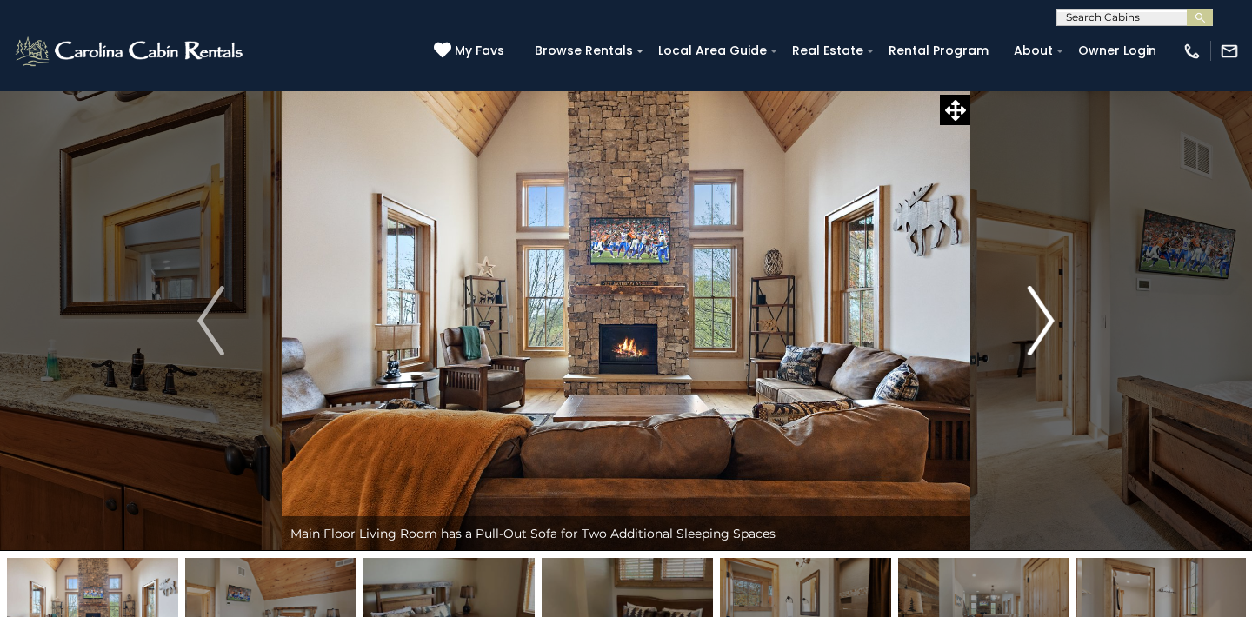
click at [1051, 311] on img "Next" at bounding box center [1041, 321] width 26 height 70
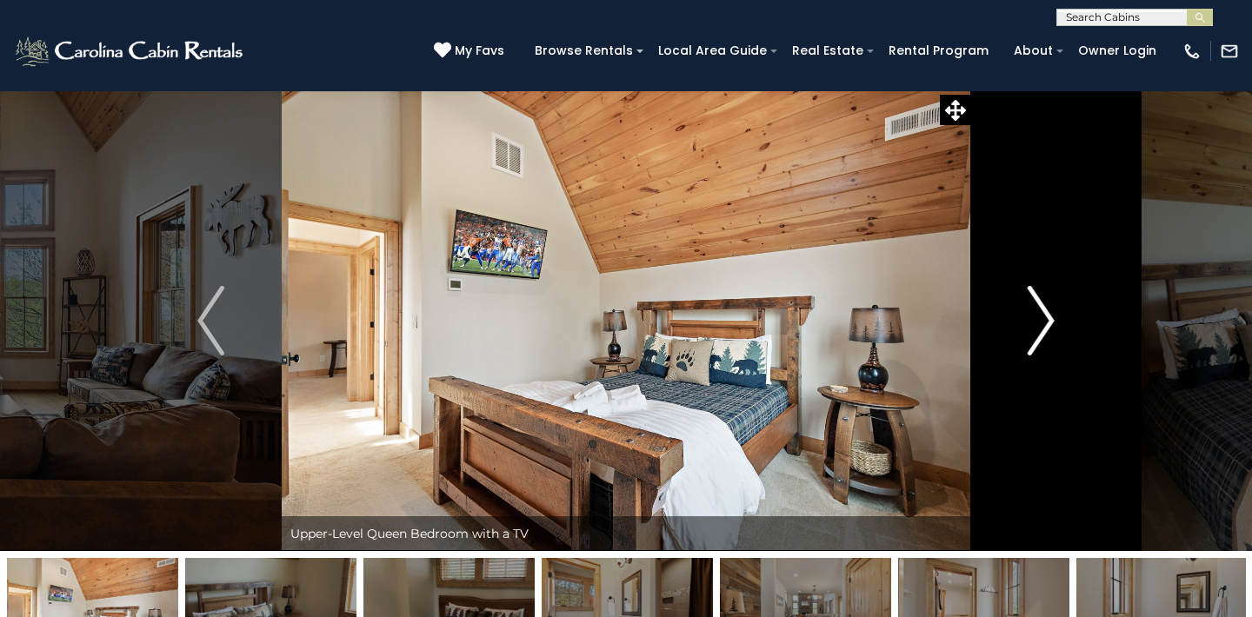
click at [1046, 315] on img "Next" at bounding box center [1041, 321] width 26 height 70
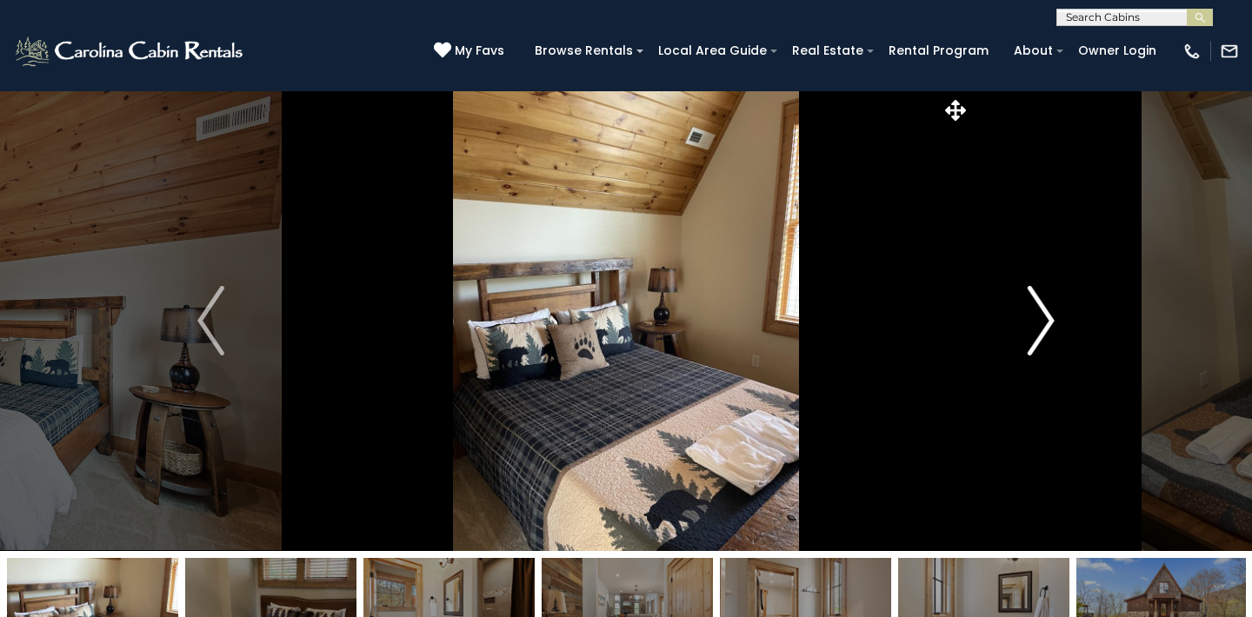
click at [1046, 315] on img "Next" at bounding box center [1041, 321] width 26 height 70
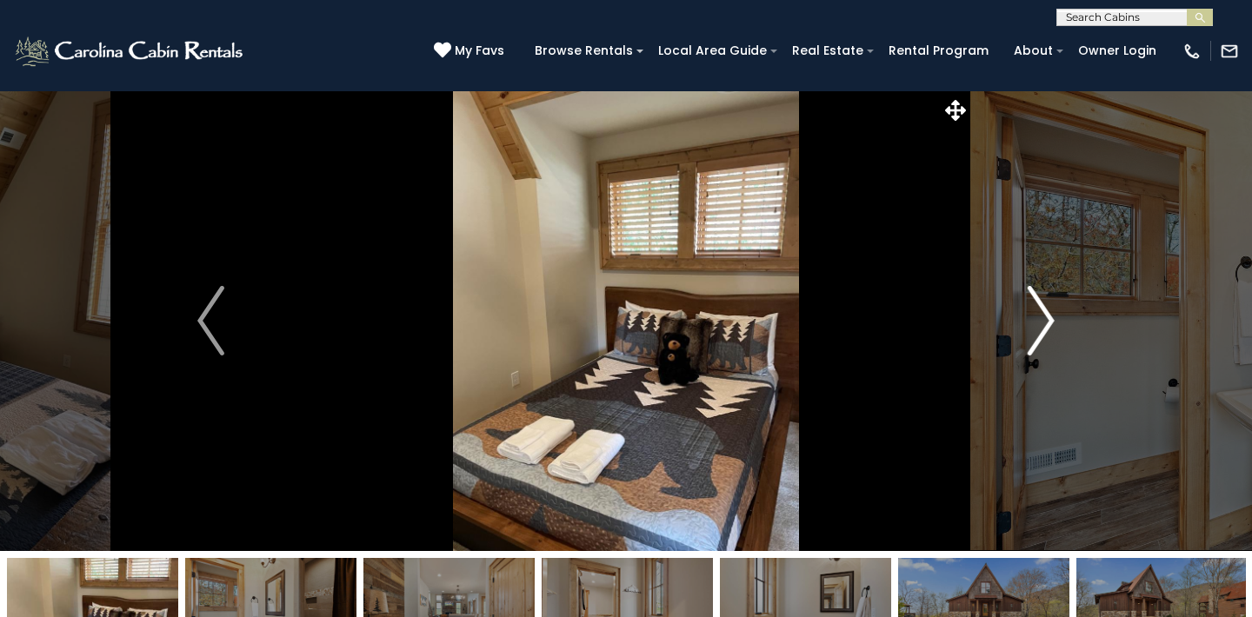
click at [1046, 315] on img "Next" at bounding box center [1041, 321] width 26 height 70
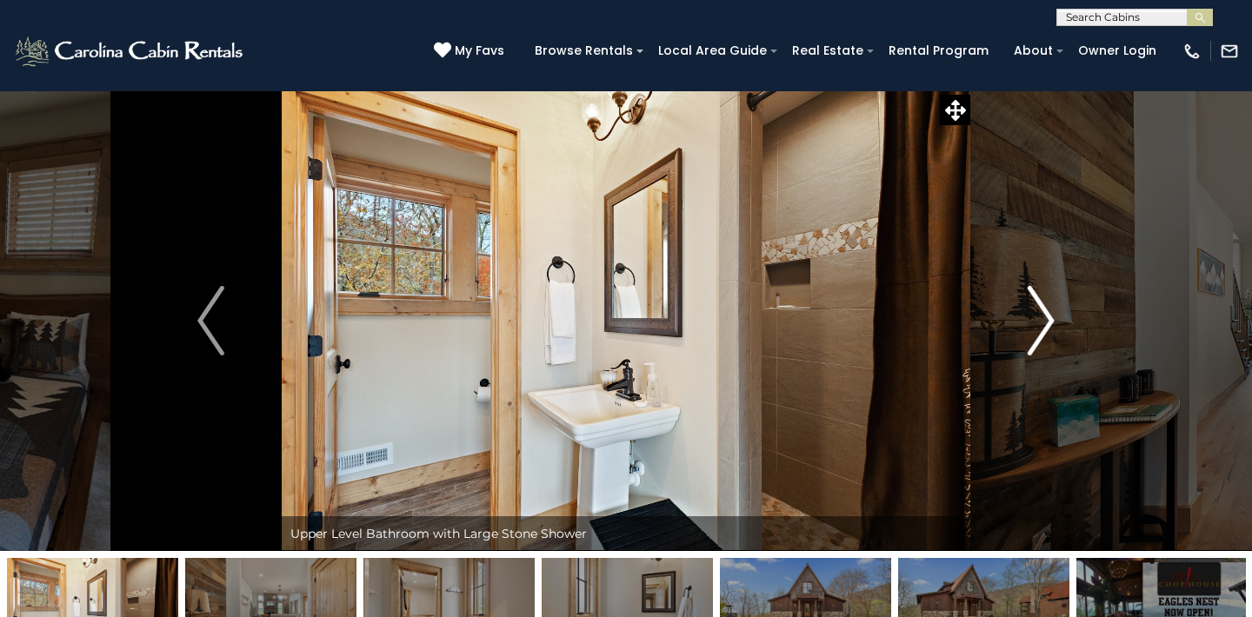
click at [1046, 315] on img "Next" at bounding box center [1041, 321] width 26 height 70
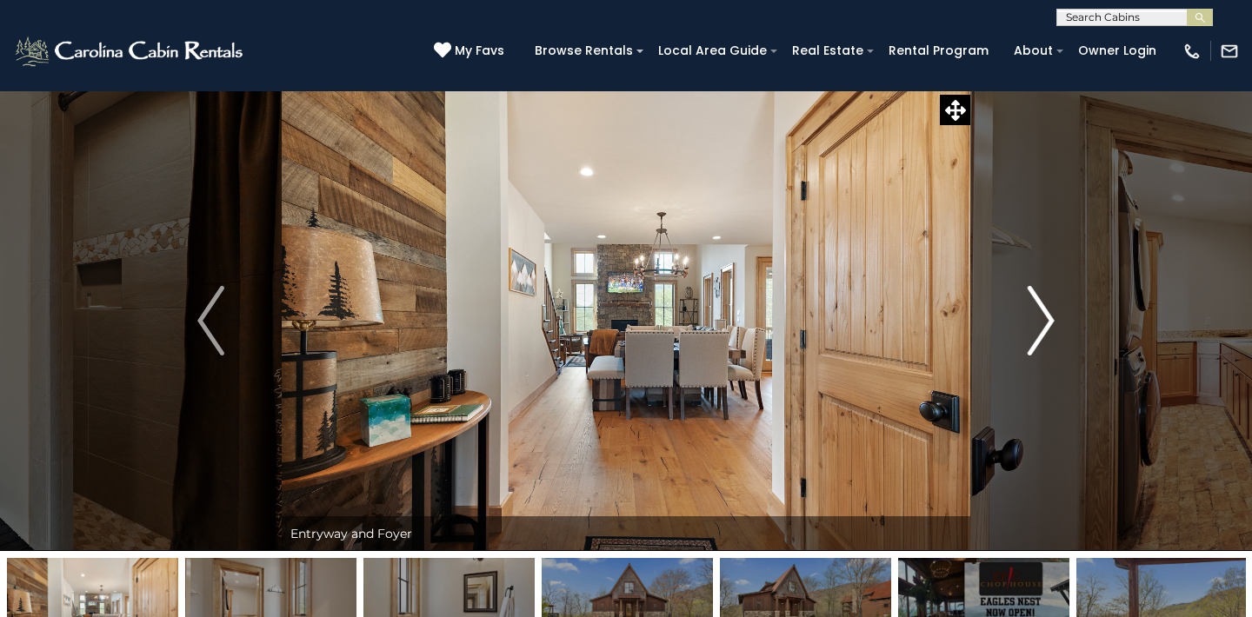
click at [1046, 315] on img "Next" at bounding box center [1041, 321] width 26 height 70
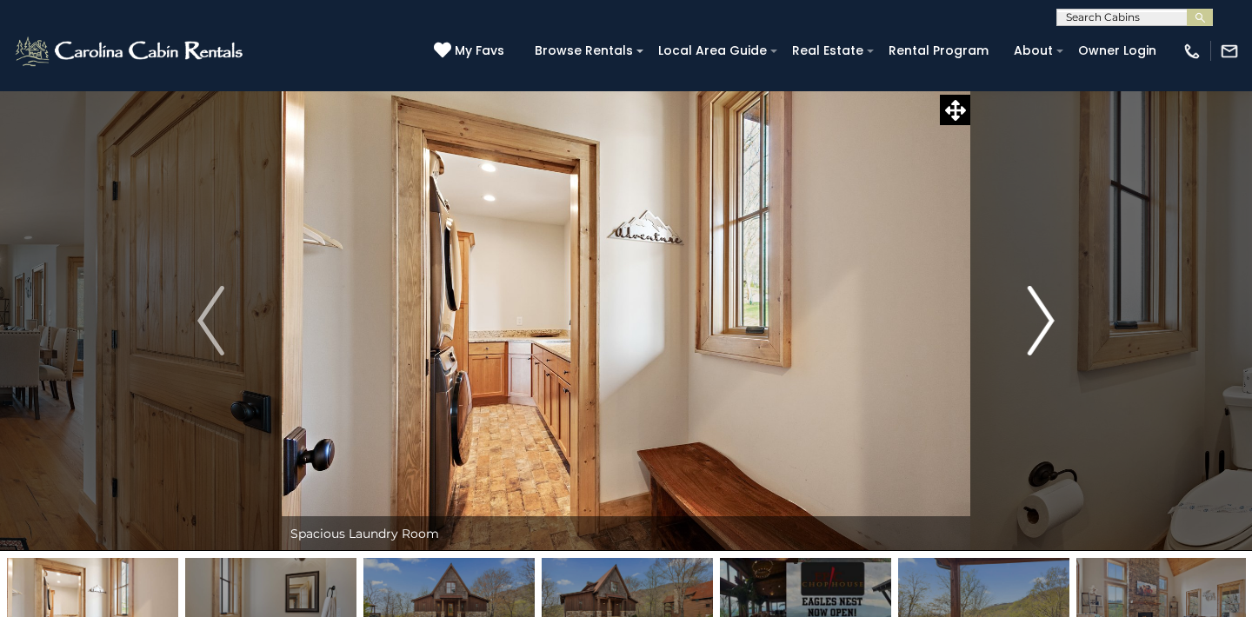
click at [1046, 315] on img "Next" at bounding box center [1041, 321] width 26 height 70
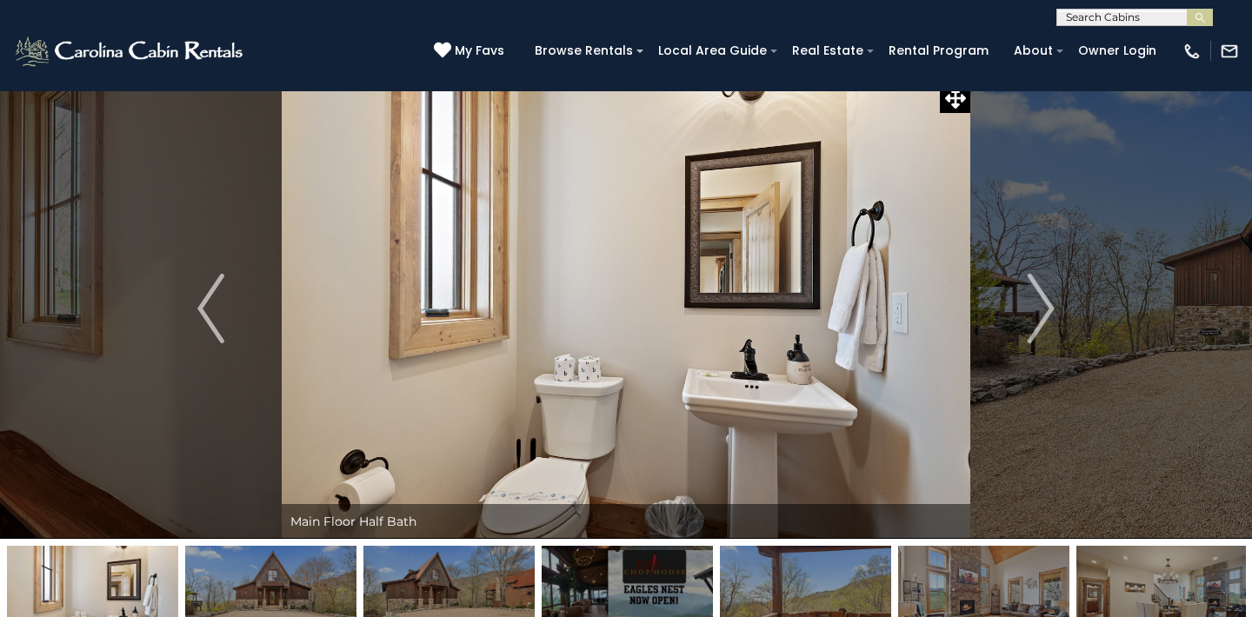
scroll to position [9, 0]
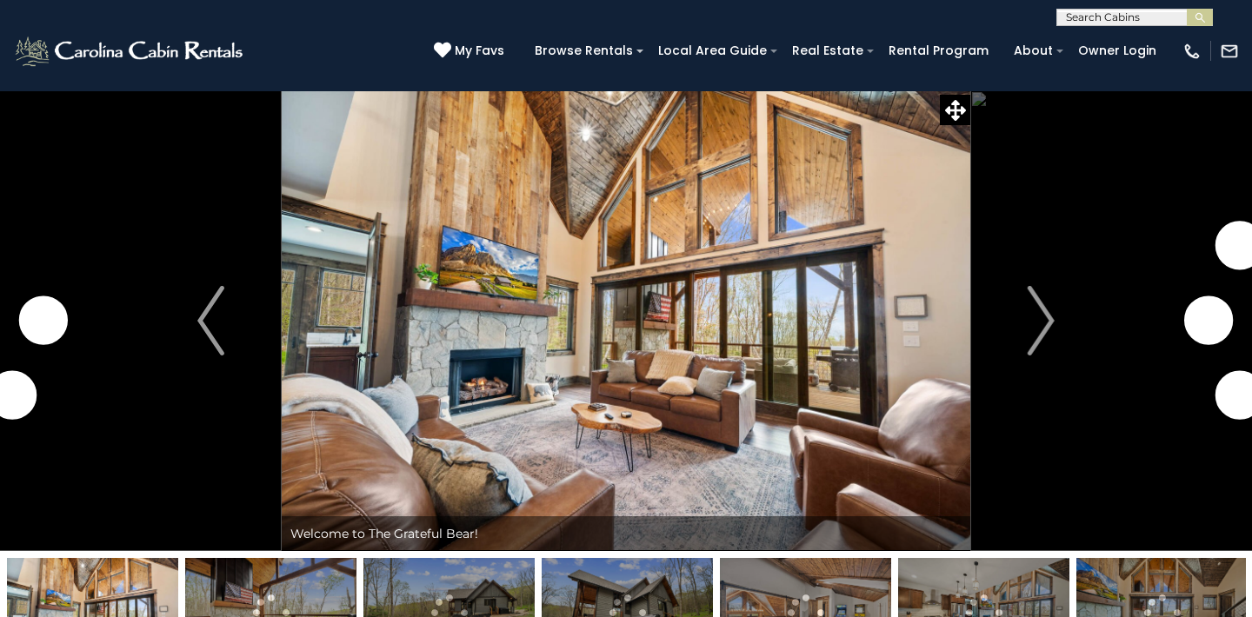
scroll to position [129, 0]
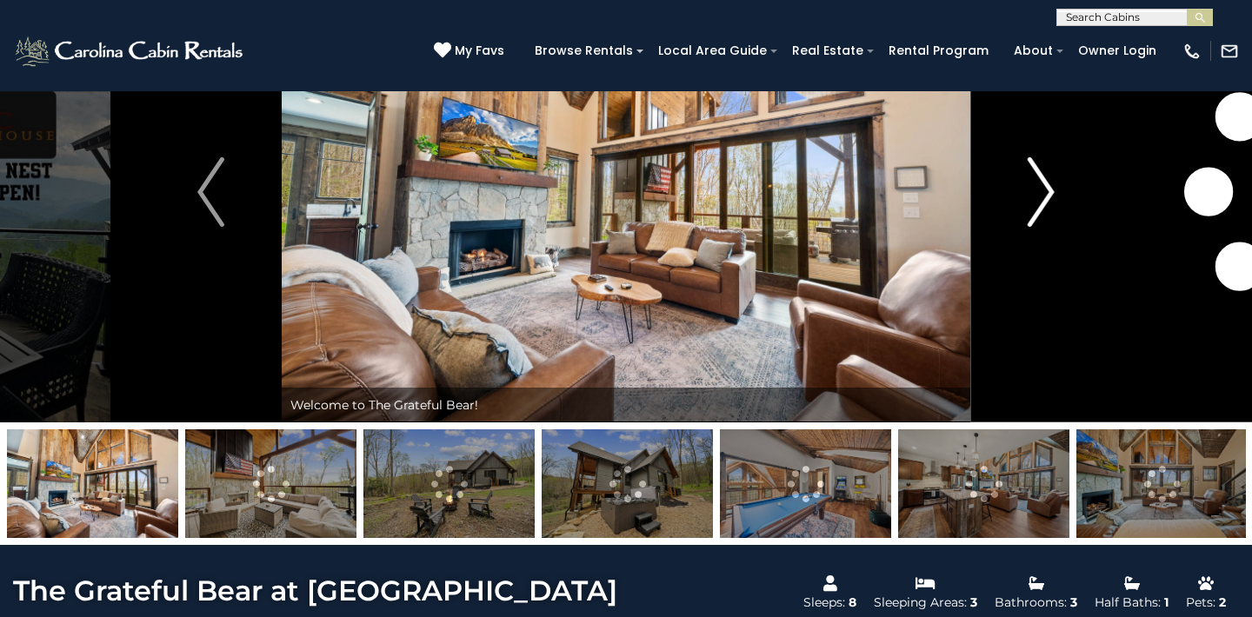
click at [1043, 190] on img "Next" at bounding box center [1041, 192] width 26 height 70
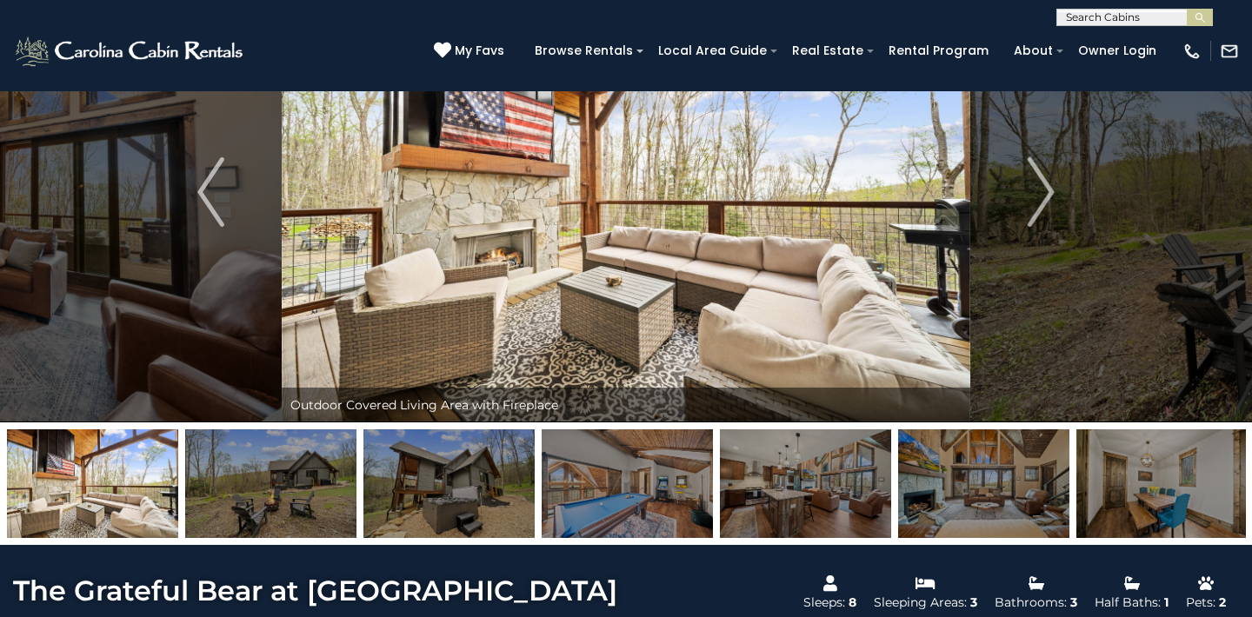
click at [629, 494] on img at bounding box center [627, 484] width 171 height 109
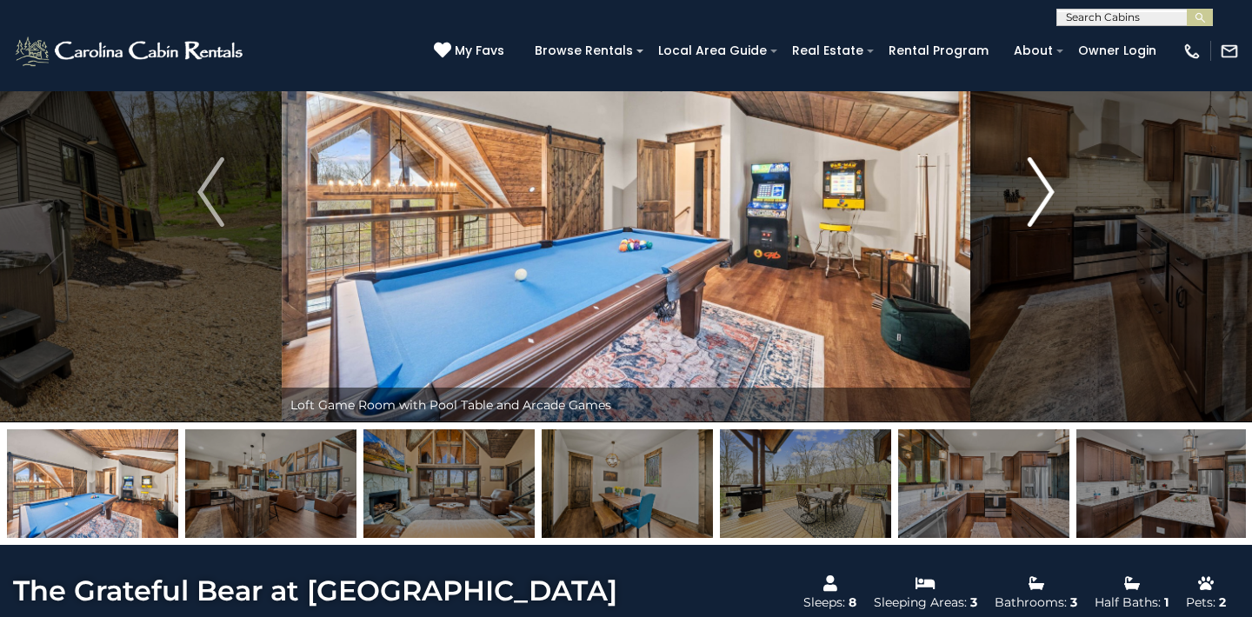
click at [1047, 188] on img "Next" at bounding box center [1041, 192] width 26 height 70
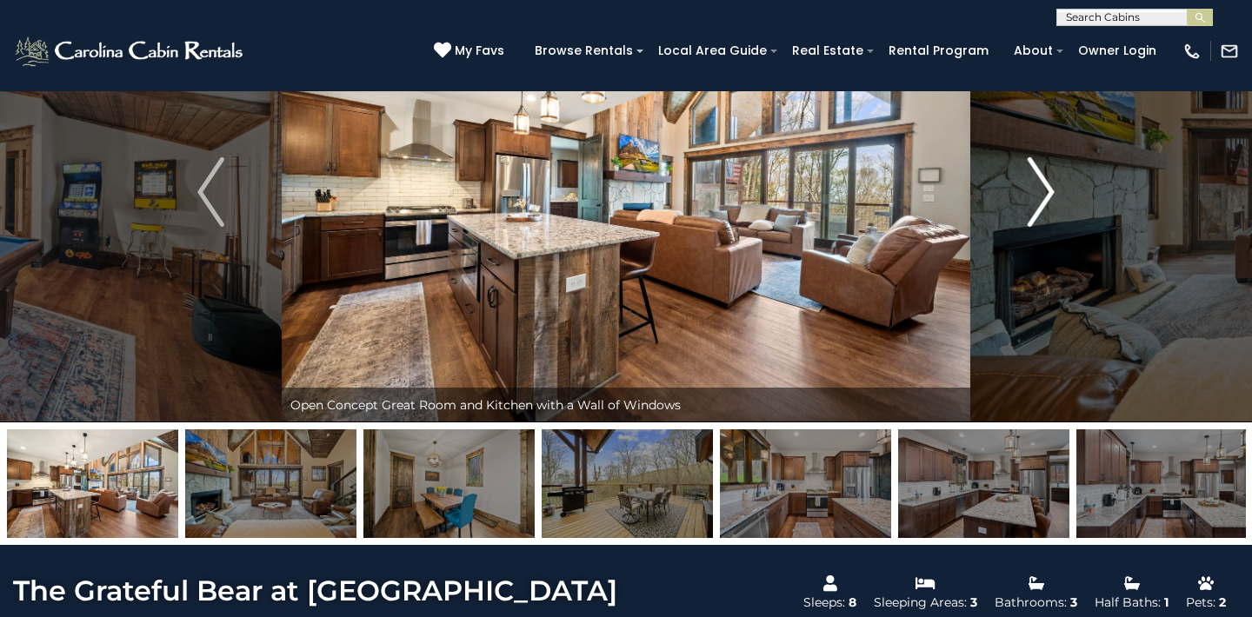
click at [1047, 188] on img "Next" at bounding box center [1041, 192] width 26 height 70
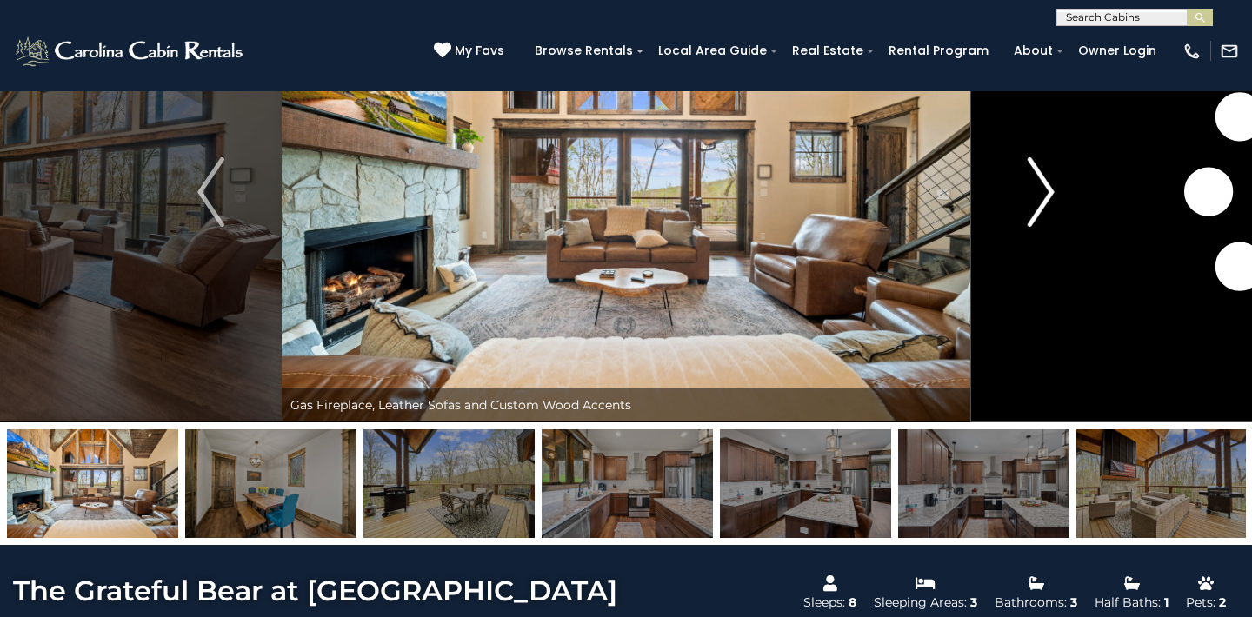
click at [1047, 188] on img "Next" at bounding box center [1041, 192] width 26 height 70
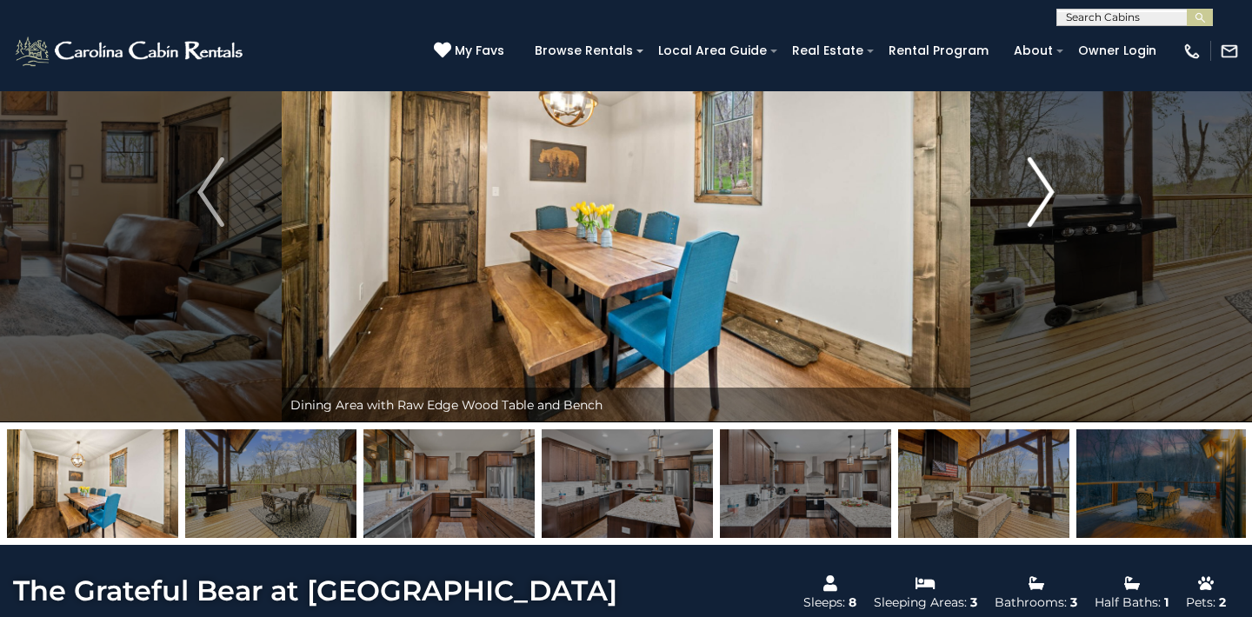
click at [1045, 189] on img "Next" at bounding box center [1041, 192] width 26 height 70
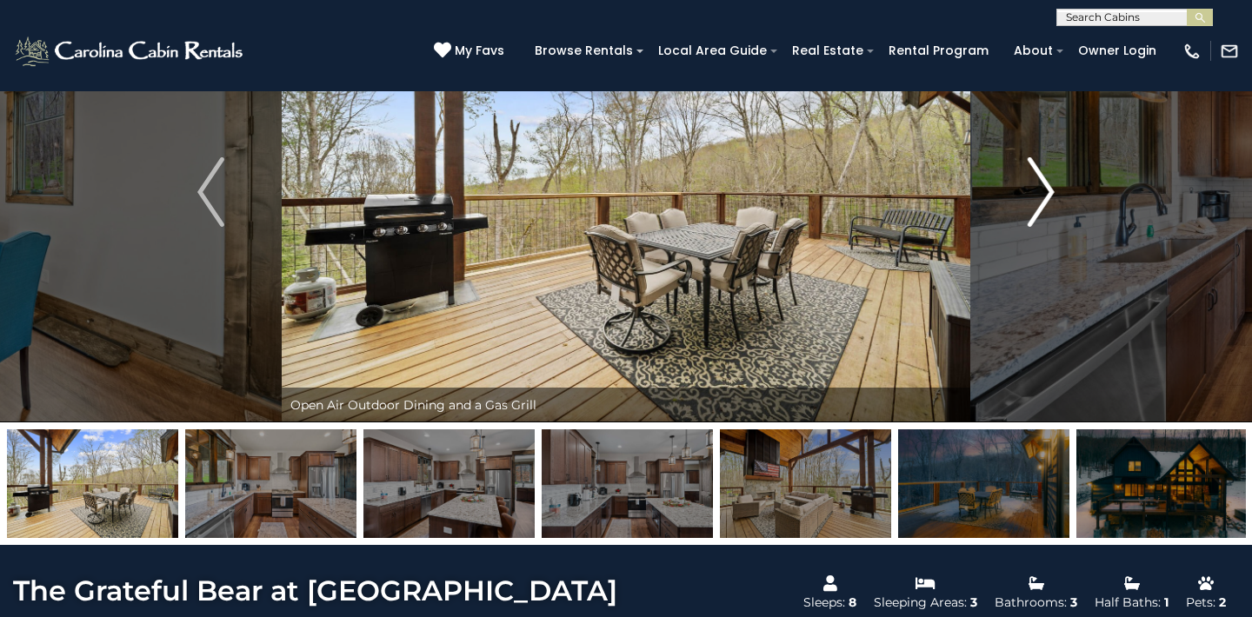
click at [1045, 189] on img "Next" at bounding box center [1041, 192] width 26 height 70
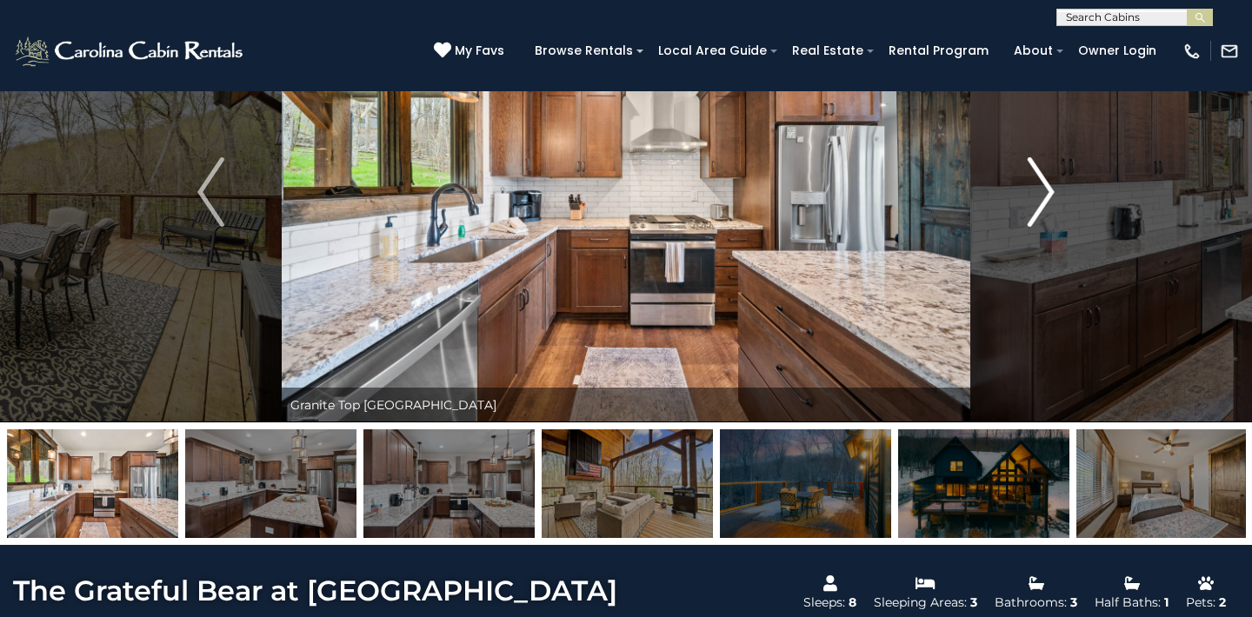
click at [1045, 189] on img "Next" at bounding box center [1041, 192] width 26 height 70
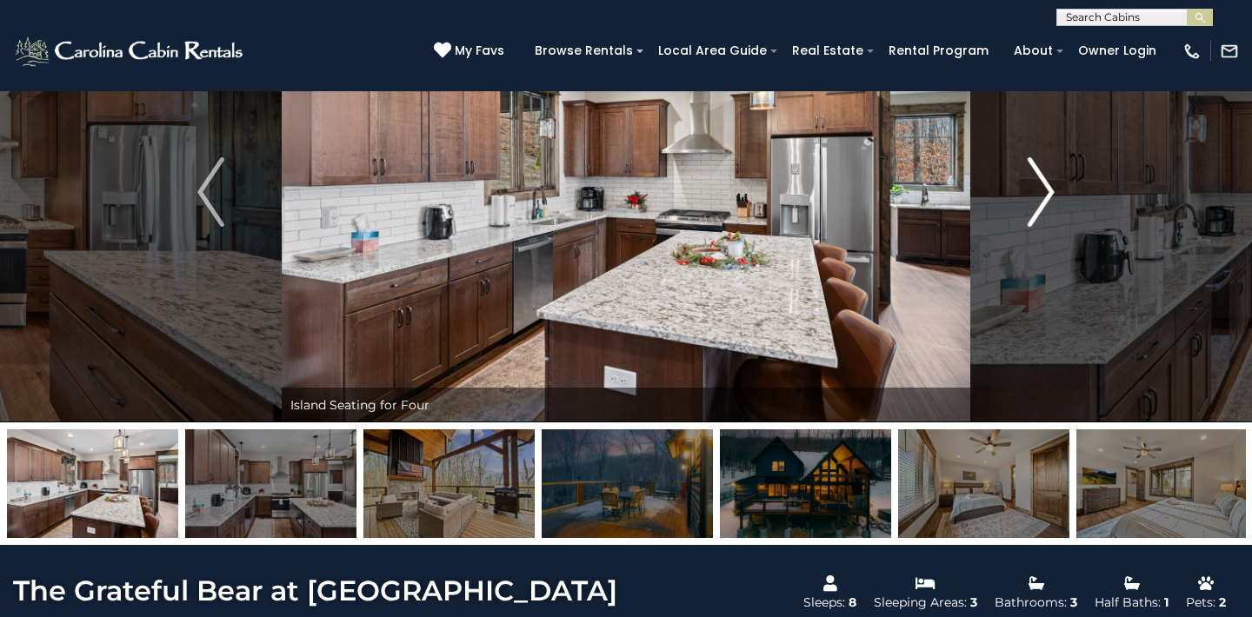
click at [1045, 189] on img "Next" at bounding box center [1041, 192] width 26 height 70
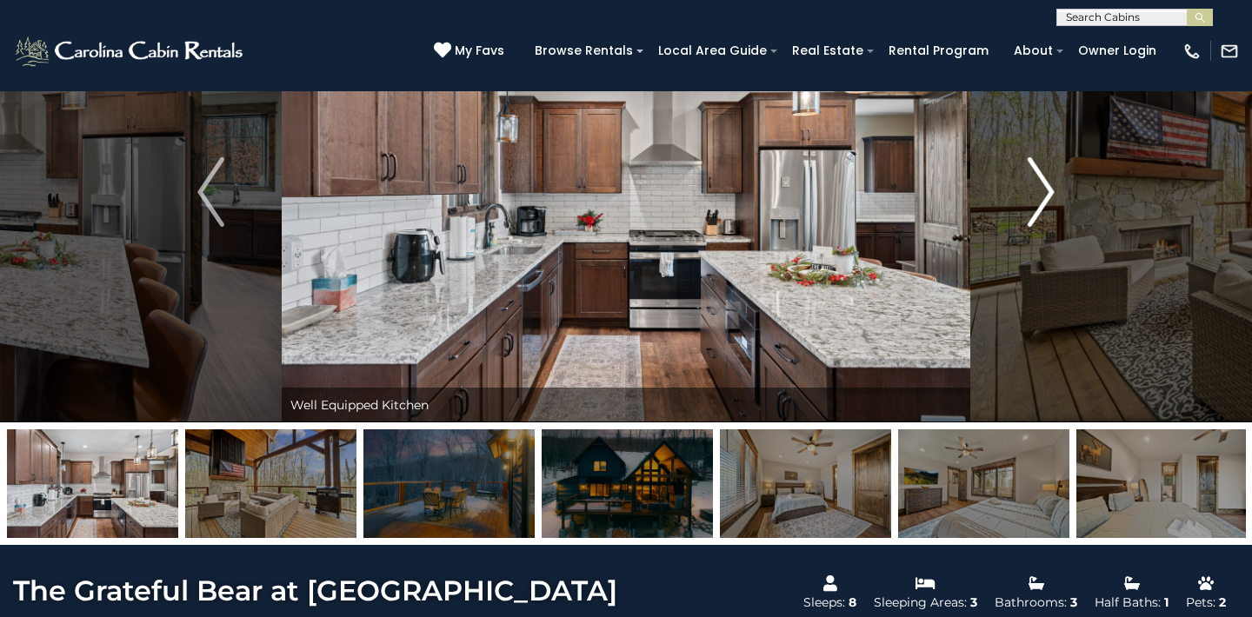
click at [1045, 189] on img "Next" at bounding box center [1041, 192] width 26 height 70
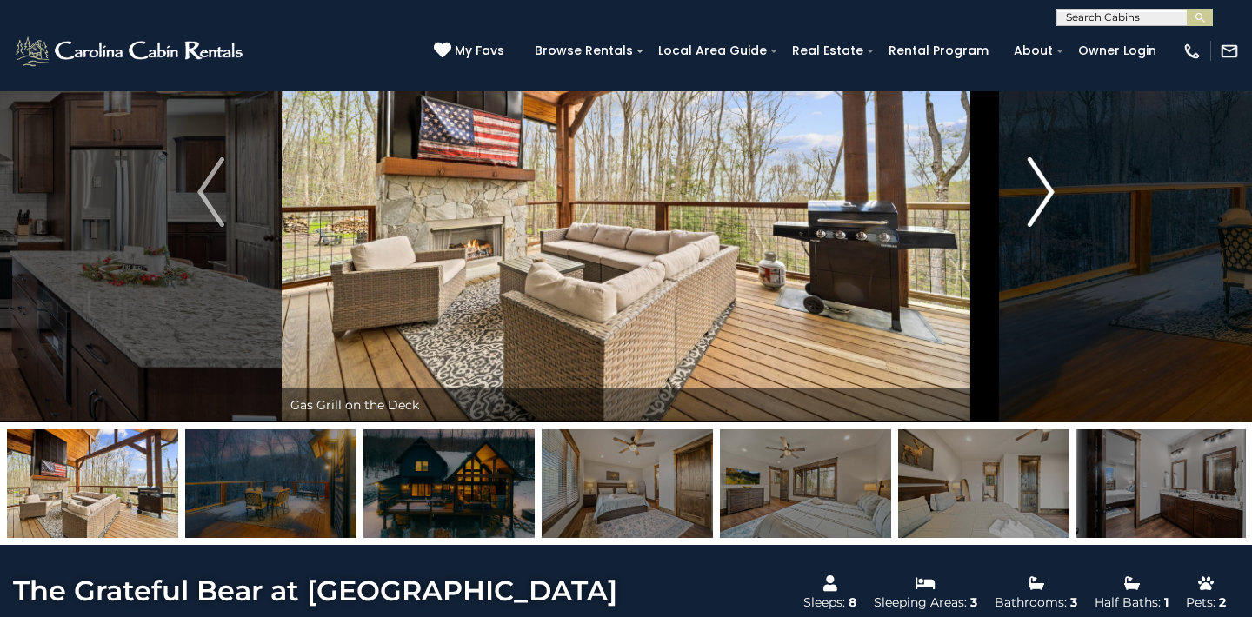
click at [1045, 189] on img "Next" at bounding box center [1041, 192] width 26 height 70
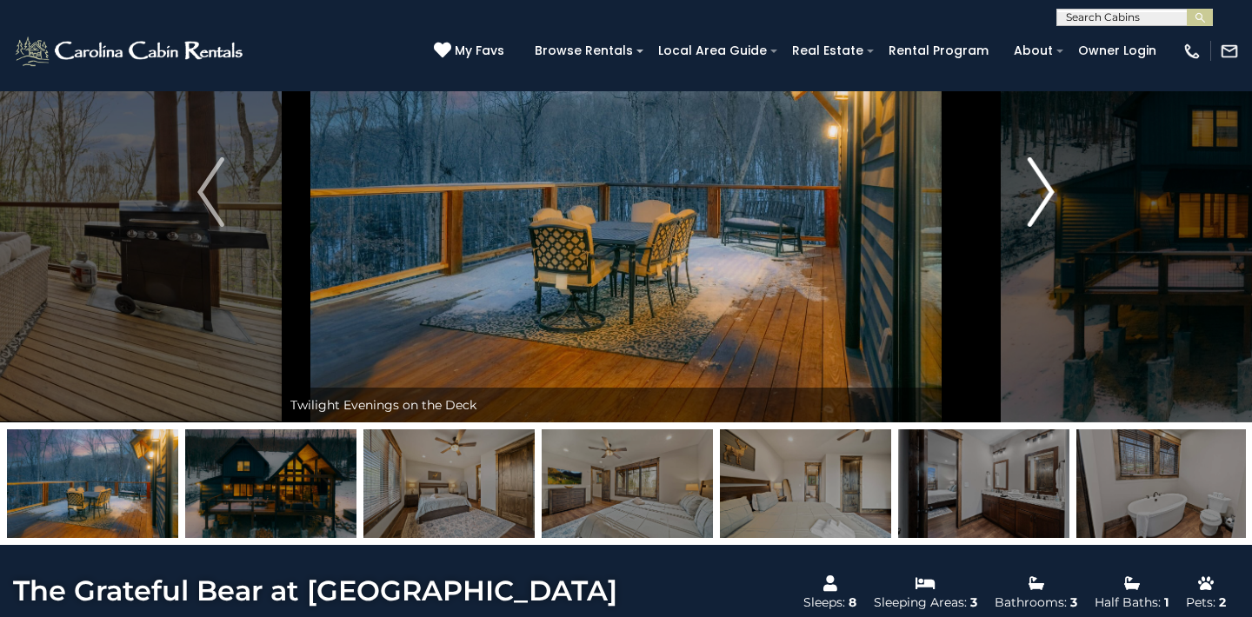
click at [1045, 189] on img "Next" at bounding box center [1041, 192] width 26 height 70
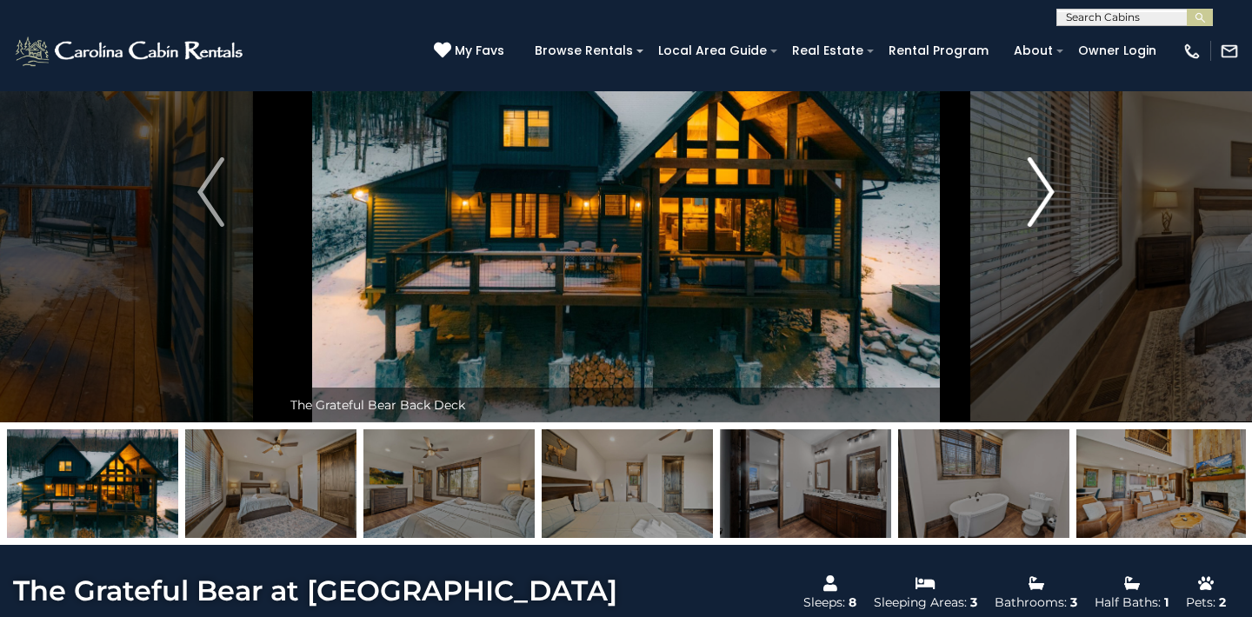
click at [1045, 189] on img "Next" at bounding box center [1041, 192] width 26 height 70
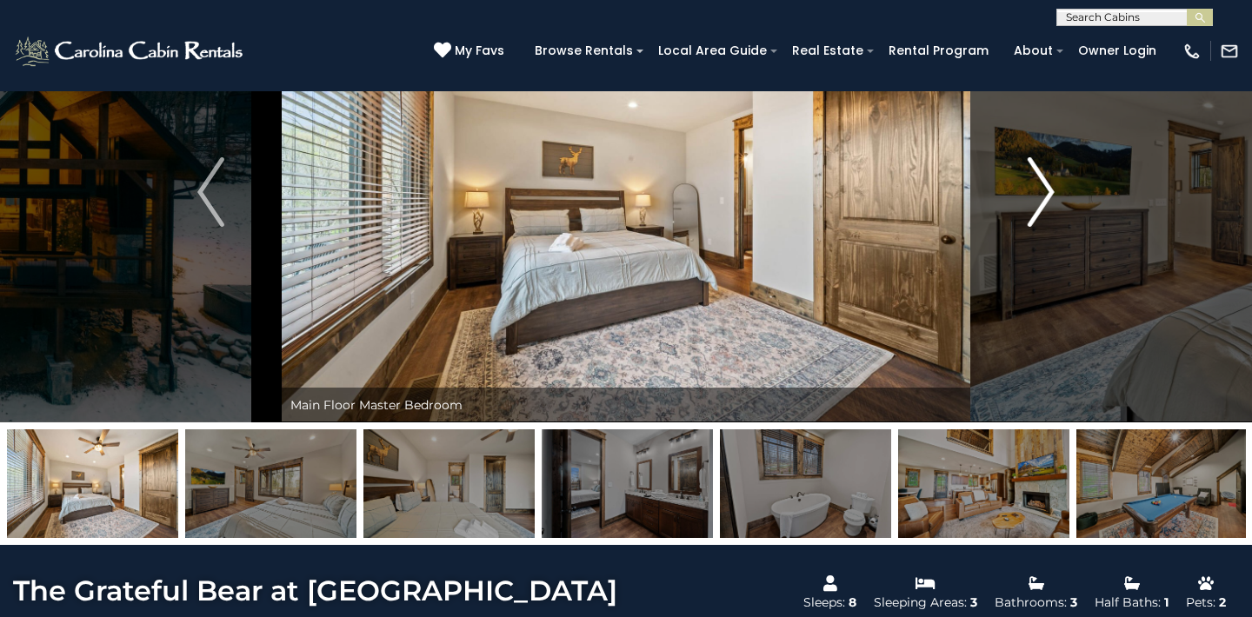
click at [1045, 189] on img "Next" at bounding box center [1041, 192] width 26 height 70
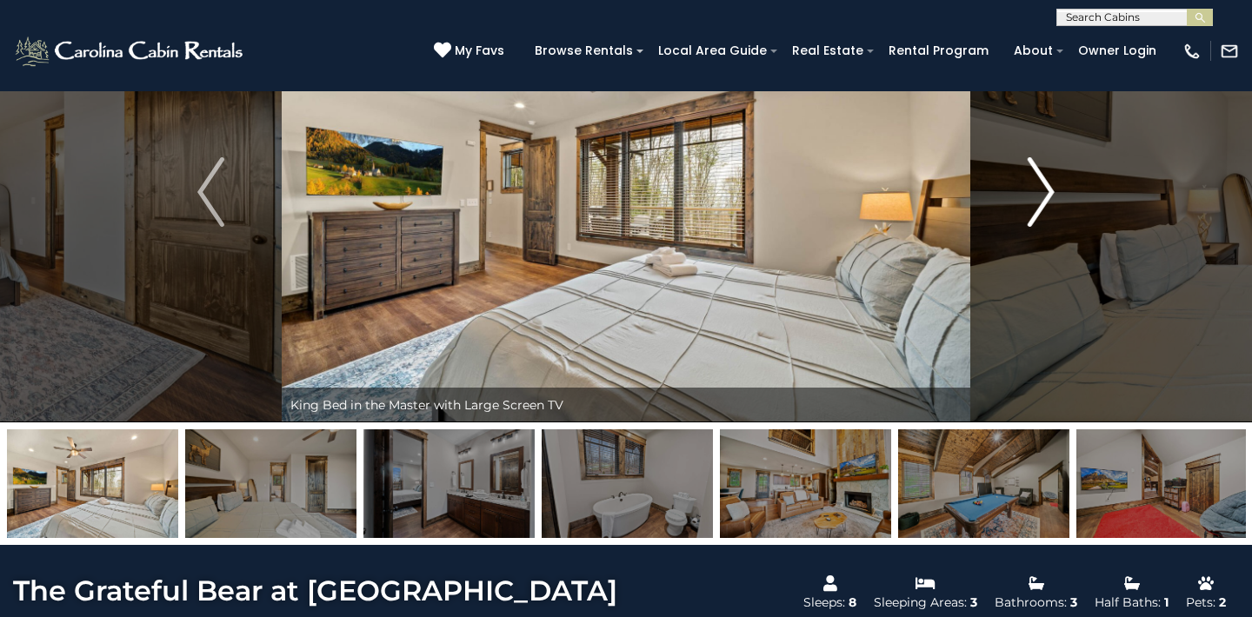
click at [1045, 189] on img "Next" at bounding box center [1041, 192] width 26 height 70
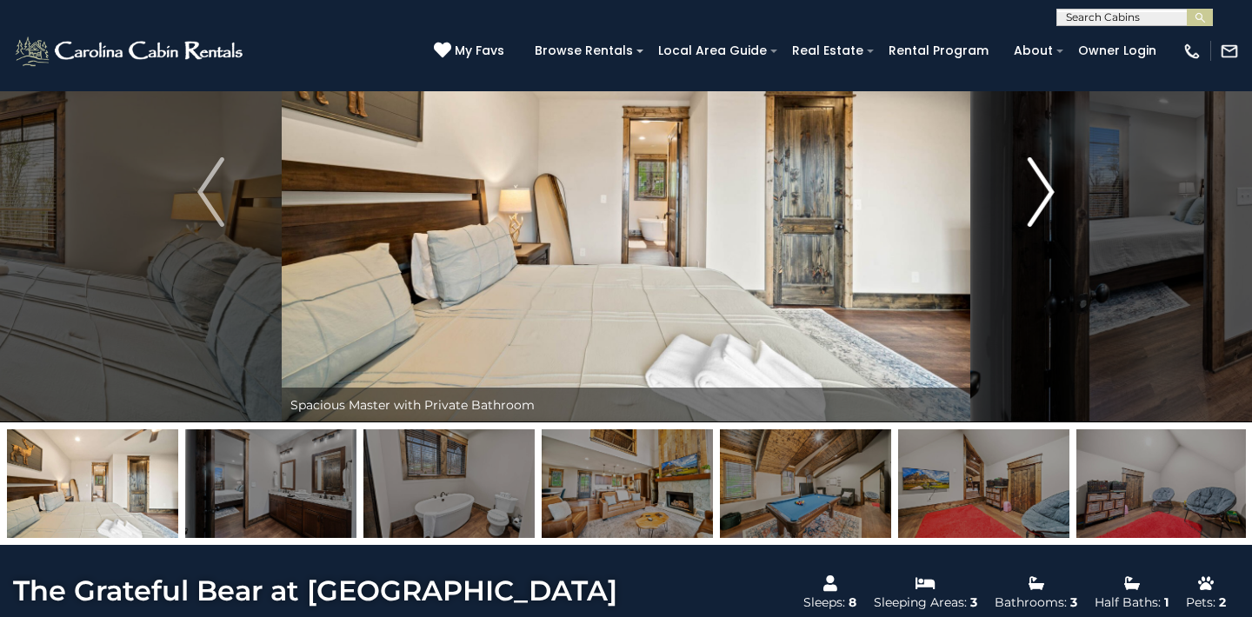
click at [1045, 189] on img "Next" at bounding box center [1041, 192] width 26 height 70
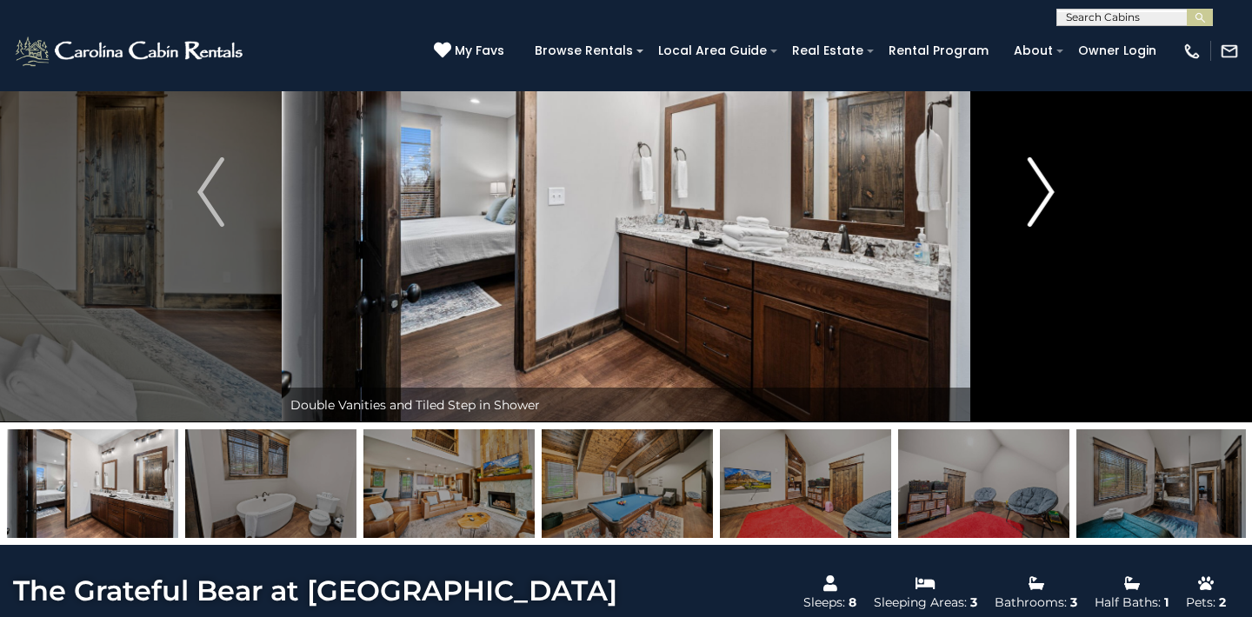
click at [1045, 189] on img "Next" at bounding box center [1041, 192] width 26 height 70
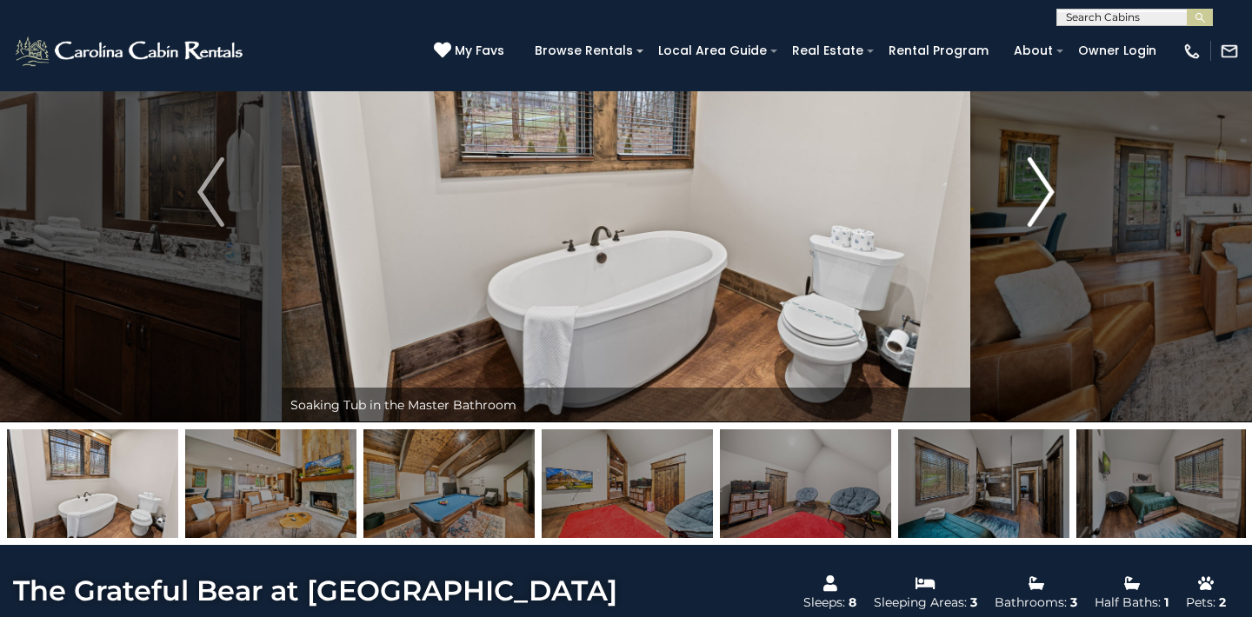
click at [1045, 189] on img "Next" at bounding box center [1041, 192] width 26 height 70
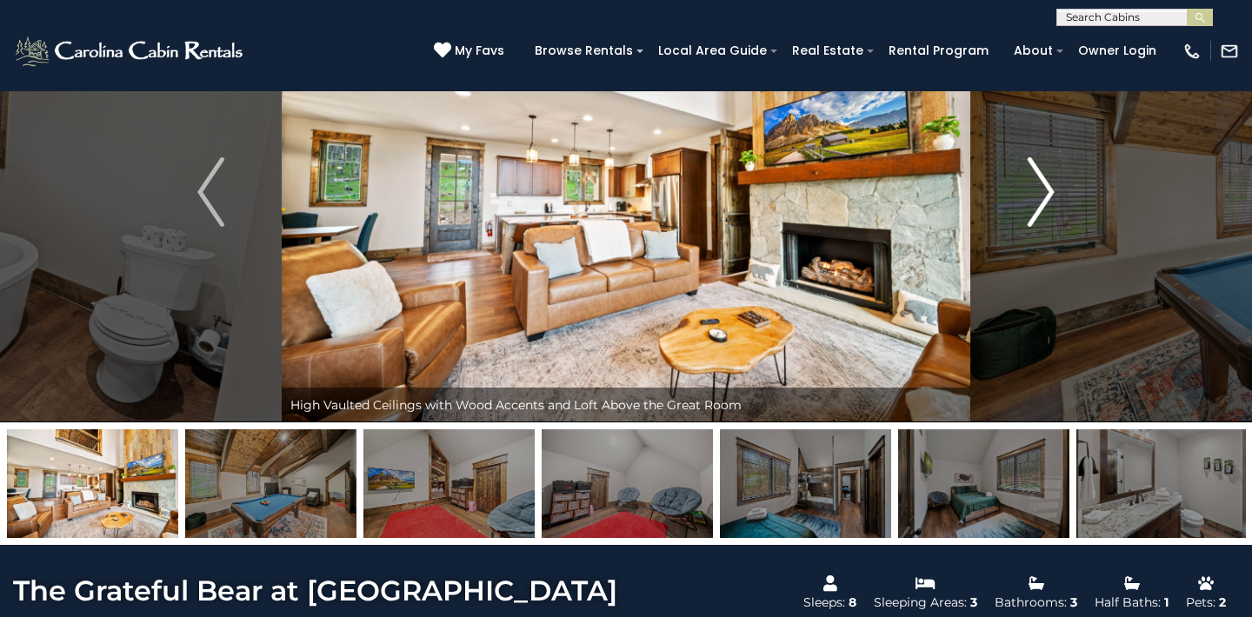
click at [1045, 189] on img "Next" at bounding box center [1041, 192] width 26 height 70
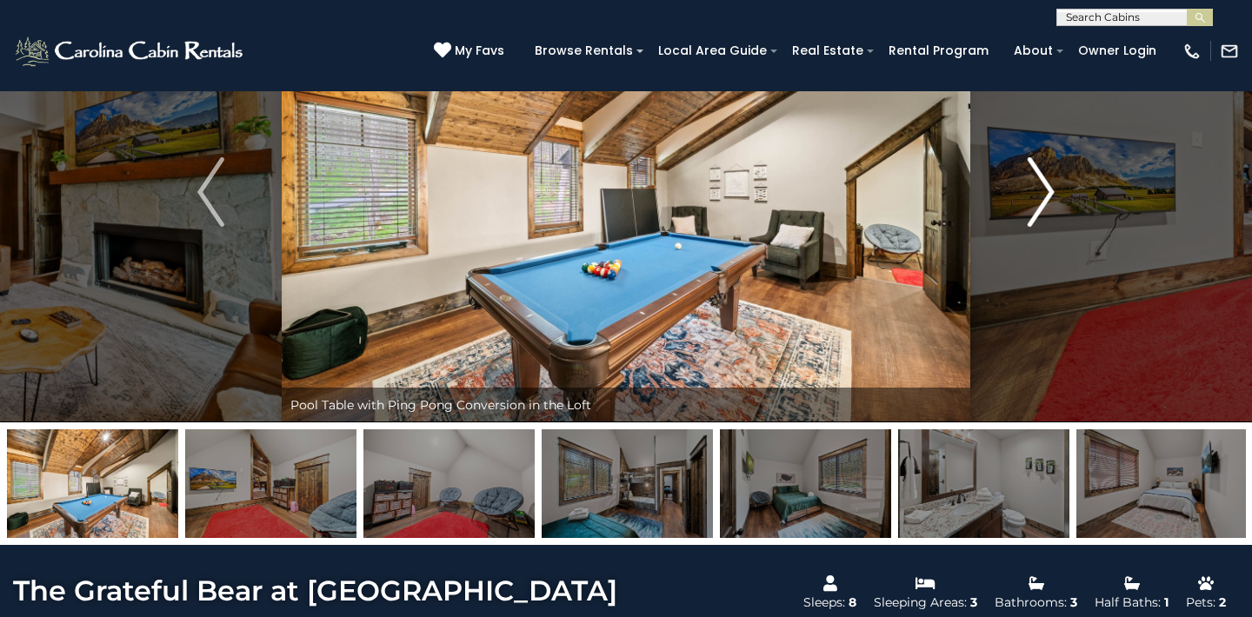
click at [1045, 189] on img "Next" at bounding box center [1041, 192] width 26 height 70
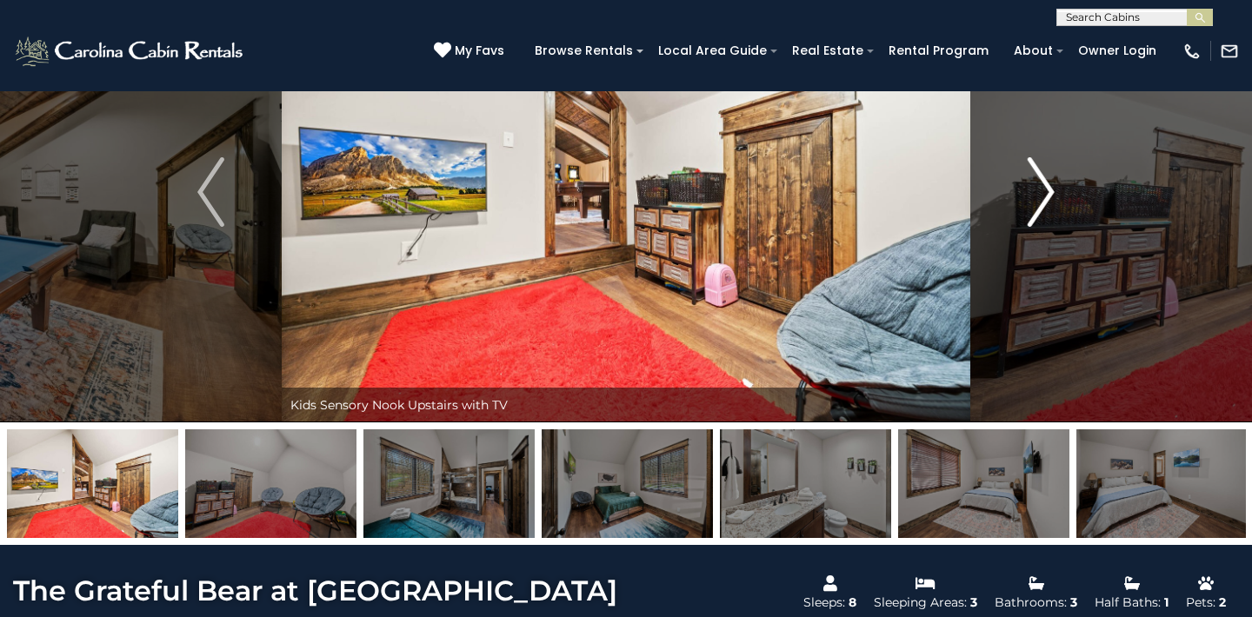
click at [1045, 189] on img "Next" at bounding box center [1041, 192] width 26 height 70
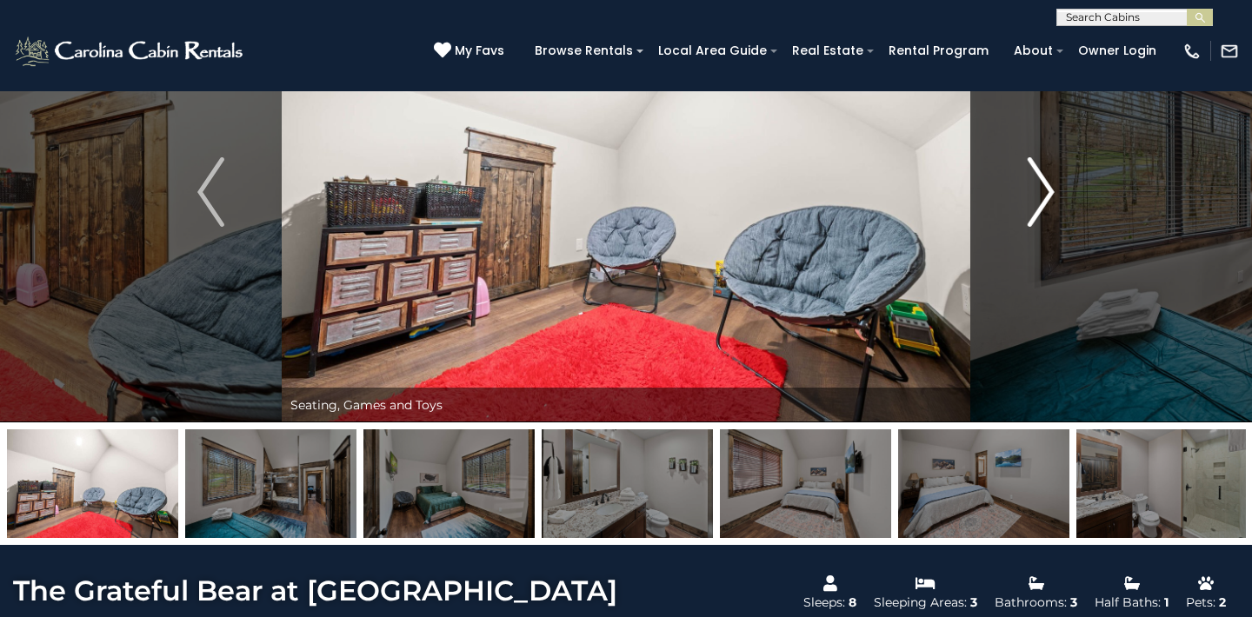
click at [1045, 189] on img "Next" at bounding box center [1041, 192] width 26 height 70
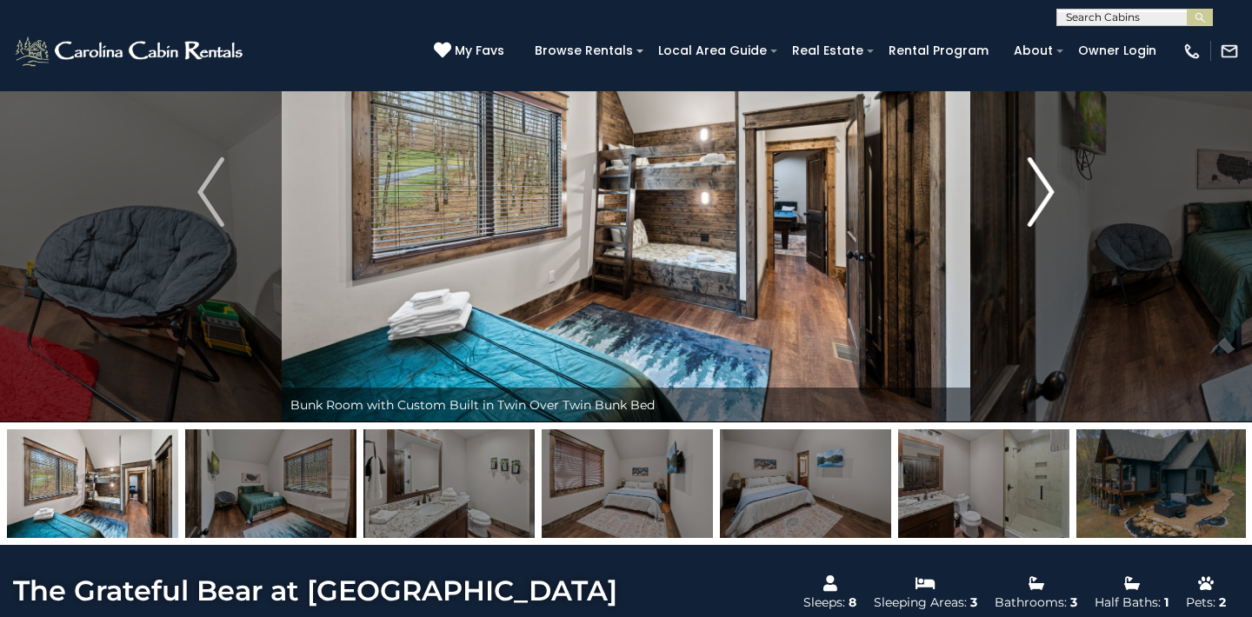
click at [1045, 189] on img "Next" at bounding box center [1041, 192] width 26 height 70
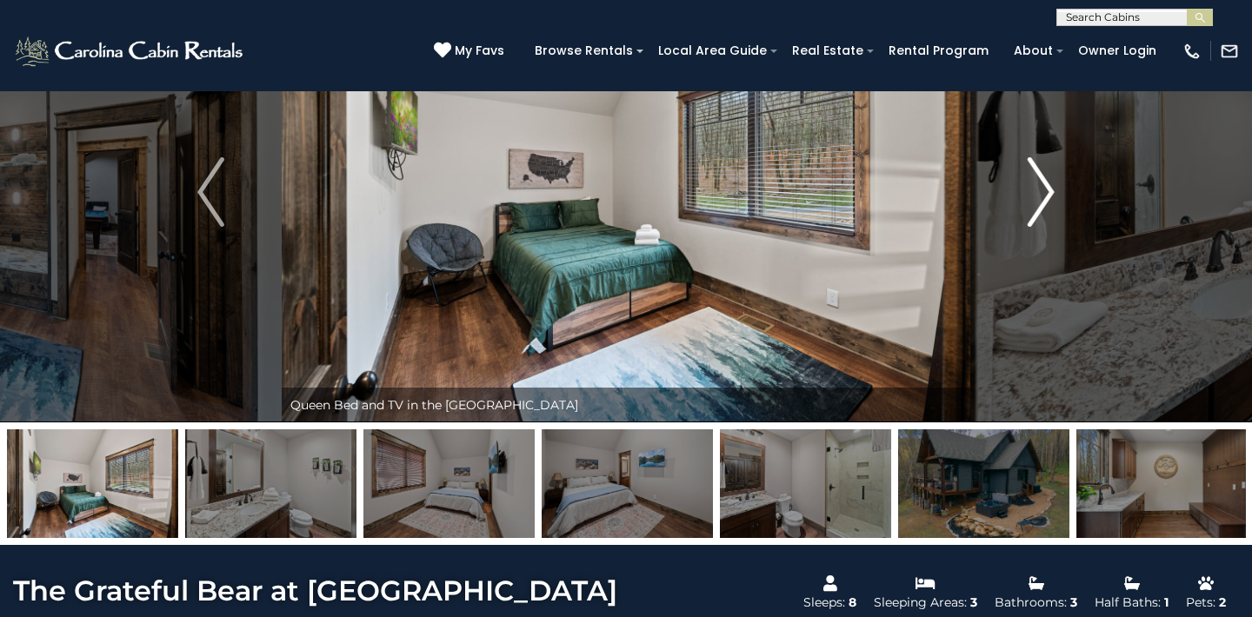
click at [1045, 189] on img "Next" at bounding box center [1041, 192] width 26 height 70
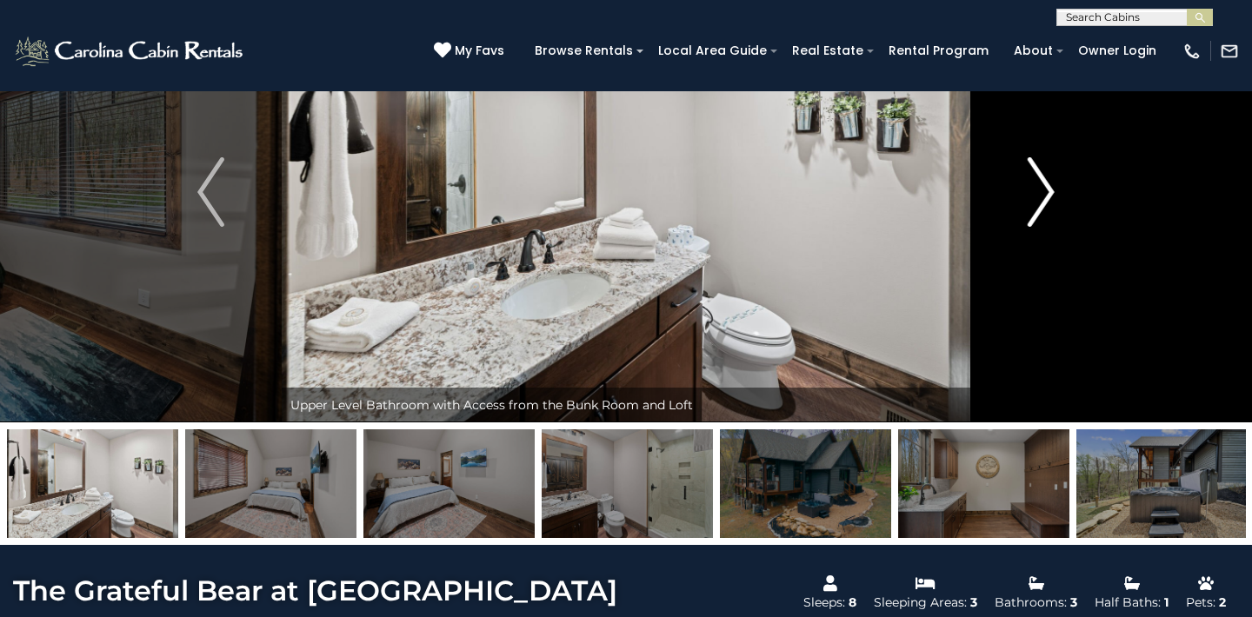
click at [1045, 189] on img "Next" at bounding box center [1041, 192] width 26 height 70
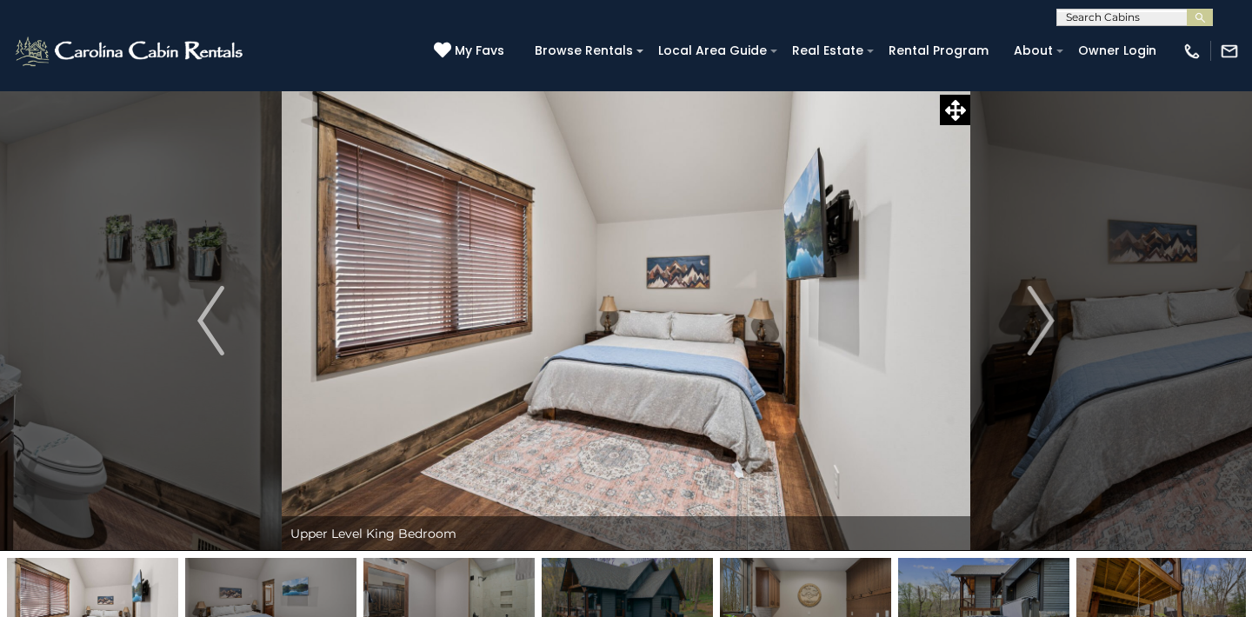
scroll to position [0, 0]
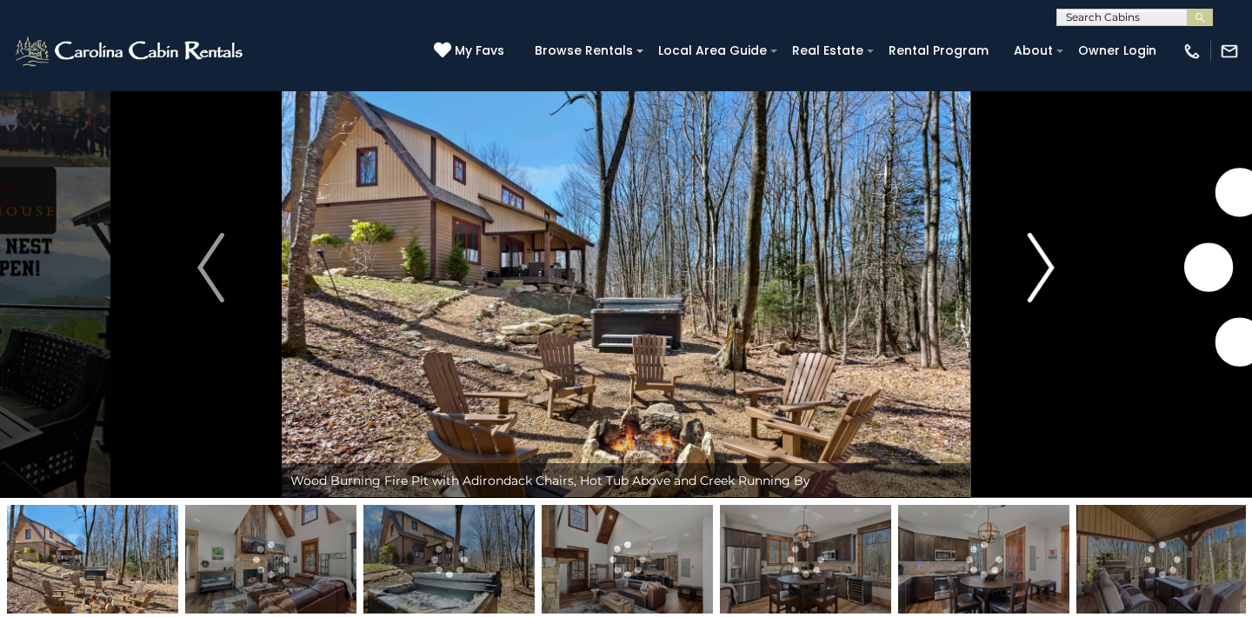
scroll to position [30, 0]
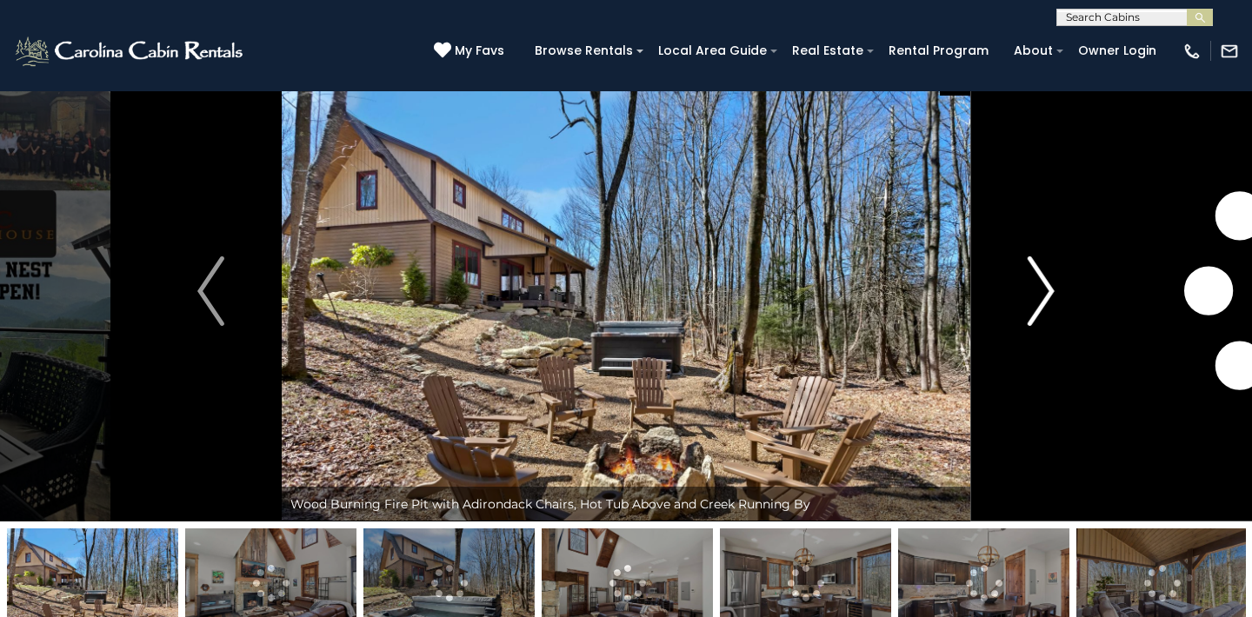
click at [1044, 274] on img "Next" at bounding box center [1041, 292] width 26 height 70
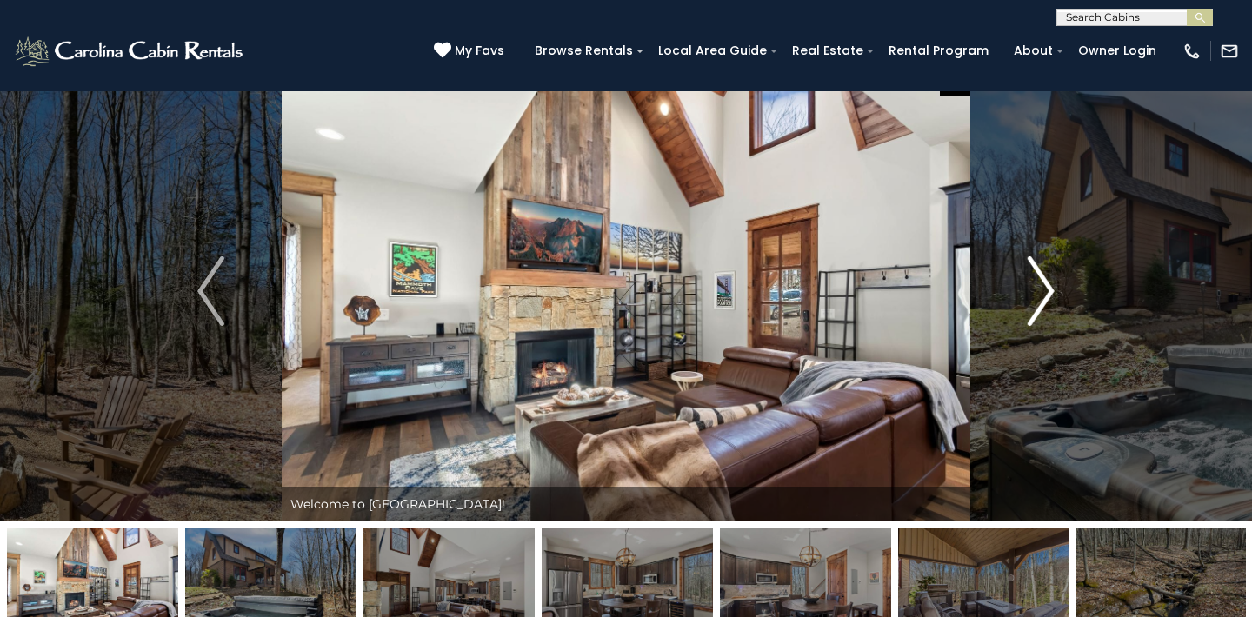
click at [1042, 284] on img "Next" at bounding box center [1041, 292] width 26 height 70
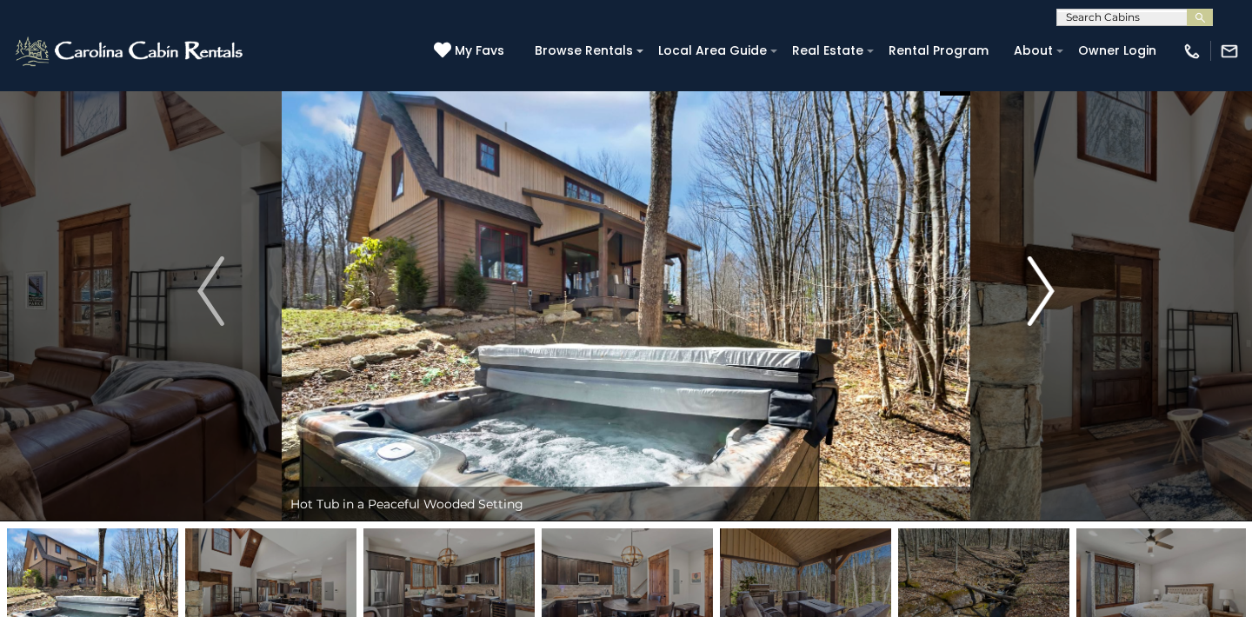
click at [1042, 284] on img "Next" at bounding box center [1041, 292] width 26 height 70
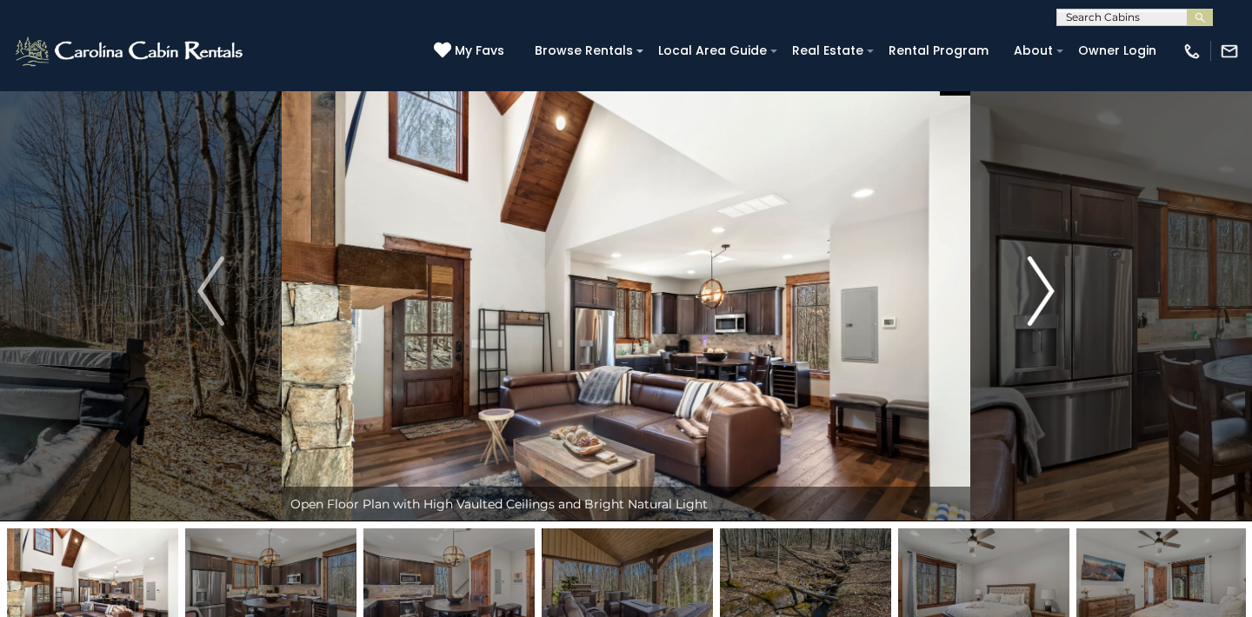
click at [1042, 284] on img "Next" at bounding box center [1041, 292] width 26 height 70
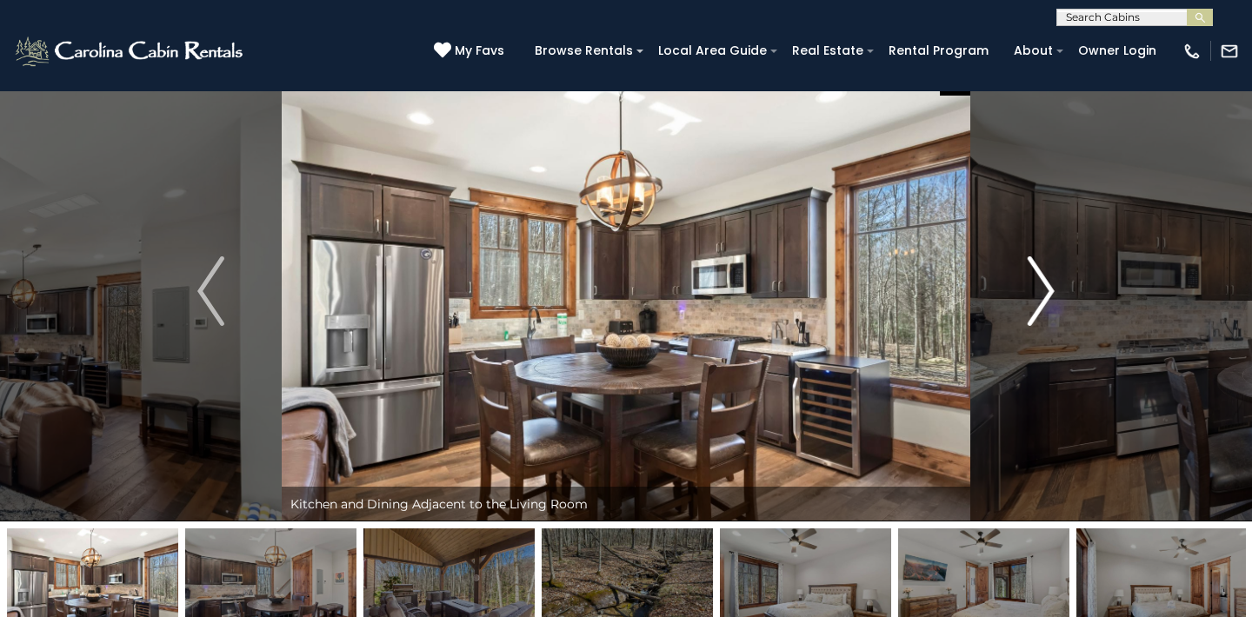
click at [1042, 284] on img "Next" at bounding box center [1041, 292] width 26 height 70
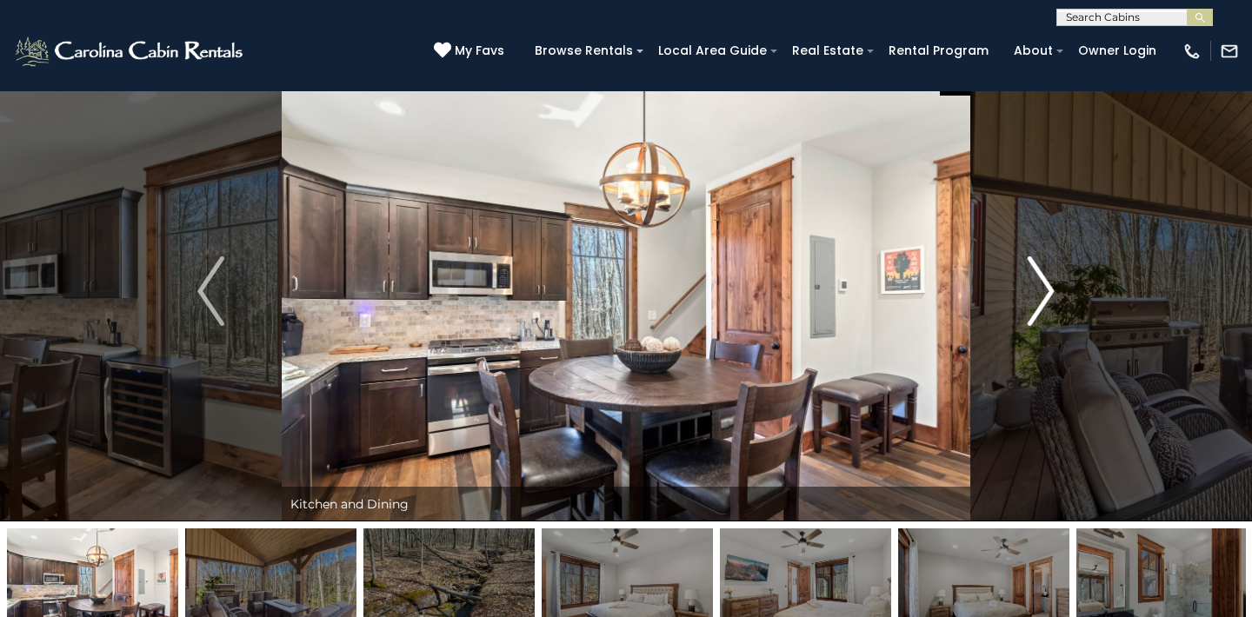
click at [1042, 284] on img "Next" at bounding box center [1041, 292] width 26 height 70
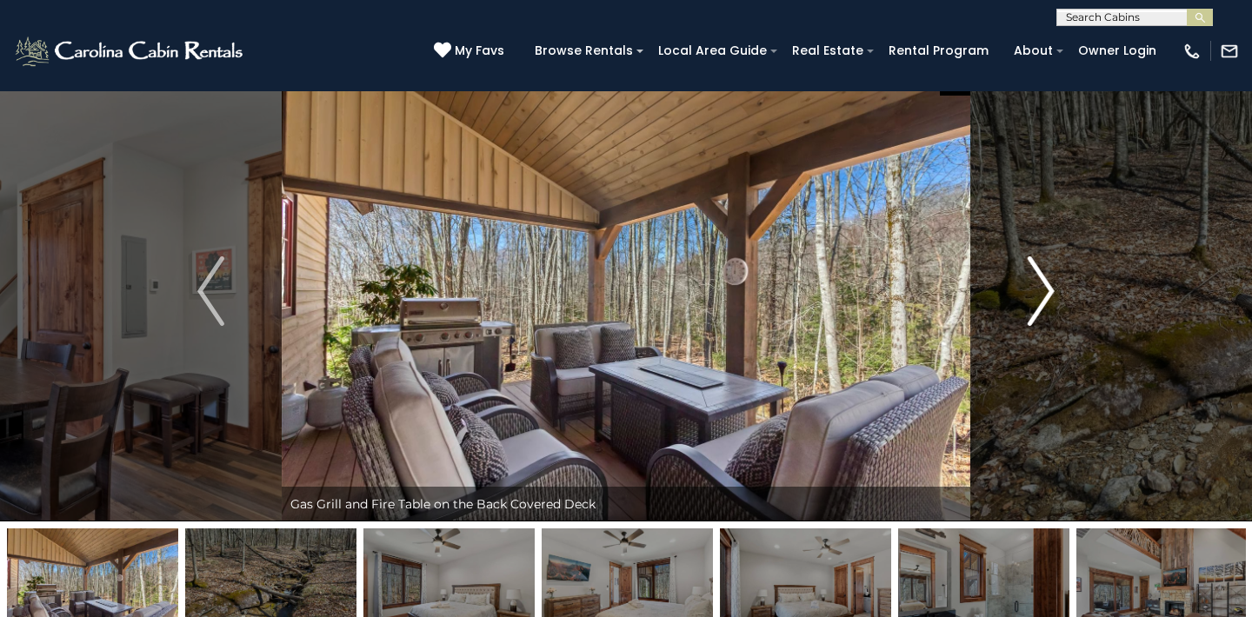
click at [1042, 284] on img "Next" at bounding box center [1041, 292] width 26 height 70
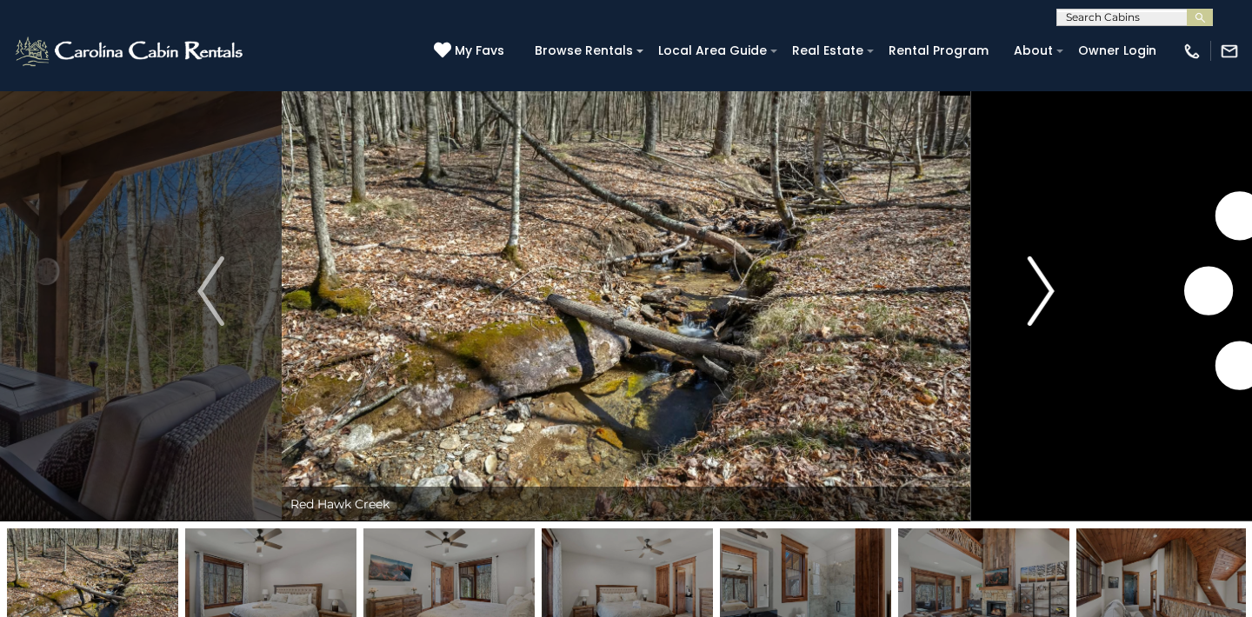
click at [1042, 284] on img "Next" at bounding box center [1041, 292] width 26 height 70
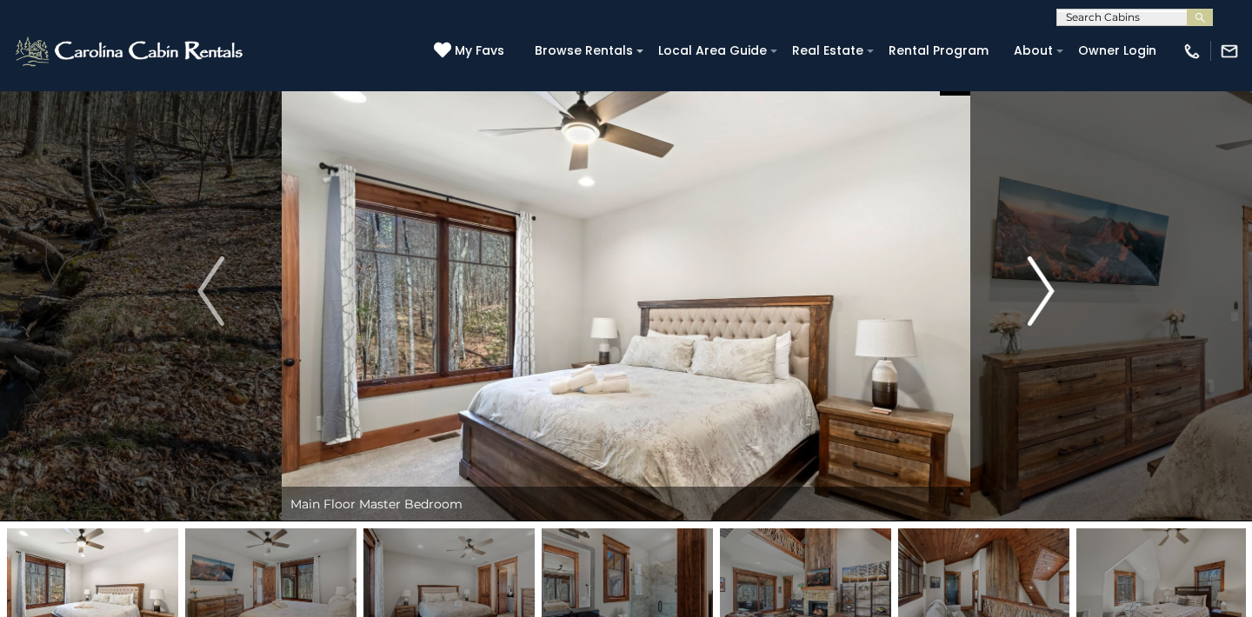
click at [1042, 284] on img "Next" at bounding box center [1041, 292] width 26 height 70
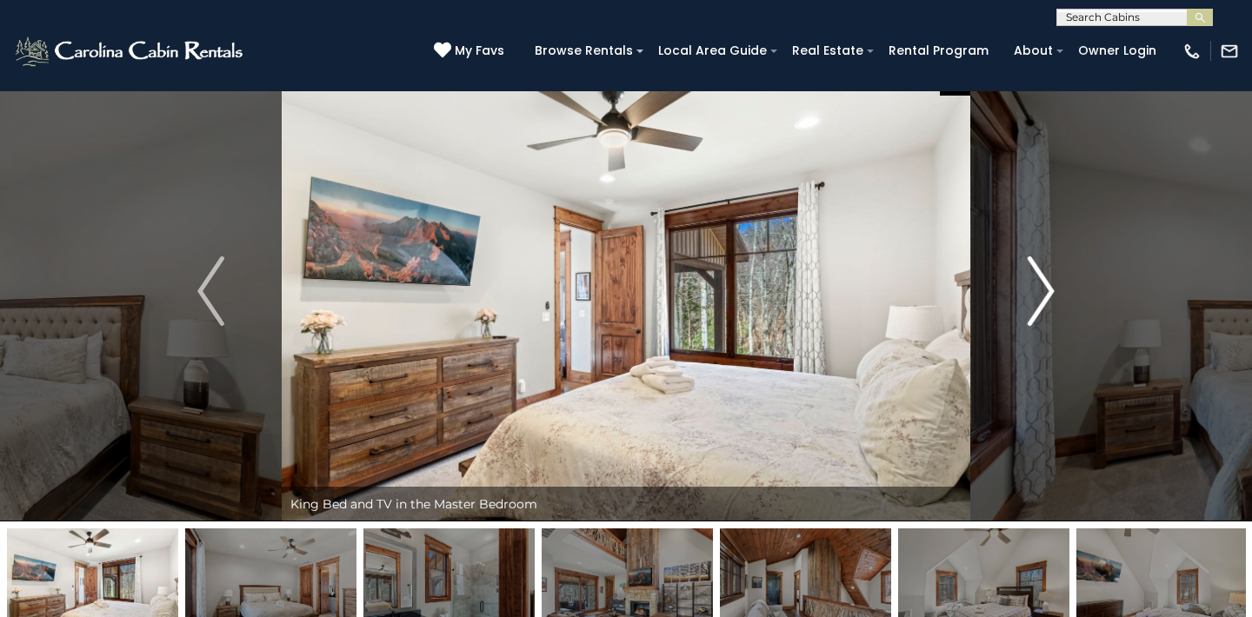
click at [1042, 284] on img "Next" at bounding box center [1041, 292] width 26 height 70
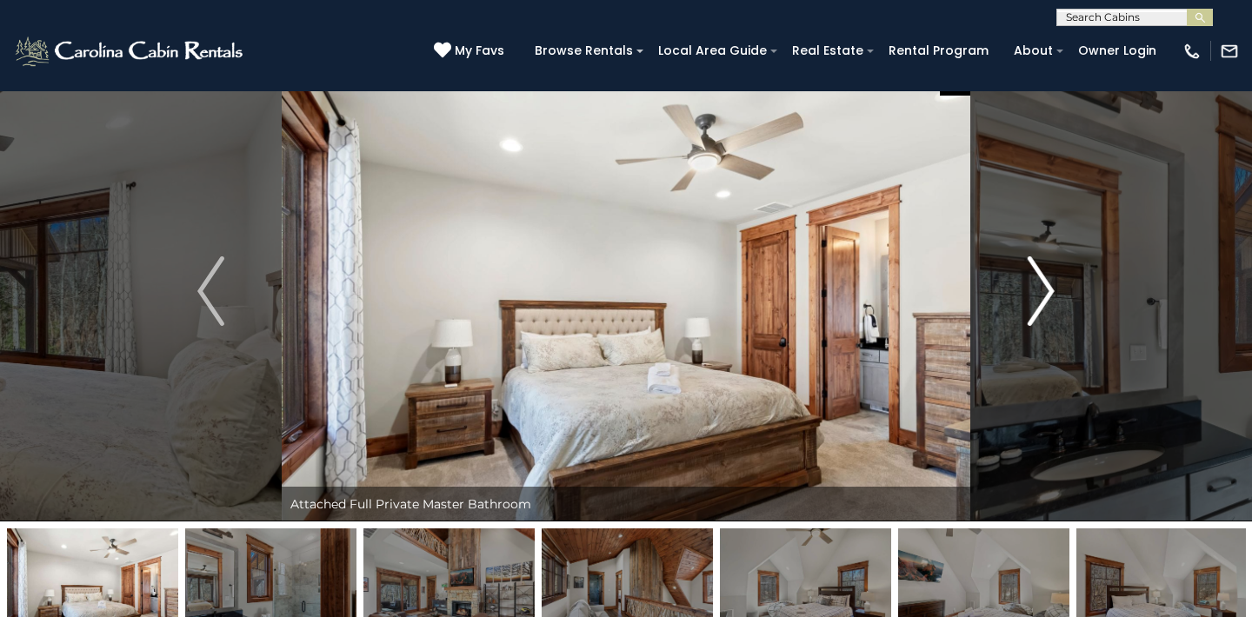
click at [1042, 284] on img "Next" at bounding box center [1041, 292] width 26 height 70
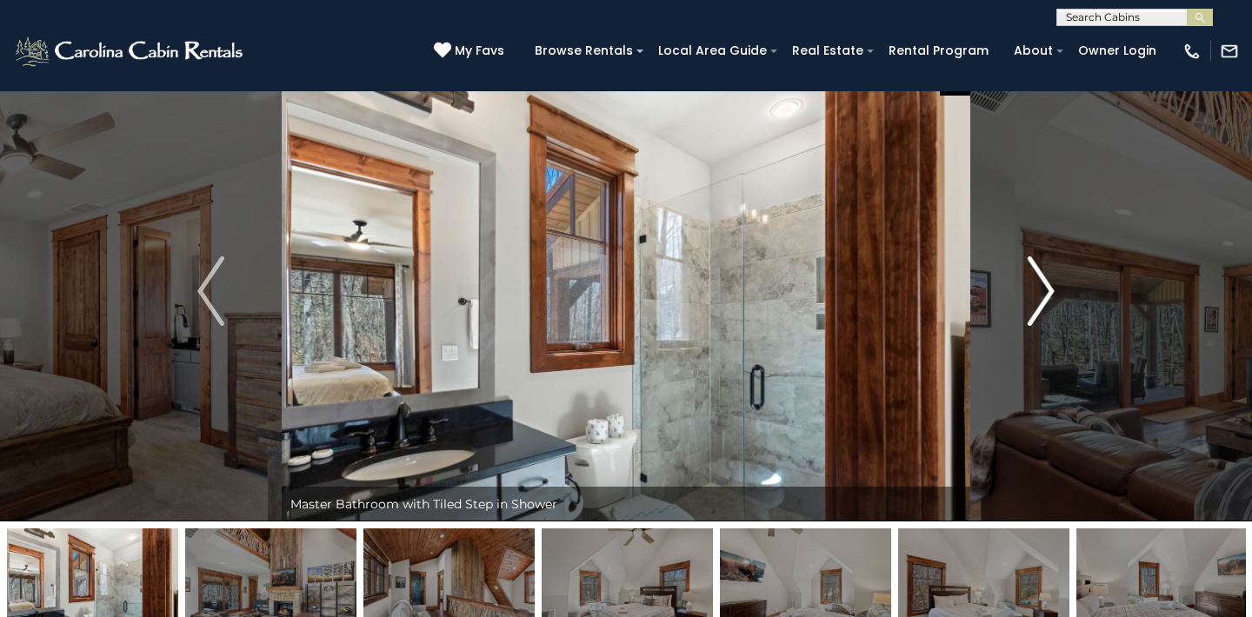
click at [1042, 284] on img "Next" at bounding box center [1041, 292] width 26 height 70
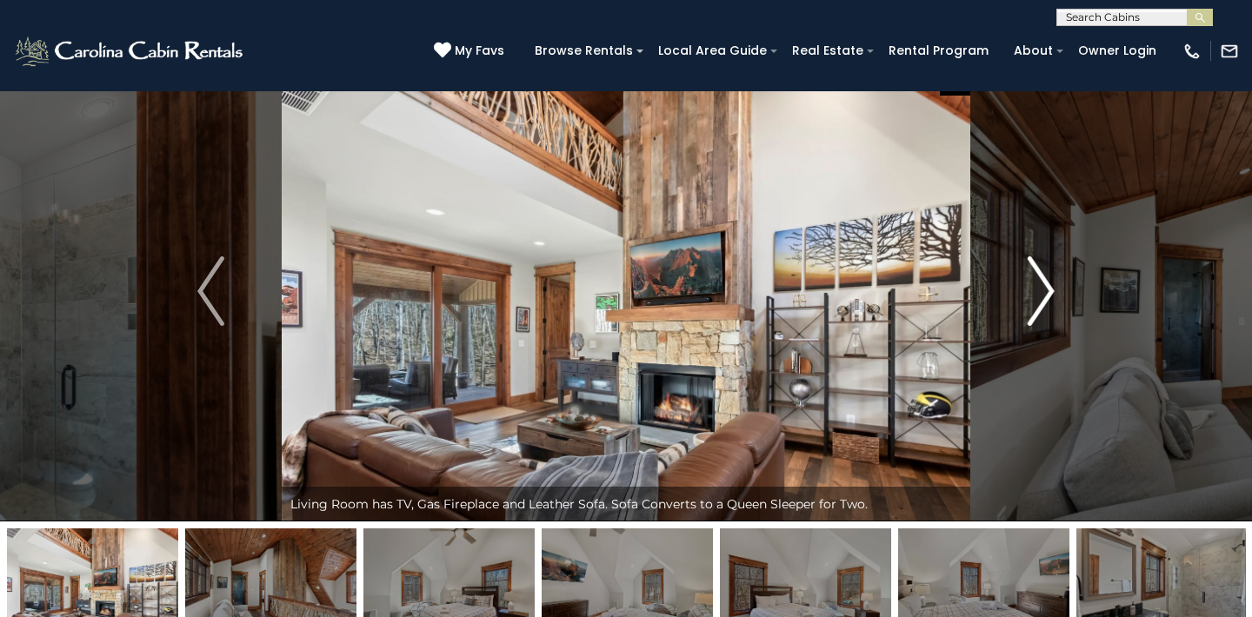
click at [1042, 284] on img "Next" at bounding box center [1041, 292] width 26 height 70
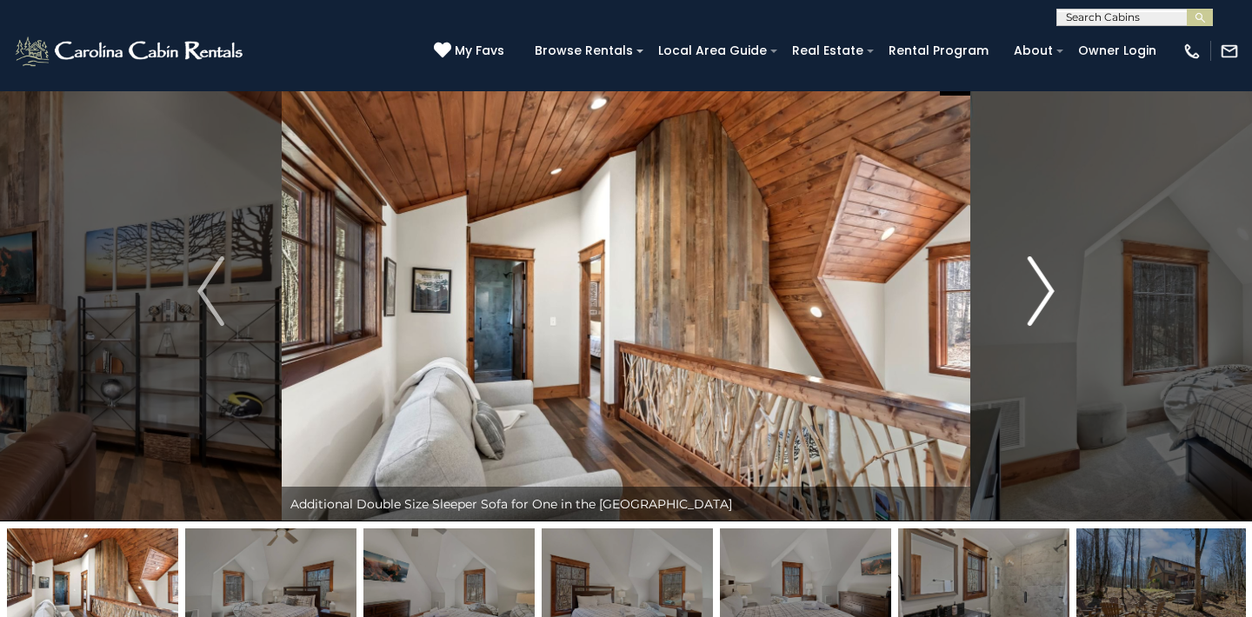
click at [1042, 284] on img "Next" at bounding box center [1041, 292] width 26 height 70
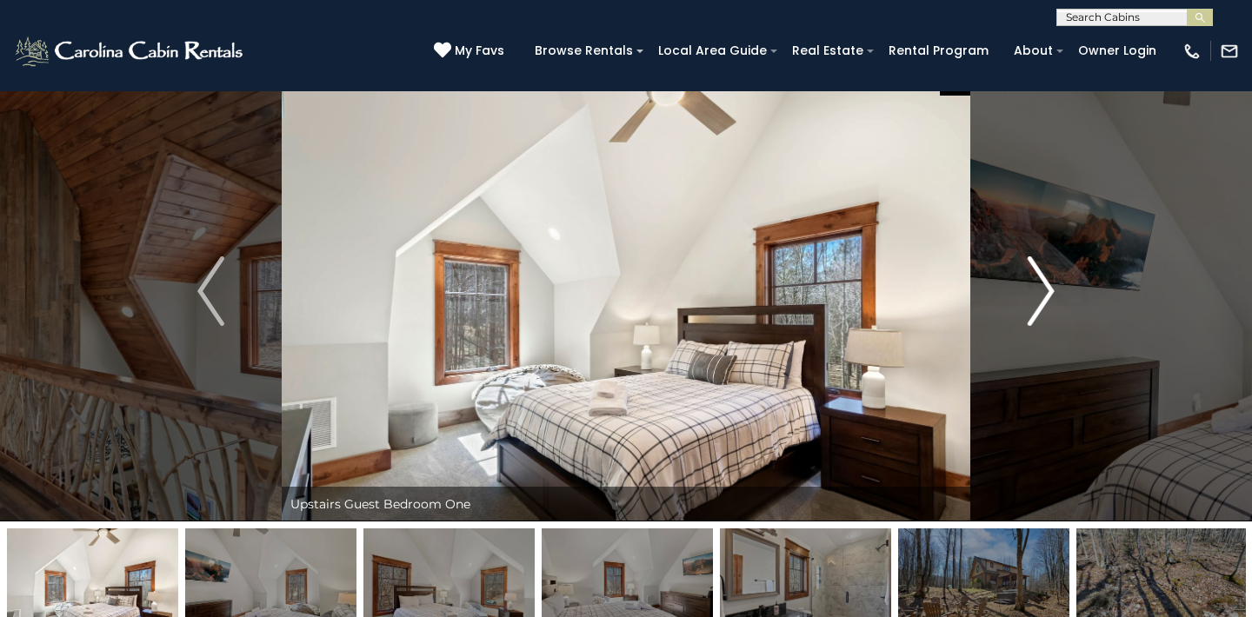
click at [1042, 284] on img "Next" at bounding box center [1041, 292] width 26 height 70
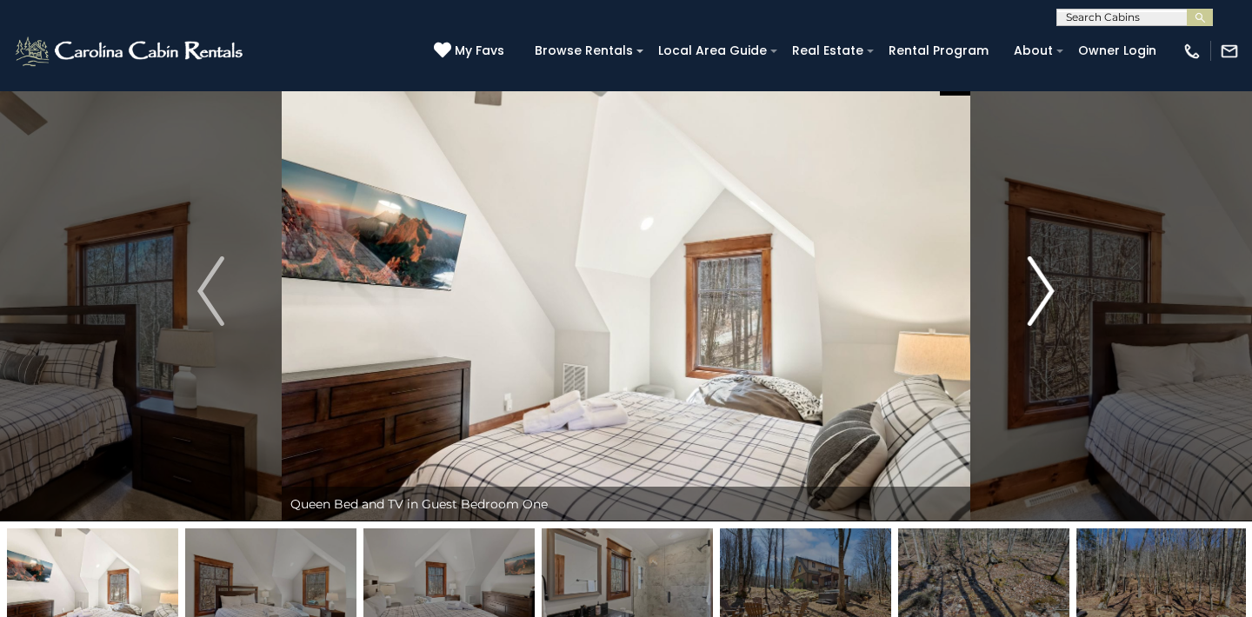
click at [1042, 284] on img "Next" at bounding box center [1041, 292] width 26 height 70
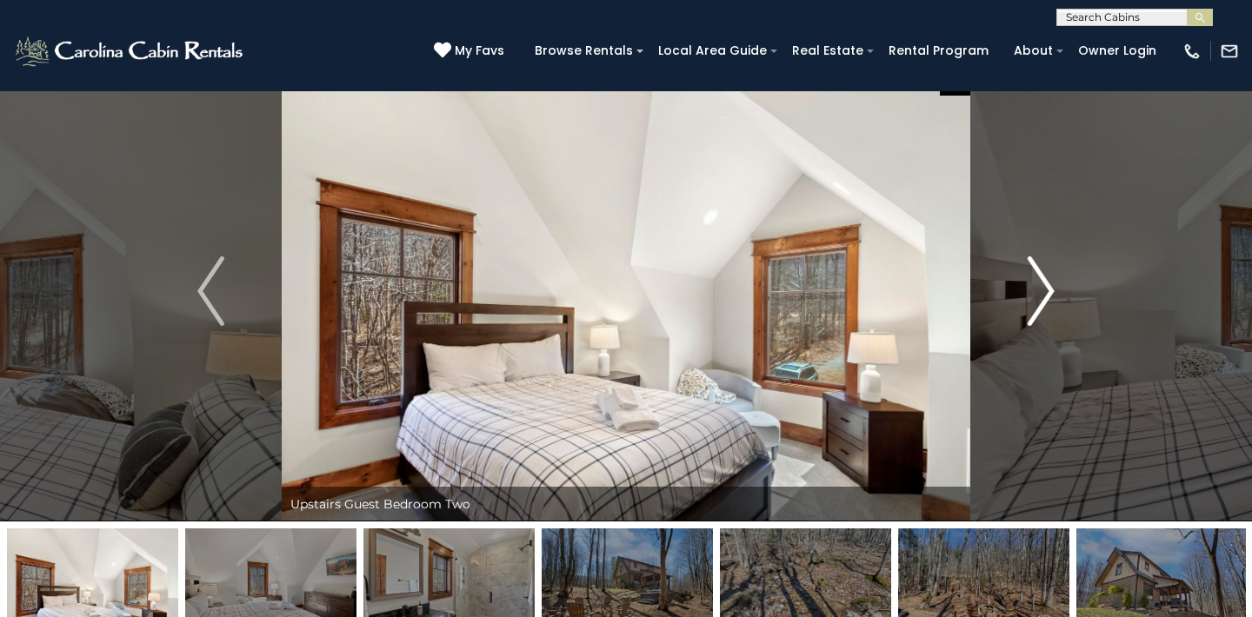
click at [1042, 284] on img "Next" at bounding box center [1041, 292] width 26 height 70
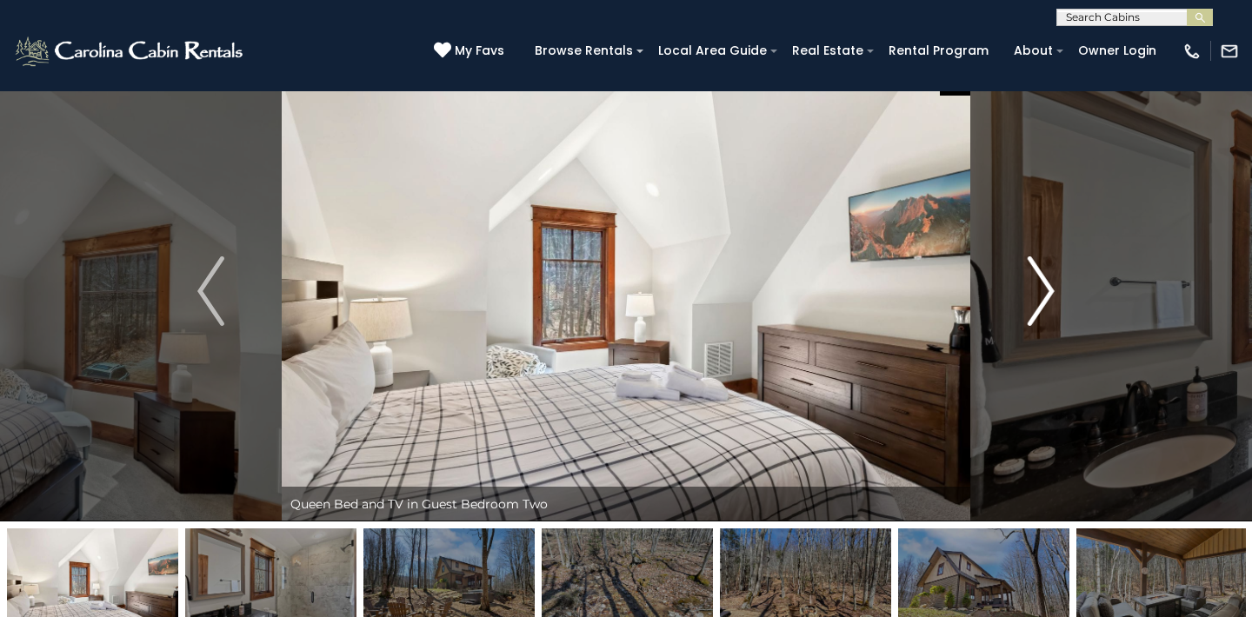
click at [1042, 284] on img "Next" at bounding box center [1041, 292] width 26 height 70
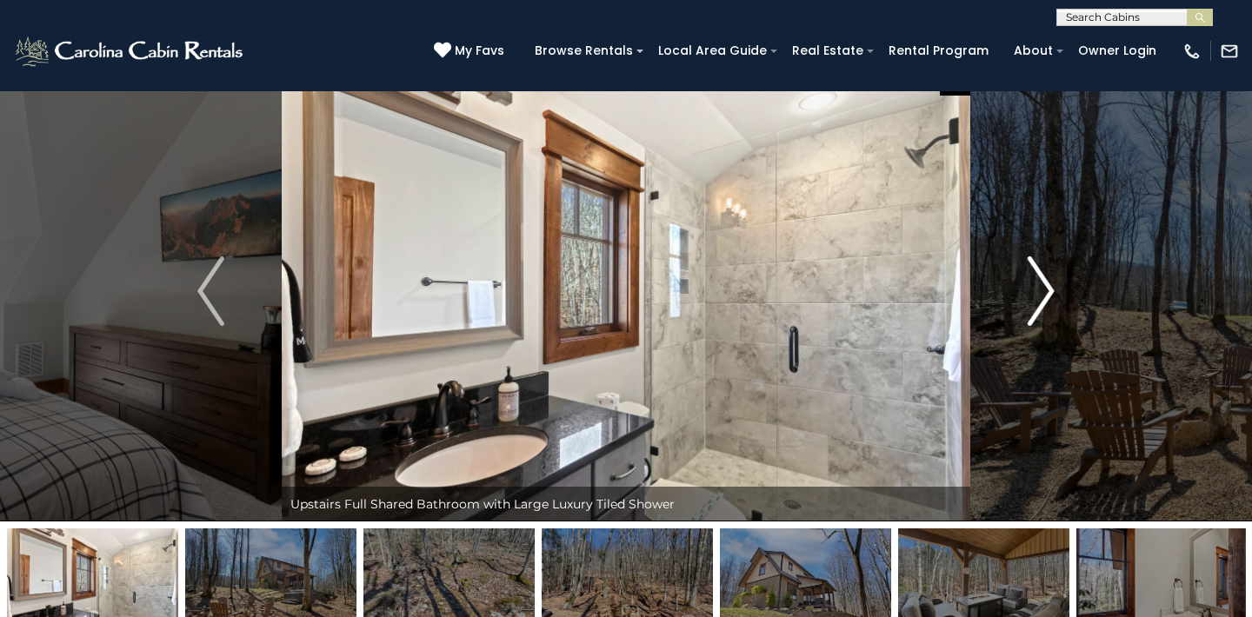
click at [1042, 284] on img "Next" at bounding box center [1041, 292] width 26 height 70
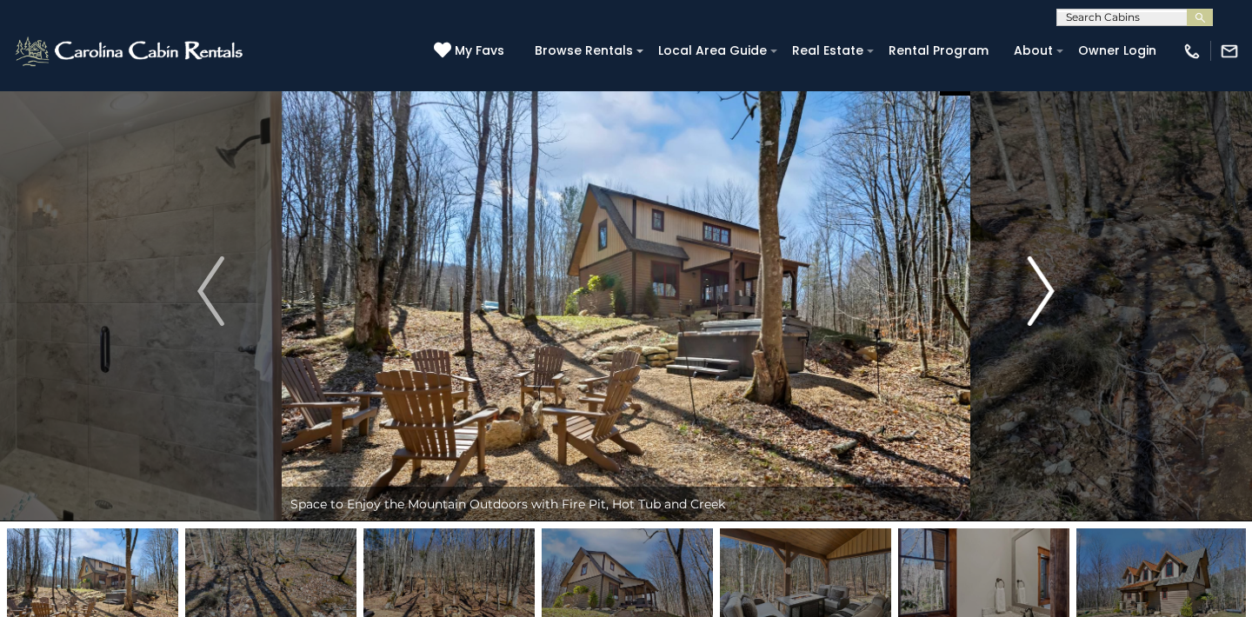
click at [1042, 284] on img "Next" at bounding box center [1041, 292] width 26 height 70
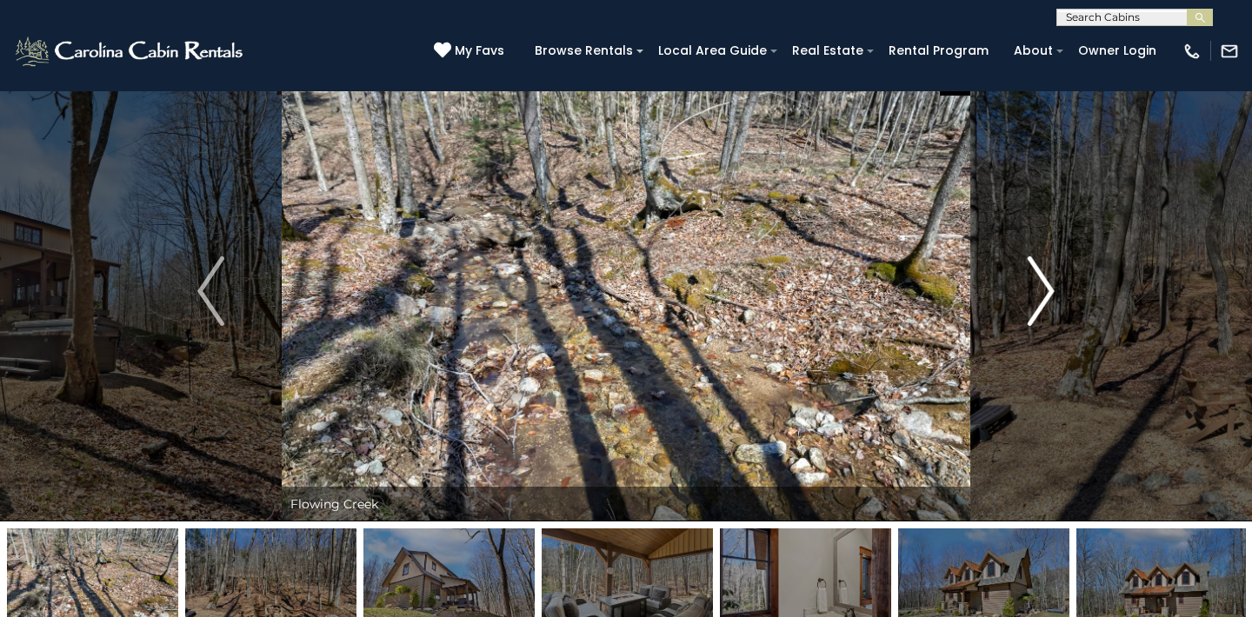
click at [1042, 284] on img "Next" at bounding box center [1041, 292] width 26 height 70
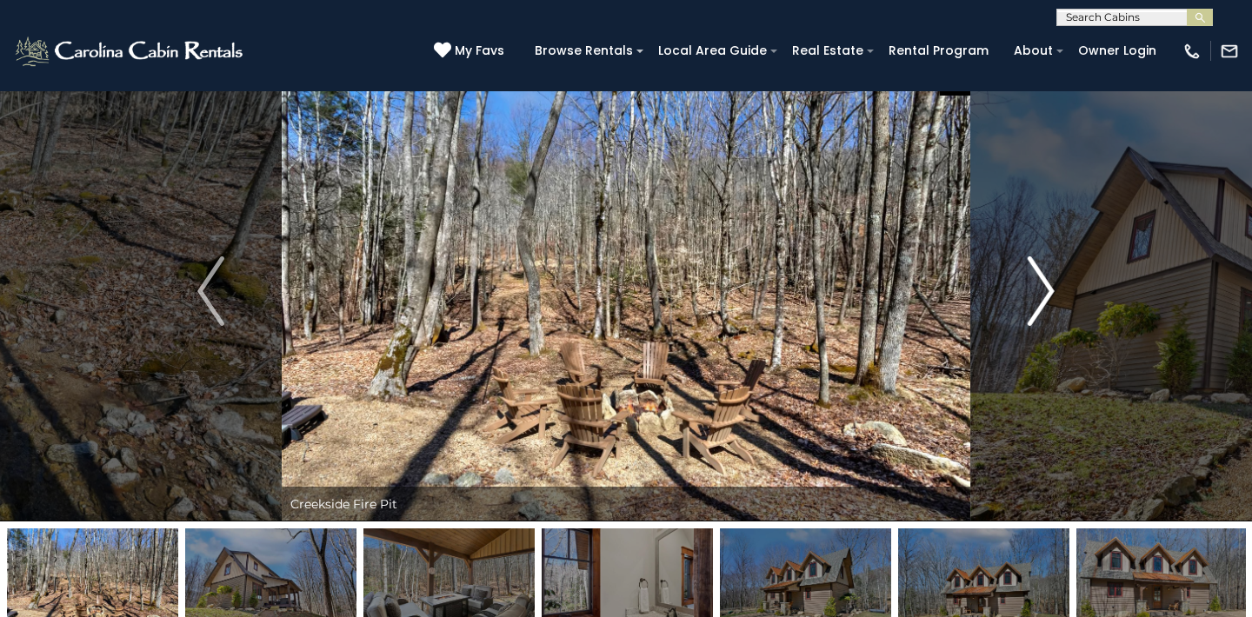
click at [1042, 284] on img "Next" at bounding box center [1041, 292] width 26 height 70
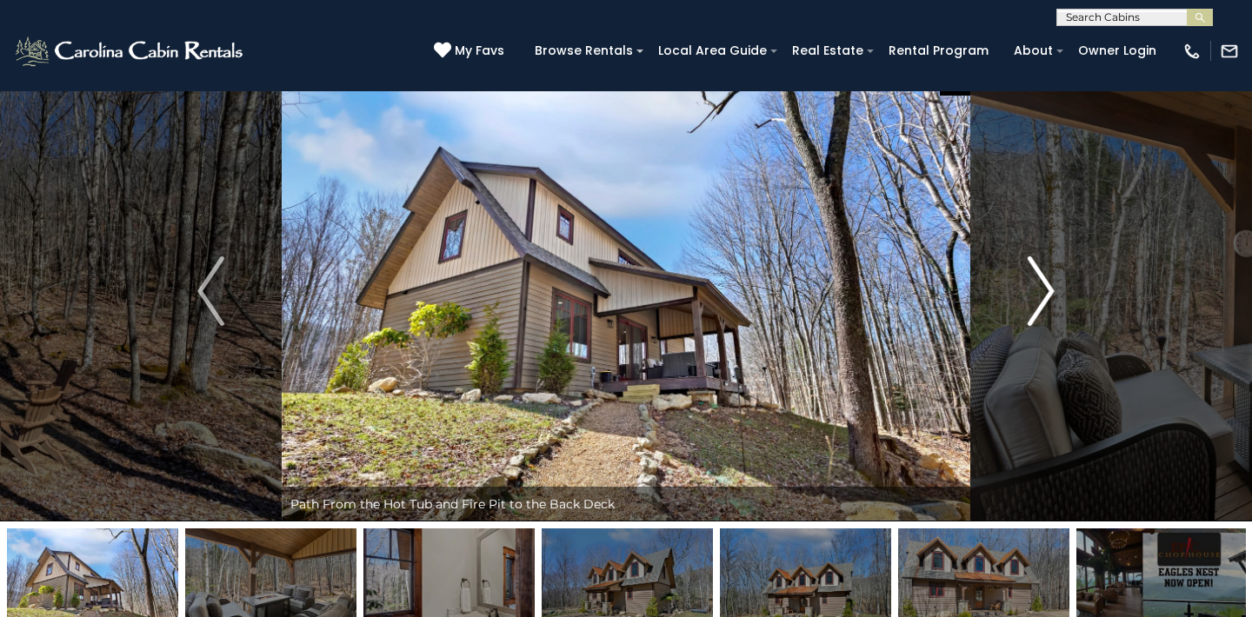
click at [1042, 284] on img "Next" at bounding box center [1041, 292] width 26 height 70
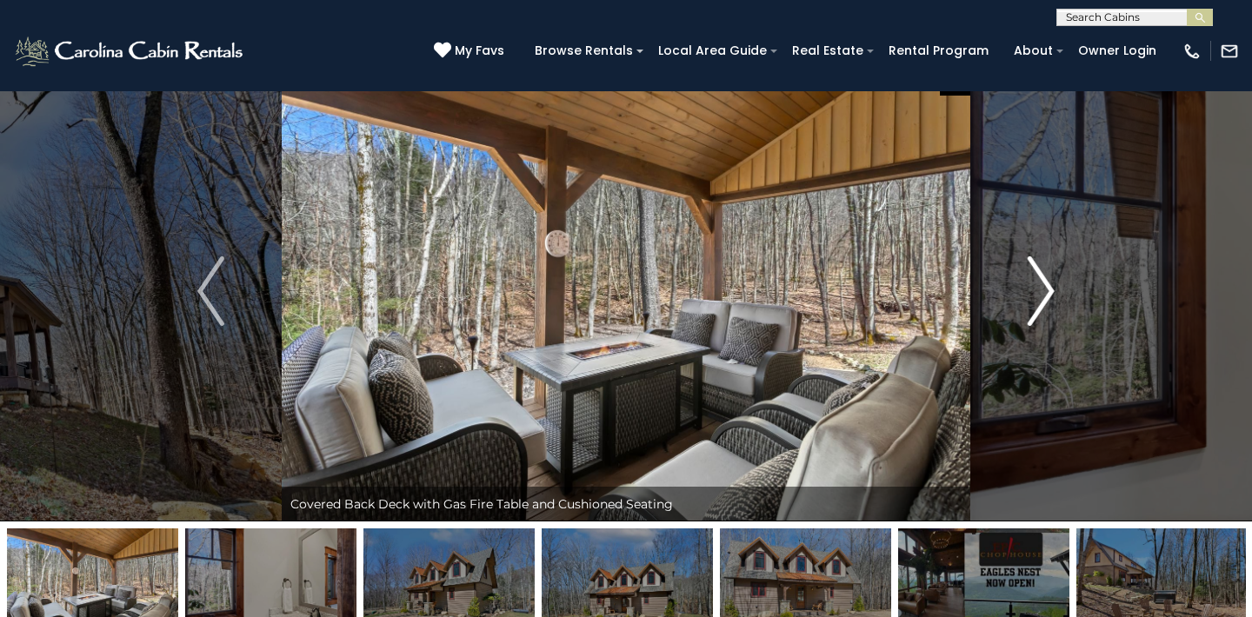
click at [1042, 284] on img "Next" at bounding box center [1041, 292] width 26 height 70
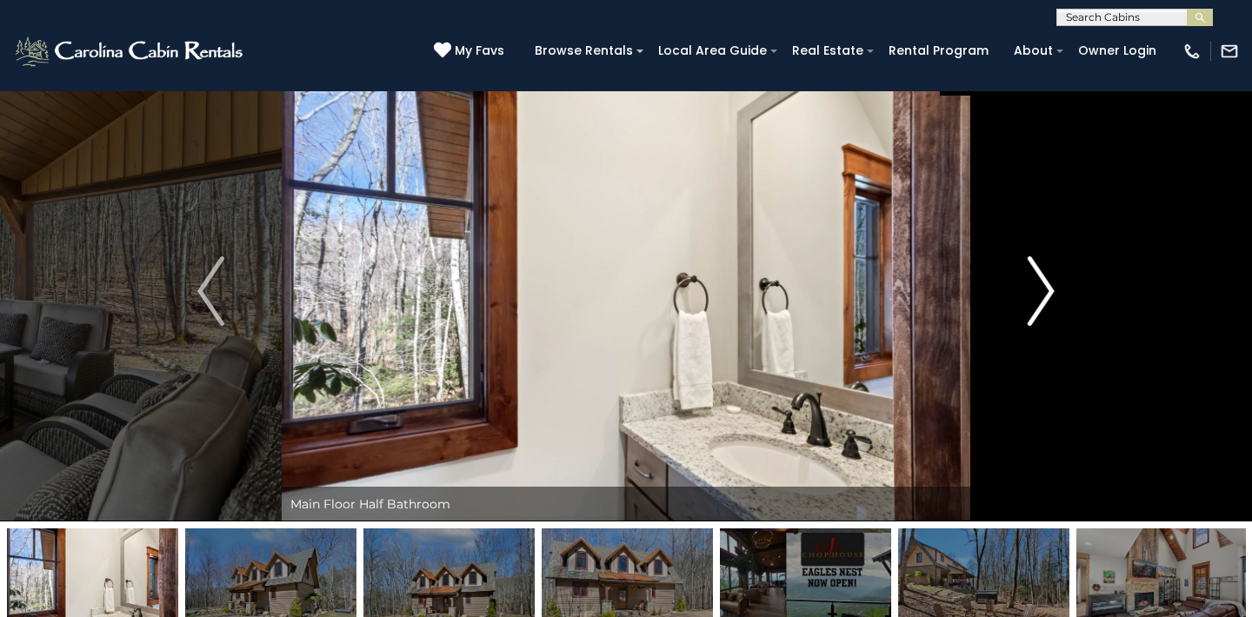
click at [1042, 285] on img "Next" at bounding box center [1041, 292] width 26 height 70
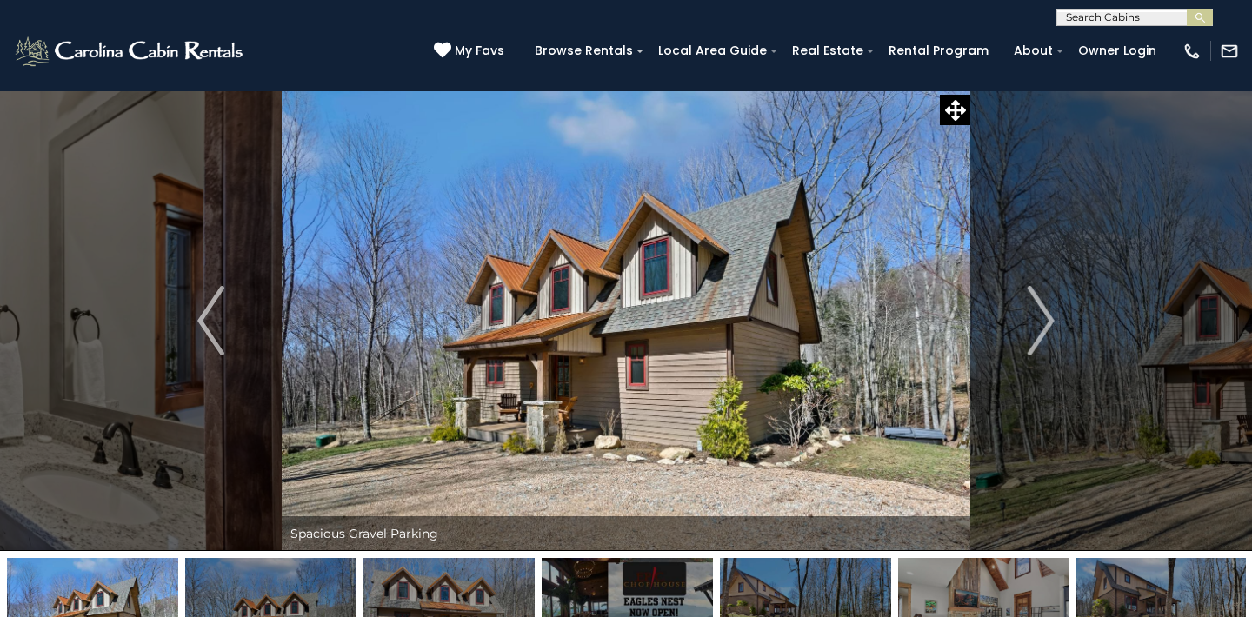
scroll to position [0, 0]
